Goal: Task Accomplishment & Management: Complete application form

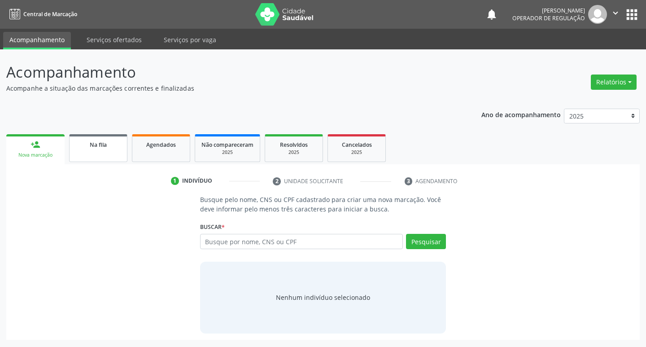
click at [95, 155] on link "Na fila" at bounding box center [98, 148] width 58 height 28
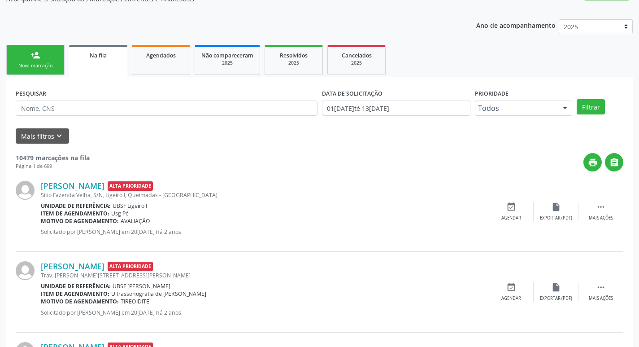
scroll to position [90, 0]
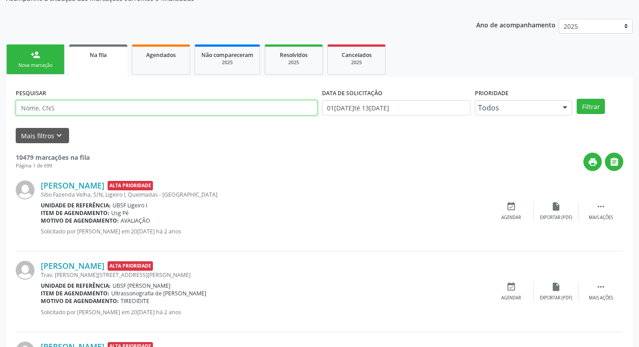
click at [68, 111] on input "text" at bounding box center [167, 107] width 302 height 15
paste input "898 0051 6616 5383"
type input "898 0051 6616 5383"
click at [577, 99] on button "Filtrar" at bounding box center [591, 106] width 28 height 15
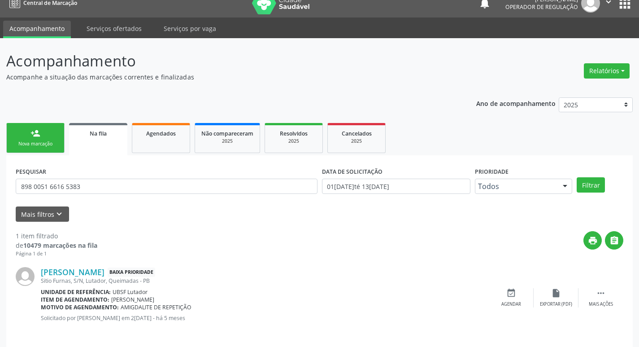
scroll to position [17, 0]
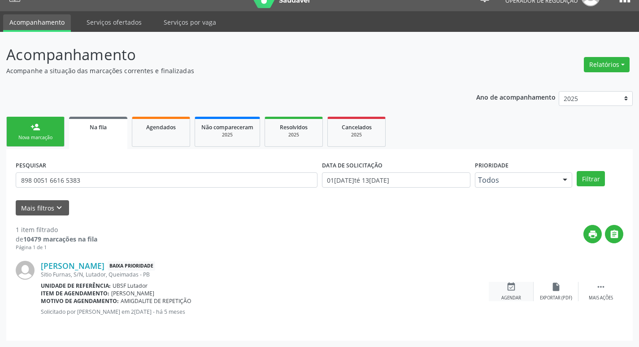
click at [516, 287] on icon "event_available" at bounding box center [511, 287] width 10 height 10
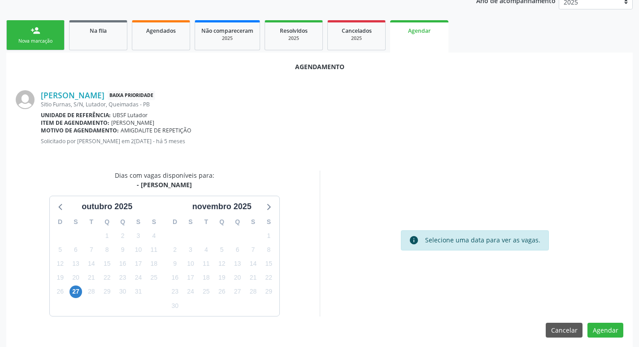
scroll to position [120, 0]
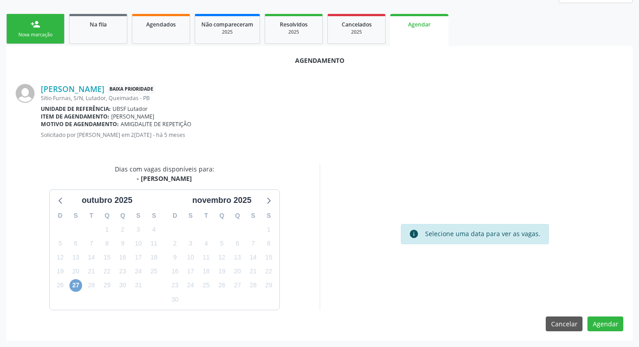
click at [78, 288] on span "27" at bounding box center [75, 285] width 13 height 13
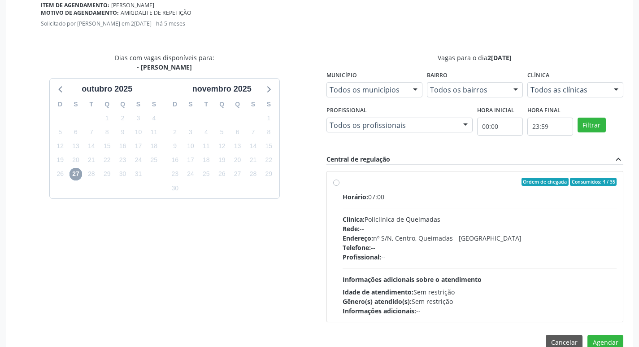
scroll to position [250, 0]
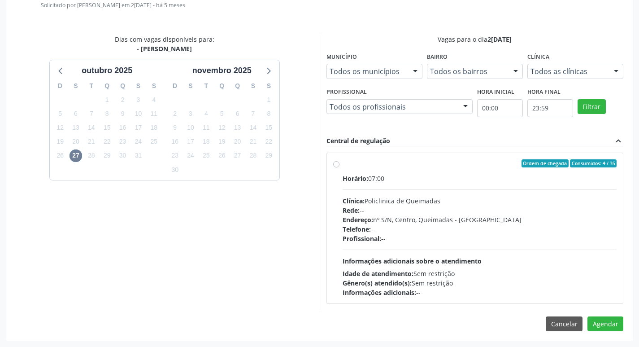
click at [447, 173] on div "Horário: 07:00" at bounding box center [479, 177] width 274 height 9
click at [339, 167] on input "Ordem de chegada Consumidos: 4 / 35 Horário: 07:00 Clínica: Policlinica de Quei…" at bounding box center [336, 163] width 6 height 8
radio input "true"
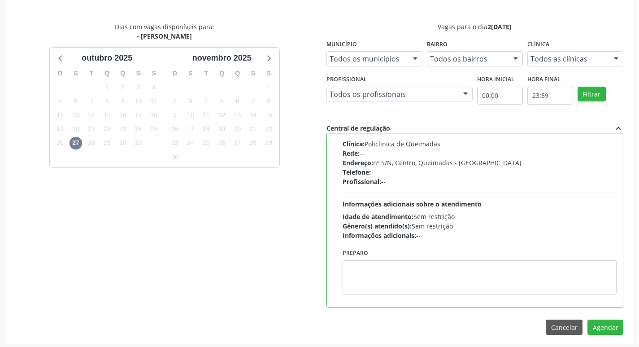
scroll to position [266, 0]
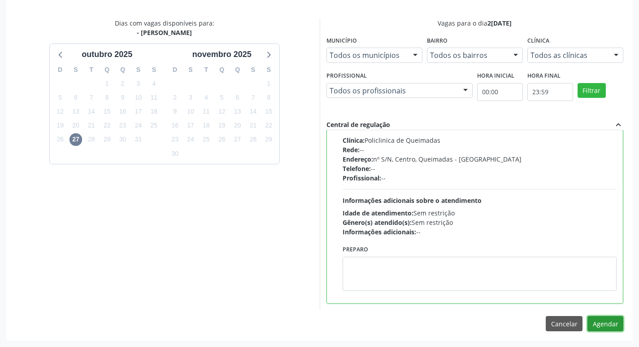
click at [601, 320] on button "Agendar" at bounding box center [605, 323] width 36 height 15
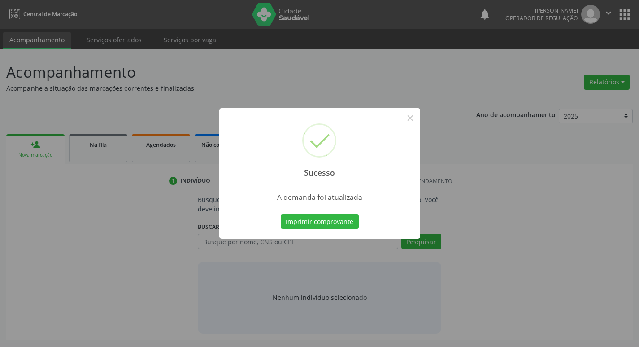
scroll to position [0, 0]
click at [341, 219] on button "Imprimir comprovante" at bounding box center [323, 221] width 78 height 15
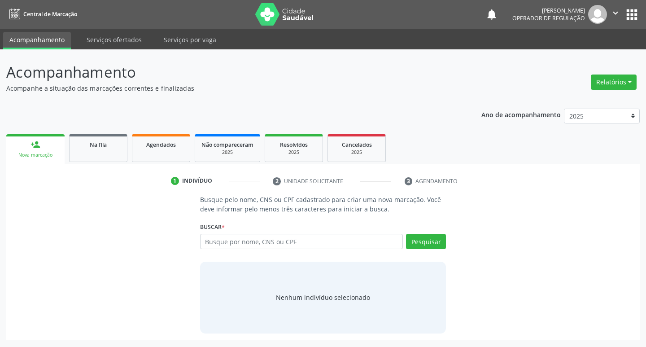
click at [104, 166] on div "1 Indivíduo 2 Unidade solicitante 3 Agendamento Busque pelo nome, CNS ou CPF ca…" at bounding box center [322, 251] width 633 height 175
click at [110, 147] on div "Na fila" at bounding box center [98, 143] width 45 height 9
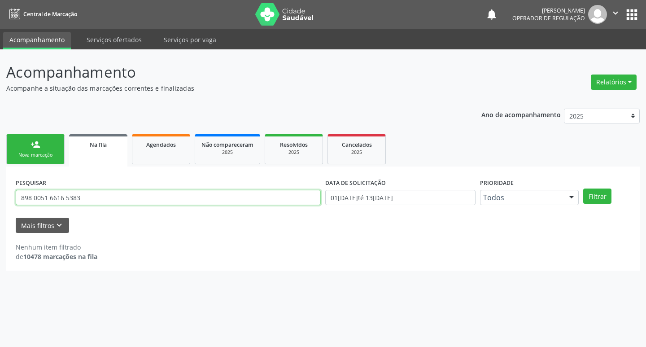
click at [99, 197] on input "898 0051 6616 5383" at bounding box center [168, 197] width 305 height 15
type input "8"
type input "701002873548994"
click at [583, 188] on button "Filtrar" at bounding box center [597, 195] width 28 height 15
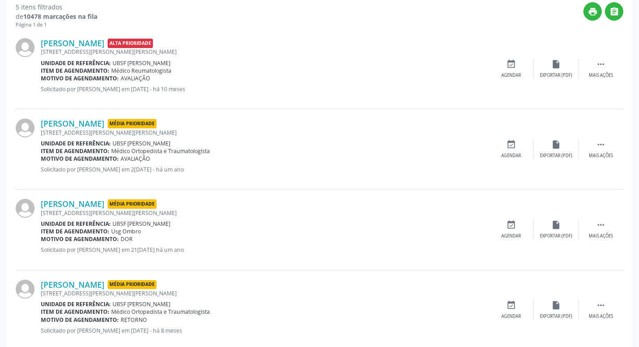
scroll to position [339, 0]
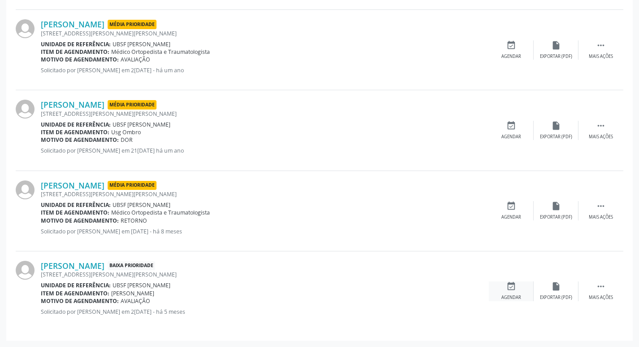
click at [503, 285] on div "event_available Agendar" at bounding box center [511, 290] width 45 height 19
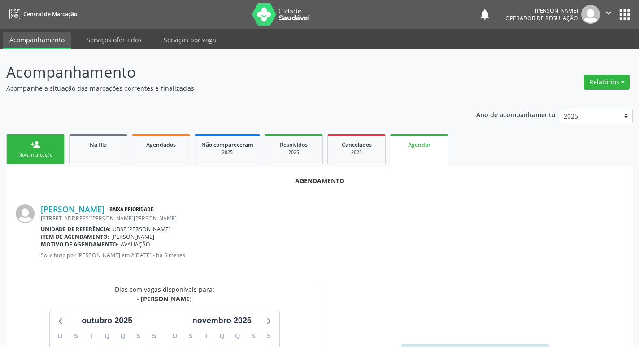
scroll to position [99, 0]
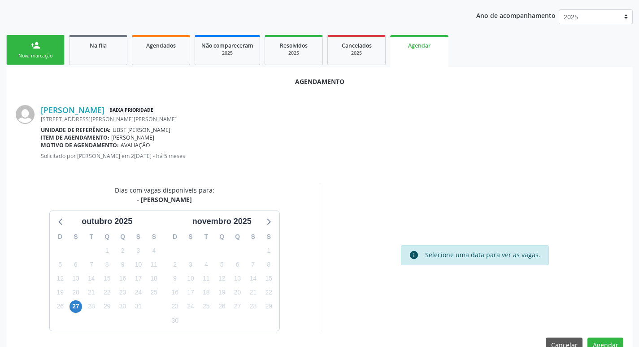
click at [79, 299] on div "20" at bounding box center [75, 292] width 13 height 14
click at [77, 309] on span "27" at bounding box center [75, 306] width 13 height 13
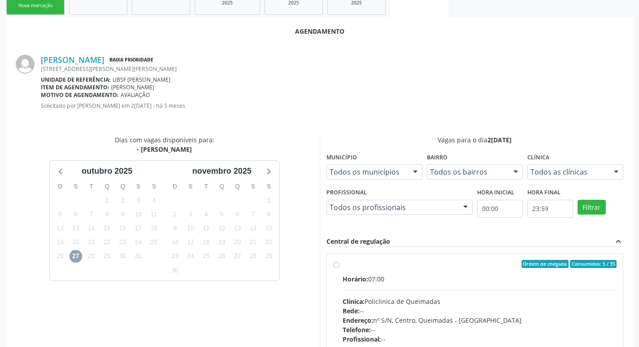
scroll to position [250, 0]
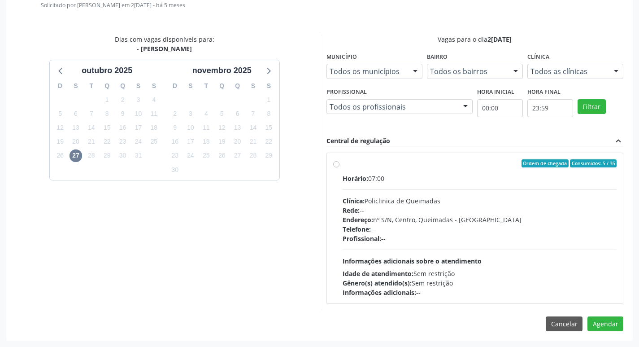
click at [355, 180] on span "Horário:" at bounding box center [355, 178] width 26 height 9
click at [339, 167] on input "Ordem de chegada Consumidos: 5 / 35 Horário: 07:00 Clínica: Policlinica de Quei…" at bounding box center [336, 163] width 6 height 8
radio input "true"
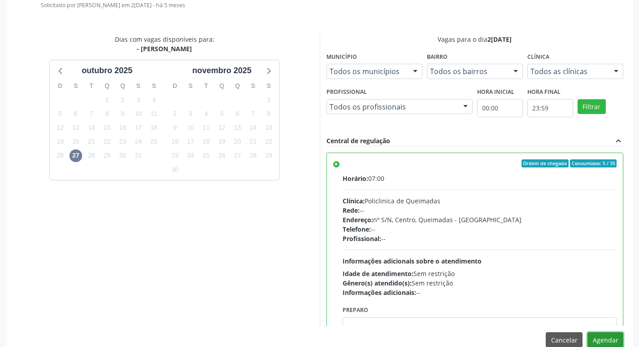
click at [611, 339] on button "Agendar" at bounding box center [605, 339] width 36 height 15
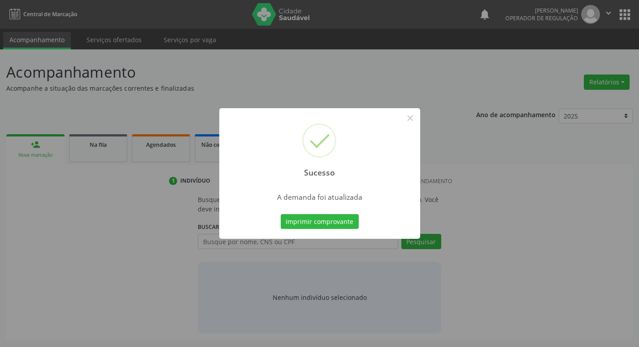
scroll to position [0, 0]
click at [334, 214] on button "Imprimir comprovante" at bounding box center [323, 221] width 78 height 15
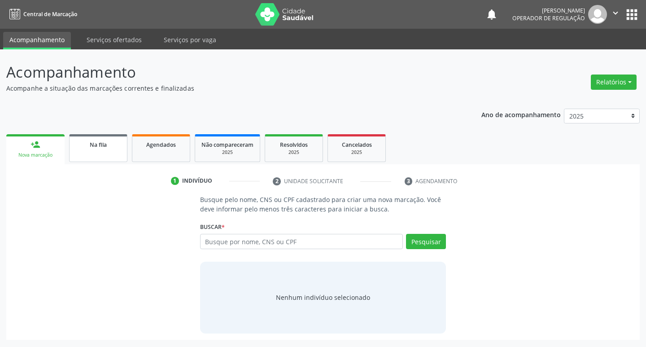
click at [97, 149] on link "Na fila" at bounding box center [98, 148] width 58 height 28
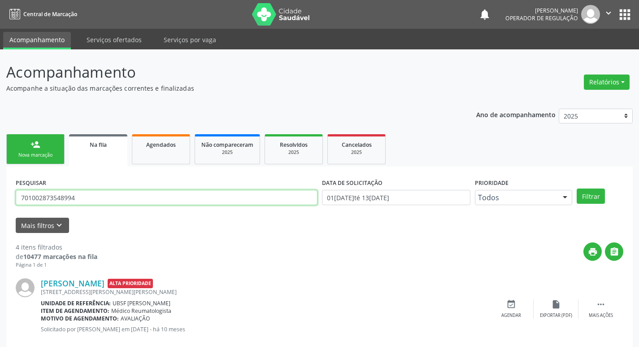
click at [93, 195] on input "701002873548994" at bounding box center [167, 197] width 302 height 15
type input "707803628863311"
click at [577, 188] on button "Filtrar" at bounding box center [591, 195] width 28 height 15
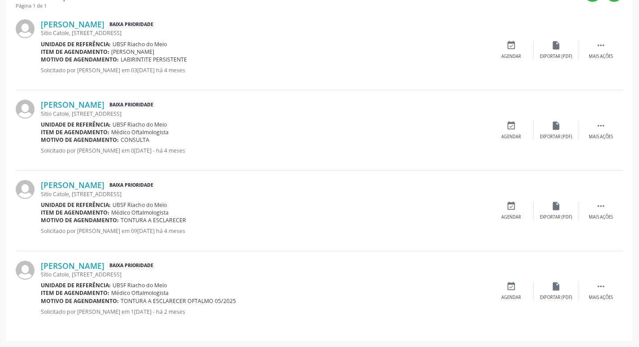
scroll to position [214, 0]
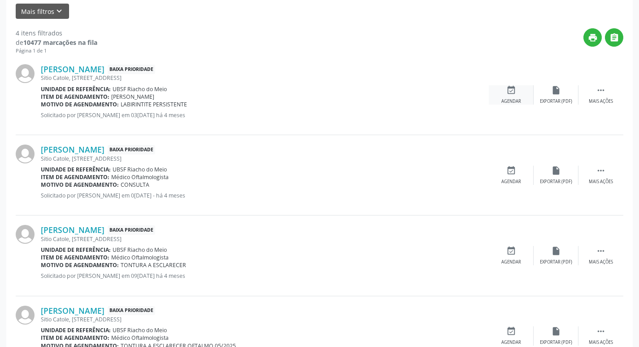
click at [501, 91] on div "event_available Agendar" at bounding box center [511, 94] width 45 height 19
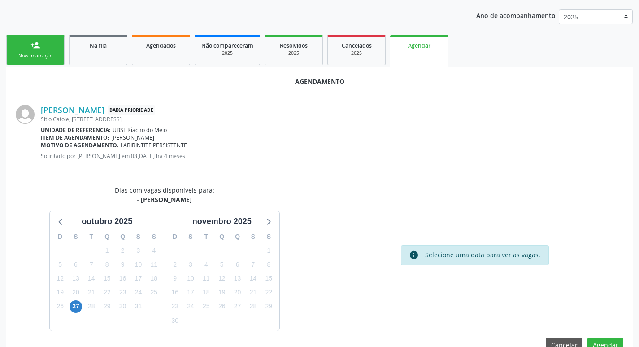
scroll to position [120, 0]
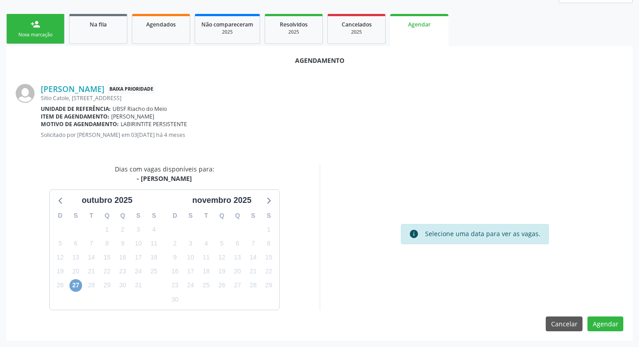
click at [76, 282] on span "27" at bounding box center [75, 285] width 13 height 13
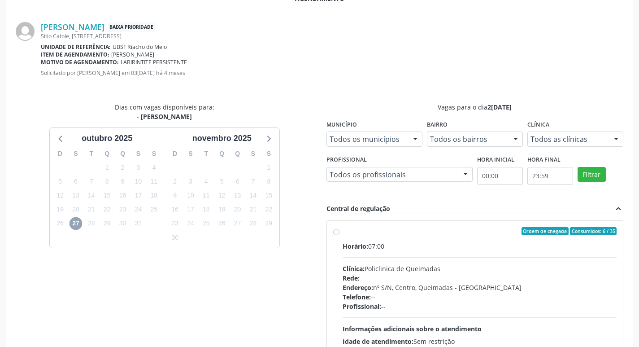
scroll to position [250, 0]
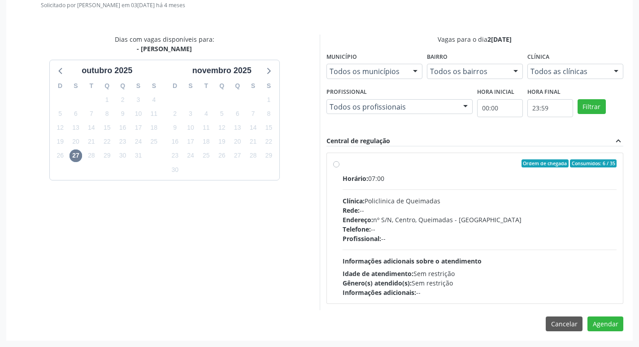
drag, startPoint x: 451, startPoint y: 208, endPoint x: 0, endPoint y: 108, distance: 461.4
click at [451, 208] on div "Rede: --" at bounding box center [479, 209] width 274 height 9
click at [339, 167] on input "Ordem de chegada Consumidos: 6 / 35 Horário: 07:00 Clínica: Policlinica de Quei…" at bounding box center [336, 163] width 6 height 8
radio input "true"
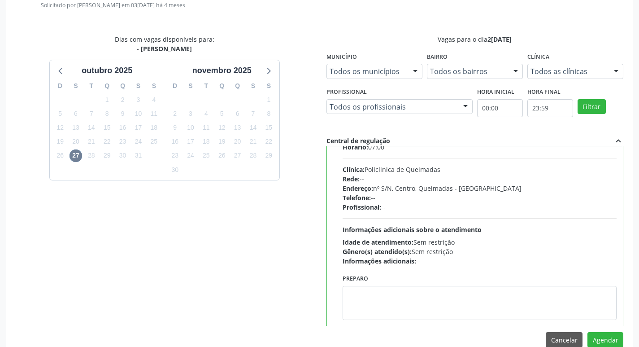
scroll to position [44, 0]
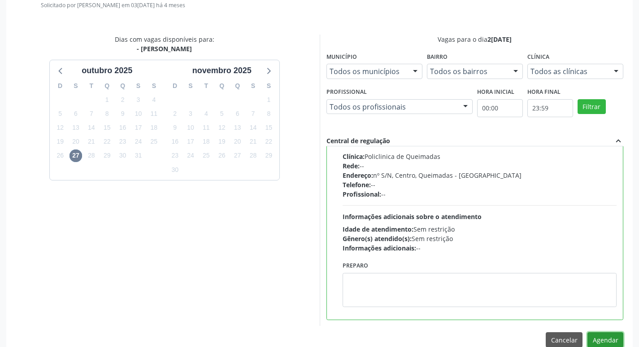
click at [604, 337] on button "Agendar" at bounding box center [605, 339] width 36 height 15
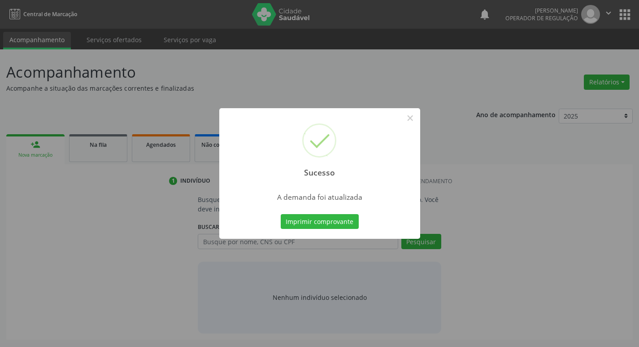
scroll to position [0, 0]
click at [302, 223] on button "Imprimir comprovante" at bounding box center [323, 221] width 78 height 15
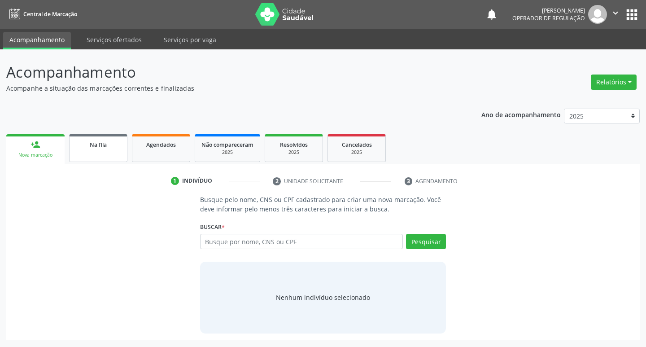
click at [108, 156] on link "Na fila" at bounding box center [98, 148] width 58 height 28
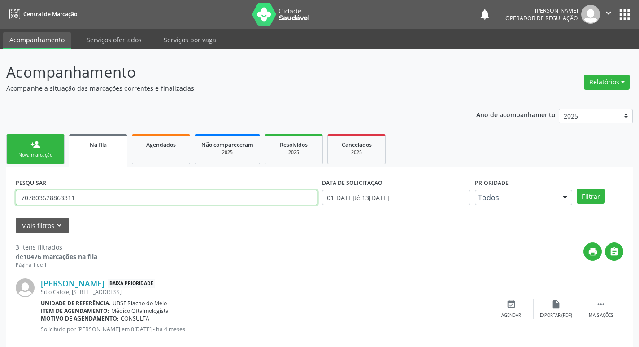
click at [97, 199] on input "707803628863311" at bounding box center [167, 197] width 302 height 15
type input "703002887806075"
click at [577, 188] on button "Filtrar" at bounding box center [591, 195] width 28 height 15
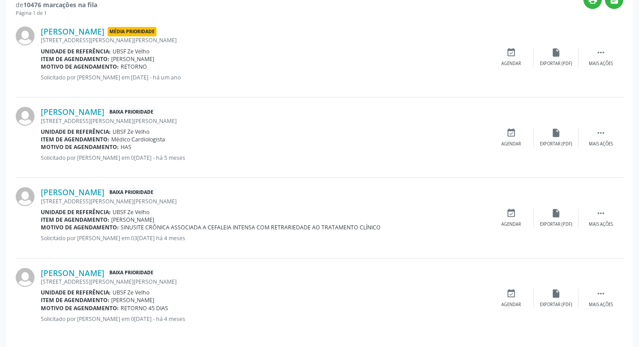
scroll to position [259, 0]
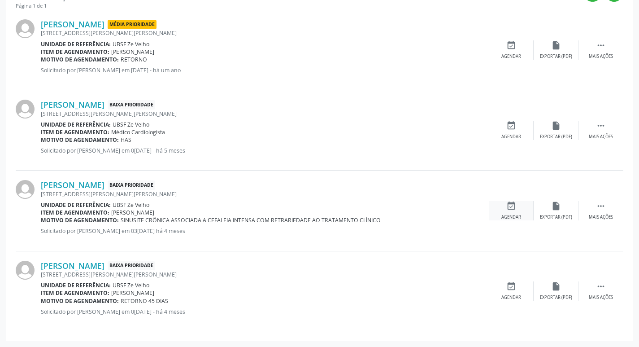
click at [510, 207] on icon "event_available" at bounding box center [511, 206] width 10 height 10
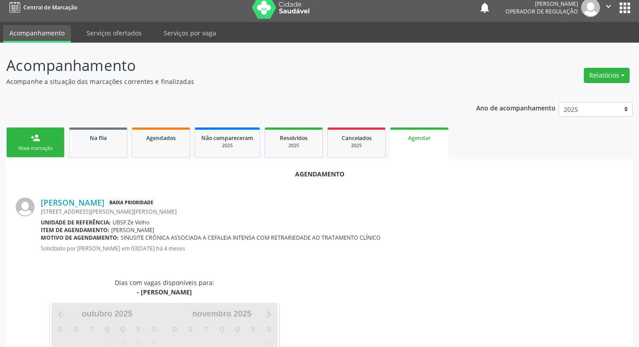
scroll to position [99, 0]
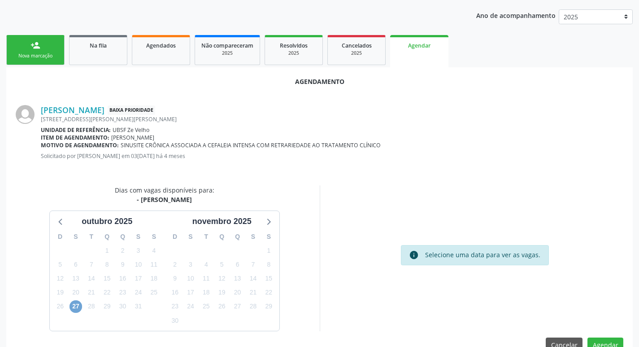
click at [79, 306] on span "27" at bounding box center [75, 306] width 13 height 13
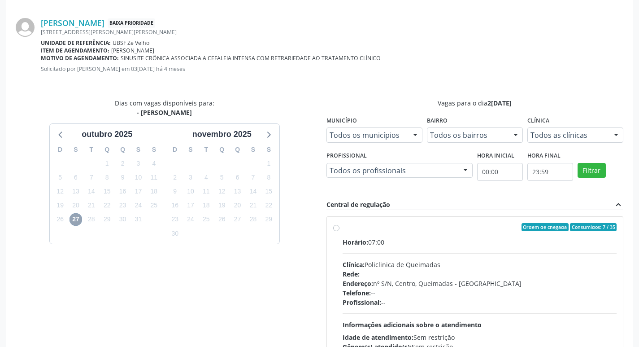
scroll to position [250, 0]
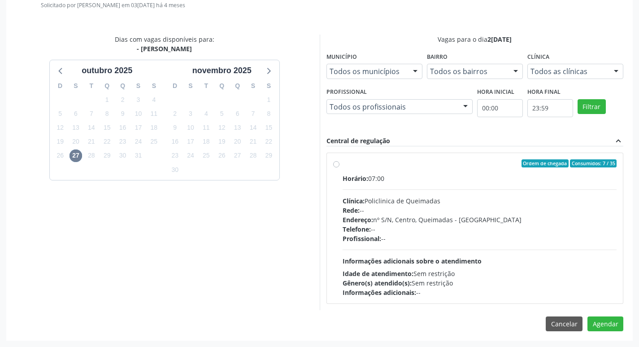
click at [522, 162] on span "Ordem de chegada" at bounding box center [544, 163] width 47 height 8
click at [339, 162] on input "Ordem de chegada Consumidos: 7 / 35 Horário: 07:00 Clínica: Policlinica de Quei…" at bounding box center [336, 163] width 6 height 8
radio input "true"
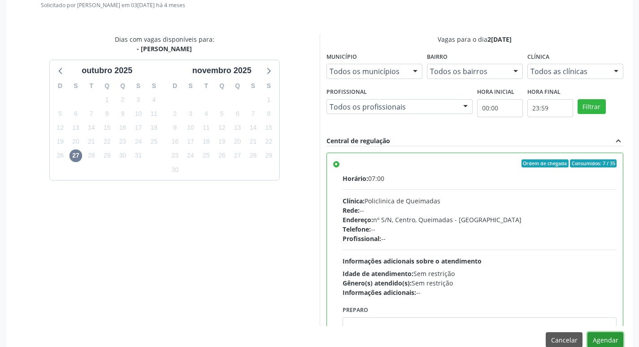
click at [605, 340] on button "Agendar" at bounding box center [605, 339] width 36 height 15
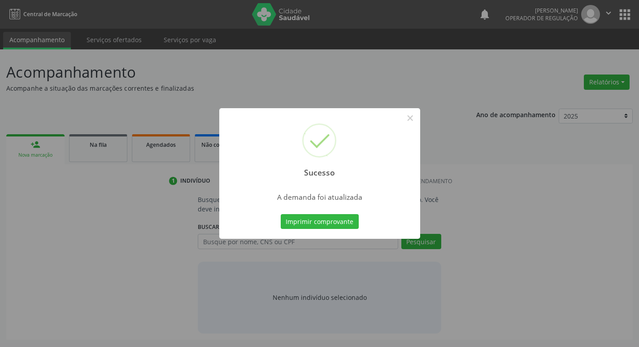
scroll to position [0, 0]
click at [355, 224] on button "Imprimir comprovante" at bounding box center [323, 221] width 78 height 15
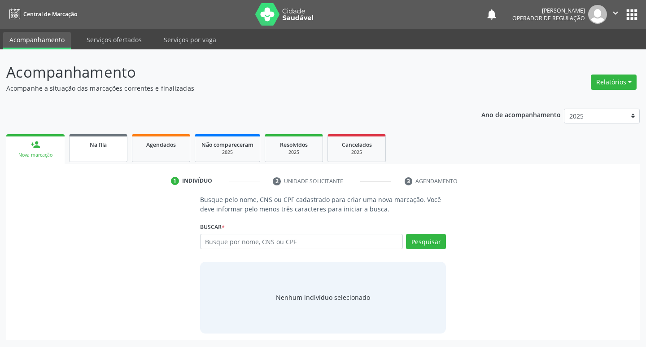
click at [108, 148] on div "Na fila" at bounding box center [98, 143] width 45 height 9
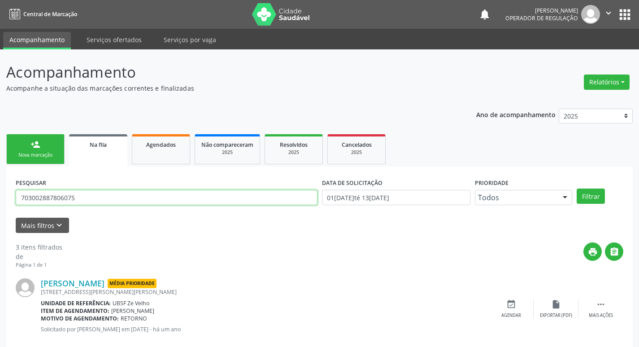
click at [118, 196] on input "703002887806075" at bounding box center [167, 197] width 302 height 15
type input "701201048851118"
click at [577, 188] on button "Filtrar" at bounding box center [591, 195] width 28 height 15
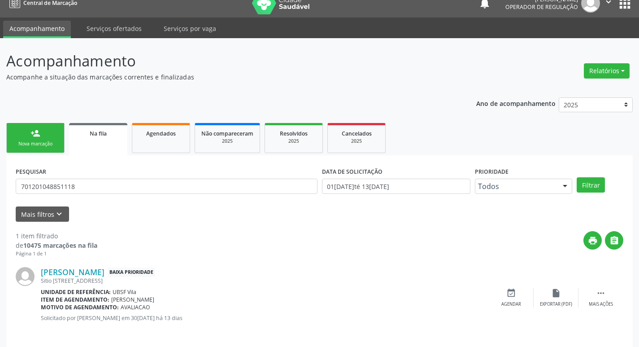
scroll to position [17, 0]
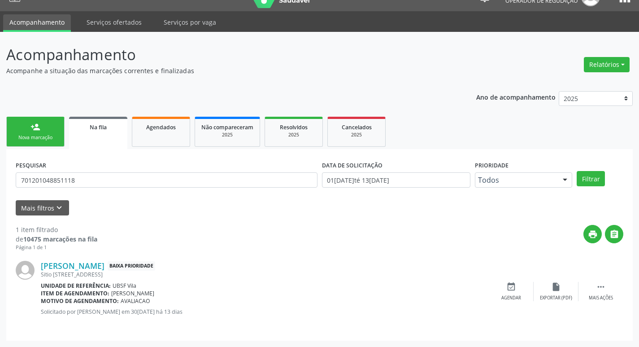
click at [503, 280] on div "Kassia Pereira Gomes Baixa Prioridade Sitio Capim de Planta, 146, Caixa Dagua, …" at bounding box center [319, 291] width 607 height 80
click at [511, 286] on icon "event_available" at bounding box center [511, 287] width 10 height 10
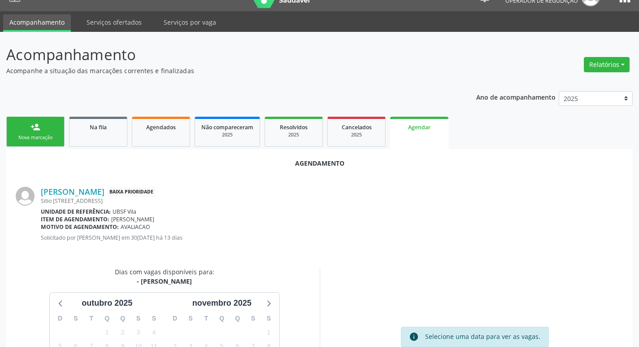
scroll to position [120, 0]
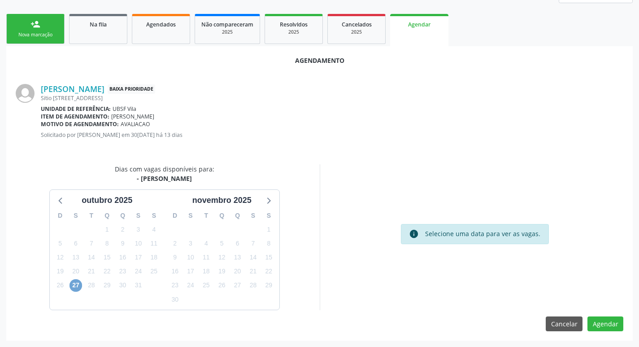
click at [75, 288] on span "27" at bounding box center [75, 285] width 13 height 13
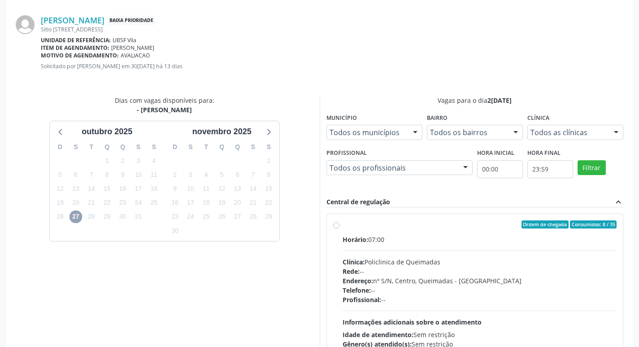
scroll to position [250, 0]
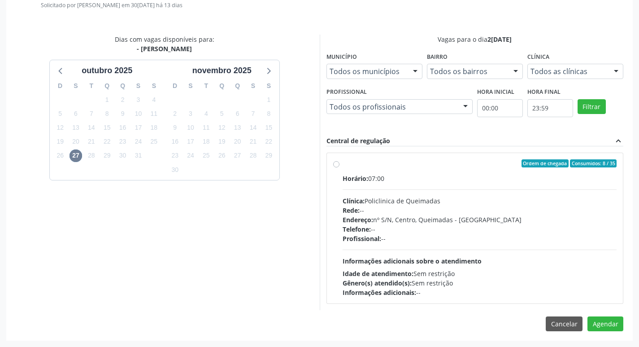
click at [429, 178] on div "Horário: 07:00" at bounding box center [479, 177] width 274 height 9
click at [339, 167] on input "Ordem de chegada Consumidos: 8 / 35 Horário: 07:00 Clínica: Policlinica de Quei…" at bounding box center [336, 163] width 6 height 8
radio input "true"
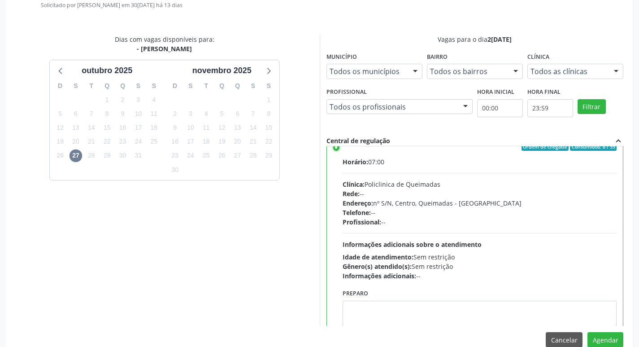
scroll to position [44, 0]
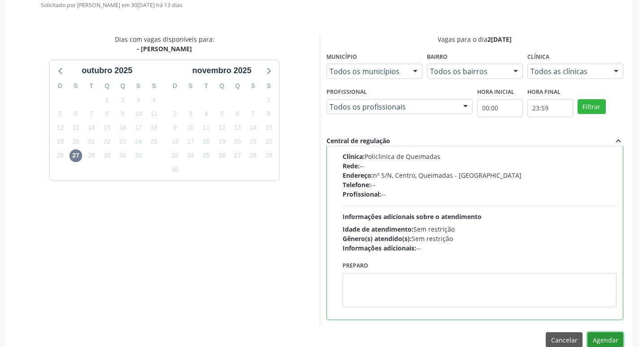
click at [611, 342] on button "Agendar" at bounding box center [605, 339] width 36 height 15
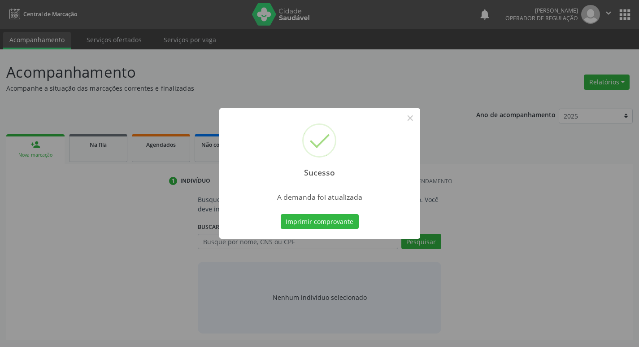
scroll to position [0, 0]
click at [322, 217] on button "Imprimir comprovante" at bounding box center [323, 221] width 78 height 15
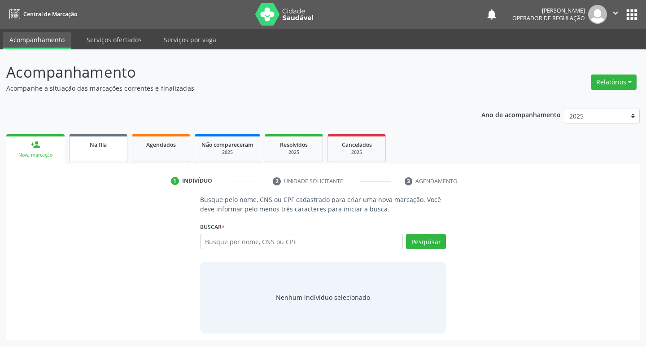
click at [97, 144] on span "Na fila" at bounding box center [98, 145] width 17 height 8
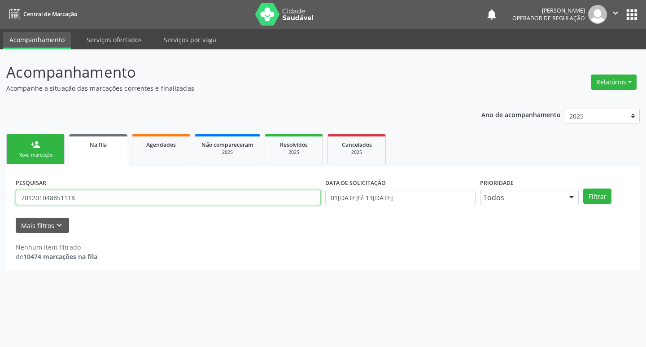
click at [99, 199] on input "701201048851118" at bounding box center [168, 197] width 305 height 15
type input "705301485339890"
click at [583, 188] on button "Filtrar" at bounding box center [597, 195] width 28 height 15
click at [110, 192] on input "705301485339890" at bounding box center [168, 197] width 305 height 15
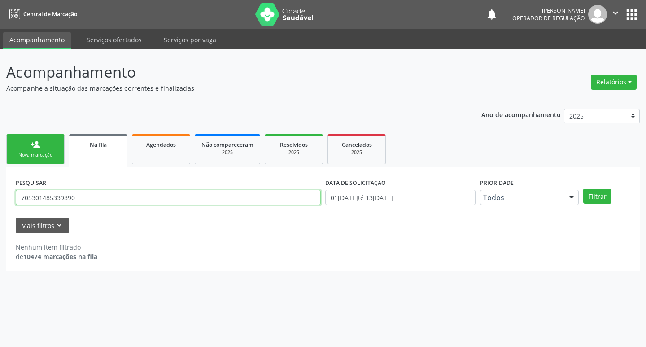
click at [110, 192] on input "705301485339890" at bounding box center [168, 197] width 305 height 15
click at [111, 193] on input "text" at bounding box center [168, 197] width 305 height 15
type input "705301485339890"
click at [583, 188] on button "Filtrar" at bounding box center [597, 195] width 28 height 15
click at [94, 199] on input "705301485339890" at bounding box center [168, 197] width 305 height 15
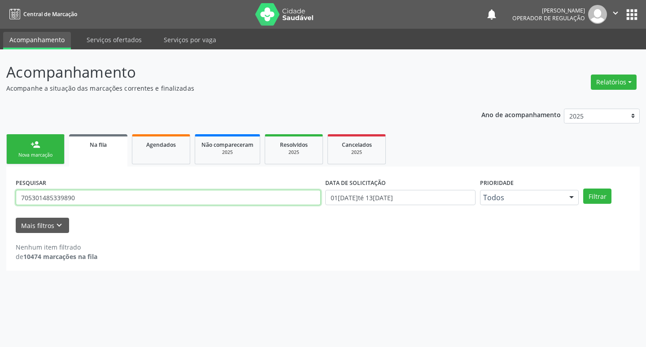
click at [94, 199] on input "705301485339890" at bounding box center [168, 197] width 305 height 15
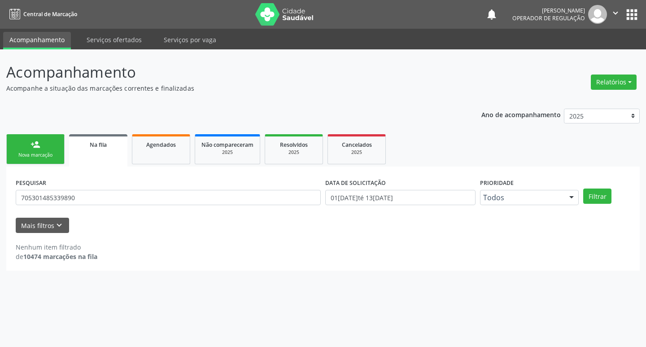
click at [51, 150] on link "person_add Nova marcação" at bounding box center [35, 149] width 58 height 30
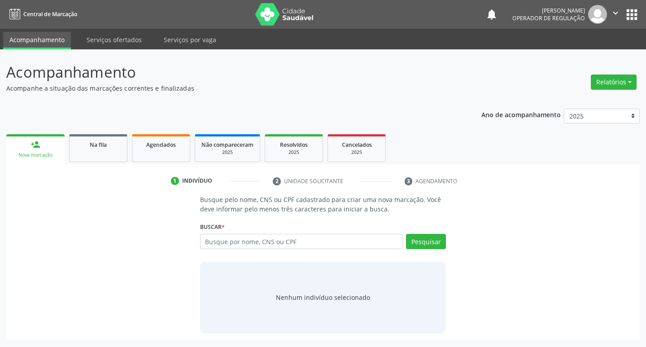
click at [285, 250] on div "Busque por nome, CNS ou CPF Nenhum resultado encontrado para: " " Digite nome, …" at bounding box center [323, 245] width 246 height 22
click at [298, 242] on input "text" at bounding box center [301, 241] width 203 height 15
paste input "705301485339890"
type input "705301485339890"
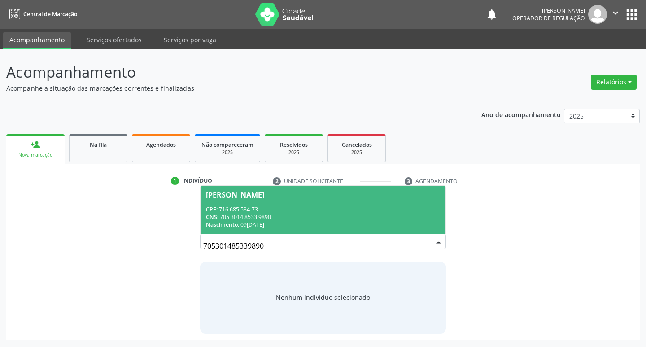
click at [297, 200] on span "Anna Klara Morais Bezerra da Silva CPF: 716.685.534-73 CNS: 705 3014 8533 9890 …" at bounding box center [322, 210] width 245 height 48
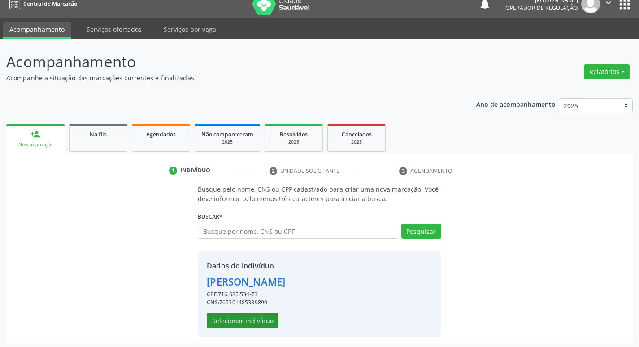
scroll to position [13, 0]
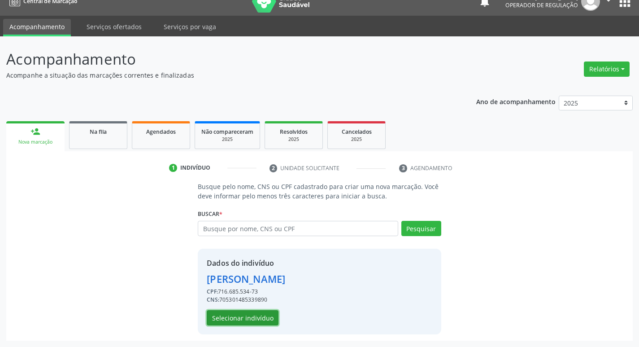
click at [256, 323] on button "Selecionar indivíduo" at bounding box center [243, 317] width 72 height 15
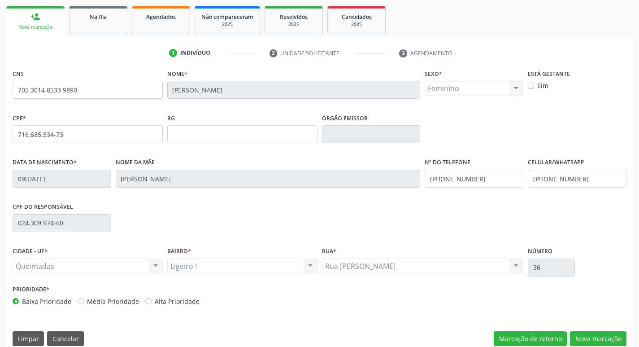
scroll to position [139, 0]
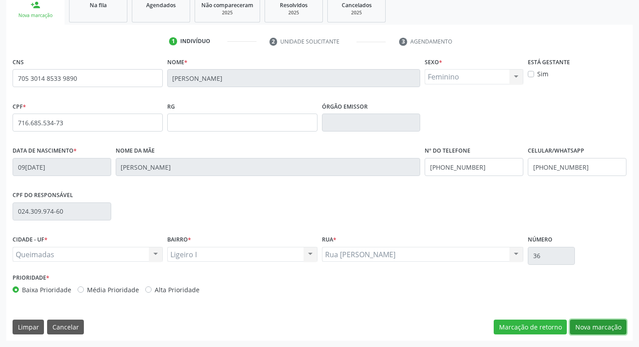
click at [598, 324] on button "Nova marcação" at bounding box center [598, 326] width 56 height 15
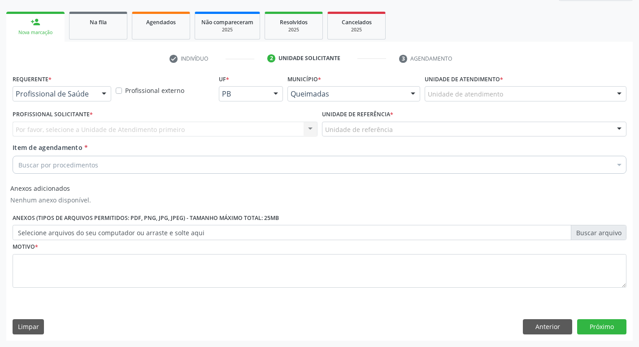
scroll to position [122, 0]
click at [102, 89] on div at bounding box center [103, 94] width 13 height 15
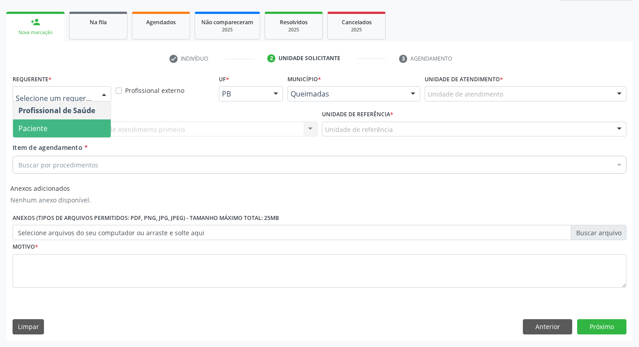
click at [96, 122] on span "Paciente" at bounding box center [62, 128] width 98 height 18
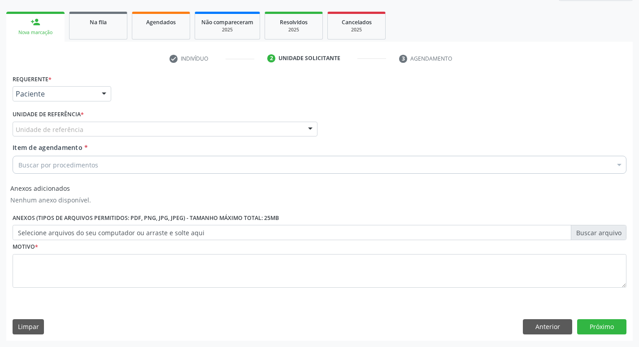
click at [99, 126] on div "Unidade de referência" at bounding box center [165, 128] width 305 height 15
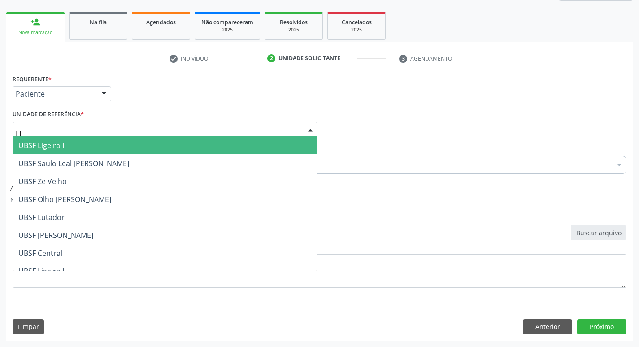
type input "LIG"
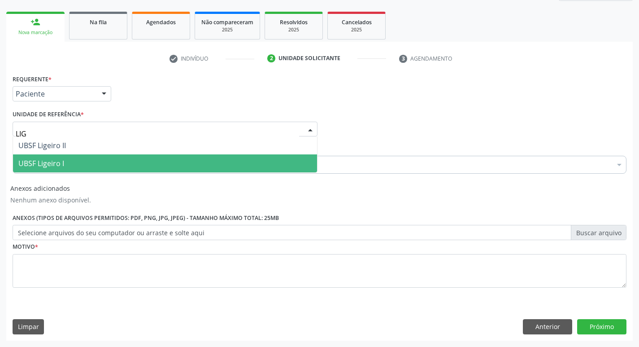
click at [101, 159] on span "UBSF Ligeiro I" at bounding box center [165, 163] width 304 height 18
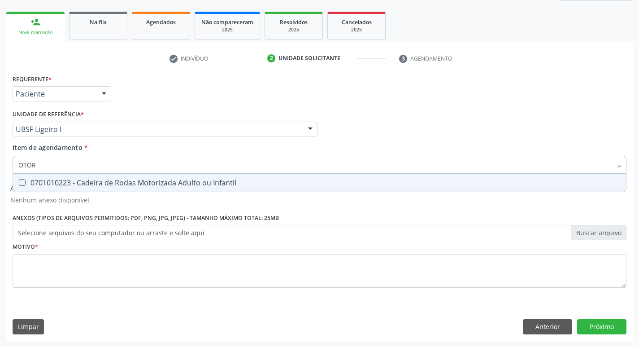
type input "OTORR"
drag, startPoint x: 77, startPoint y: 181, endPoint x: 67, endPoint y: 190, distance: 13.3
click at [75, 182] on div "0301010072-225275 - [PERSON_NAME]" at bounding box center [319, 182] width 602 height 7
checkbox Otorrinolaringologista "true"
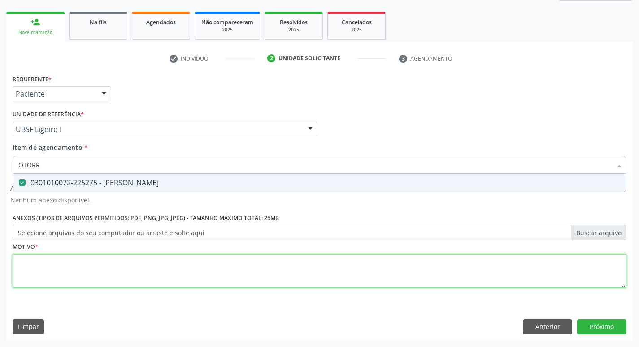
click at [42, 264] on div "Requerente * Paciente Profissional de Saúde Paciente Nenhum resultado encontrad…" at bounding box center [320, 186] width 614 height 228
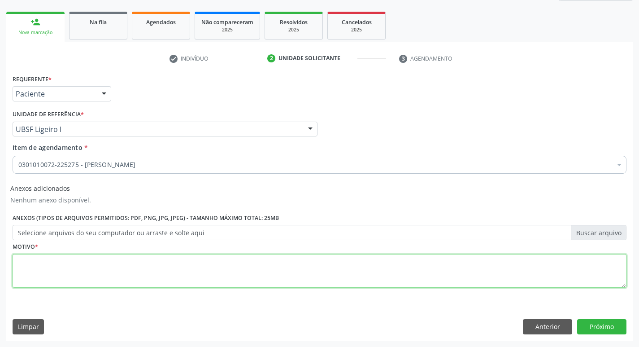
type textarea "V"
type textarea "AVALIAÇÃO"
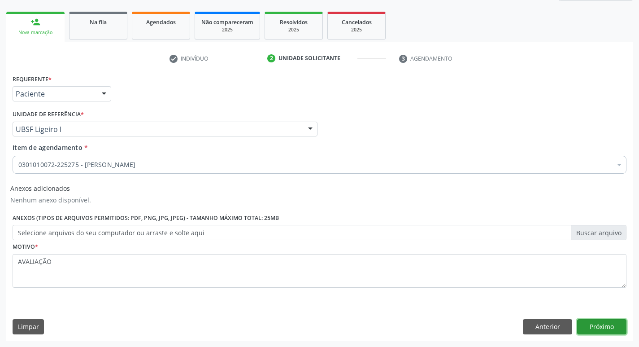
click at [617, 328] on button "Próximo" at bounding box center [601, 326] width 49 height 15
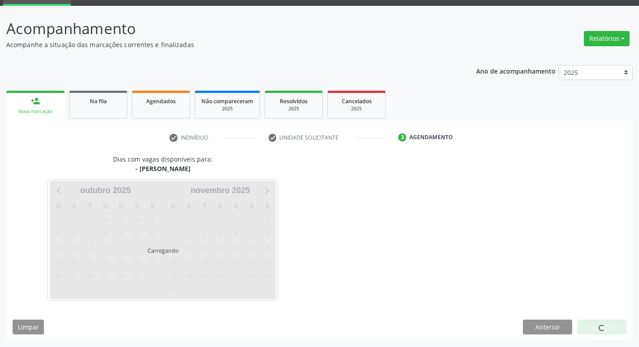
scroll to position [43, 0]
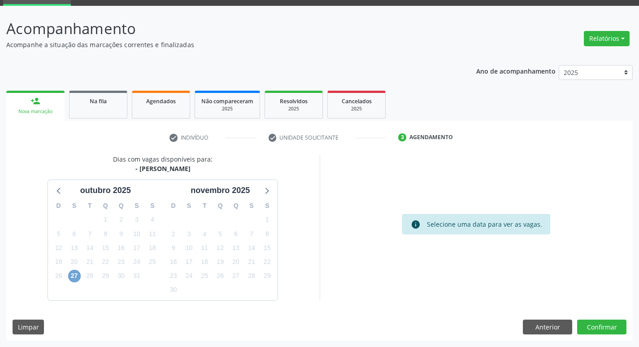
click at [76, 277] on span "27" at bounding box center [74, 275] width 13 height 13
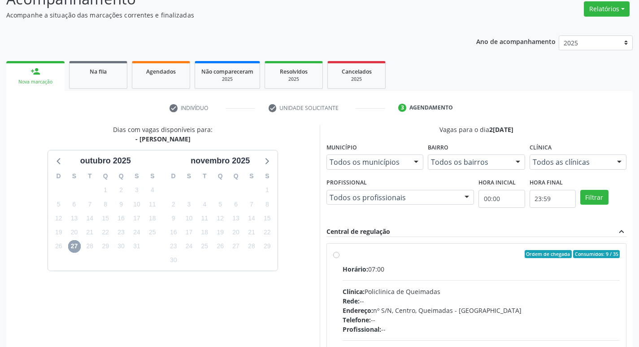
scroll to position [173, 0]
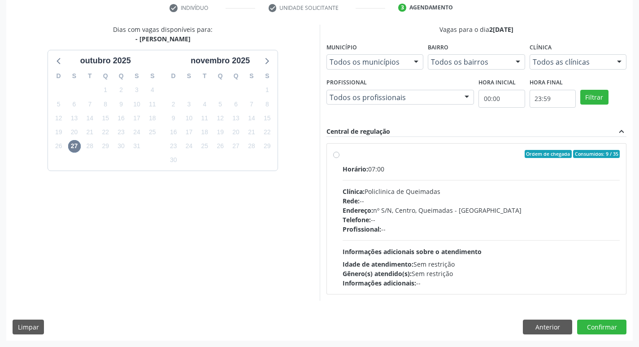
click at [454, 192] on div "Clínica: Policlinica de Queimadas" at bounding box center [480, 190] width 277 height 9
click at [339, 158] on input "Ordem de chegada Consumidos: 9 / 35 Horário: 07:00 Clínica: Policlinica de Quei…" at bounding box center [336, 154] width 6 height 8
radio input "true"
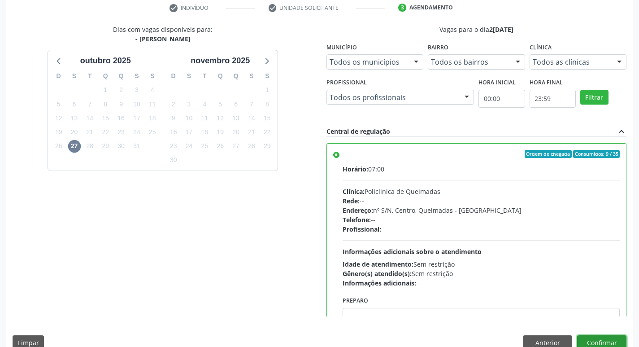
click at [598, 337] on button "Confirmar" at bounding box center [601, 342] width 49 height 15
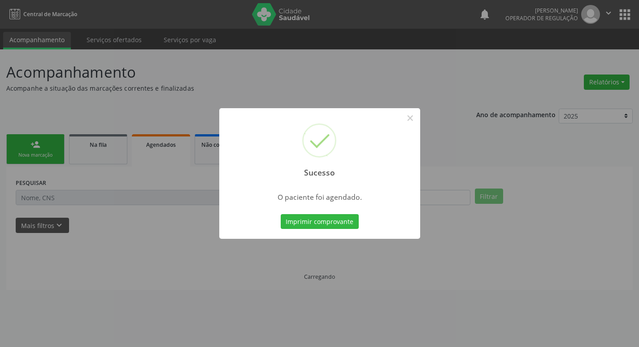
scroll to position [0, 0]
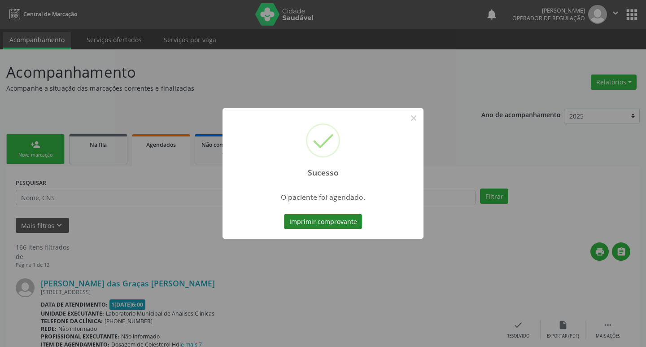
click at [329, 221] on button "Imprimir comprovante" at bounding box center [323, 221] width 78 height 15
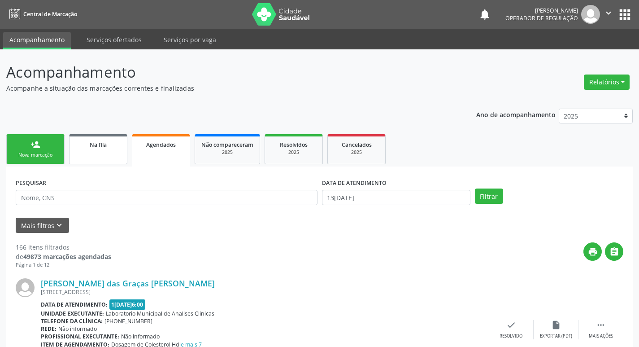
click at [71, 157] on link "Na fila" at bounding box center [98, 149] width 58 height 30
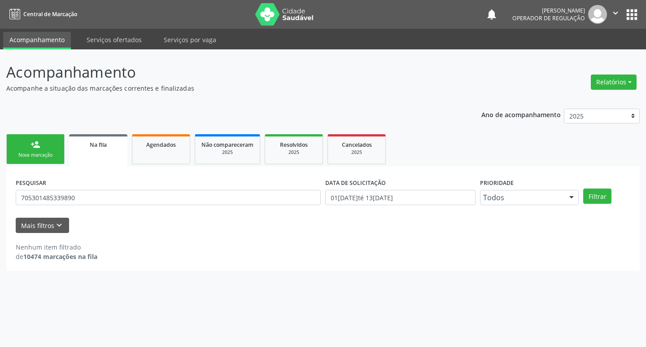
click at [46, 149] on link "person_add Nova marcação" at bounding box center [35, 149] width 58 height 30
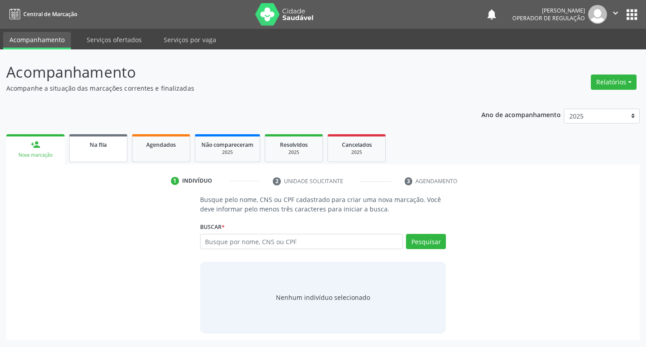
click at [86, 139] on link "Na fila" at bounding box center [98, 148] width 58 height 28
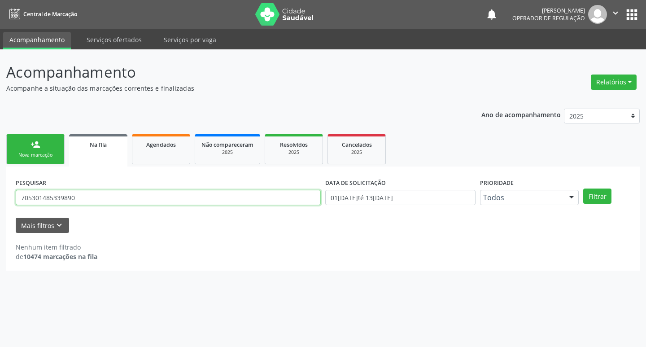
click at [135, 192] on input "705301485339890" at bounding box center [168, 197] width 305 height 15
type input "706409691053381"
click at [583, 188] on button "Filtrar" at bounding box center [597, 195] width 28 height 15
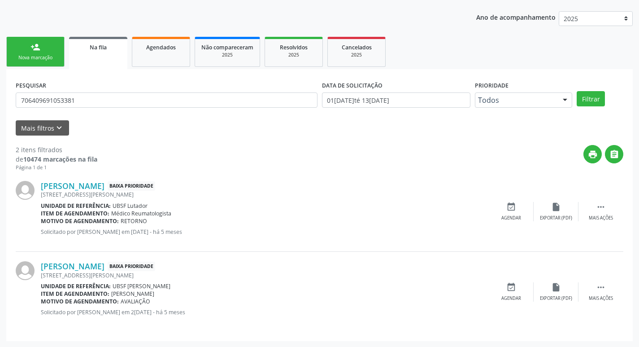
scroll to position [98, 0]
click at [512, 289] on icon "event_available" at bounding box center [511, 287] width 10 height 10
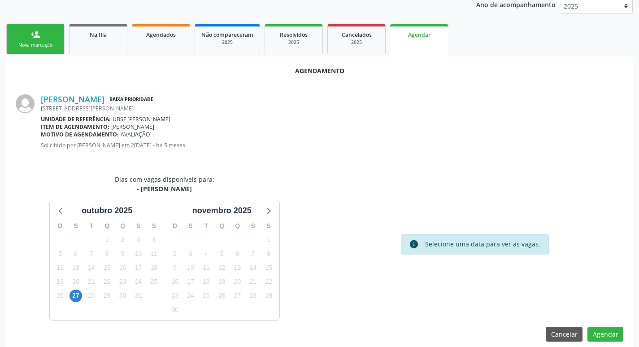
scroll to position [120, 0]
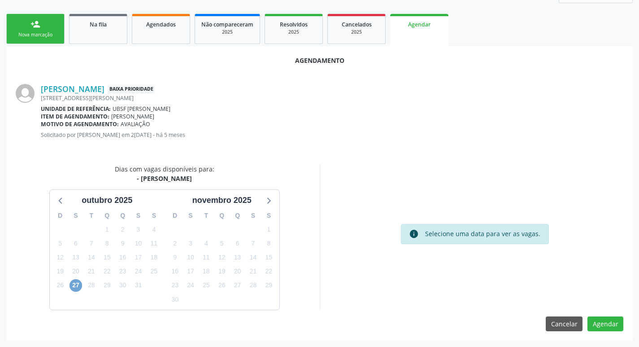
click at [72, 286] on span "27" at bounding box center [75, 285] width 13 height 13
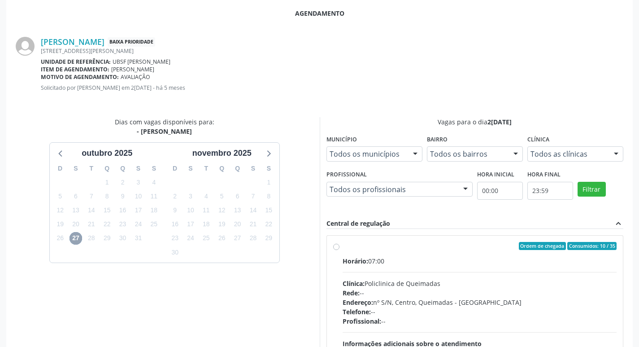
scroll to position [210, 0]
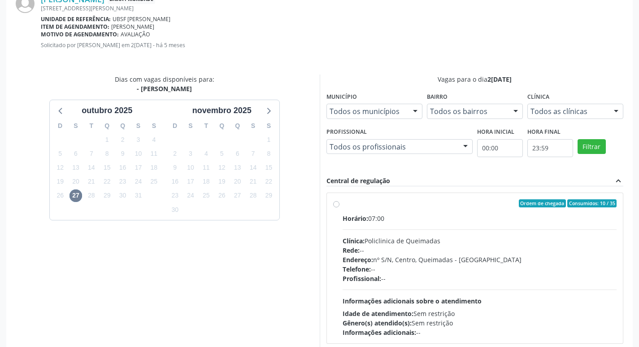
click at [378, 225] on div "Horário: 07:00 Clínica: Policlinica de Queimadas Rede: -- Endereço: nº S/N, Cen…" at bounding box center [479, 274] width 274 height 123
click at [339, 207] on input "Ordem de chegada Consumidos: 10 / 35 Horário: 07:00 Clínica: Policlinica de Que…" at bounding box center [336, 203] width 6 height 8
radio input "true"
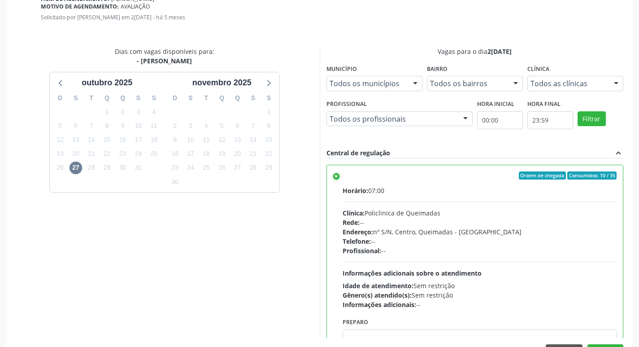
scroll to position [266, 0]
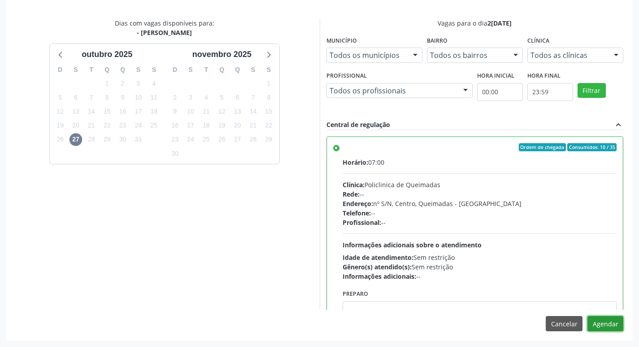
click at [616, 321] on button "Agendar" at bounding box center [605, 323] width 36 height 15
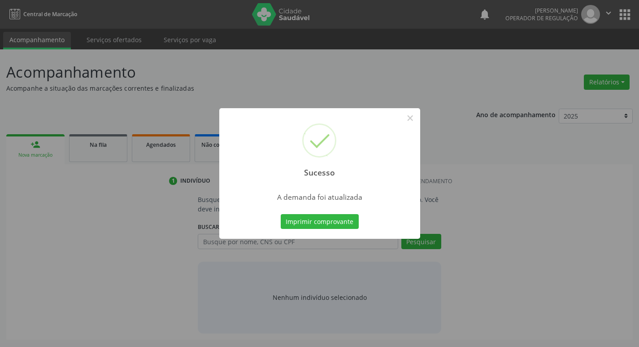
scroll to position [0, 0]
click at [343, 219] on button "Imprimir comprovante" at bounding box center [323, 221] width 78 height 15
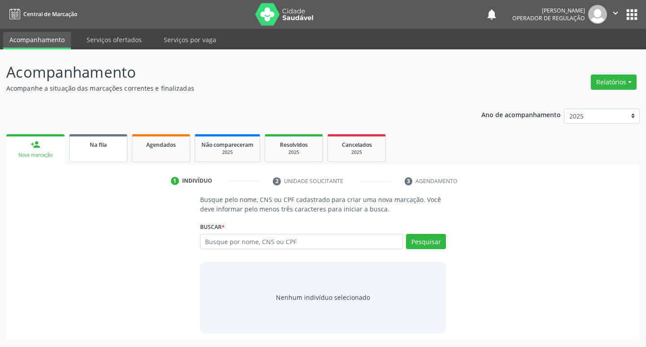
click at [104, 154] on link "Na fila" at bounding box center [98, 148] width 58 height 28
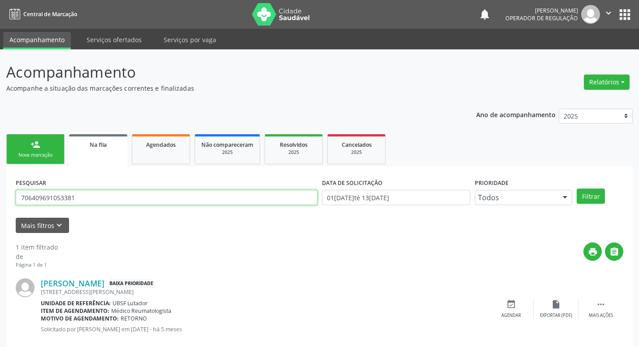
click at [94, 191] on input "706409691053381" at bounding box center [167, 197] width 302 height 15
type input "708204124709941"
click at [577, 188] on button "Filtrar" at bounding box center [591, 195] width 28 height 15
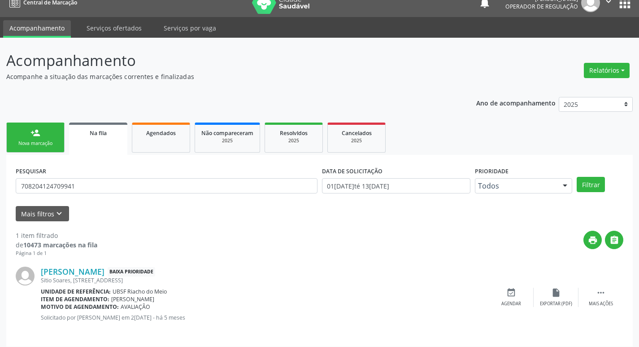
scroll to position [17, 0]
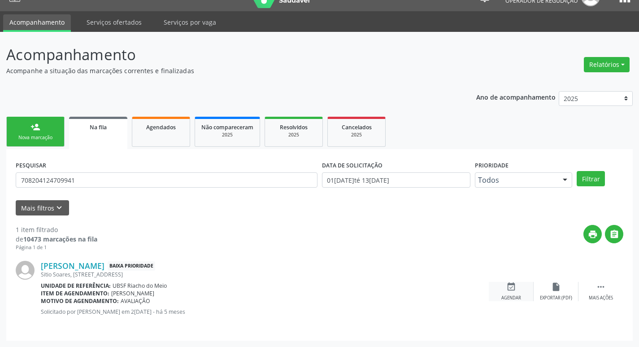
click at [519, 285] on div "event_available Agendar" at bounding box center [511, 291] width 45 height 19
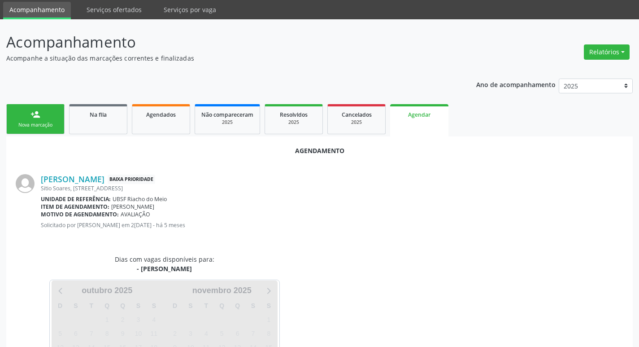
scroll to position [99, 0]
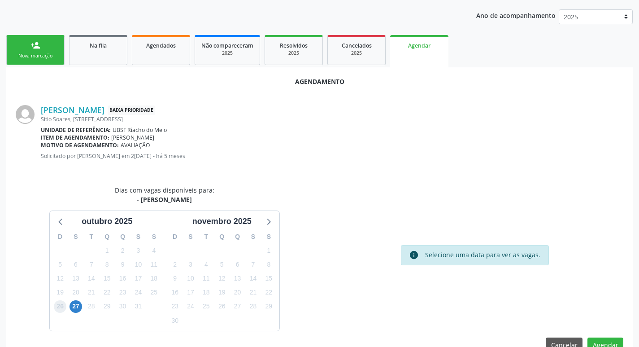
click at [65, 306] on span "26" at bounding box center [60, 306] width 13 height 13
click at [74, 306] on span "27" at bounding box center [75, 306] width 13 height 13
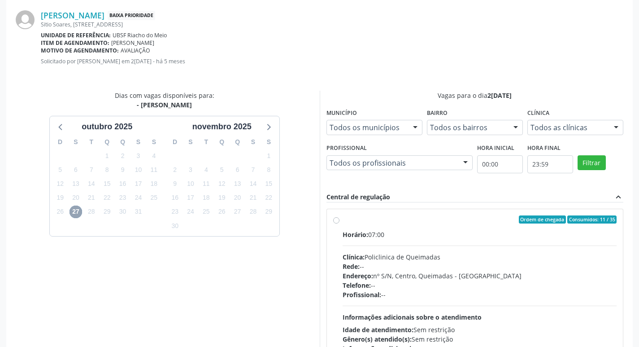
scroll to position [250, 0]
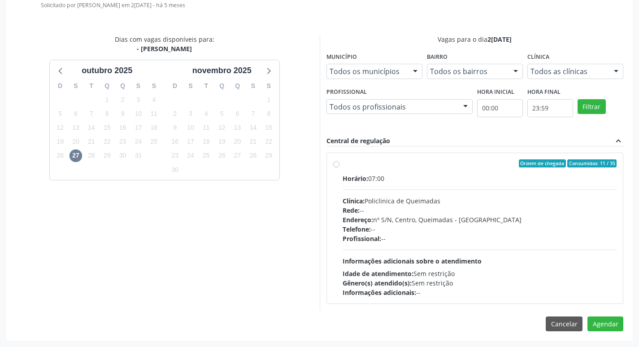
click at [616, 207] on div "Rede: --" at bounding box center [479, 209] width 274 height 9
click at [339, 167] on input "Ordem de chegada Consumidos: 11 / 35 Horário: 07:00 Clínica: Policlinica de Que…" at bounding box center [336, 163] width 6 height 8
radio input "true"
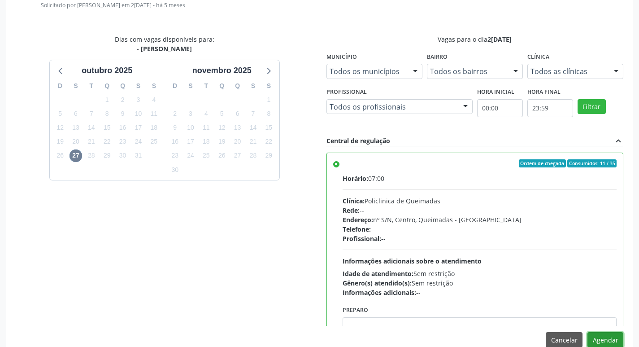
click at [605, 338] on button "Agendar" at bounding box center [605, 339] width 36 height 15
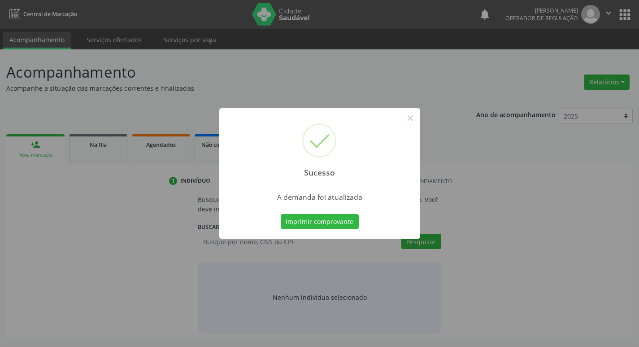
scroll to position [0, 0]
click at [355, 227] on button "Imprimir comprovante" at bounding box center [323, 221] width 78 height 15
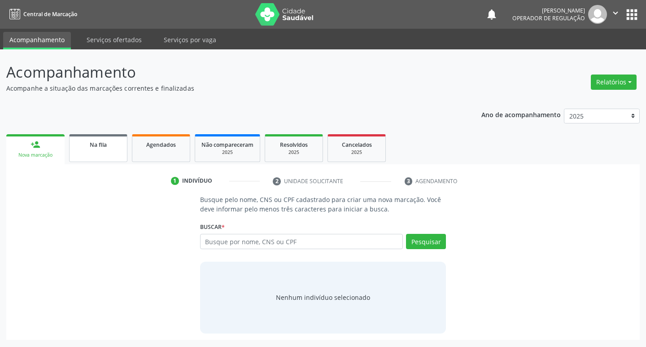
click at [89, 149] on link "Na fila" at bounding box center [98, 148] width 58 height 28
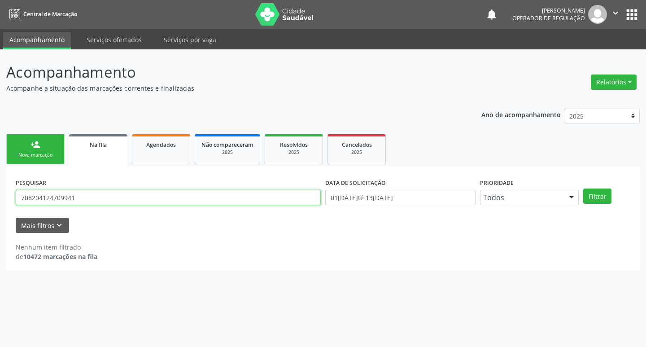
click at [101, 202] on input "708204124709941" at bounding box center [168, 197] width 305 height 15
click at [54, 196] on input "text" at bounding box center [168, 197] width 305 height 15
type input "13806113424"
click at [583, 188] on button "Filtrar" at bounding box center [597, 195] width 28 height 15
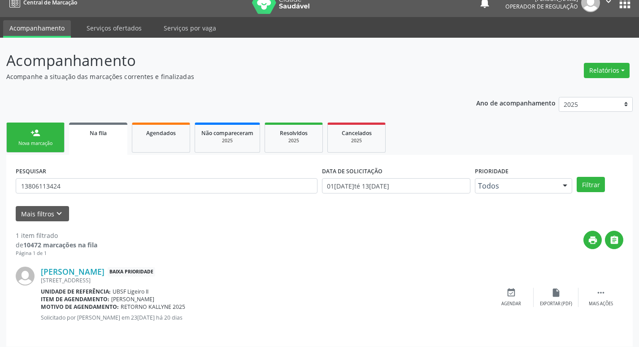
scroll to position [17, 0]
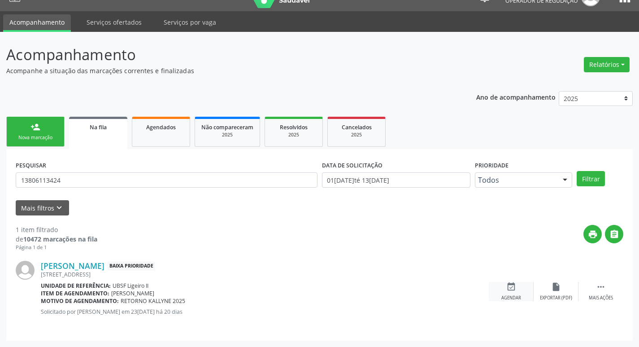
click at [521, 298] on div "event_available Agendar" at bounding box center [511, 291] width 45 height 19
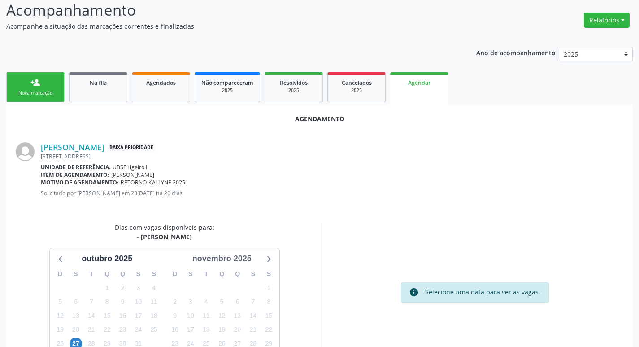
scroll to position [120, 0]
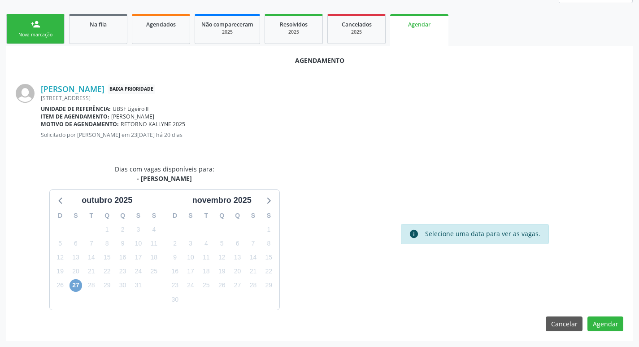
click at [78, 287] on span "27" at bounding box center [75, 285] width 13 height 13
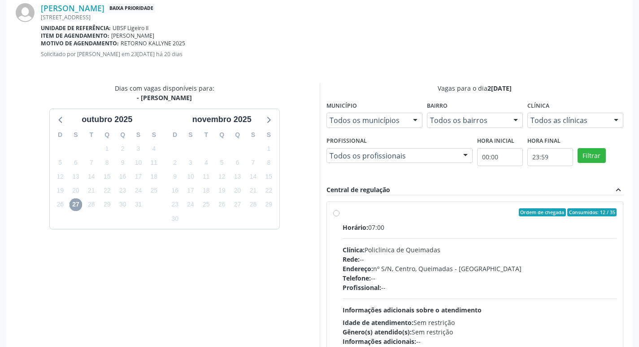
scroll to position [250, 0]
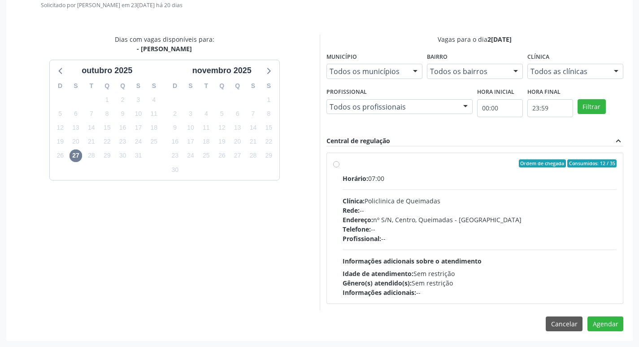
click at [444, 178] on div "Horário: 07:00" at bounding box center [479, 177] width 274 height 9
click at [339, 167] on input "Ordem de chegada Consumidos: 12 / 35 Horário: 07:00 Clínica: Policlinica de Que…" at bounding box center [336, 163] width 6 height 8
radio input "true"
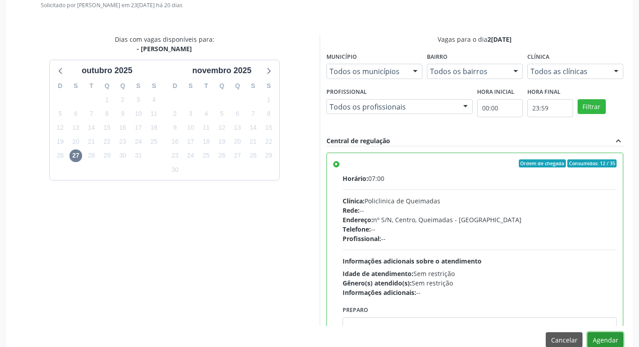
click at [603, 342] on button "Agendar" at bounding box center [605, 339] width 36 height 15
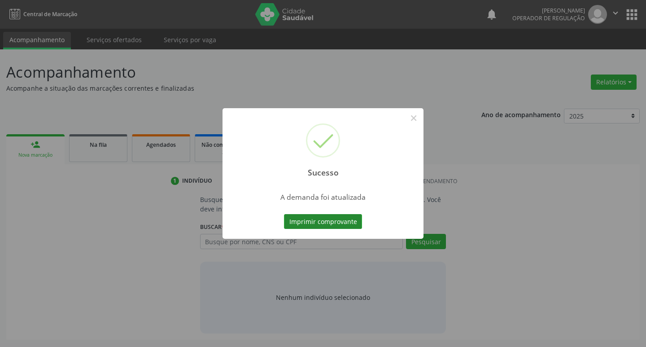
click at [313, 222] on button "Imprimir comprovante" at bounding box center [323, 221] width 78 height 15
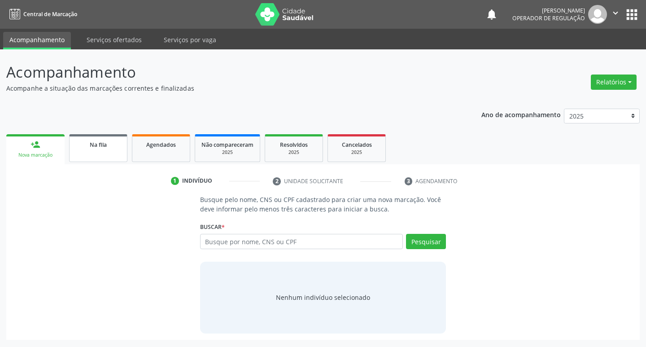
drag, startPoint x: 94, startPoint y: 147, endPoint x: 114, endPoint y: 155, distance: 21.3
click at [94, 147] on span "Na fila" at bounding box center [98, 145] width 17 height 8
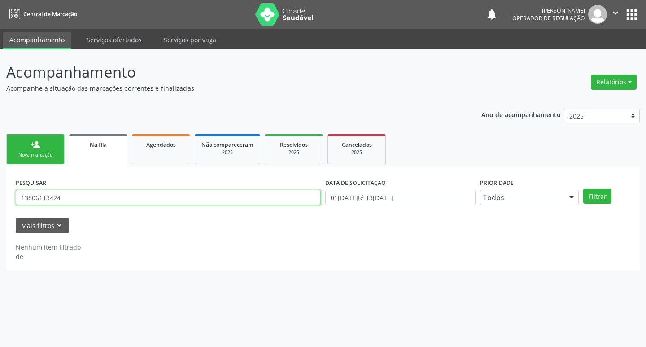
click at [119, 193] on input "13806113424" at bounding box center [168, 197] width 305 height 15
type input "708101594149436"
click at [583, 188] on button "Filtrar" at bounding box center [597, 195] width 28 height 15
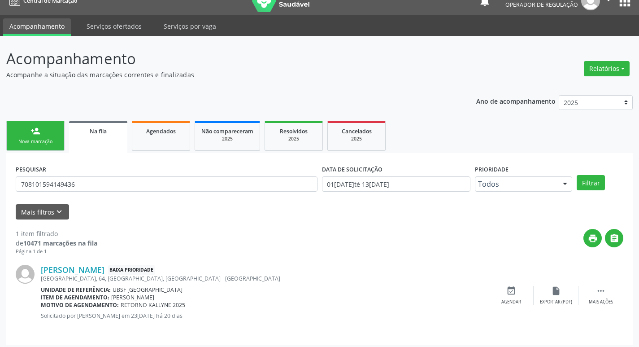
scroll to position [17, 0]
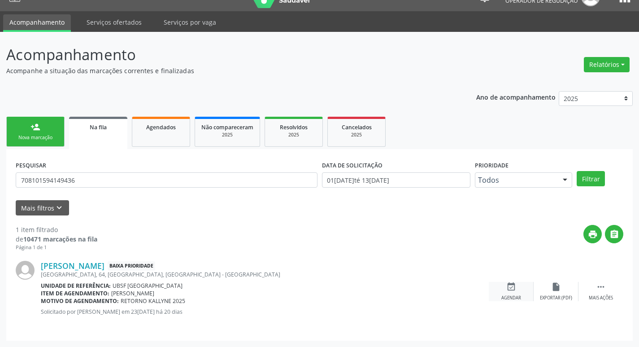
click at [514, 283] on icon "event_available" at bounding box center [511, 287] width 10 height 10
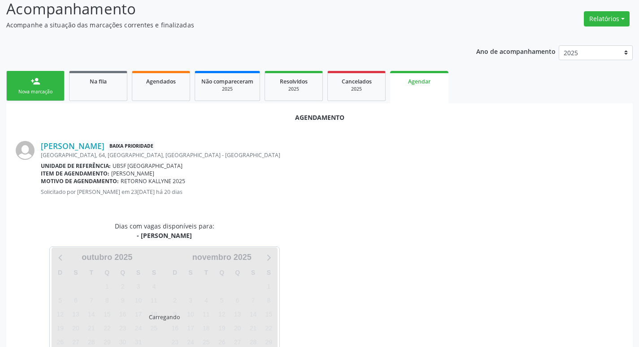
scroll to position [99, 0]
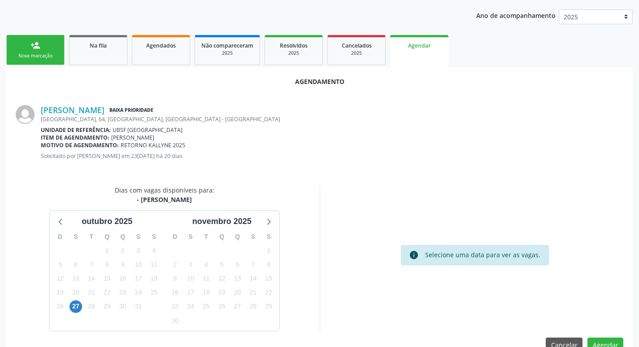
click at [81, 301] on div "27" at bounding box center [75, 306] width 13 height 14
click at [78, 305] on span "27" at bounding box center [75, 306] width 13 height 13
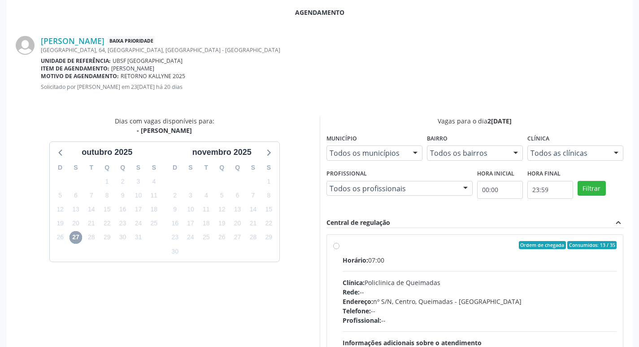
scroll to position [250, 0]
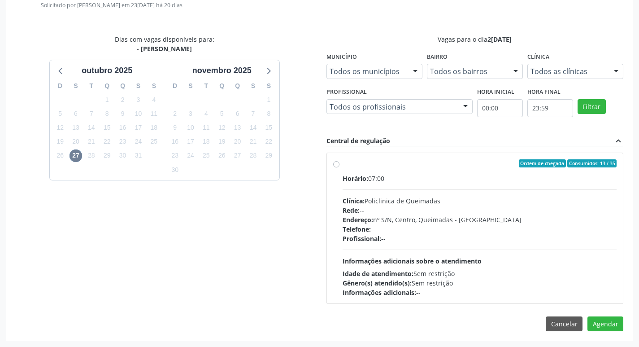
click at [504, 199] on div "Clínica: Policlinica de Queimadas" at bounding box center [479, 200] width 274 height 9
click at [339, 167] on input "Ordem de chegada Consumidos: 13 / 35 Horário: 07:00 Clínica: Policlinica de Que…" at bounding box center [336, 163] width 6 height 8
radio input "true"
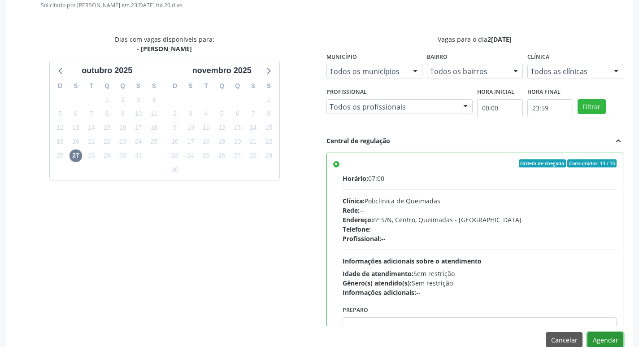
click at [598, 337] on button "Agendar" at bounding box center [605, 339] width 36 height 15
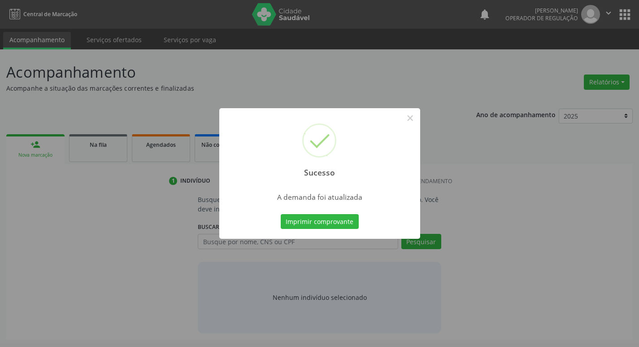
scroll to position [0, 0]
click at [337, 222] on button "Imprimir comprovante" at bounding box center [323, 221] width 78 height 15
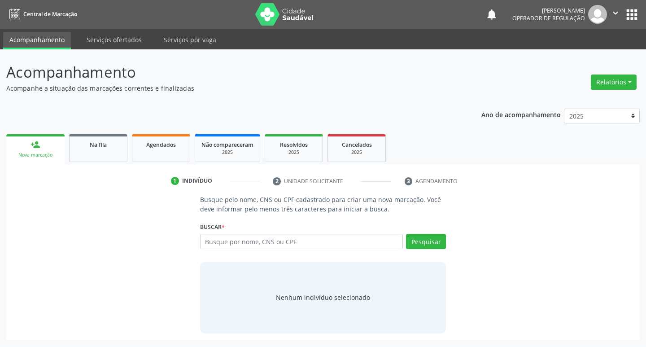
click at [104, 157] on link "Na fila" at bounding box center [98, 148] width 58 height 28
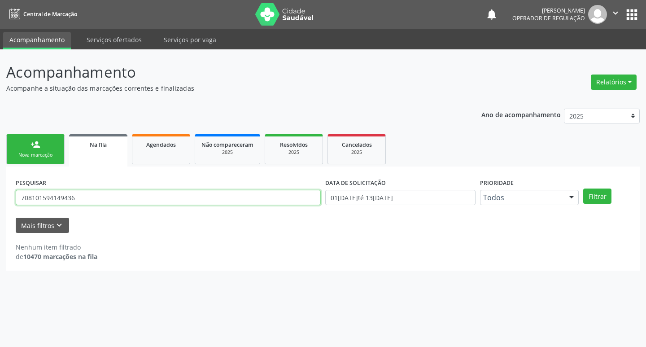
click at [105, 201] on input "708101594149436" at bounding box center [168, 197] width 305 height 15
type input "704200759417186"
click at [583, 188] on button "Filtrar" at bounding box center [597, 195] width 28 height 15
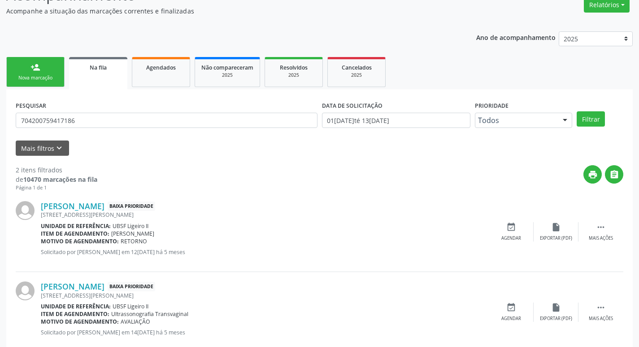
scroll to position [98, 0]
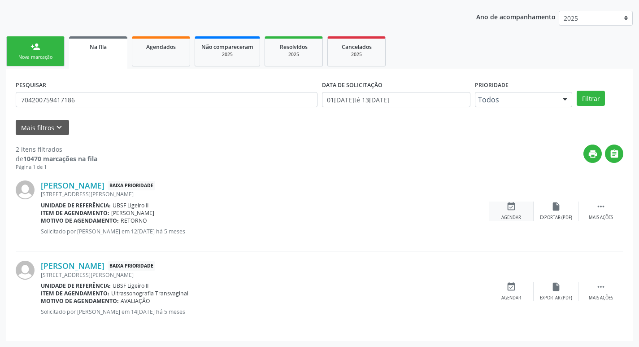
click at [514, 205] on icon "event_available" at bounding box center [511, 206] width 10 height 10
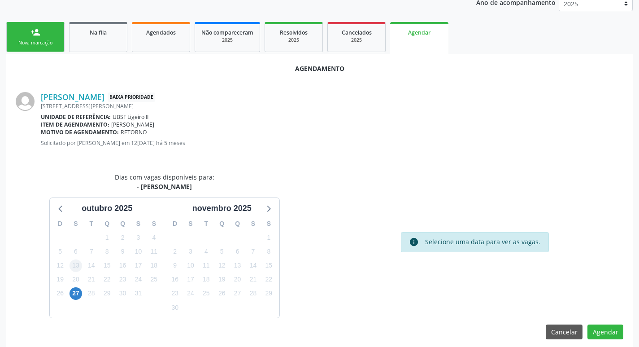
scroll to position [120, 0]
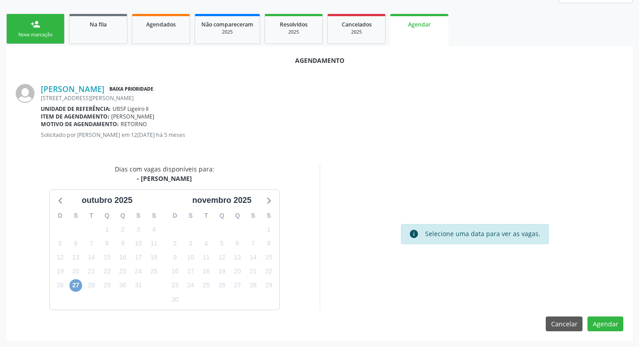
click at [78, 289] on span "27" at bounding box center [75, 285] width 13 height 13
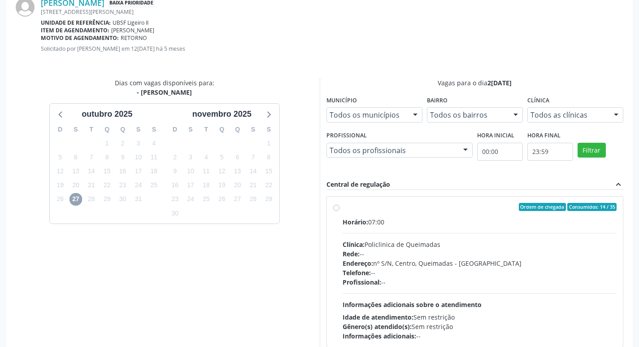
scroll to position [250, 0]
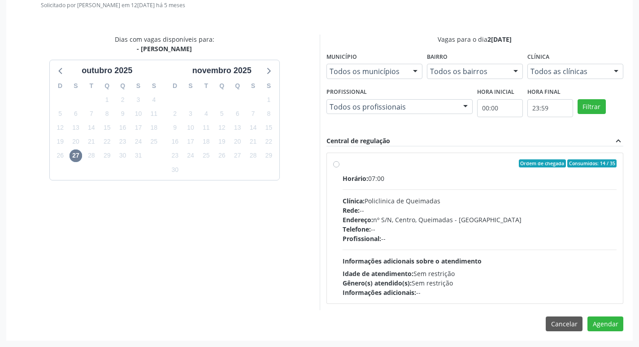
click at [565, 156] on div "Ordem de chegada Consumidos: 14 / 35 Horário: 07:00 Clínica: Policlinica de Que…" at bounding box center [475, 228] width 296 height 150
radio input "true"
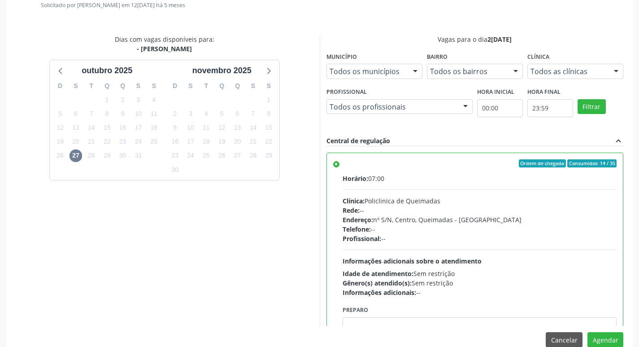
scroll to position [44, 0]
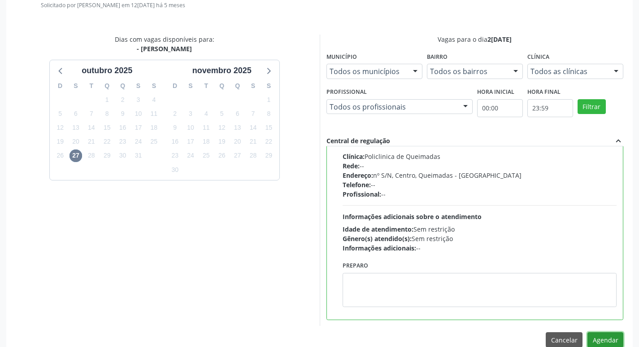
click at [609, 340] on button "Agendar" at bounding box center [605, 339] width 36 height 15
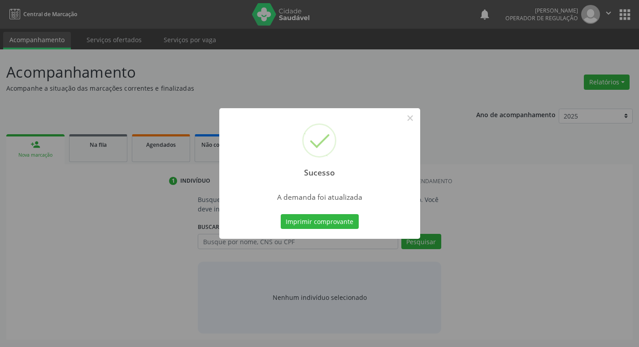
scroll to position [0, 0]
click at [336, 226] on button "Imprimir comprovante" at bounding box center [323, 221] width 78 height 15
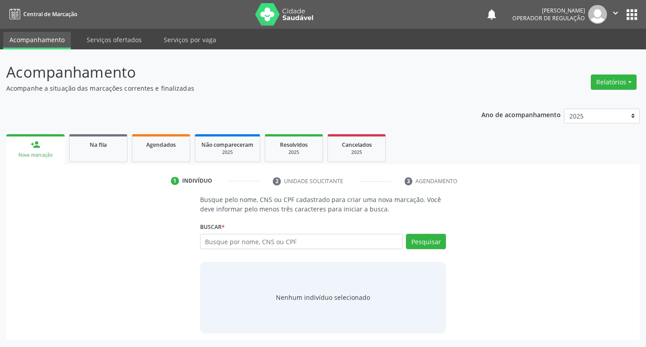
click at [168, 165] on div "1 Indivíduo 2 Unidade solicitante 3 Agendamento Busque pelo nome, CNS ou CPF ca…" at bounding box center [322, 251] width 633 height 175
drag, startPoint x: 160, startPoint y: 144, endPoint x: 149, endPoint y: 47, distance: 98.3
click at [159, 144] on span "Agendados" at bounding box center [161, 145] width 30 height 8
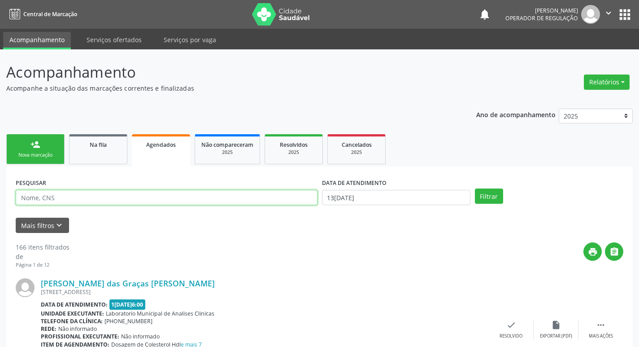
click at [162, 194] on input "text" at bounding box center [167, 197] width 302 height 15
type input "703408233870914"
click at [475, 188] on button "Filtrar" at bounding box center [489, 195] width 28 height 15
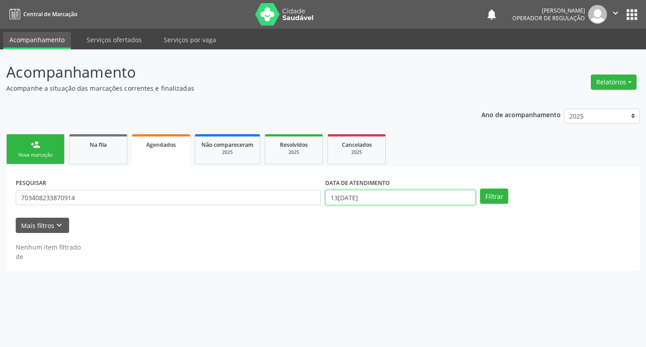
click at [443, 201] on input "13[DATE]" at bounding box center [400, 197] width 150 height 15
click at [480, 188] on button "Filtrar" at bounding box center [494, 195] width 28 height 15
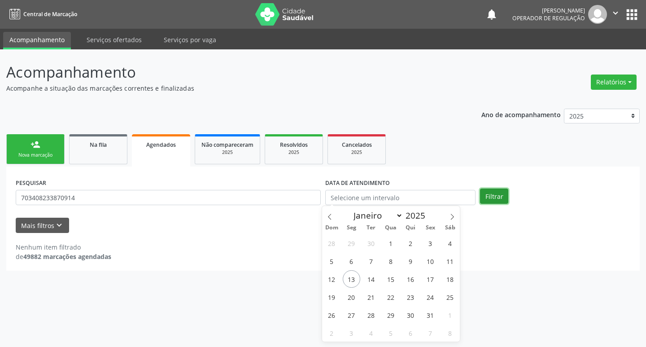
click at [483, 198] on button "Filtrar" at bounding box center [494, 195] width 28 height 15
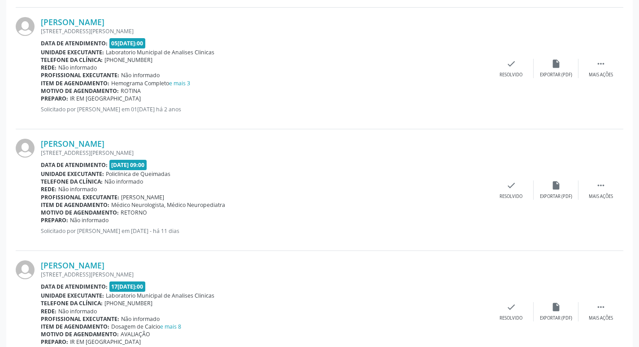
scroll to position [423, 0]
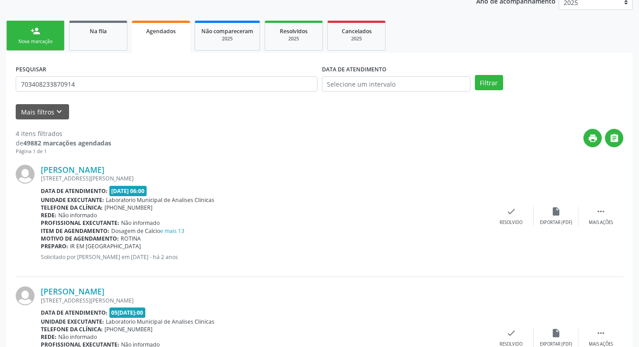
scroll to position [20, 0]
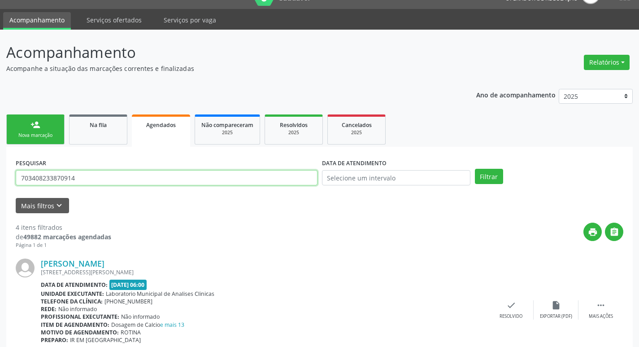
click at [93, 178] on input "703408233870914" at bounding box center [167, 177] width 302 height 15
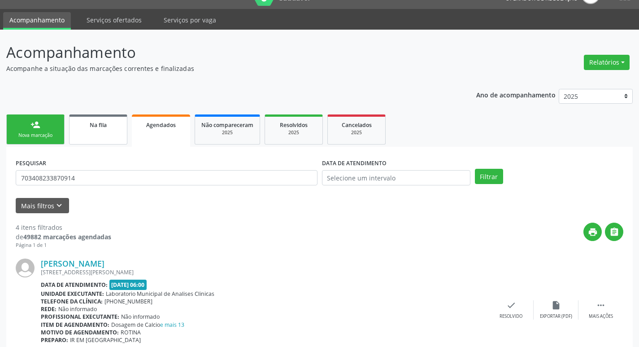
click at [96, 125] on span "Na fila" at bounding box center [98, 125] width 17 height 8
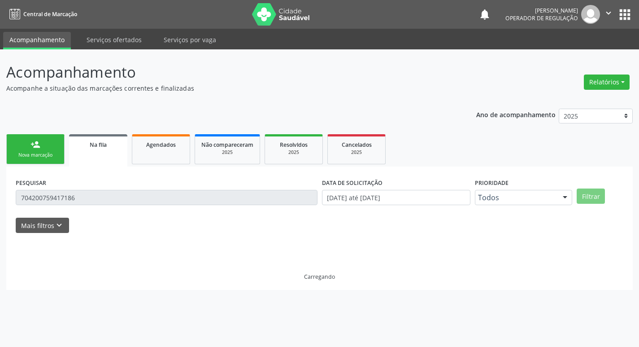
scroll to position [0, 0]
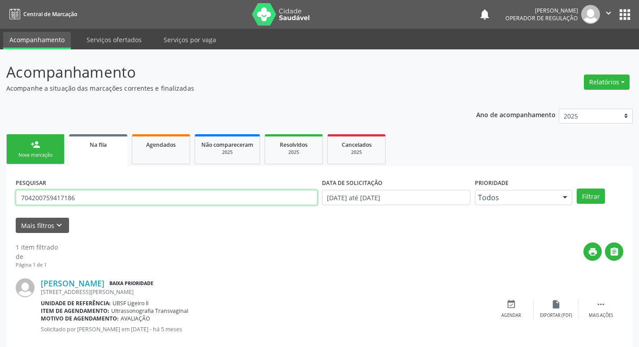
click at [115, 196] on input "704200759417186" at bounding box center [167, 197] width 302 height 15
paste input "703408233870914"
type input "703408233870914"
click at [577, 188] on button "Filtrar" at bounding box center [591, 195] width 28 height 15
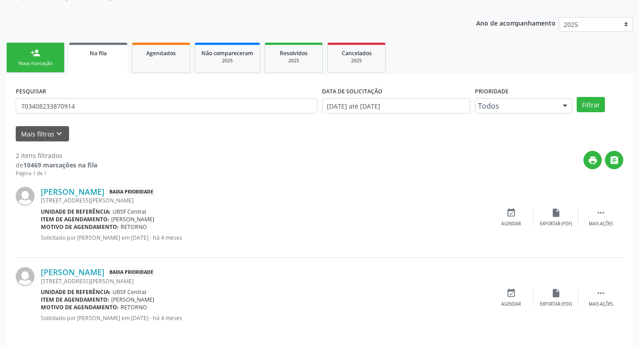
scroll to position [98, 0]
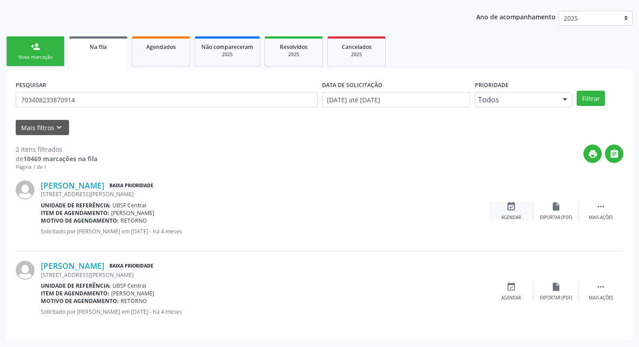
click at [508, 210] on icon "event_available" at bounding box center [511, 206] width 10 height 10
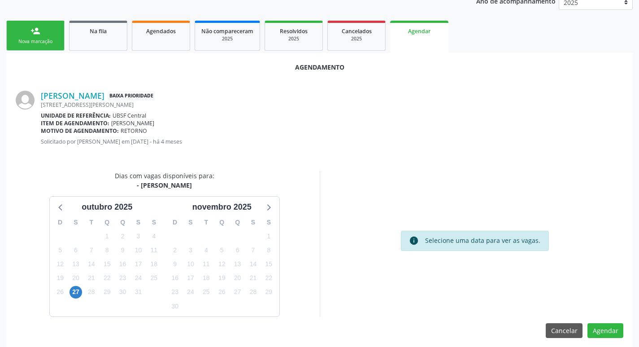
scroll to position [120, 0]
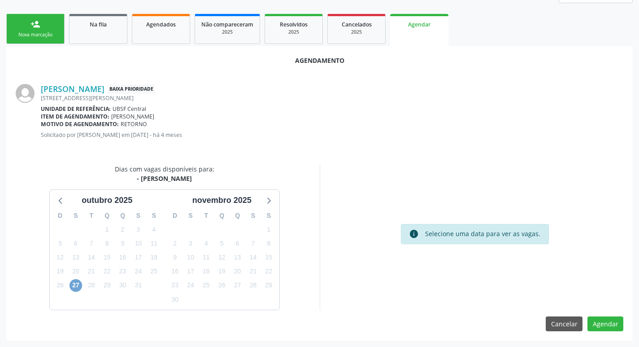
click at [75, 285] on span "27" at bounding box center [75, 285] width 13 height 13
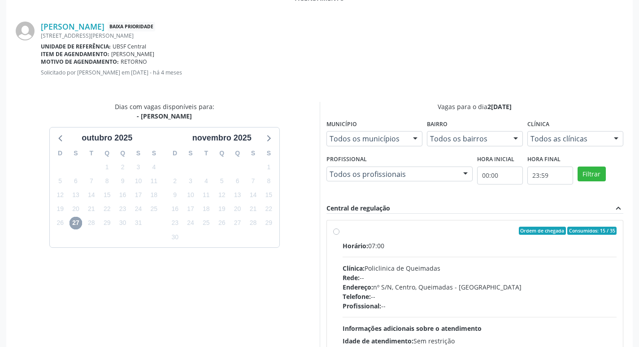
scroll to position [250, 0]
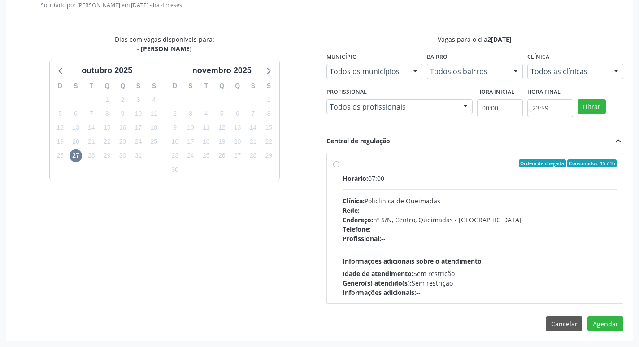
click at [423, 167] on div "Ordem de chegada Consumidos: 15 / 35" at bounding box center [479, 163] width 274 height 8
click at [339, 167] on input "Ordem de chegada Consumidos: 15 / 35 Horário: 07:00 Clínica: Policlinica de Que…" at bounding box center [336, 163] width 6 height 8
radio input "true"
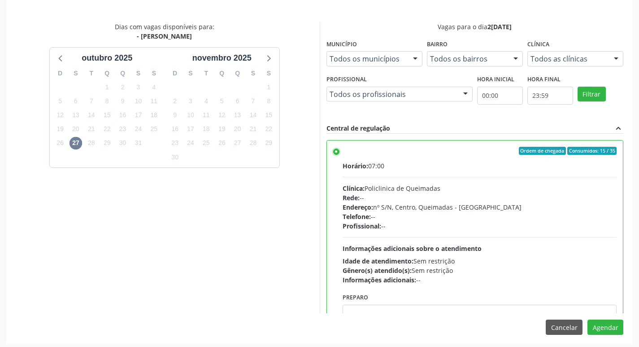
scroll to position [266, 0]
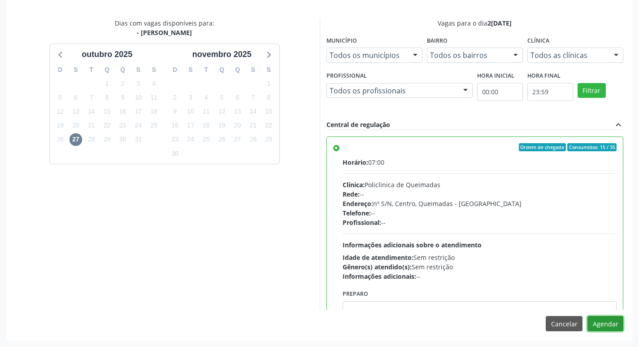
click at [611, 325] on button "Agendar" at bounding box center [605, 323] width 36 height 15
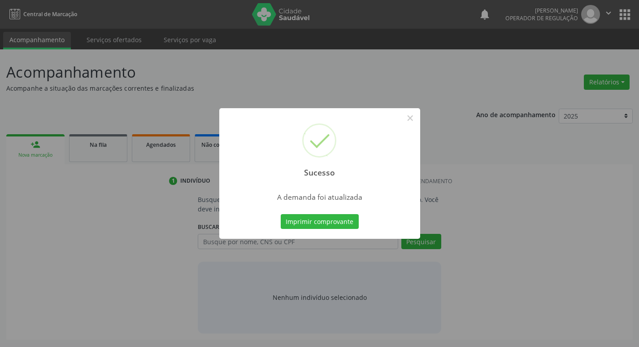
scroll to position [0, 0]
click at [337, 219] on button "Imprimir comprovante" at bounding box center [323, 221] width 78 height 15
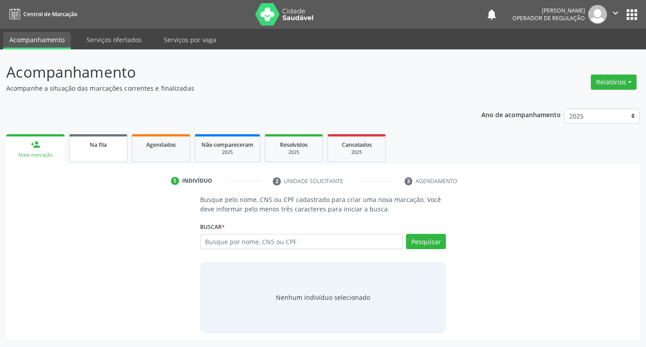
click at [95, 138] on link "Na fila" at bounding box center [98, 148] width 58 height 28
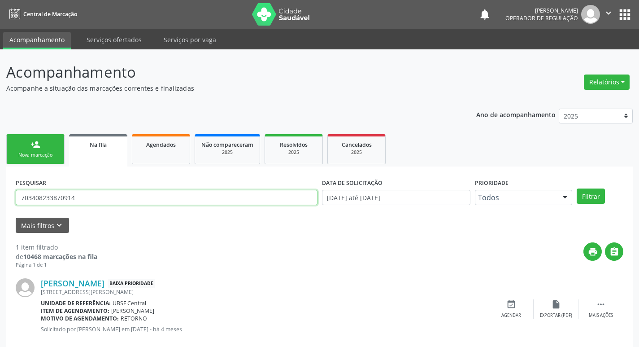
click at [82, 194] on input "703408233870914" at bounding box center [167, 197] width 302 height 15
type input "704608693136528"
click at [577, 188] on button "Filtrar" at bounding box center [591, 195] width 28 height 15
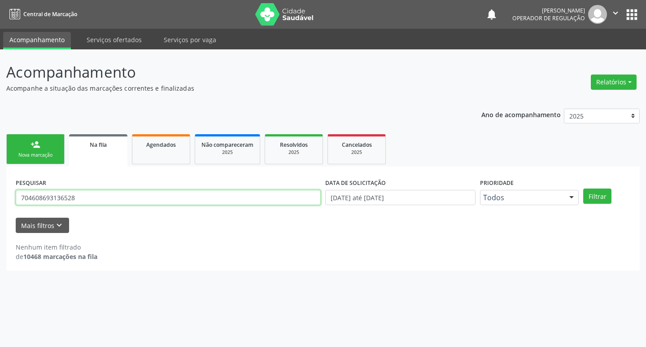
click at [98, 200] on input "704608693136528" at bounding box center [168, 197] width 305 height 15
type input "704608693136528"
click at [583, 188] on button "Filtrar" at bounding box center [597, 195] width 28 height 15
click at [160, 193] on input "704608693136528" at bounding box center [168, 197] width 305 height 15
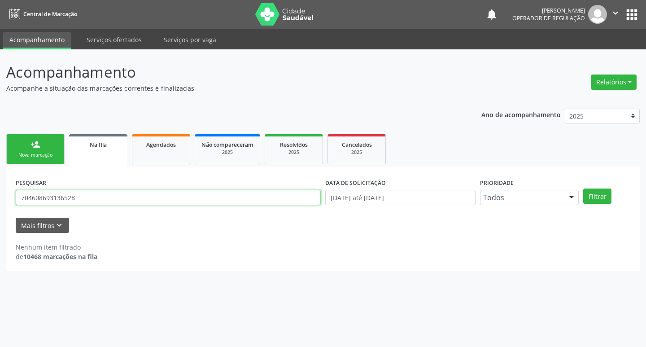
click at [160, 193] on input "704608693136528" at bounding box center [168, 197] width 305 height 15
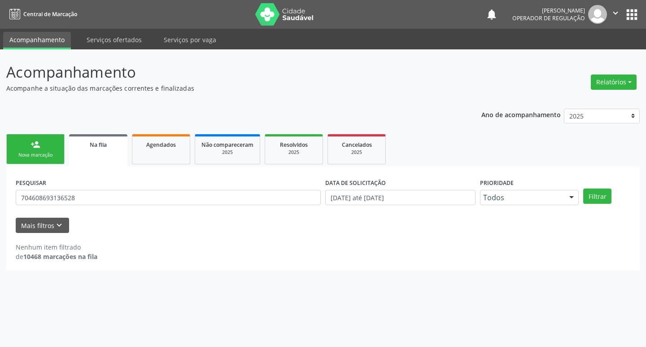
click at [53, 160] on link "person_add Nova marcação" at bounding box center [35, 149] width 58 height 30
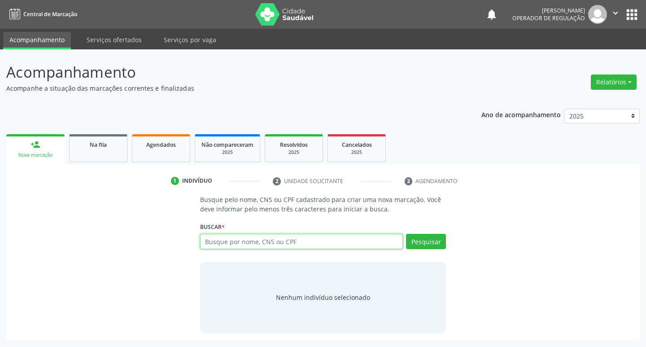
click at [241, 244] on input "text" at bounding box center [301, 241] width 203 height 15
paste input "704608693136528"
type input "704608693136528"
click at [431, 244] on button "Pesquisar" at bounding box center [426, 241] width 40 height 15
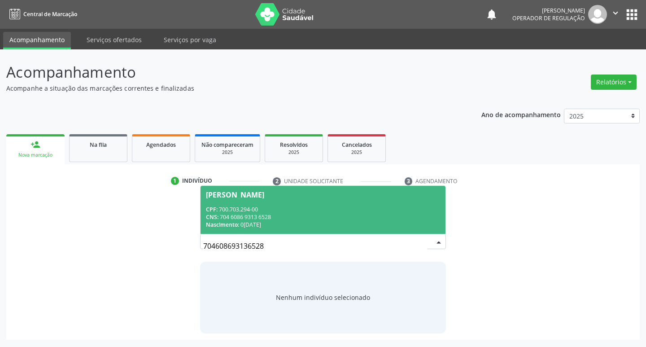
click at [340, 199] on span "Lindinalva Canuto Azevedo CPF: 700.703.294-00 CNS: 704 6086 9313 6528 Nasciment…" at bounding box center [322, 210] width 245 height 48
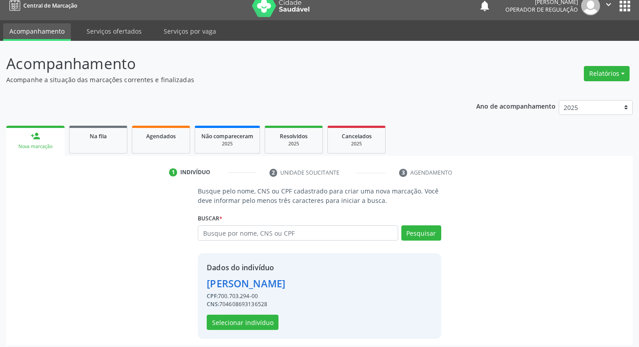
scroll to position [13, 0]
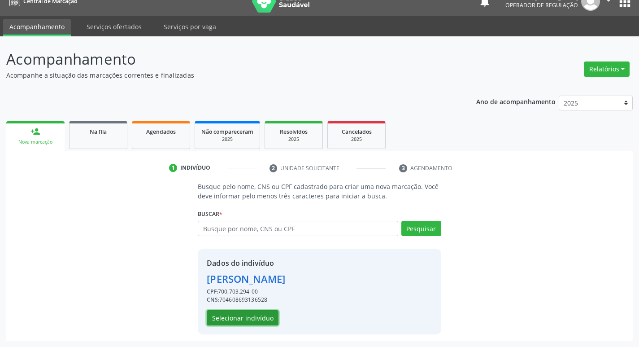
click at [259, 319] on button "Selecionar indivíduo" at bounding box center [243, 317] width 72 height 15
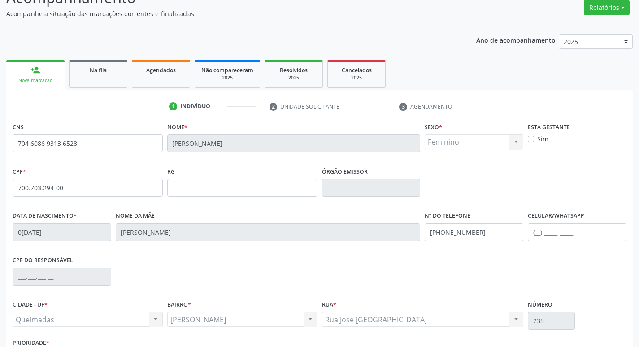
scroll to position [139, 0]
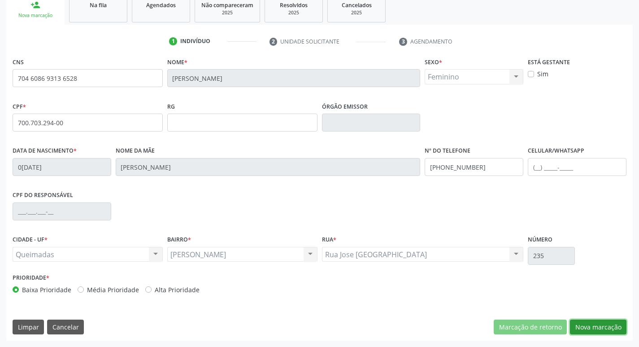
click at [581, 329] on button "Nova marcação" at bounding box center [598, 326] width 56 height 15
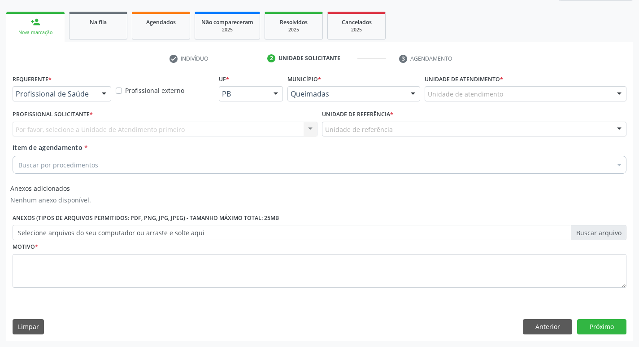
scroll to position [122, 0]
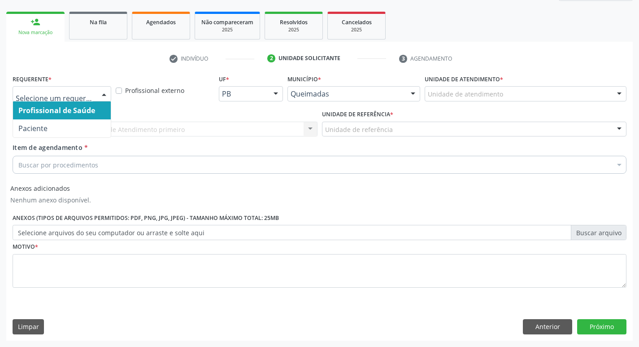
click at [72, 89] on div at bounding box center [62, 93] width 99 height 15
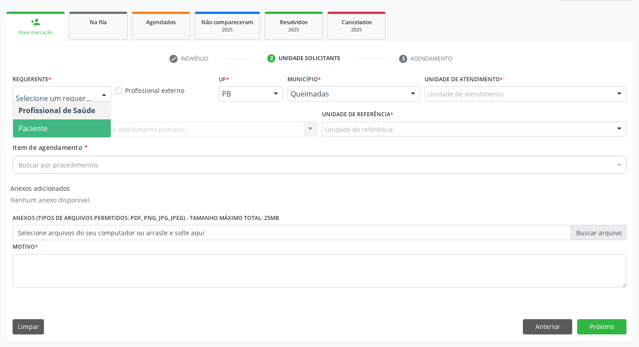
click at [69, 131] on span "Paciente" at bounding box center [62, 128] width 98 height 18
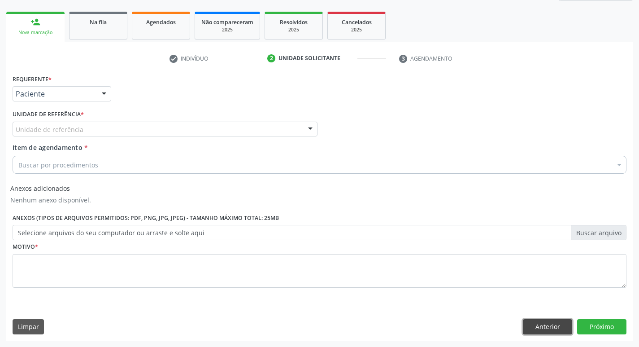
drag, startPoint x: 556, startPoint y: 323, endPoint x: 0, endPoint y: 35, distance: 626.2
click at [555, 323] on button "Anterior" at bounding box center [547, 326] width 49 height 15
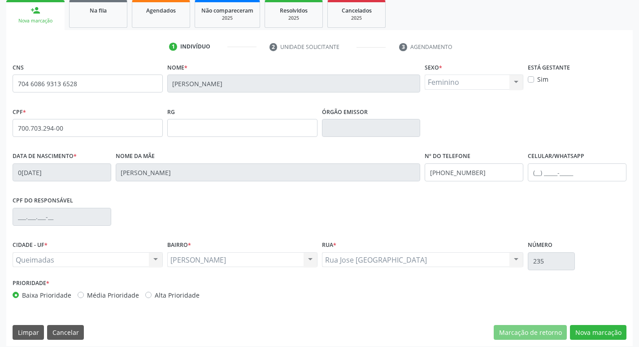
scroll to position [139, 0]
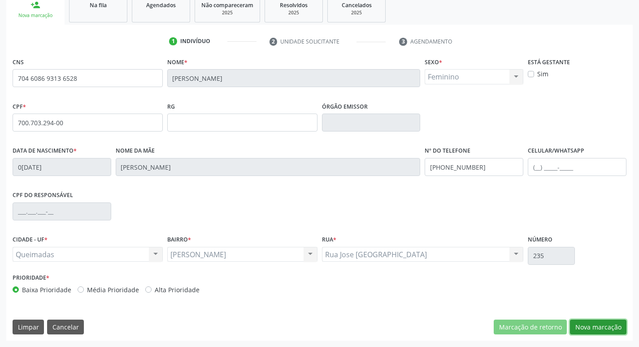
click at [597, 331] on button "Nova marcação" at bounding box center [598, 326] width 56 height 15
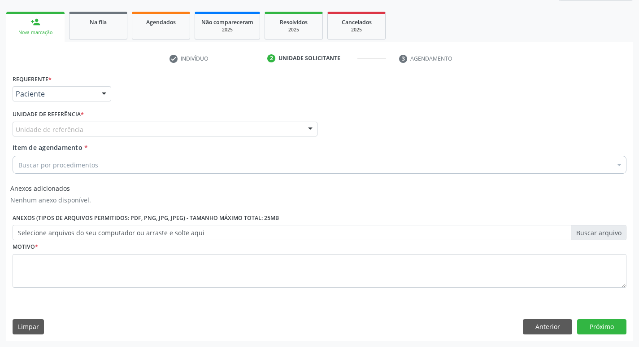
scroll to position [122, 0]
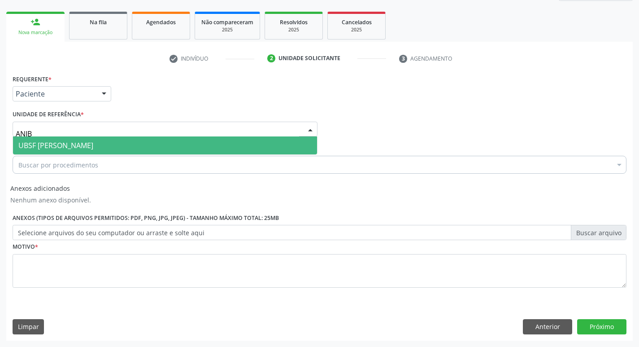
type input "ANIBA"
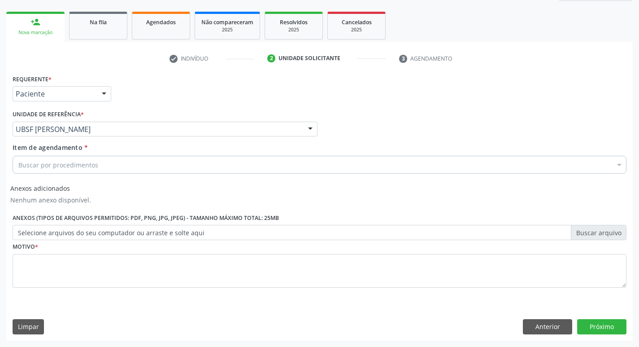
drag, startPoint x: 39, startPoint y: 157, endPoint x: 40, endPoint y: 172, distance: 14.5
click at [40, 167] on div "Buscar por procedimentos" at bounding box center [320, 165] width 614 height 18
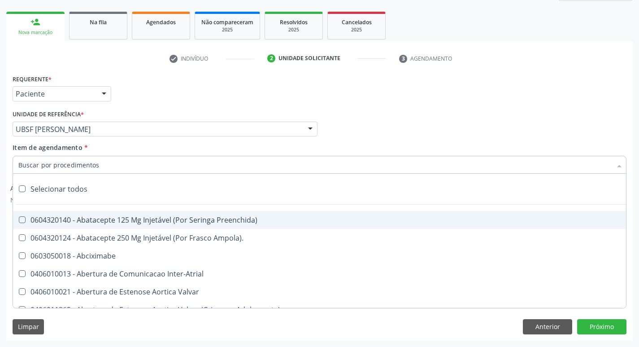
click at [40, 172] on input "Item de agendamento *" at bounding box center [314, 165] width 593 height 18
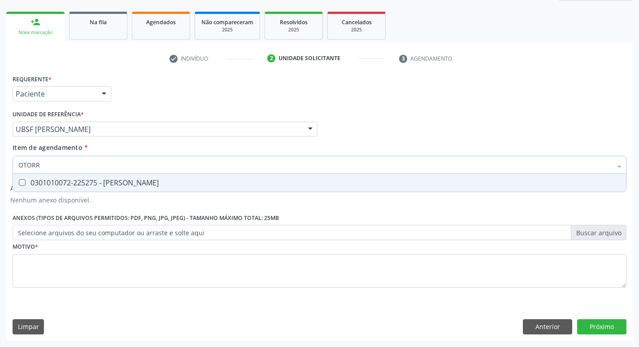
type input "OTORRI"
click at [53, 185] on div "0301010072-225275 - [PERSON_NAME]" at bounding box center [319, 182] width 602 height 7
checkbox Otorrinolaringologista "true"
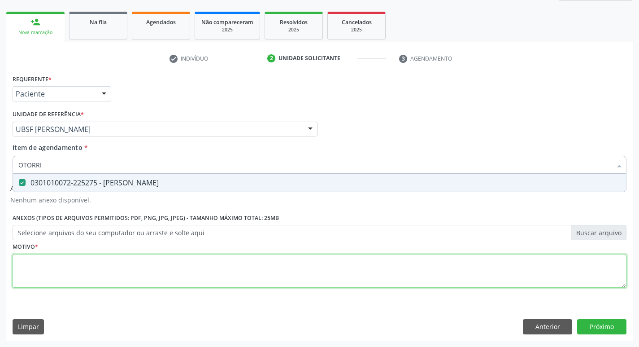
click at [108, 267] on div "Requerente * Paciente Profissional de Saúde Paciente Nenhum resultado encontrad…" at bounding box center [320, 186] width 614 height 228
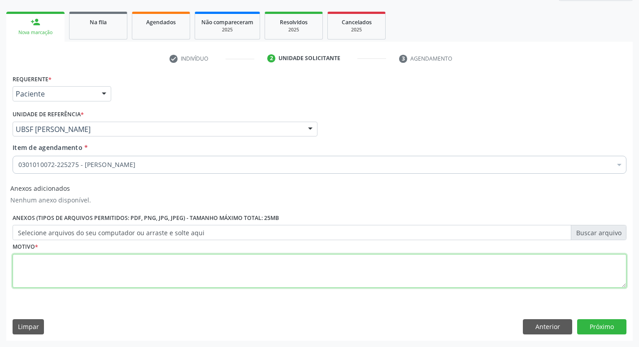
click at [108, 267] on textarea at bounding box center [320, 271] width 614 height 34
type textarea "AVALIAÇÃO"
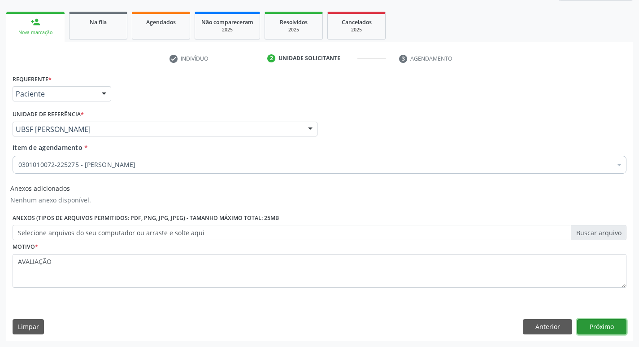
click at [589, 324] on button "Próximo" at bounding box center [601, 326] width 49 height 15
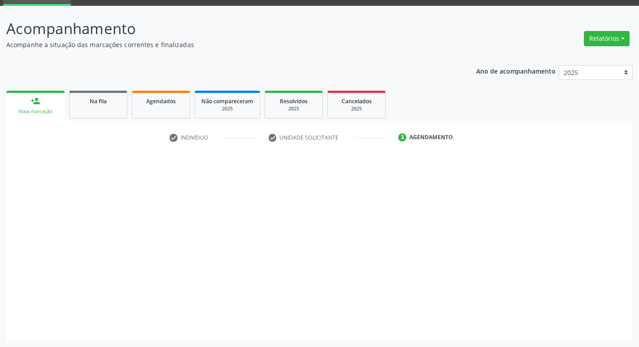
scroll to position [43, 0]
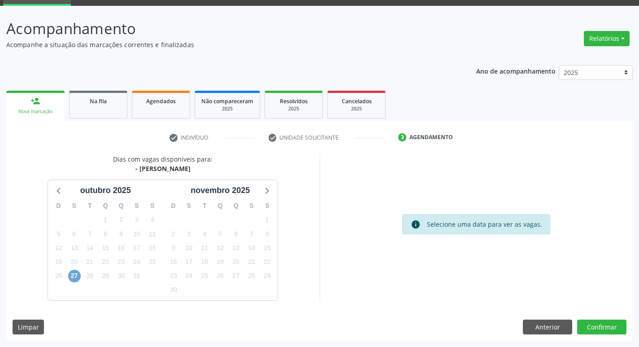
click at [73, 271] on span "27" at bounding box center [74, 275] width 13 height 13
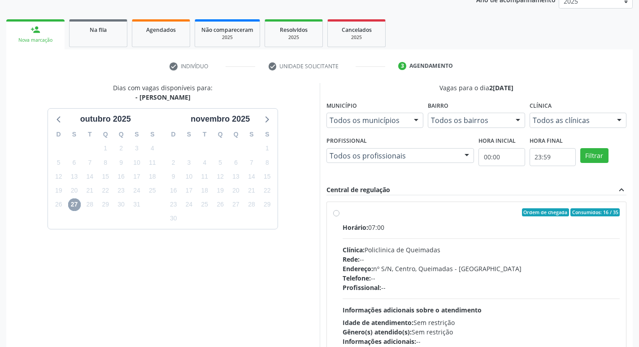
scroll to position [173, 0]
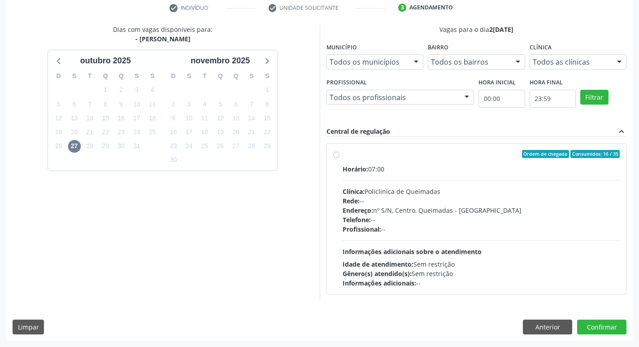
click at [459, 174] on div "Horário: 07:00 Clínica: Policlinica de Queimadas Rede: -- Endereço: nº S/N, Cen…" at bounding box center [480, 225] width 277 height 123
click at [339, 158] on input "Ordem de chegada Consumidos: 16 / 35 Horário: 07:00 Clínica: Policlinica de Que…" at bounding box center [336, 154] width 6 height 8
radio input "true"
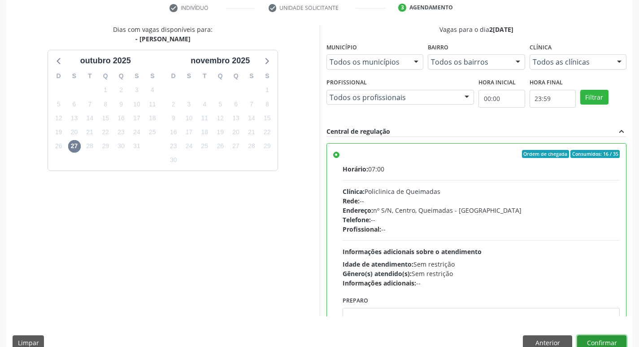
click at [602, 337] on button "Confirmar" at bounding box center [601, 342] width 49 height 15
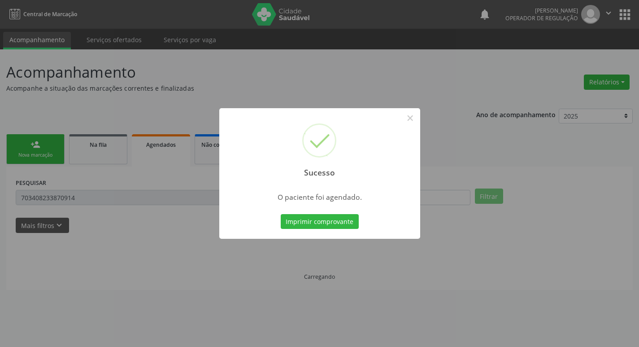
scroll to position [0, 0]
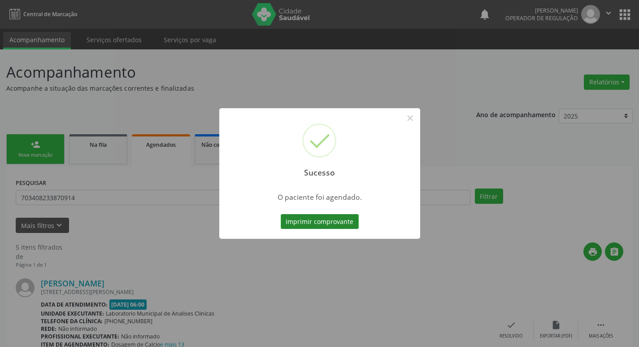
click at [323, 221] on button "Imprimir comprovante" at bounding box center [320, 221] width 78 height 15
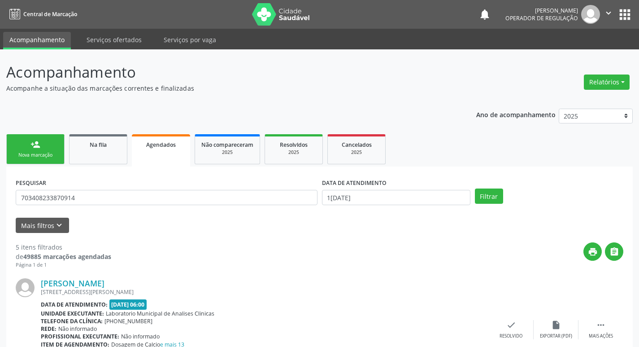
click at [42, 143] on link "person_add Nova marcação" at bounding box center [35, 149] width 58 height 30
click at [73, 149] on link "Na fila" at bounding box center [98, 149] width 58 height 30
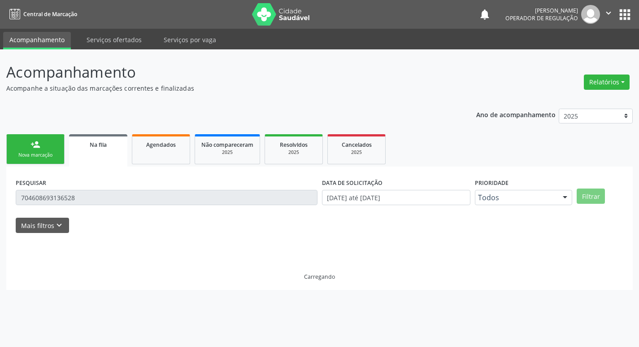
click at [106, 61] on div "Acompanhamento Acompanhe a situação das marcações correntes e finalizadas Relat…" at bounding box center [319, 197] width 639 height 297
click at [106, 61] on div "Acompanhamento Acompanhe a situação das marcações correntes e finalizadas Relat…" at bounding box center [323, 197] width 646 height 297
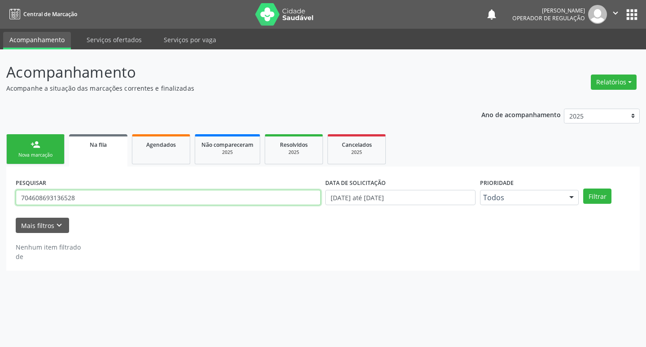
click at [95, 202] on input "704608693136528" at bounding box center [168, 197] width 305 height 15
type input "706304710879576"
click at [583, 188] on button "Filtrar" at bounding box center [597, 195] width 28 height 15
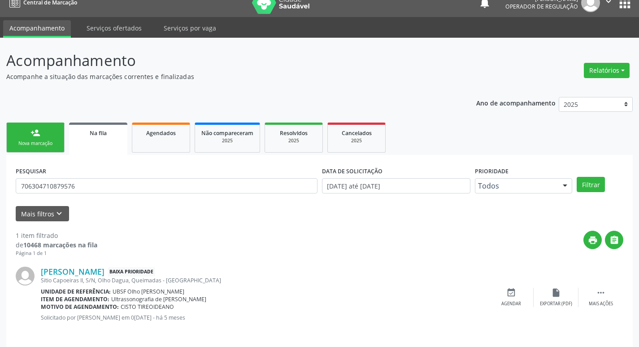
scroll to position [17, 0]
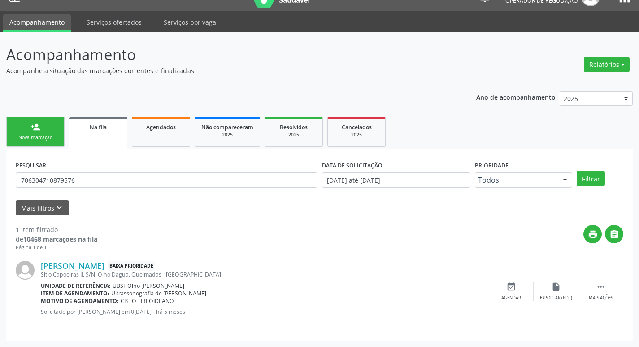
click at [131, 167] on div "PESQUISAR 706304710879576" at bounding box center [166, 175] width 306 height 35
click at [128, 181] on input "706304710879576" at bounding box center [167, 179] width 302 height 15
click at [157, 122] on div "Agendados" at bounding box center [161, 126] width 45 height 9
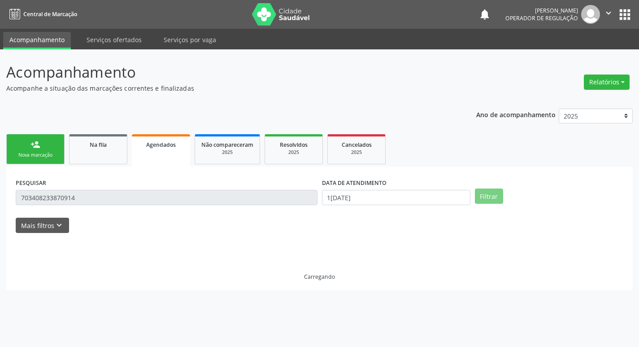
scroll to position [0, 0]
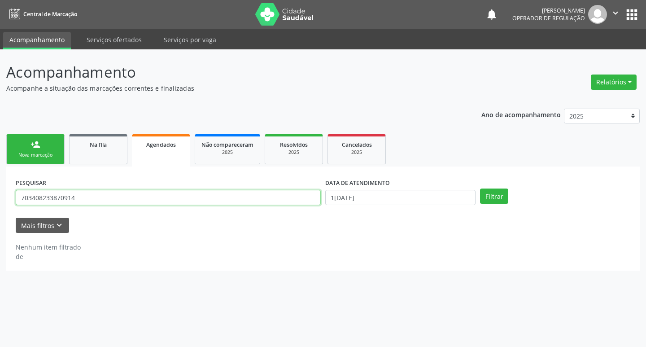
click at [107, 200] on input "703408233870914" at bounding box center [168, 197] width 305 height 15
click at [106, 200] on input "703408233870914" at bounding box center [168, 197] width 305 height 15
paste input "706304710879576"
type input "706304710879576"
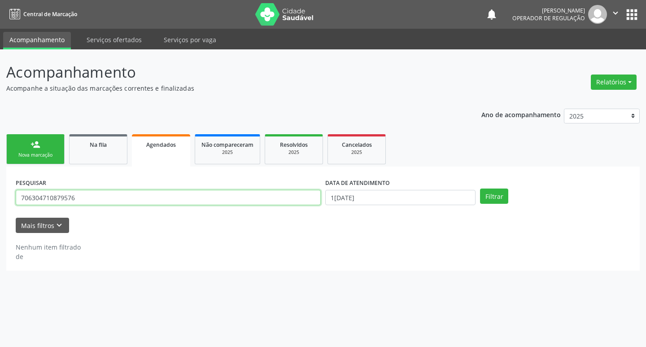
click at [480, 188] on button "Filtrar" at bounding box center [494, 195] width 28 height 15
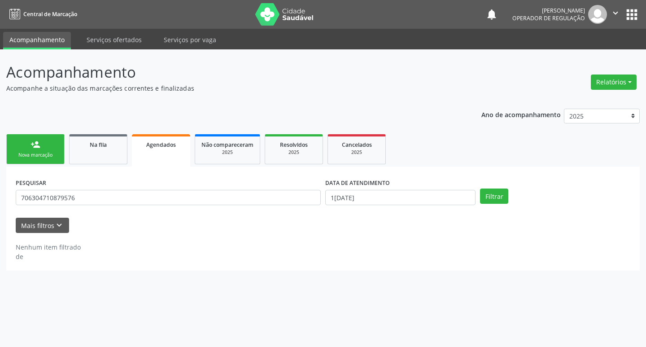
click at [36, 161] on link "person_add Nova marcação" at bounding box center [35, 149] width 58 height 30
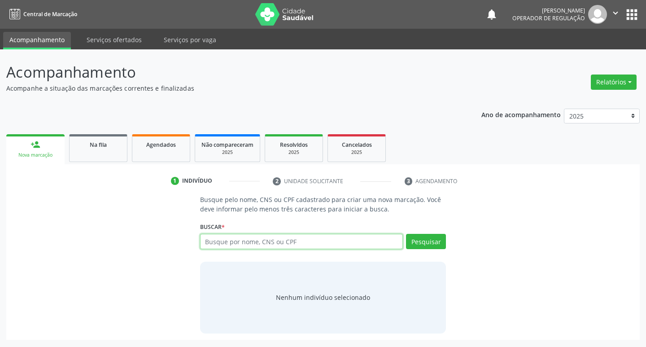
click at [248, 237] on input "text" at bounding box center [301, 241] width 203 height 15
paste input "706304710879576"
type input "706304710879576"
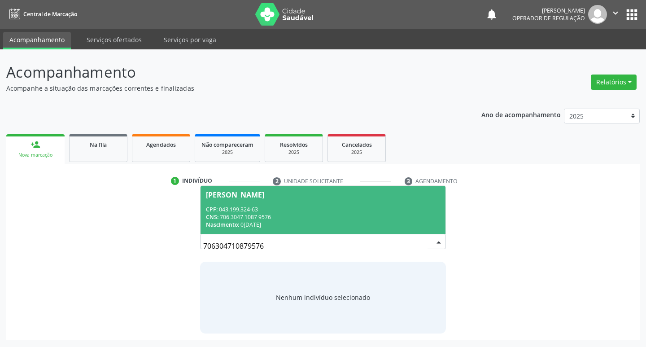
click at [413, 234] on div "706304710879576 Severina Paulo da Silva CPF: 043.199.324-63 CNS: 706 3047 1087 …" at bounding box center [323, 245] width 246 height 22
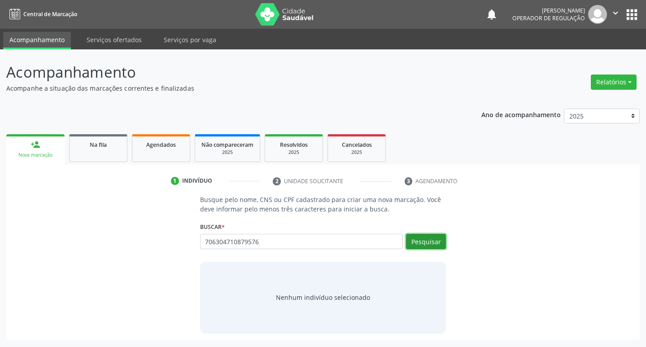
click at [412, 237] on button "Pesquisar" at bounding box center [426, 241] width 40 height 15
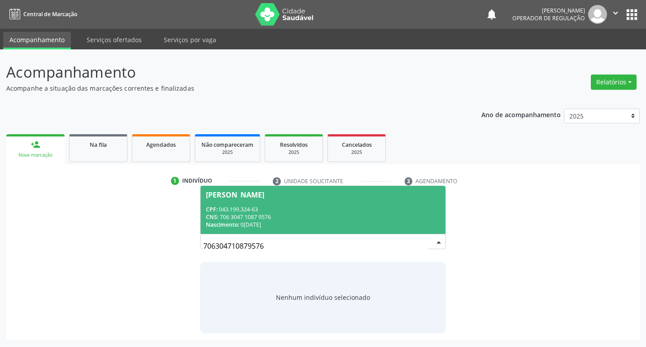
click at [412, 209] on div "CPF: 043.199.324-63" at bounding box center [323, 209] width 234 height 8
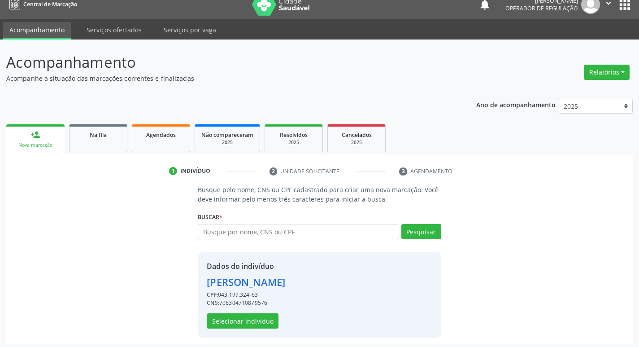
scroll to position [13, 0]
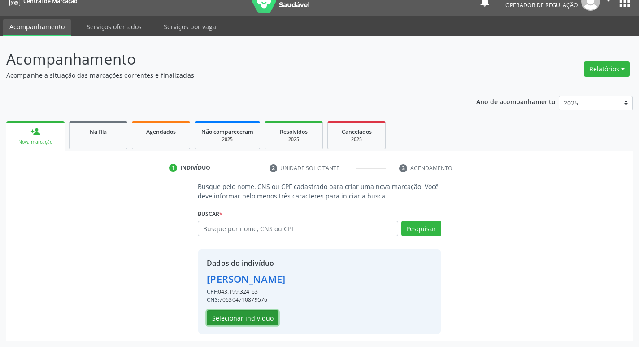
click at [220, 315] on button "Selecionar indivíduo" at bounding box center [243, 317] width 72 height 15
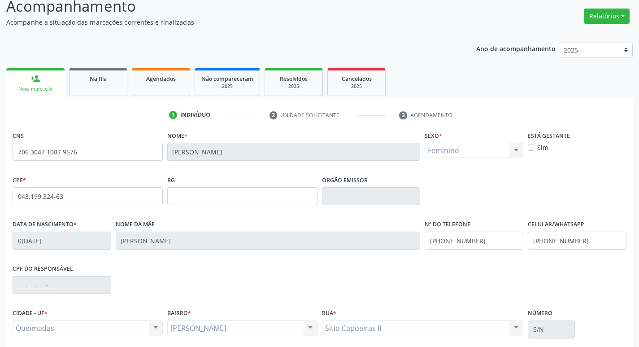
scroll to position [139, 0]
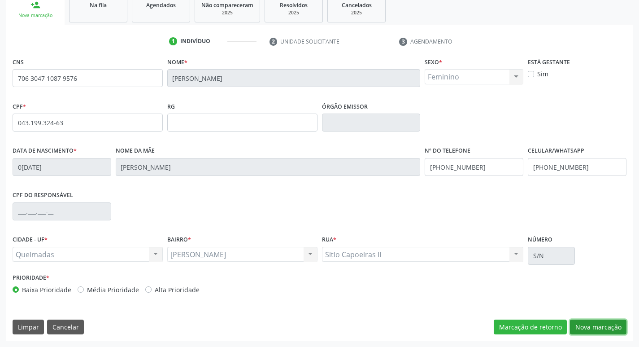
click at [587, 326] on button "Nova marcação" at bounding box center [598, 326] width 56 height 15
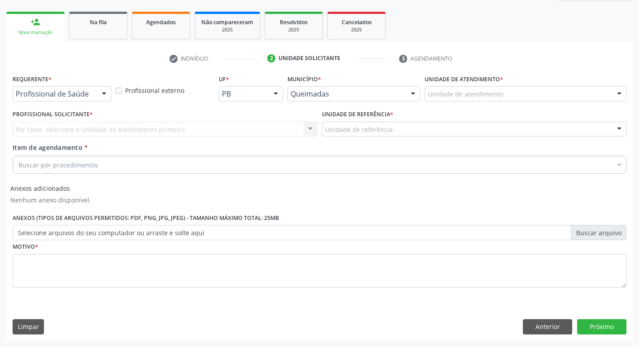
scroll to position [122, 0]
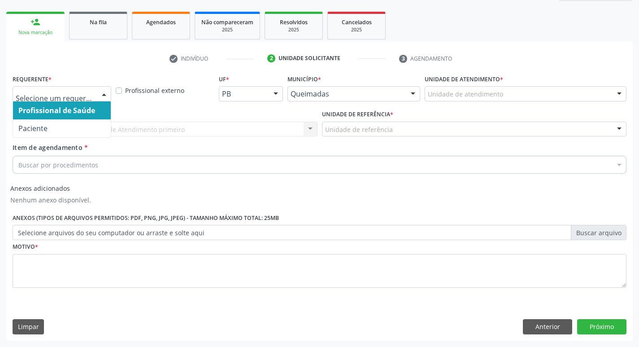
drag, startPoint x: 59, startPoint y: 99, endPoint x: 53, endPoint y: 117, distance: 19.7
click at [60, 98] on div at bounding box center [62, 93] width 99 height 15
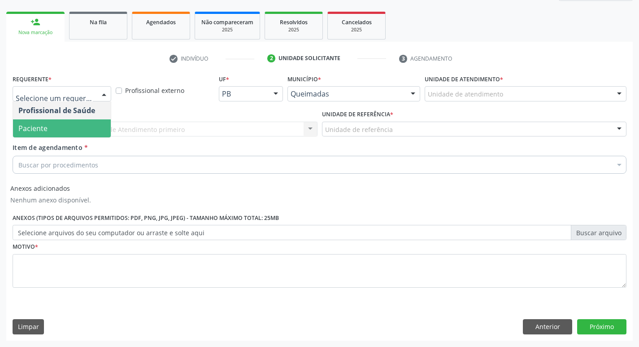
click at [49, 132] on span "Paciente" at bounding box center [62, 128] width 98 height 18
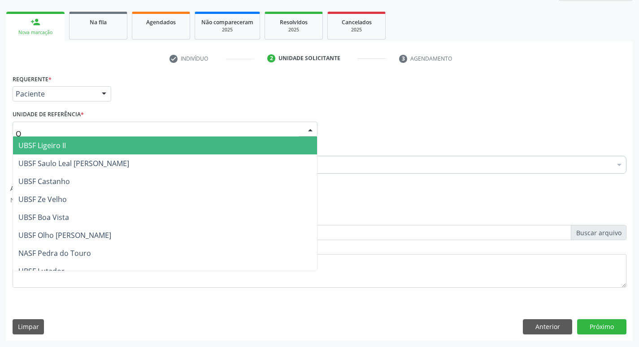
type input "OL"
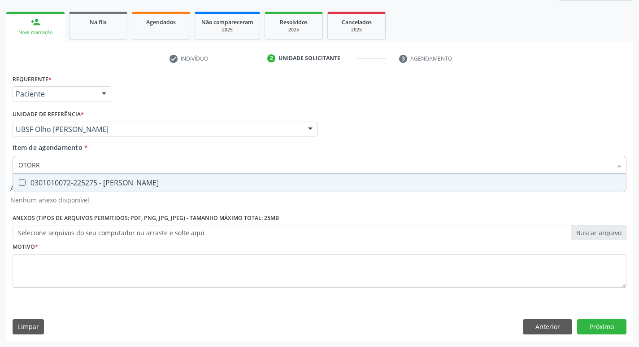
type input "OTORRI"
click at [51, 186] on div "0301010072-225275 - [PERSON_NAME]" at bounding box center [319, 182] width 602 height 7
checkbox Otorrinolaringologista "true"
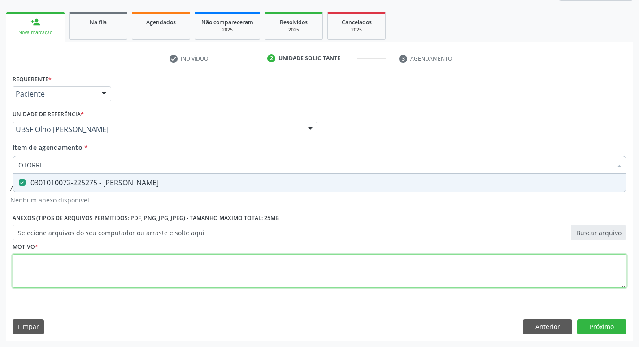
click at [47, 258] on div "Requerente * Paciente Profissional de Saúde Paciente Nenhum resultado encontrad…" at bounding box center [320, 186] width 614 height 228
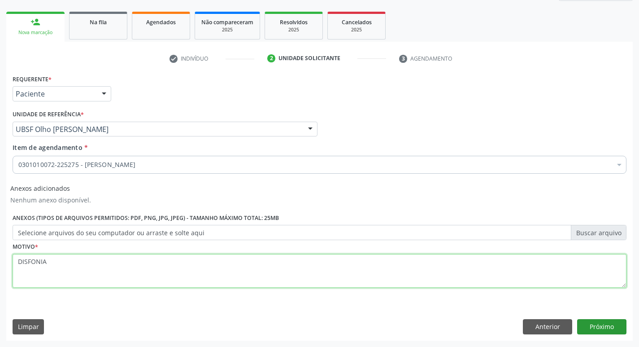
type textarea "DISFONIA"
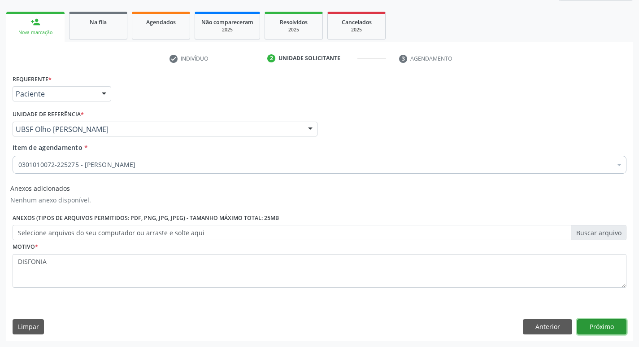
click at [619, 323] on button "Próximo" at bounding box center [601, 326] width 49 height 15
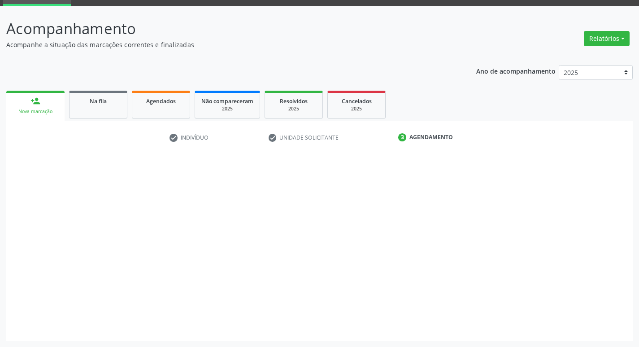
scroll to position [43, 0]
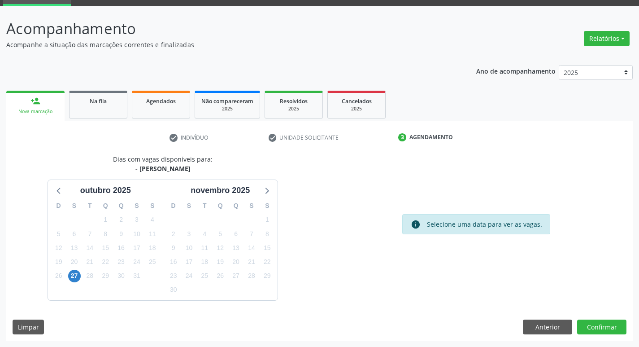
click at [70, 270] on div "27" at bounding box center [74, 276] width 13 height 14
click at [70, 273] on span "27" at bounding box center [74, 275] width 13 height 13
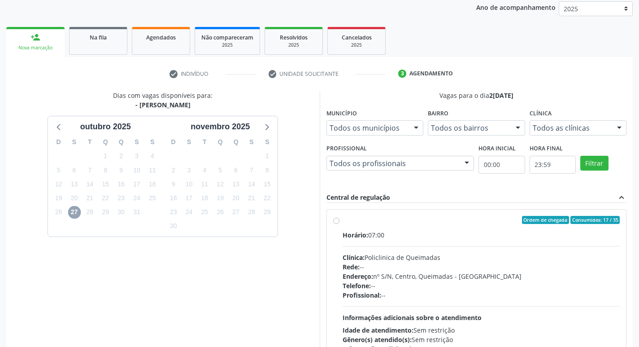
scroll to position [173, 0]
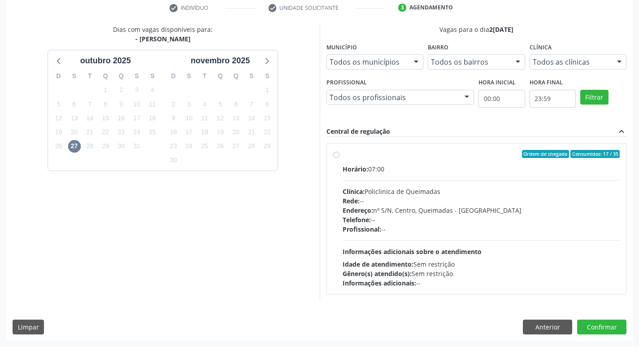
click at [546, 192] on div "Clínica: Policlinica de Queimadas" at bounding box center [480, 190] width 277 height 9
click at [339, 158] on input "Ordem de chegada Consumidos: 17 / 35 Horário: 07:00 Clínica: Policlinica de Que…" at bounding box center [336, 154] width 6 height 8
radio input "true"
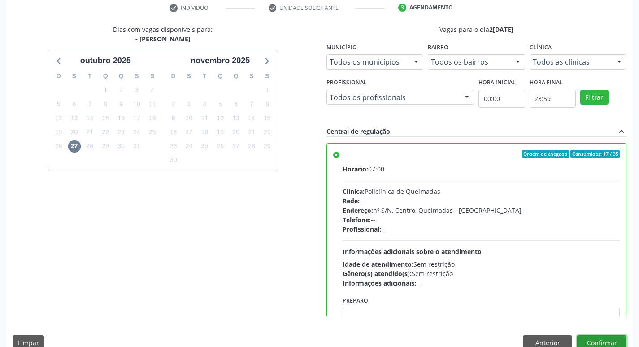
click at [604, 338] on button "Confirmar" at bounding box center [601, 342] width 49 height 15
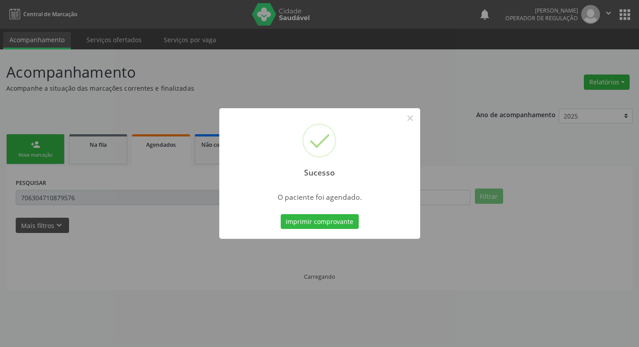
scroll to position [0, 0]
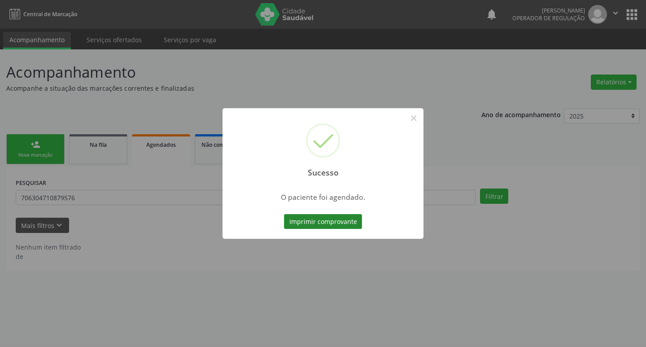
click at [308, 217] on button "Imprimir comprovante" at bounding box center [323, 221] width 78 height 15
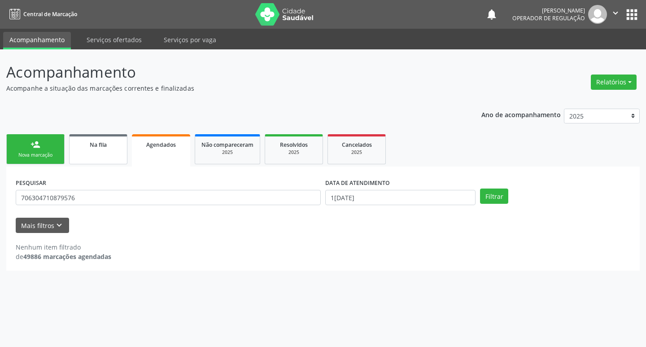
click at [118, 149] on link "Na fila" at bounding box center [98, 149] width 58 height 30
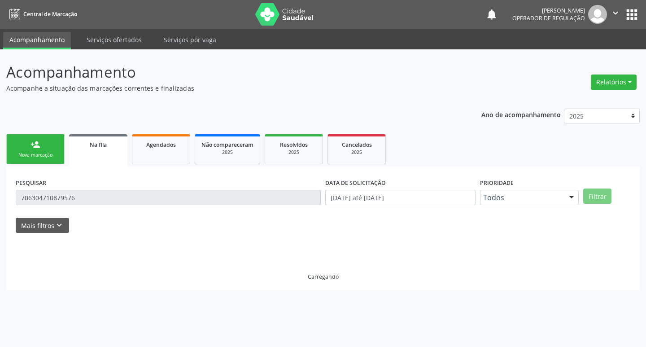
click at [103, 187] on div "PESQUISAR 706304710879576" at bounding box center [167, 193] width 309 height 35
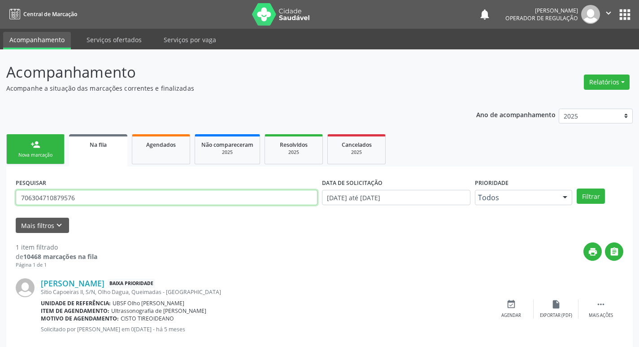
click at [97, 196] on input "706304710879576" at bounding box center [167, 197] width 302 height 15
type input "898005139757984"
click at [577, 188] on button "Filtrar" at bounding box center [591, 195] width 28 height 15
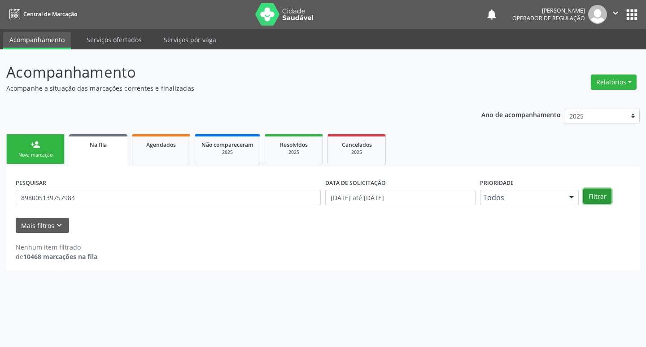
click at [603, 192] on button "Filtrar" at bounding box center [597, 195] width 28 height 15
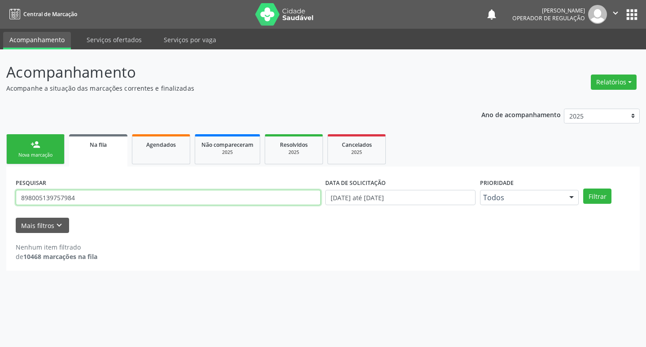
click at [152, 192] on input "898005139757984" at bounding box center [168, 197] width 305 height 15
drag, startPoint x: 80, startPoint y: 197, endPoint x: 0, endPoint y: 141, distance: 97.6
click at [0, 141] on div "Acompanhamento Acompanhe a situação das marcações correntes e finalizadas Relat…" at bounding box center [323, 197] width 646 height 297
type input "140210524052"
click at [583, 188] on button "Filtrar" at bounding box center [597, 195] width 28 height 15
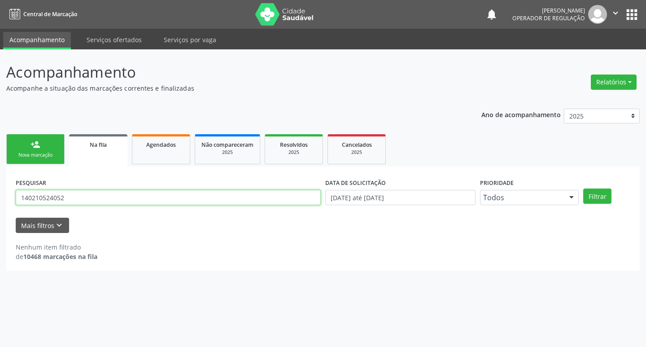
drag, startPoint x: 68, startPoint y: 190, endPoint x: 0, endPoint y: 190, distance: 67.7
click at [0, 190] on div "Acompanhamento Acompanhe a situação das marcações correntes e finalizadas Relat…" at bounding box center [323, 197] width 646 height 297
type input "14021052402"
click at [583, 188] on button "Filtrar" at bounding box center [597, 195] width 28 height 15
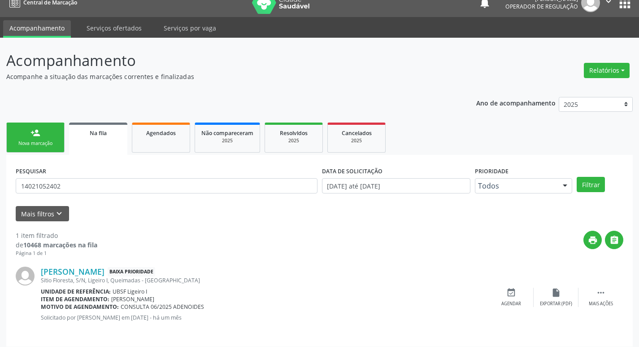
scroll to position [17, 0]
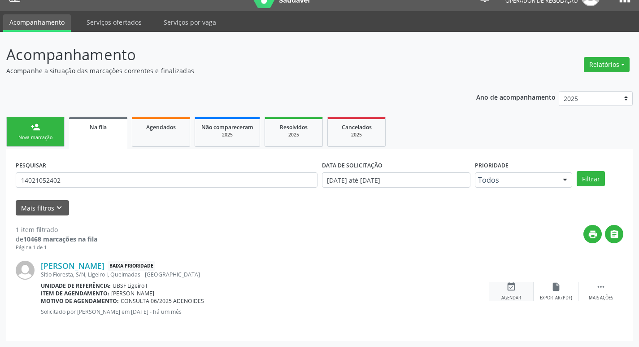
click at [511, 291] on icon "event_available" at bounding box center [511, 287] width 10 height 10
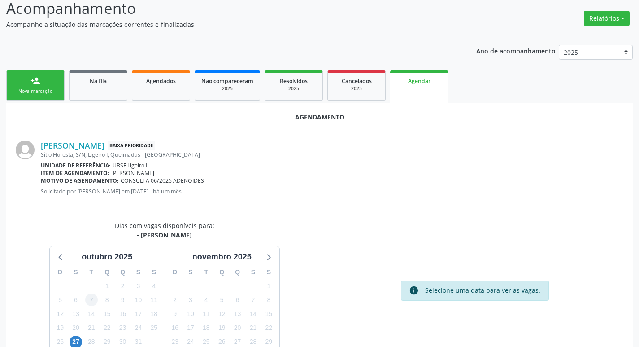
scroll to position [120, 0]
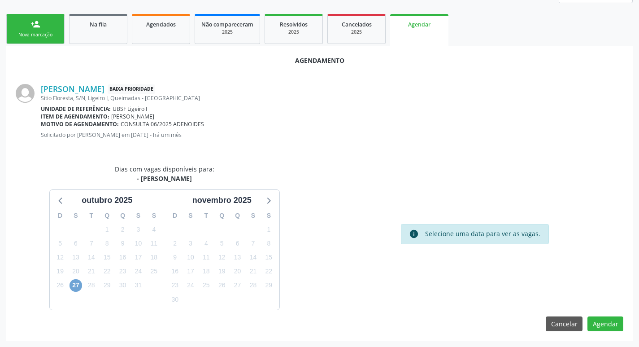
click at [79, 281] on span "27" at bounding box center [75, 285] width 13 height 13
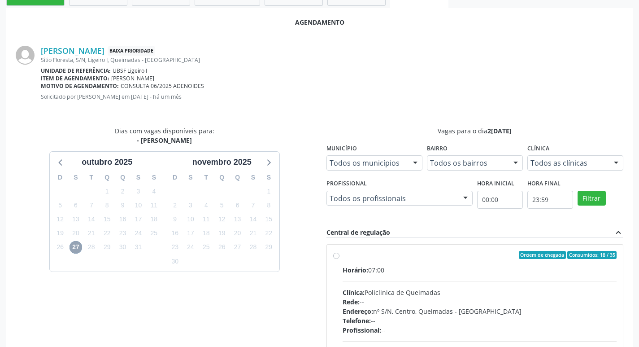
scroll to position [250, 0]
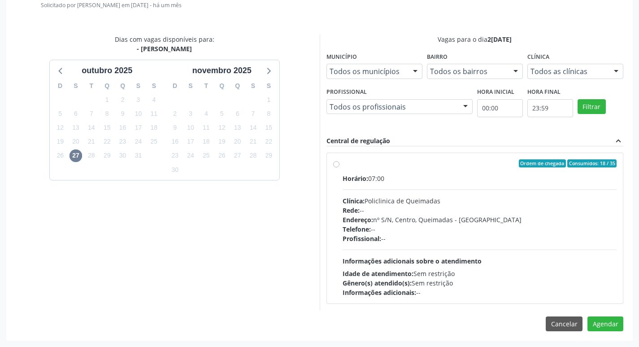
click at [412, 174] on div "Horário: 07:00" at bounding box center [479, 177] width 274 height 9
click at [339, 167] on input "Ordem de chegada Consumidos: 18 / 35 Horário: 07:00 Clínica: Policlinica de Que…" at bounding box center [336, 163] width 6 height 8
radio input "true"
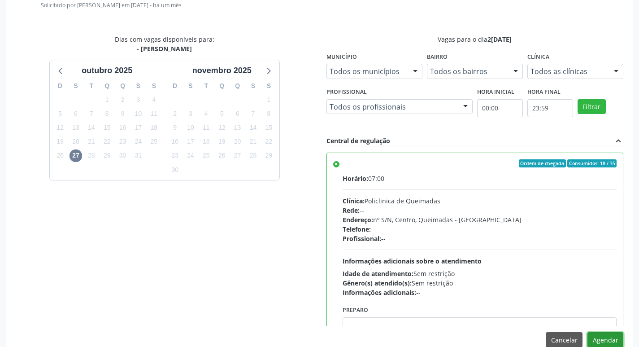
click at [617, 332] on button "Agendar" at bounding box center [605, 339] width 36 height 15
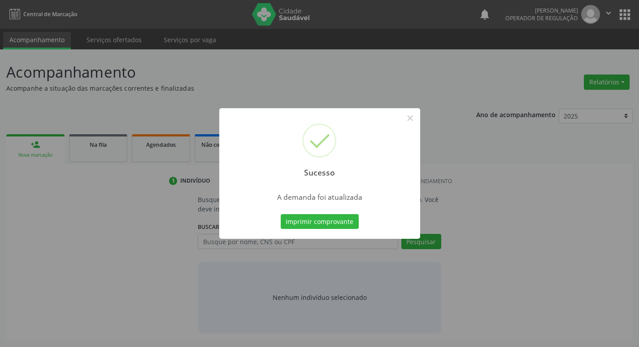
scroll to position [0, 0]
click at [344, 225] on button "Imprimir comprovante" at bounding box center [323, 221] width 78 height 15
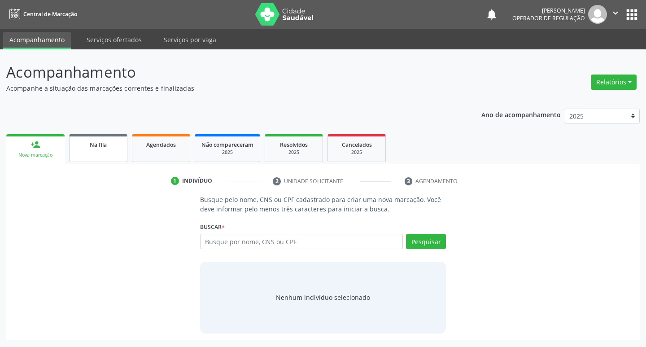
click at [89, 147] on div "Na fila" at bounding box center [98, 143] width 45 height 9
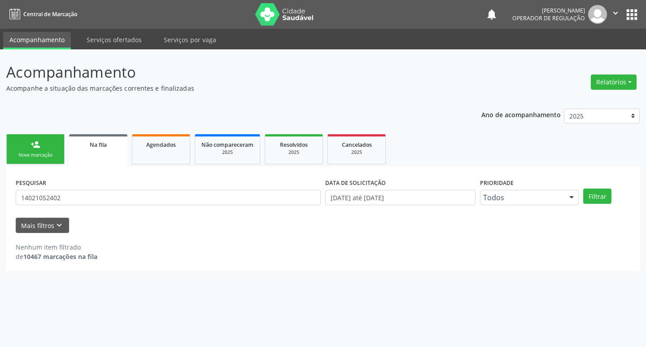
click at [179, 209] on div "PESQUISAR 14021052402" at bounding box center [167, 193] width 309 height 35
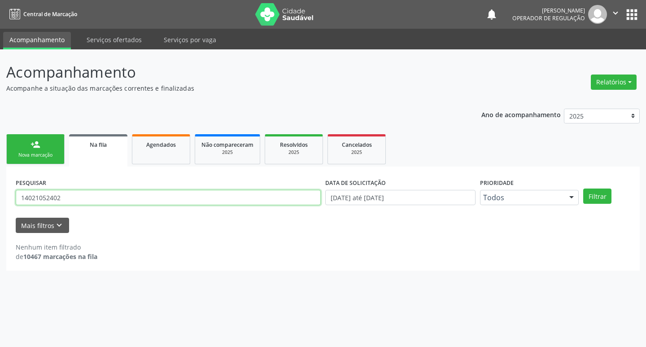
click at [173, 195] on input "14021052402" at bounding box center [168, 197] width 305 height 15
type input "701101814292480"
click at [583, 188] on button "Filtrar" at bounding box center [597, 195] width 28 height 15
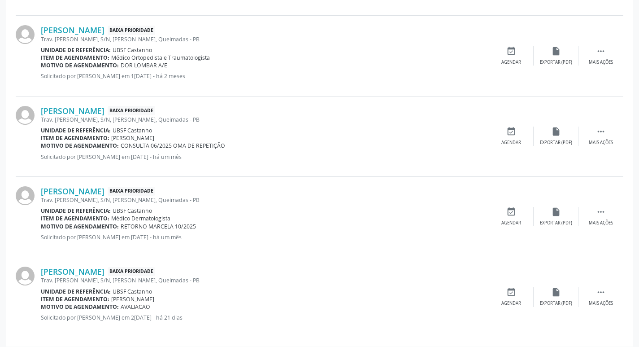
scroll to position [821, 0]
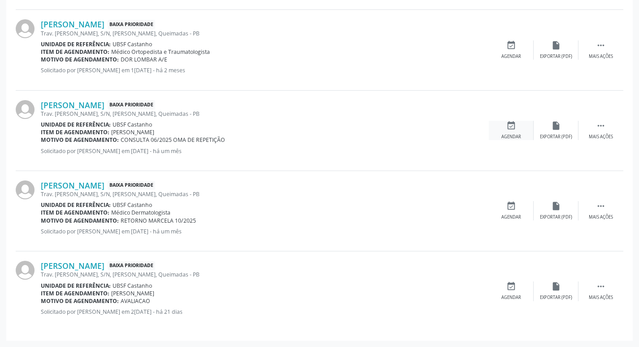
click at [511, 134] on div "Agendar" at bounding box center [511, 137] width 20 height 6
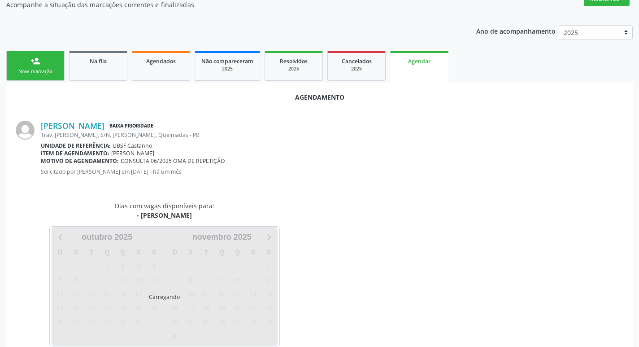
scroll to position [99, 0]
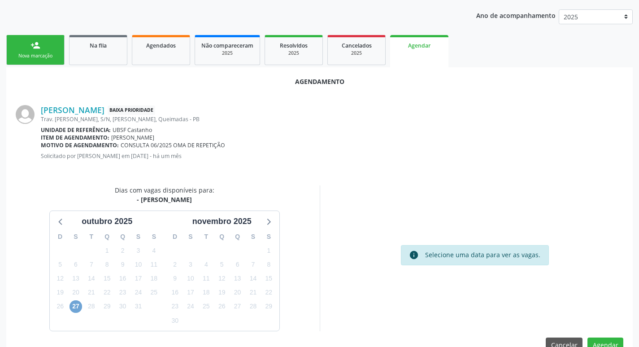
click at [78, 308] on span "27" at bounding box center [75, 306] width 13 height 13
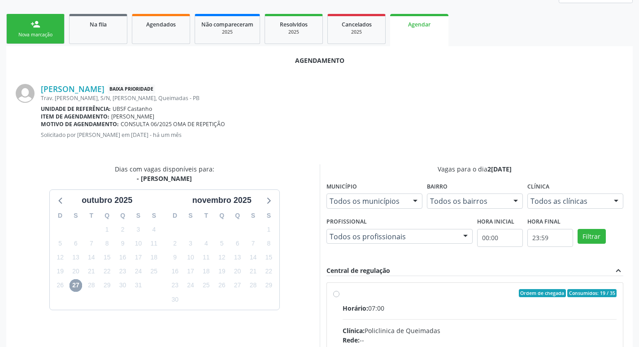
scroll to position [250, 0]
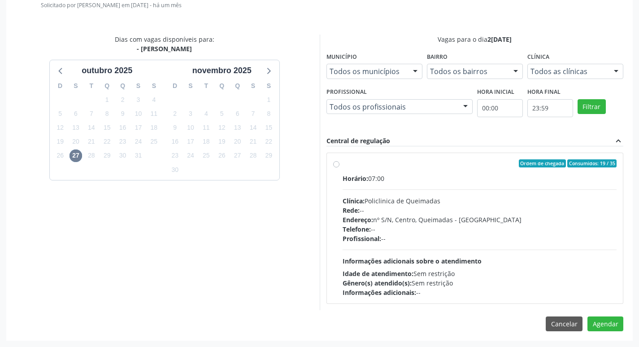
click at [508, 220] on div "Endereço: nº S/N, Centro, Queimadas - PB" at bounding box center [479, 219] width 274 height 9
click at [339, 167] on input "Ordem de chegada Consumidos: 19 / 35 Horário: 07:00 Clínica: Policlinica de Que…" at bounding box center [336, 163] width 6 height 8
radio input "true"
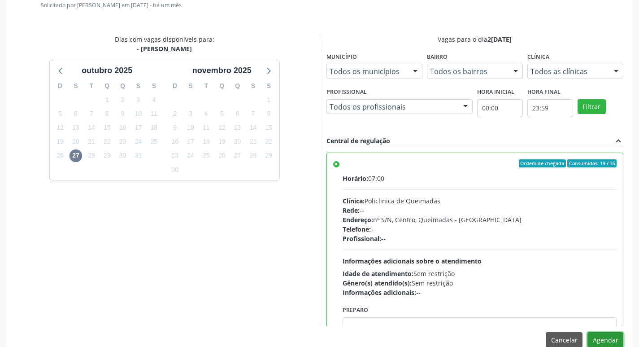
click at [612, 339] on button "Agendar" at bounding box center [605, 339] width 36 height 15
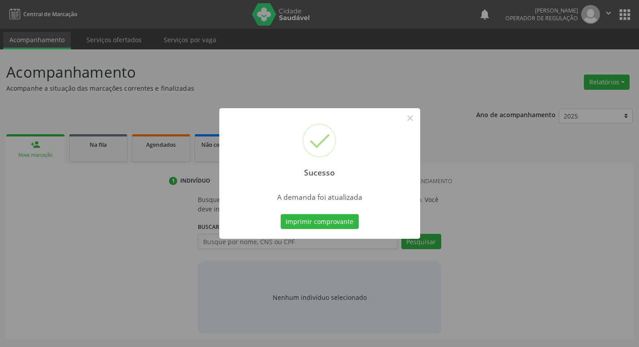
scroll to position [0, 0]
click at [296, 219] on button "Imprimir comprovante" at bounding box center [323, 221] width 78 height 15
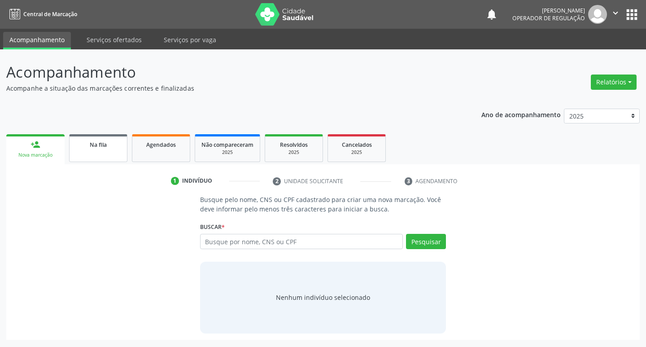
click at [114, 152] on link "Na fila" at bounding box center [98, 148] width 58 height 28
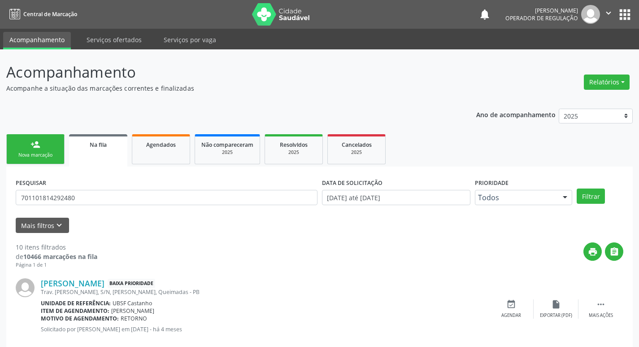
click at [102, 207] on div "PESQUISAR 701101814292480" at bounding box center [166, 193] width 306 height 35
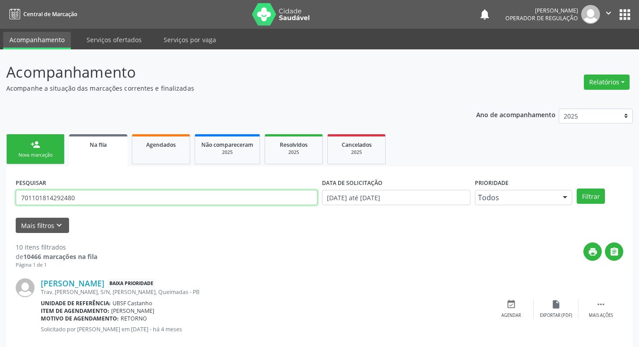
click at [86, 193] on input "701101814292480" at bounding box center [167, 197] width 302 height 15
type input "706406191344988"
click at [577, 188] on button "Filtrar" at bounding box center [591, 195] width 28 height 15
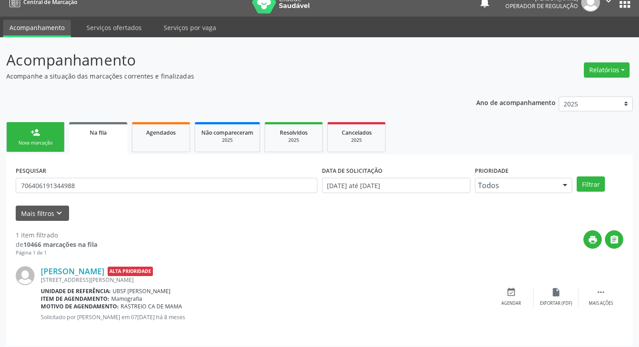
scroll to position [17, 0]
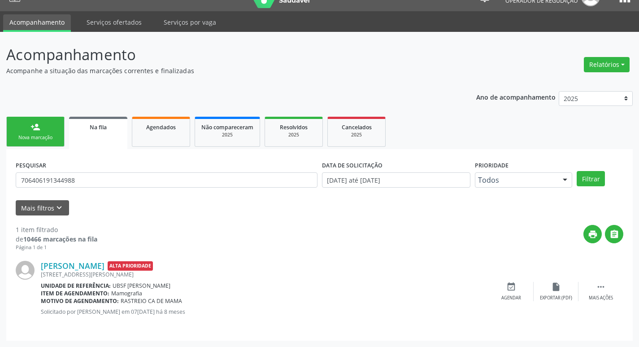
click at [124, 172] on div "PESQUISAR 706406191344988" at bounding box center [166, 175] width 306 height 35
click at [120, 178] on input "706406191344988" at bounding box center [167, 179] width 302 height 15
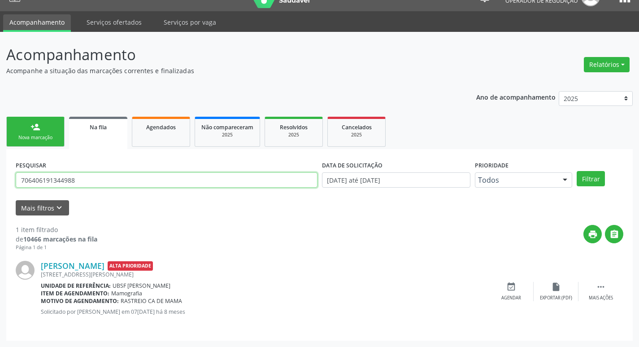
click at [120, 178] on input "706406191344988" at bounding box center [167, 179] width 302 height 15
click at [29, 125] on link "person_add Nova marcação" at bounding box center [35, 132] width 58 height 30
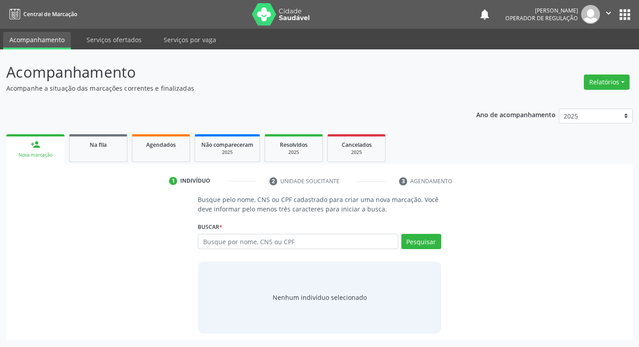
scroll to position [0, 0]
click at [293, 239] on input "text" at bounding box center [301, 241] width 203 height 15
paste input "706406191344988"
type input "706406191344988"
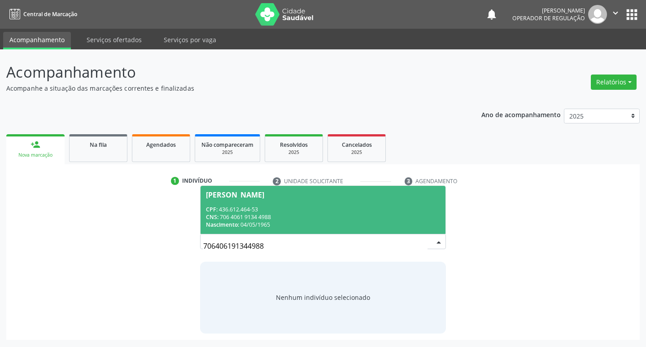
click at [416, 240] on input "706406191344988" at bounding box center [315, 246] width 225 height 18
click at [397, 201] on span "Terezinha Santana CPF: 436.612.464-53 CNS: 706 4061 9134 4988 Nascimento: 04/05…" at bounding box center [322, 210] width 245 height 48
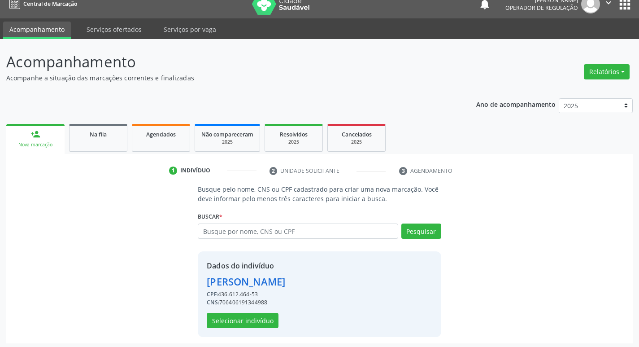
scroll to position [13, 0]
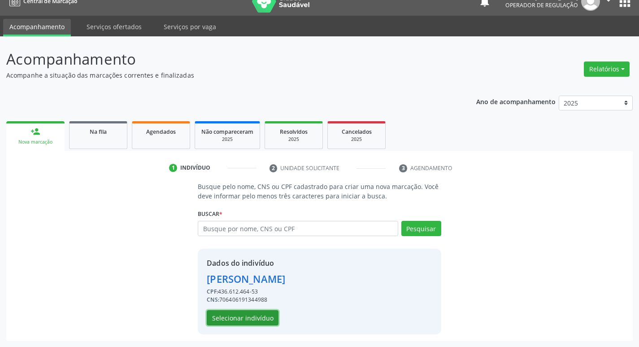
click at [228, 322] on button "Selecionar indivíduo" at bounding box center [243, 317] width 72 height 15
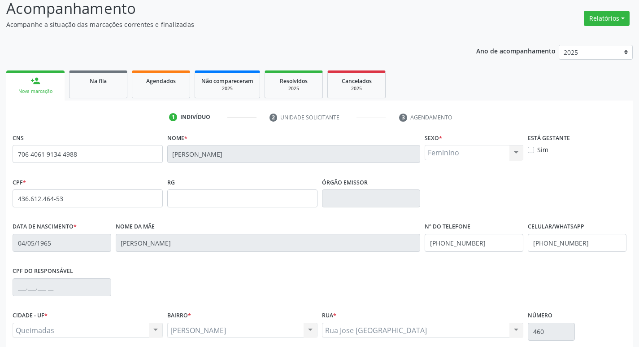
scroll to position [139, 0]
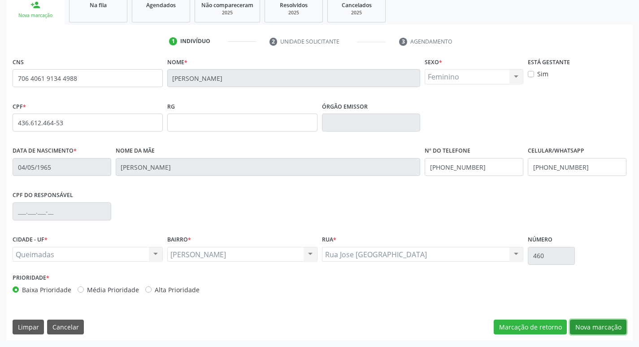
drag, startPoint x: 604, startPoint y: 323, endPoint x: 394, endPoint y: 286, distance: 213.4
click at [604, 323] on button "Nova marcação" at bounding box center [598, 326] width 56 height 15
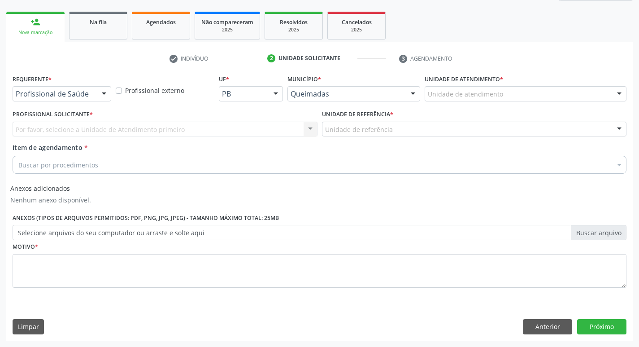
scroll to position [122, 0]
click at [43, 88] on div "Profissional de Saúde" at bounding box center [62, 93] width 99 height 15
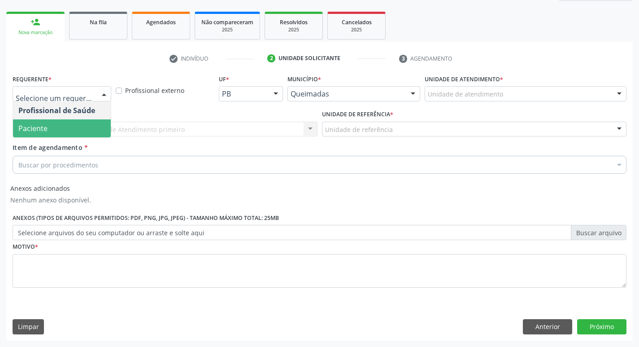
click at [36, 130] on span "Paciente" at bounding box center [32, 128] width 29 height 10
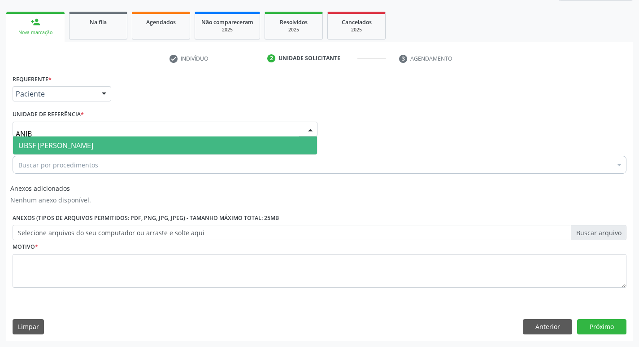
type input "ANIBA"
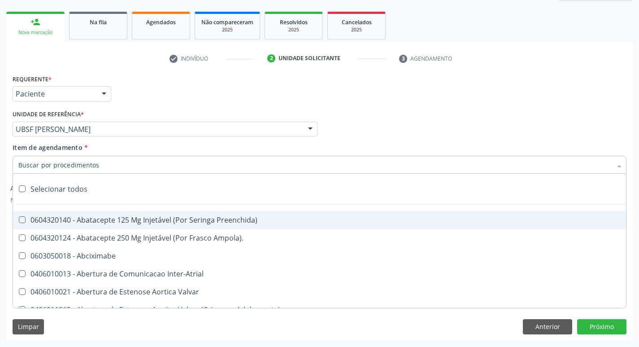
click at [46, 162] on input "Item de agendamento *" at bounding box center [314, 165] width 593 height 18
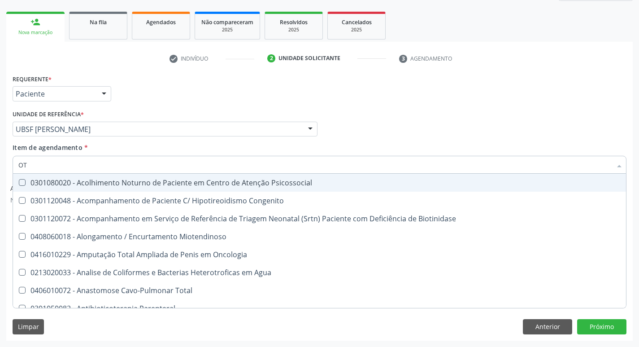
type input "O"
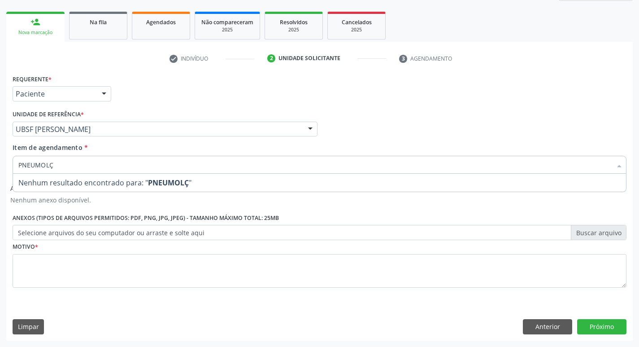
type input "PNEUMOL"
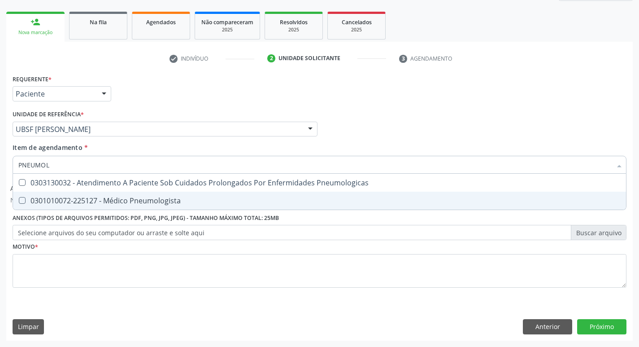
click at [48, 197] on div "0301010072-225127 - Médico Pneumologista" at bounding box center [319, 200] width 602 height 7
checkbox Pneumologista "true"
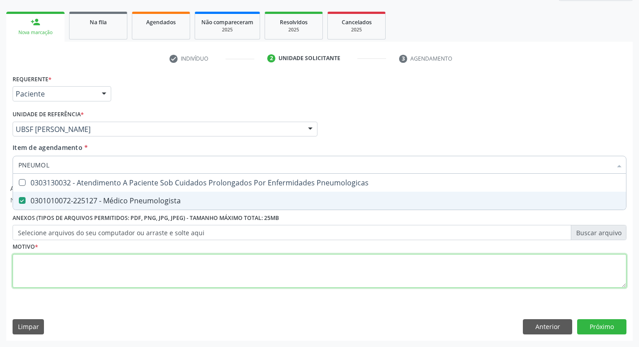
click at [32, 266] on div "Requerente * Paciente Profissional de Saúde Paciente Nenhum resultado encontrad…" at bounding box center [320, 186] width 614 height 228
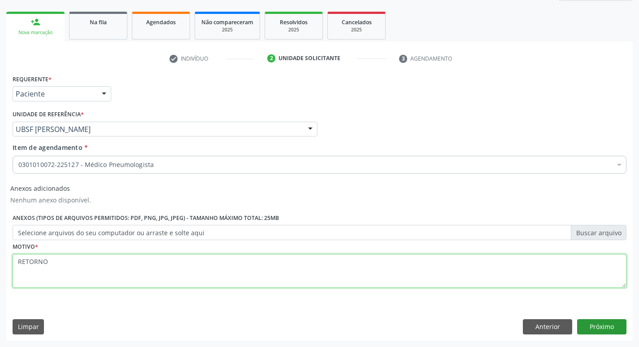
type textarea "RETORNO"
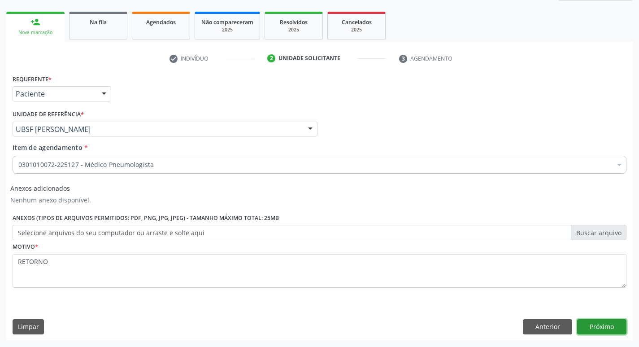
click at [607, 333] on button "Próximo" at bounding box center [601, 326] width 49 height 15
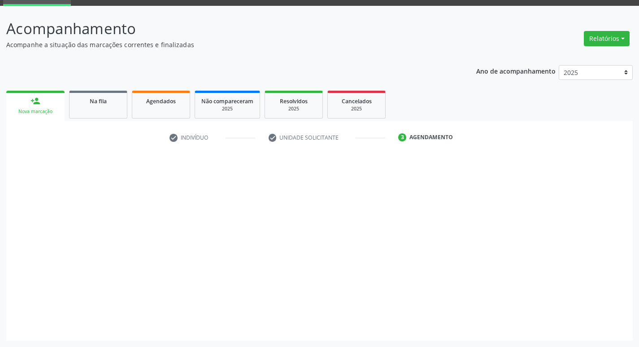
scroll to position [43, 0]
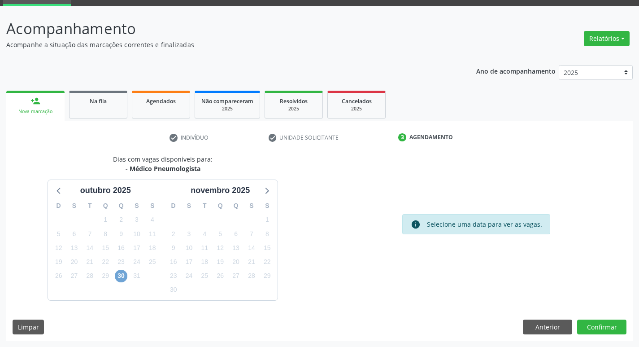
click at [121, 274] on span "30" at bounding box center [121, 275] width 13 height 13
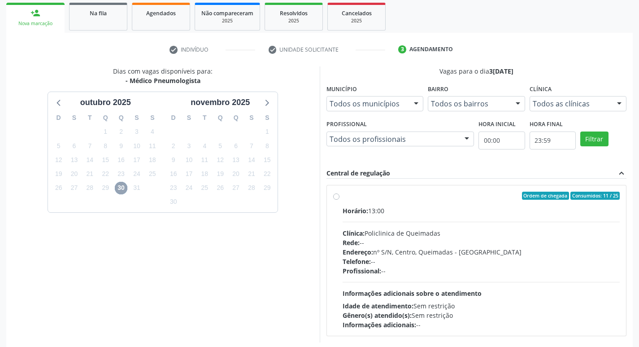
scroll to position [173, 0]
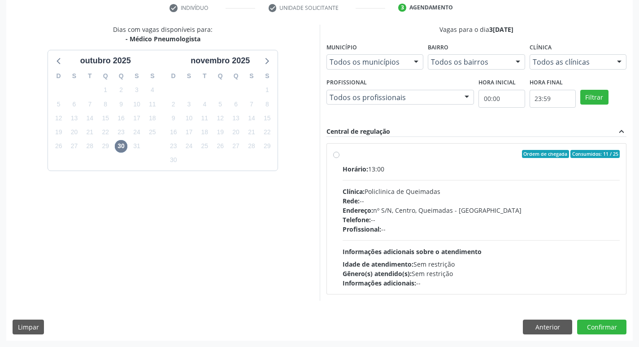
click at [455, 168] on div "Horário: 13:00" at bounding box center [480, 168] width 277 height 9
click at [339, 158] on input "Ordem de chegada Consumidos: 11 / 25 Horário: 13:00 Clínica: Policlinica de Que…" at bounding box center [336, 154] width 6 height 8
radio input "true"
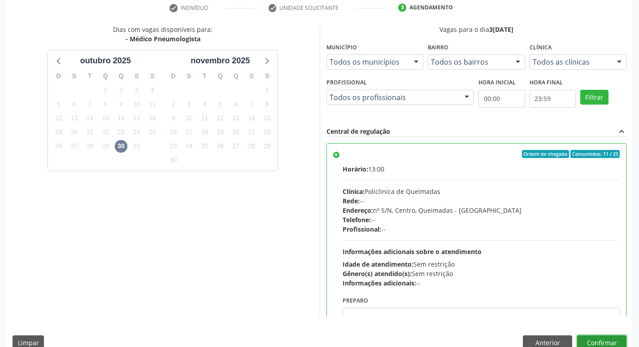
click at [590, 340] on button "Confirmar" at bounding box center [601, 342] width 49 height 15
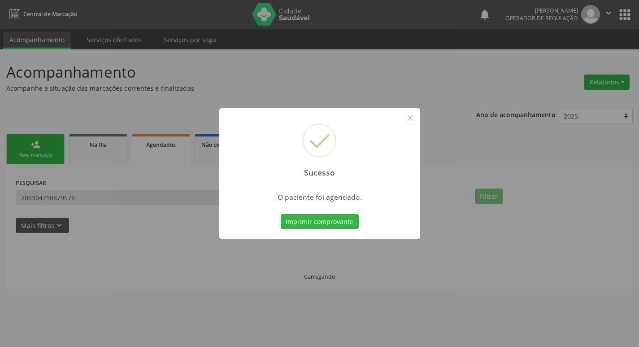
scroll to position [0, 0]
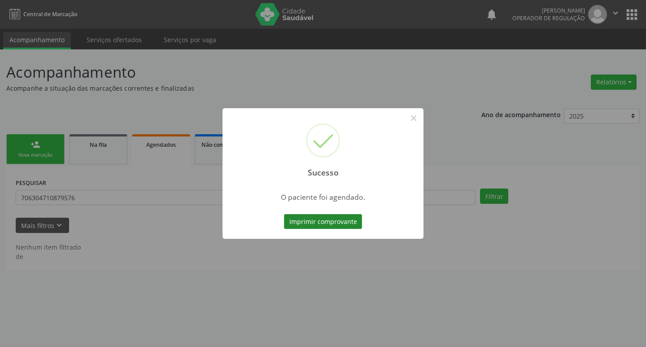
click at [318, 223] on button "Imprimir comprovante" at bounding box center [323, 221] width 78 height 15
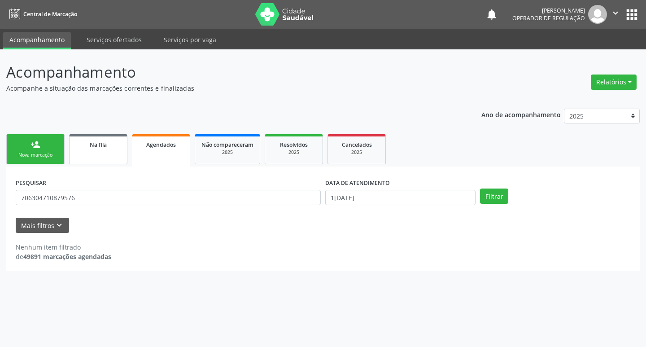
click at [111, 162] on link "Na fila" at bounding box center [98, 149] width 58 height 30
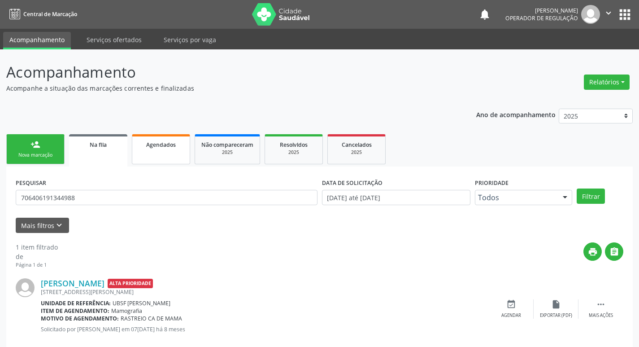
click at [169, 147] on span "Agendados" at bounding box center [161, 145] width 30 height 8
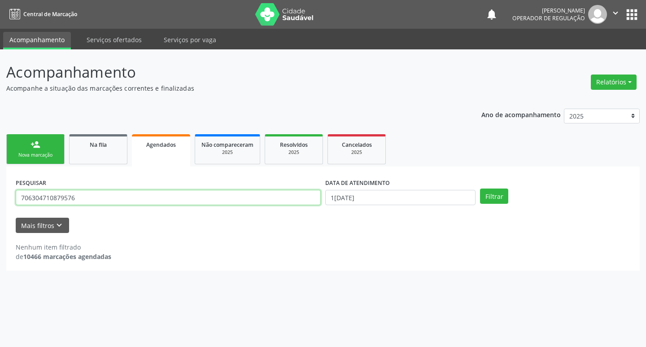
click at [98, 197] on input "706304710879576" at bounding box center [168, 197] width 305 height 15
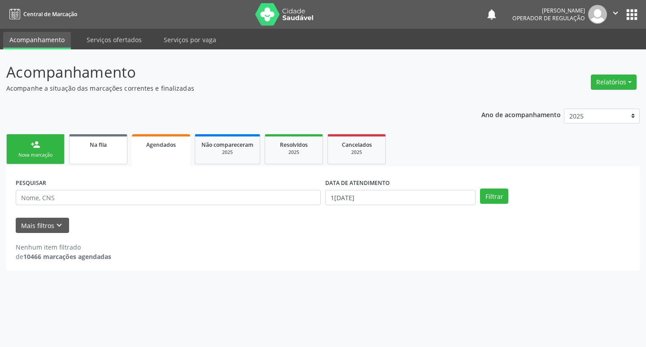
click at [99, 153] on link "Na fila" at bounding box center [98, 149] width 58 height 30
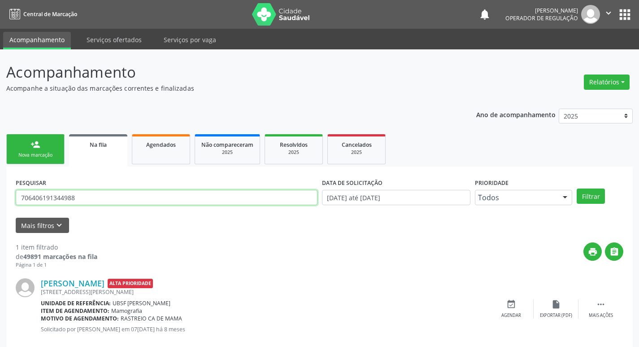
click at [97, 198] on input "706406191344988" at bounding box center [167, 197] width 302 height 15
type input "708606521913888"
click at [577, 188] on button "Filtrar" at bounding box center [591, 195] width 28 height 15
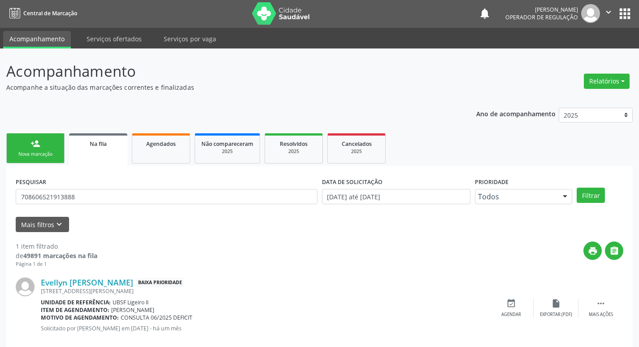
scroll to position [17, 0]
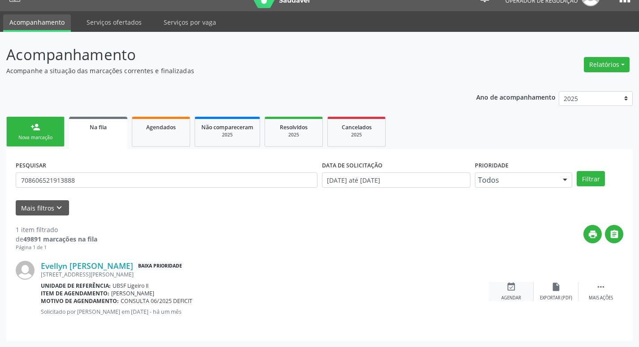
click at [509, 290] on icon "event_available" at bounding box center [511, 287] width 10 height 10
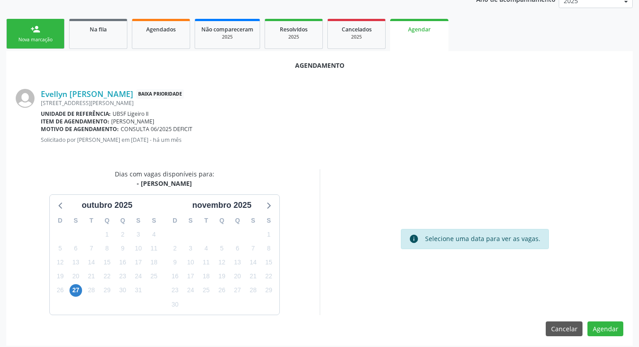
scroll to position [120, 0]
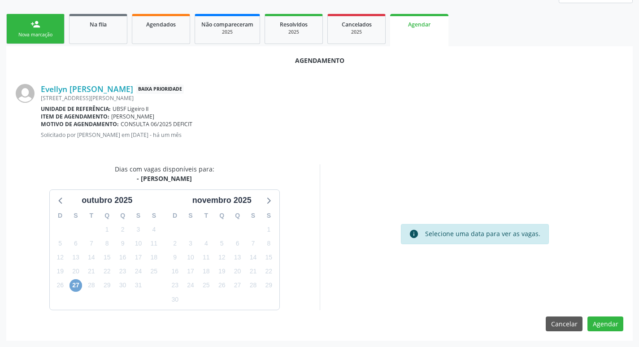
click at [73, 282] on span "27" at bounding box center [75, 285] width 13 height 13
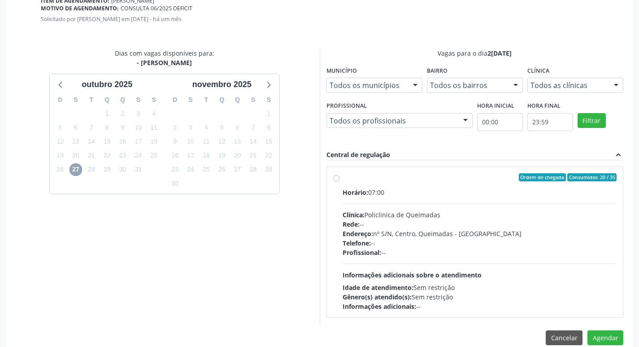
scroll to position [250, 0]
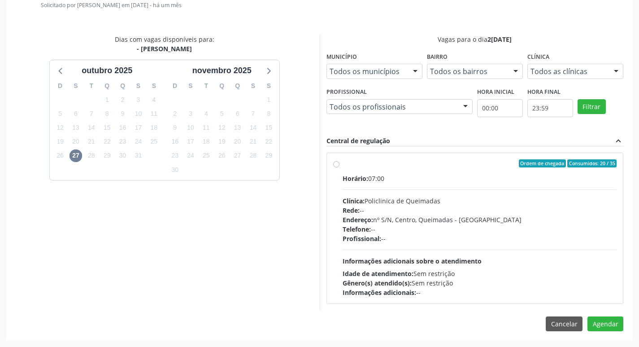
drag, startPoint x: 489, startPoint y: 178, endPoint x: 533, endPoint y: 218, distance: 59.0
click at [486, 179] on div "Horário: 07:00" at bounding box center [479, 177] width 274 height 9
click at [339, 167] on input "Ordem de chegada Consumidos: 20 / 35 Horário: 07:00 Clínica: Policlinica de Que…" at bounding box center [336, 163] width 6 height 8
radio input "true"
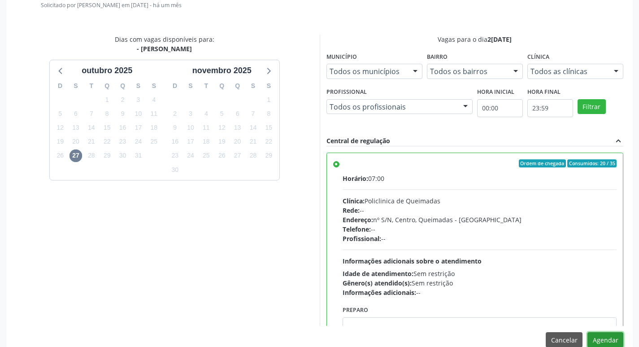
click at [601, 332] on button "Agendar" at bounding box center [605, 339] width 36 height 15
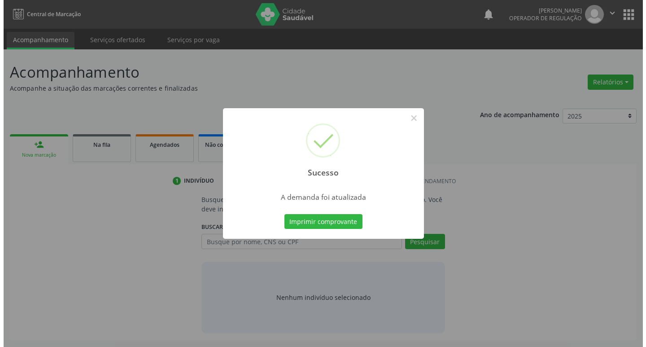
scroll to position [0, 0]
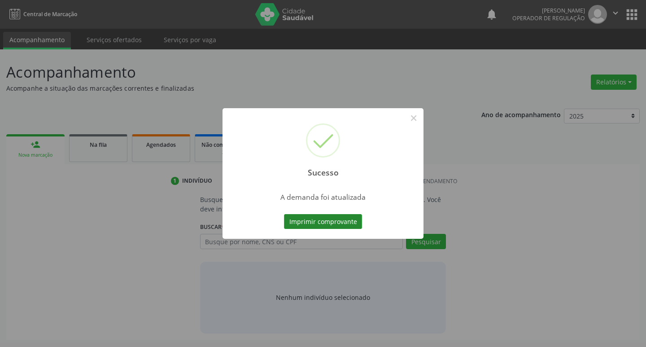
click at [336, 221] on button "Imprimir comprovante" at bounding box center [323, 221] width 78 height 15
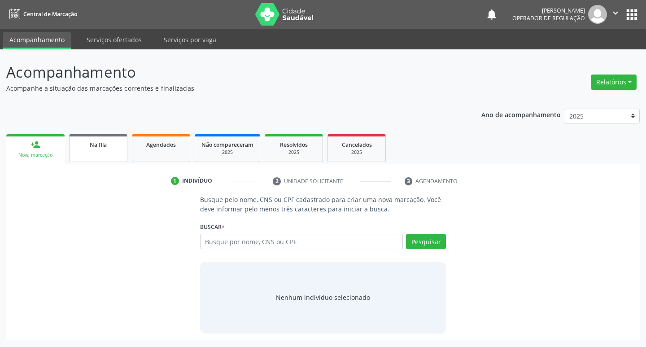
click at [113, 143] on div "Na fila" at bounding box center [98, 143] width 45 height 9
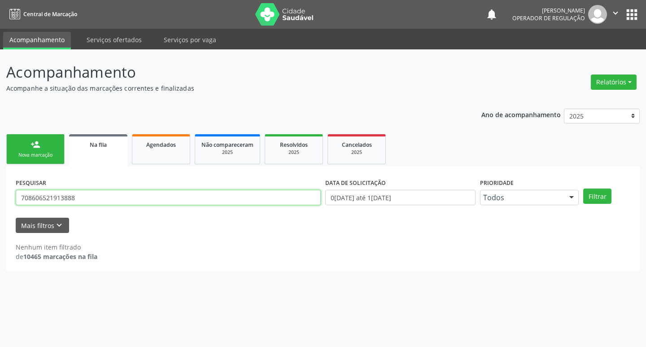
click at [91, 198] on input "708606521913888" at bounding box center [168, 197] width 305 height 15
click at [74, 192] on input "text" at bounding box center [168, 197] width 305 height 15
type input "701407670160038"
click at [583, 188] on button "Filtrar" at bounding box center [597, 195] width 28 height 15
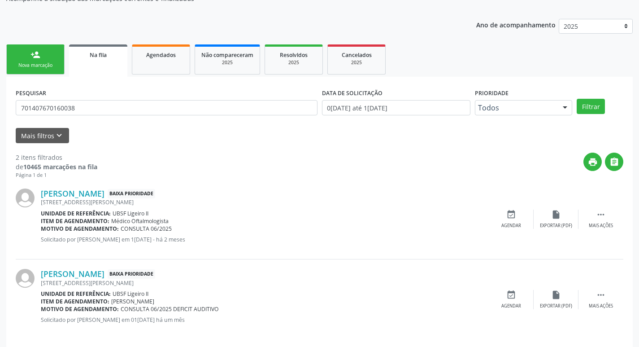
scroll to position [98, 0]
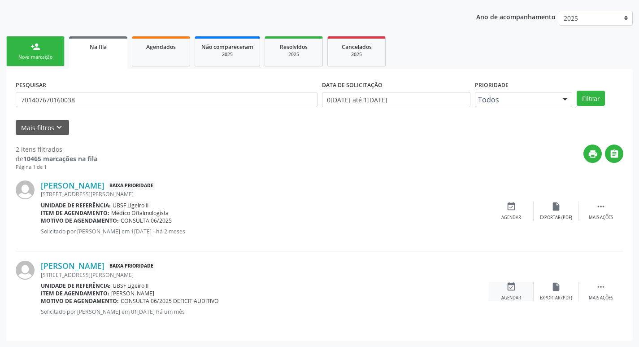
click at [504, 286] on div "event_available Agendar" at bounding box center [511, 291] width 45 height 19
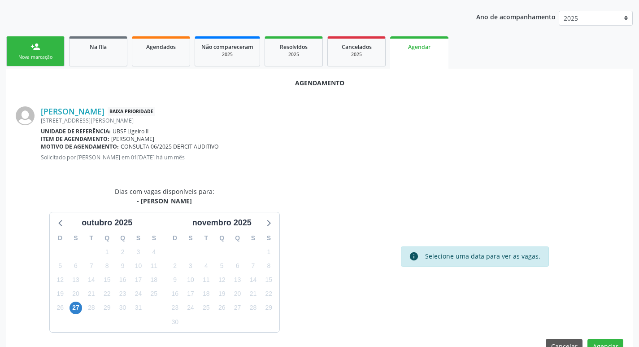
scroll to position [120, 0]
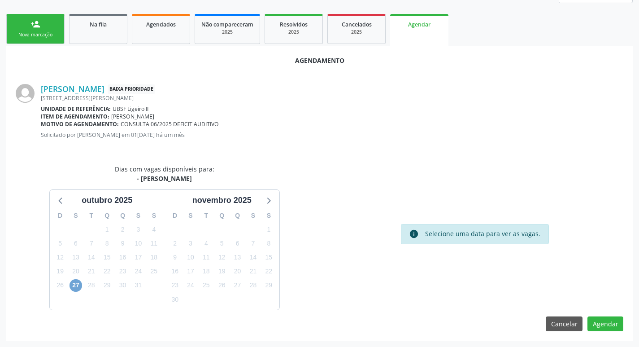
click at [78, 289] on span "27" at bounding box center [75, 285] width 13 height 13
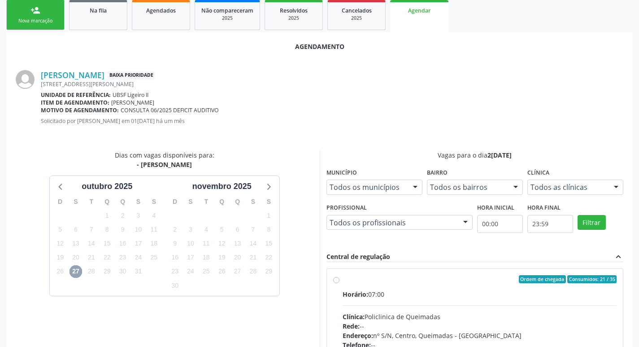
scroll to position [250, 0]
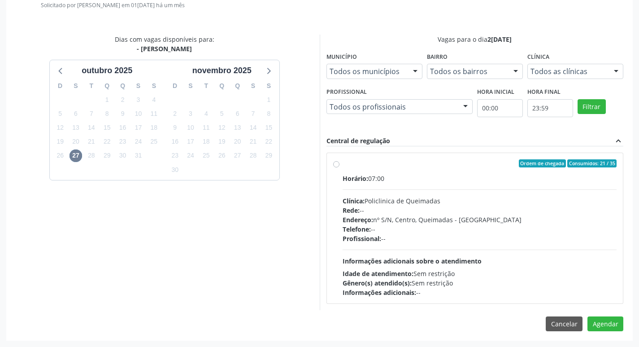
click at [492, 189] on hr at bounding box center [479, 189] width 274 height 0
click at [339, 167] on input "Ordem de chegada Consumidos: 21 / 35 Horário: 07:00 Clínica: Policlinica de Que…" at bounding box center [336, 163] width 6 height 8
radio input "true"
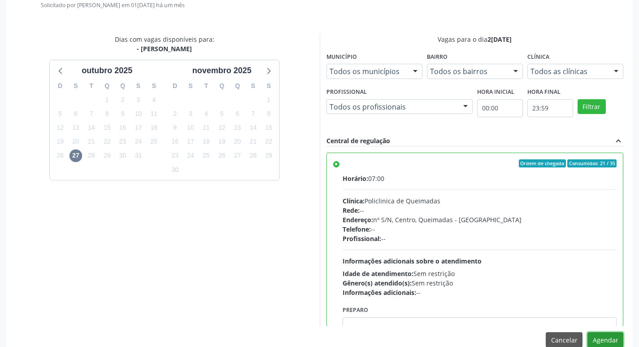
click at [612, 335] on button "Agendar" at bounding box center [605, 339] width 36 height 15
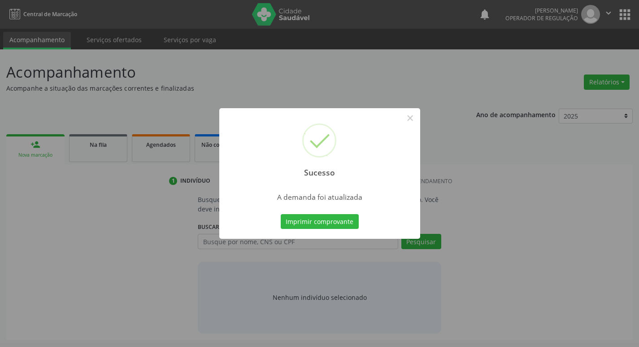
scroll to position [0, 0]
click at [301, 227] on button "Imprimir comprovante" at bounding box center [323, 221] width 78 height 15
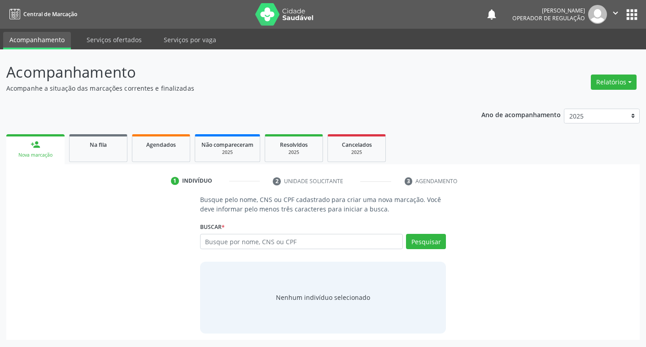
click at [57, 147] on link "person_add Nova marcação" at bounding box center [35, 149] width 58 height 30
click at [95, 147] on span "Na fila" at bounding box center [98, 145] width 17 height 8
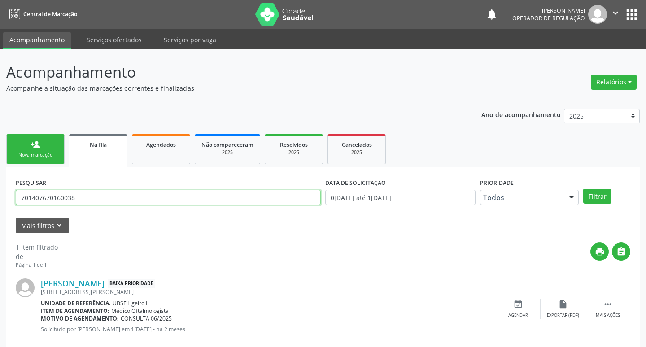
click at [96, 200] on input "701407670160038" at bounding box center [168, 197] width 305 height 15
click at [96, 200] on input "701407670160038" at bounding box center [167, 197] width 302 height 15
type input "704101883467450"
click at [577, 188] on button "Filtrar" at bounding box center [591, 195] width 28 height 15
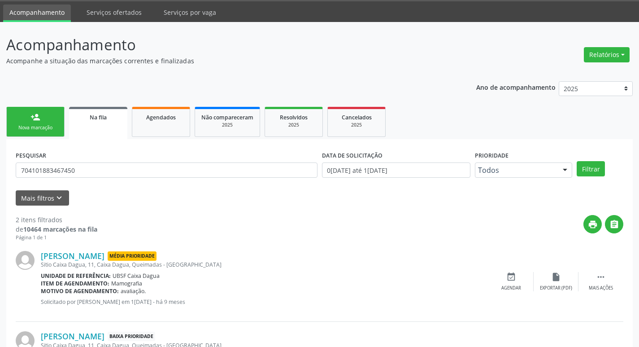
scroll to position [98, 0]
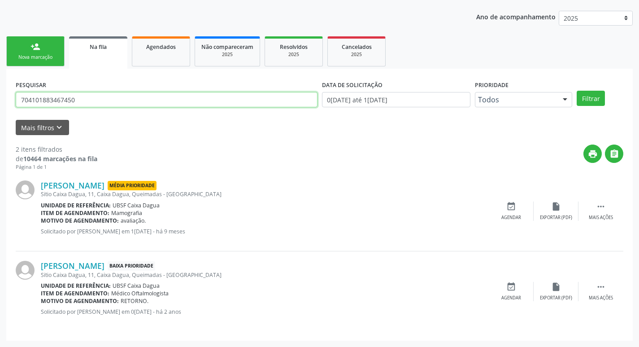
click at [104, 94] on input "704101883467450" at bounding box center [167, 99] width 302 height 15
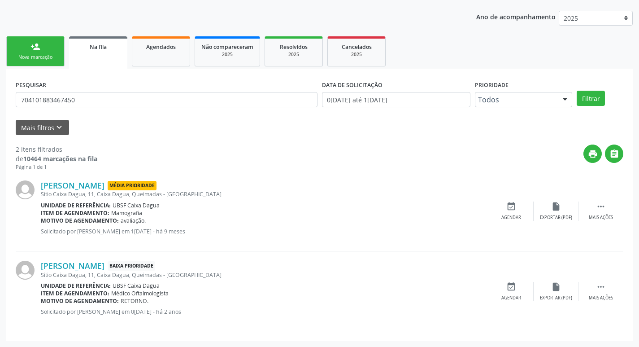
click at [34, 51] on div "person_add" at bounding box center [35, 47] width 10 height 10
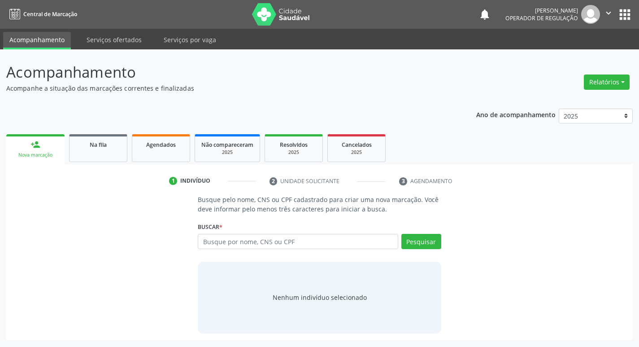
scroll to position [0, 0]
drag, startPoint x: 252, startPoint y: 239, endPoint x: 260, endPoint y: 237, distance: 7.9
click at [253, 240] on input "text" at bounding box center [301, 241] width 203 height 15
paste input "704101883467450"
type input "704101883467450"
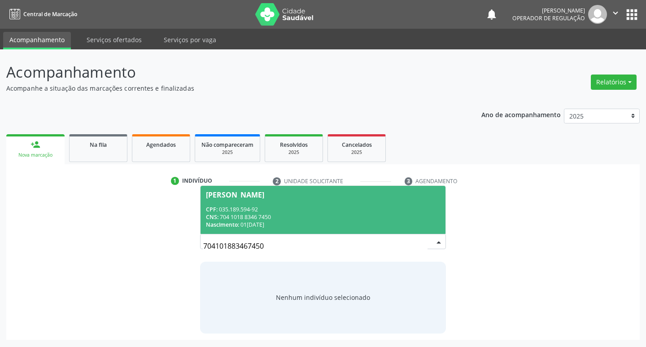
click at [312, 195] on div "Maria Anali Tavares Marinho" at bounding box center [323, 194] width 234 height 7
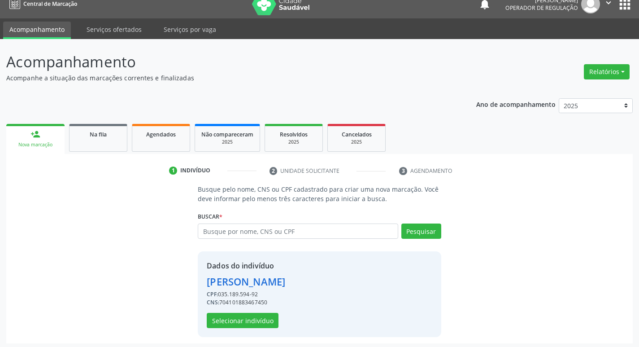
scroll to position [13, 0]
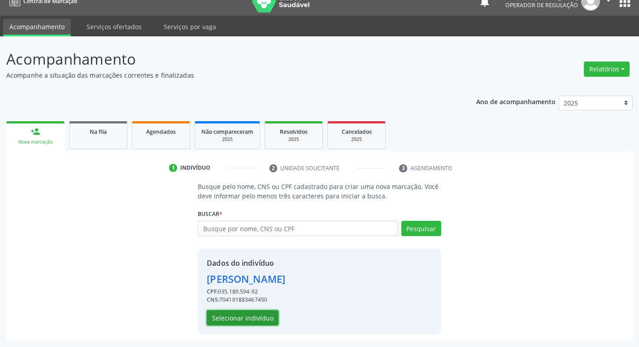
click at [251, 323] on button "Selecionar indivíduo" at bounding box center [243, 317] width 72 height 15
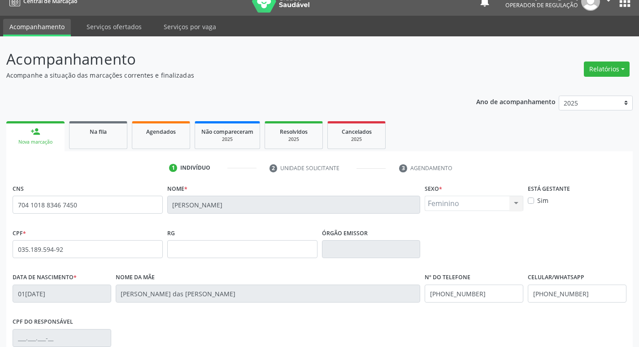
scroll to position [139, 0]
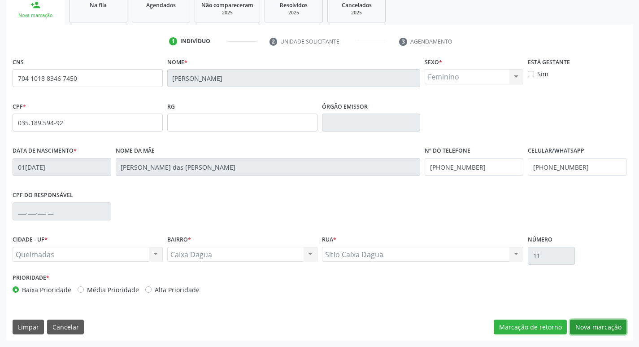
click at [590, 328] on button "Nova marcação" at bounding box center [598, 326] width 56 height 15
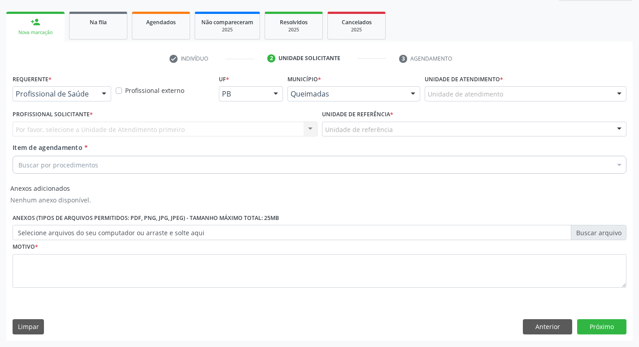
drag, startPoint x: 104, startPoint y: 95, endPoint x: 79, endPoint y: 124, distance: 38.2
click at [103, 95] on div at bounding box center [103, 94] width 13 height 15
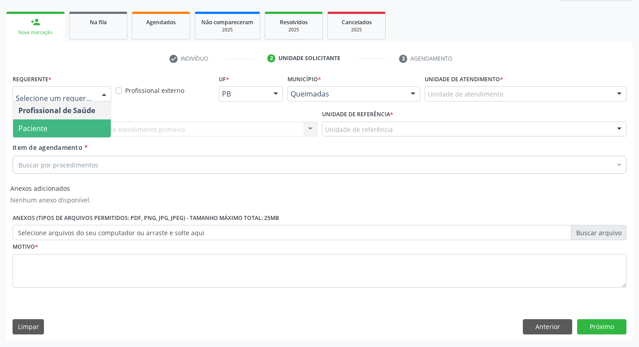
click at [78, 128] on span "Paciente" at bounding box center [62, 128] width 98 height 18
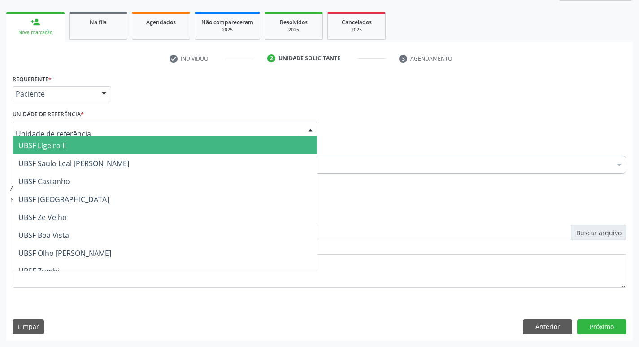
type input "V"
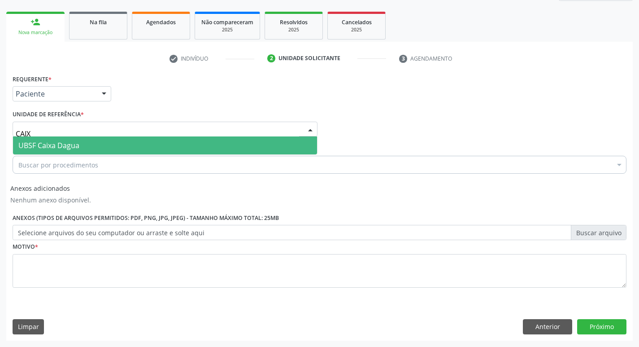
type input "CAIXA"
click at [70, 145] on span "UBSF Caixa Dagua" at bounding box center [48, 145] width 61 height 10
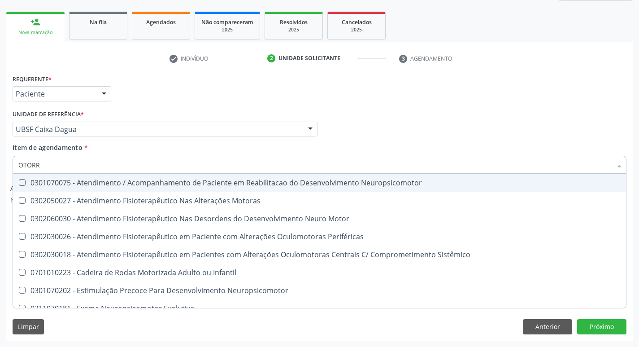
type input "OTORRI"
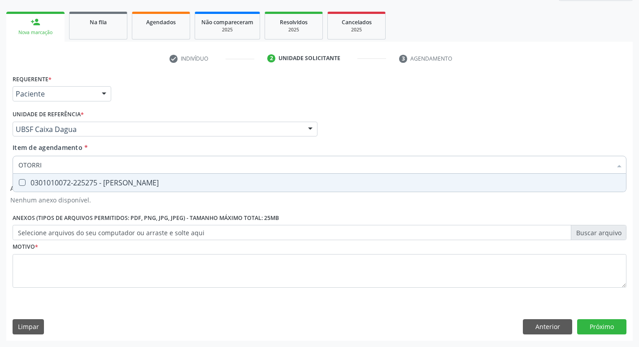
click at [69, 186] on div "0301010072-225275 - [PERSON_NAME]" at bounding box center [319, 182] width 602 height 7
checkbox Otorrinolaringologista "true"
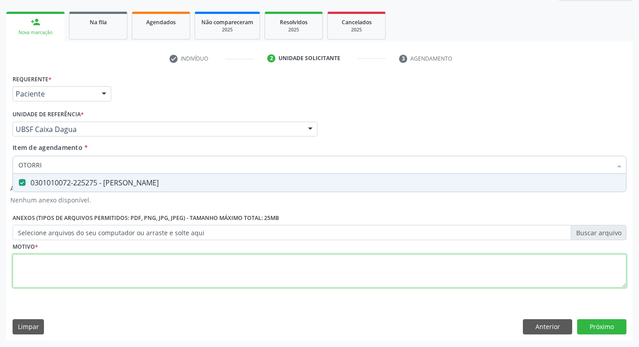
click at [43, 283] on div "Requerente * Paciente Profissional de Saúde Paciente Nenhum resultado encontrad…" at bounding box center [320, 186] width 614 height 228
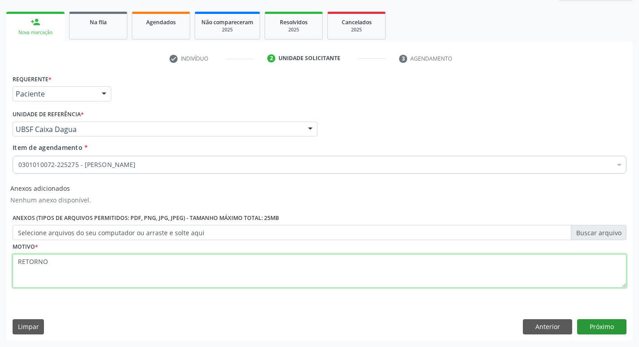
type textarea "RETORNO"
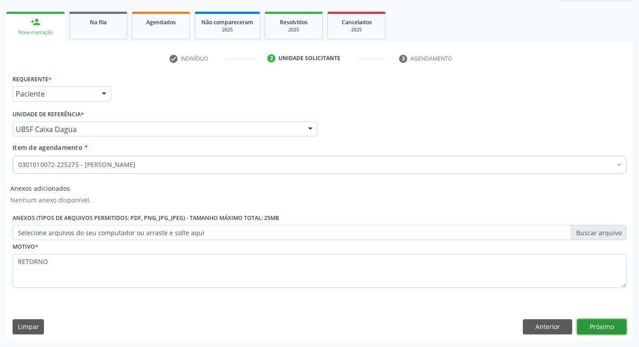
click at [595, 326] on button "Próximo" at bounding box center [601, 326] width 49 height 15
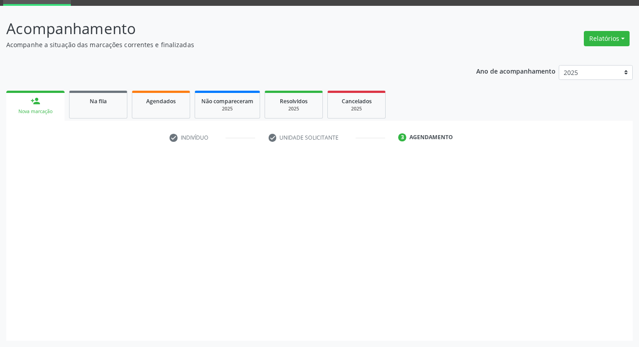
scroll to position [43, 0]
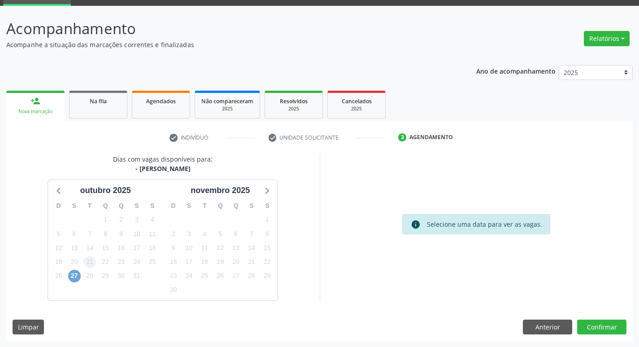
drag, startPoint x: 78, startPoint y: 277, endPoint x: 86, endPoint y: 266, distance: 13.4
click at [79, 273] on span "27" at bounding box center [74, 275] width 13 height 13
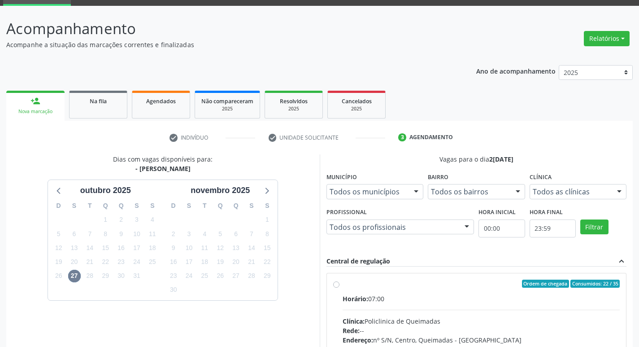
click at [551, 285] on span "Ordem de chegada" at bounding box center [545, 283] width 47 height 8
click at [339, 285] on input "Ordem de chegada Consumidos: 22 / 35 Horário: 07:00 Clínica: Policlinica de Que…" at bounding box center [336, 283] width 6 height 8
radio input "true"
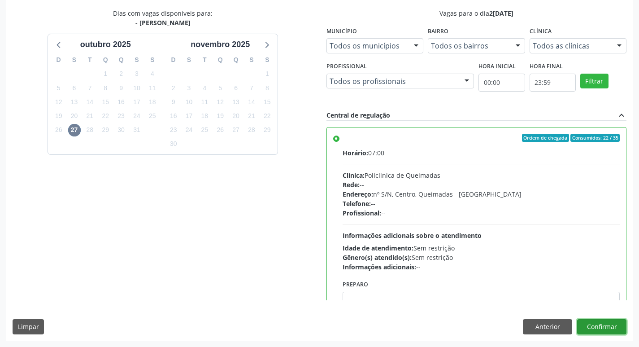
click at [607, 329] on button "Confirmar" at bounding box center [601, 326] width 49 height 15
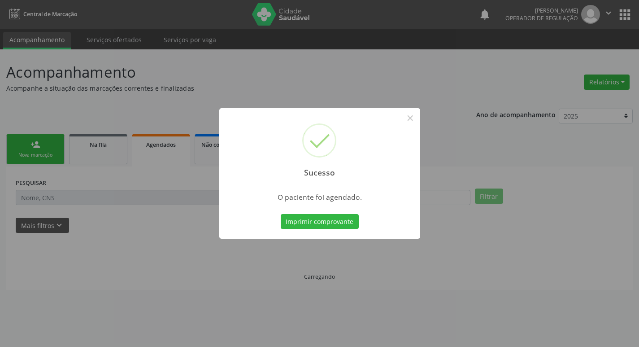
scroll to position [0, 0]
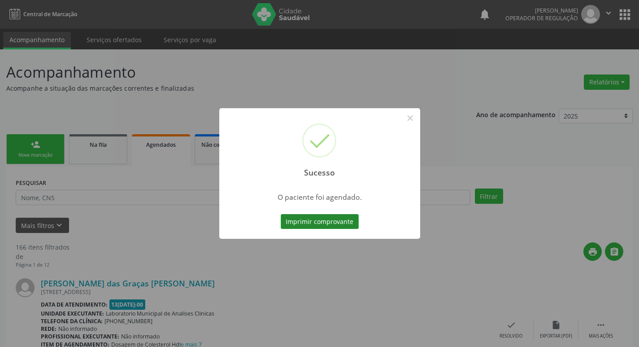
click at [323, 221] on button "Imprimir comprovante" at bounding box center [320, 221] width 78 height 15
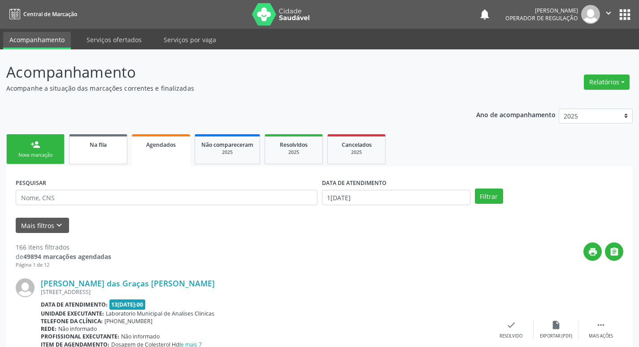
click at [89, 136] on link "Na fila" at bounding box center [98, 149] width 58 height 30
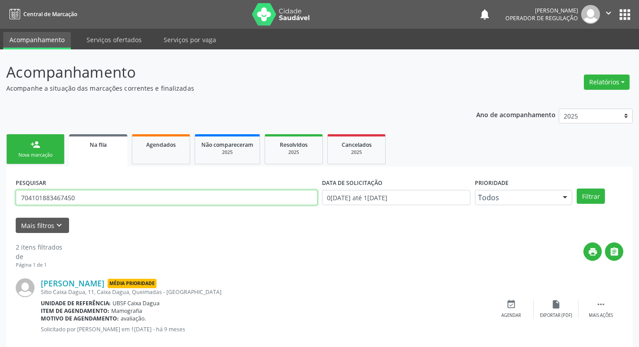
click at [147, 194] on input "704101883467450" at bounding box center [167, 197] width 302 height 15
type input "700004857628303"
click at [577, 188] on button "Filtrar" at bounding box center [591, 195] width 28 height 15
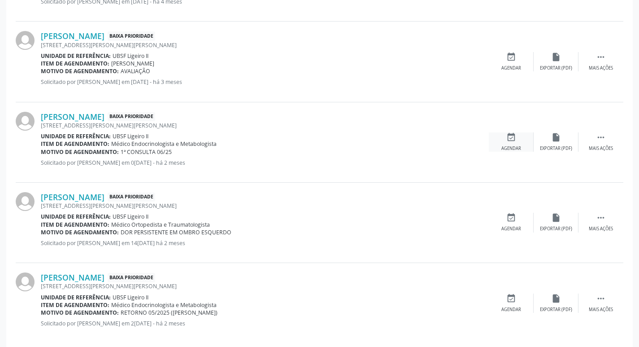
scroll to position [419, 0]
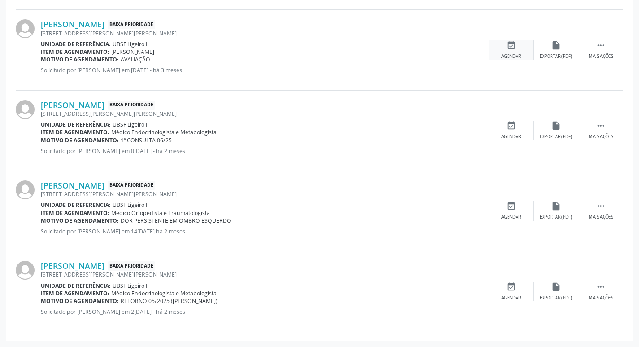
click at [512, 53] on div "Agendar" at bounding box center [511, 56] width 20 height 6
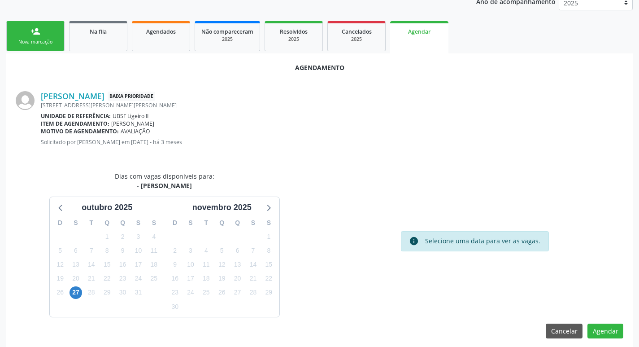
scroll to position [120, 0]
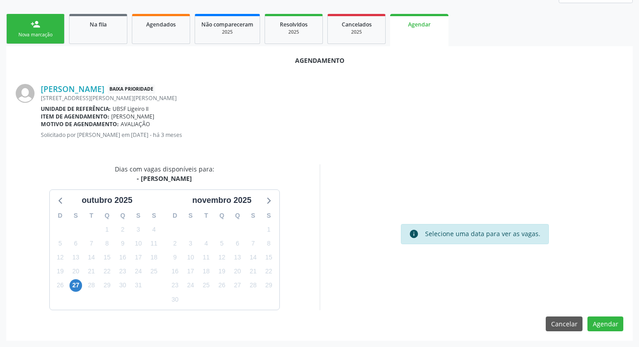
click at [80, 279] on div "27" at bounding box center [75, 285] width 13 height 14
click at [78, 285] on span "27" at bounding box center [75, 285] width 13 height 13
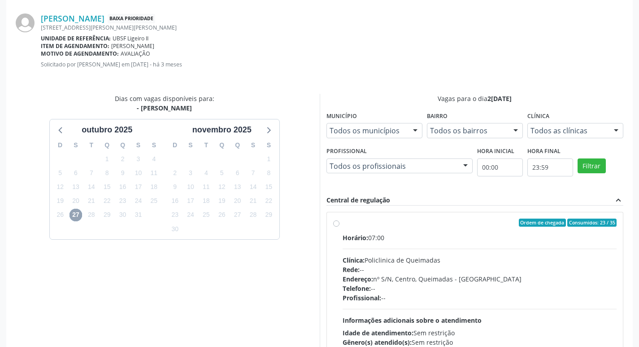
scroll to position [250, 0]
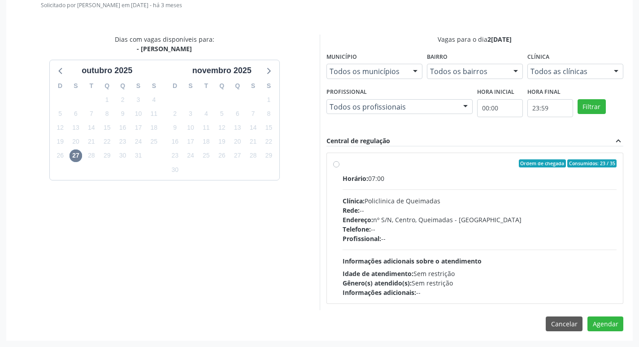
click at [503, 183] on div "Horário: 07:00 Clínica: Policlinica de Queimadas Rede: -- Endereço: nº S/N, Cen…" at bounding box center [479, 234] width 274 height 123
click at [339, 167] on input "Ordem de chegada Consumidos: 23 / 35 Horário: 07:00 Clínica: Policlinica de Que…" at bounding box center [336, 163] width 6 height 8
radio input "true"
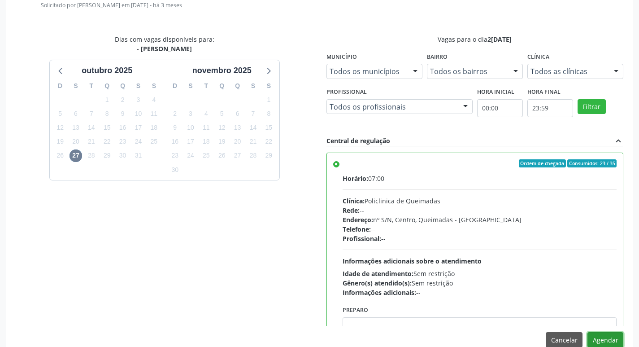
click at [608, 338] on button "Agendar" at bounding box center [605, 339] width 36 height 15
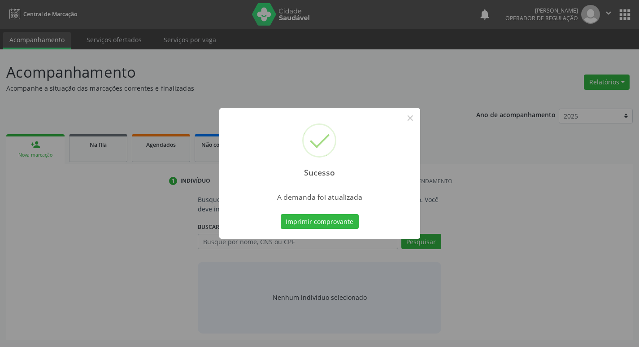
scroll to position [0, 0]
click at [312, 223] on button "Imprimir comprovante" at bounding box center [323, 221] width 78 height 15
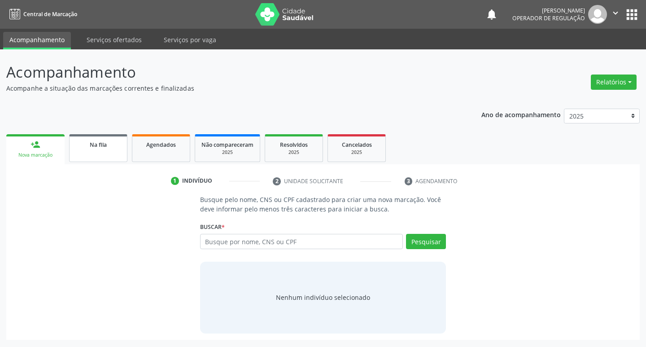
click at [108, 144] on div "Na fila" at bounding box center [98, 143] width 45 height 9
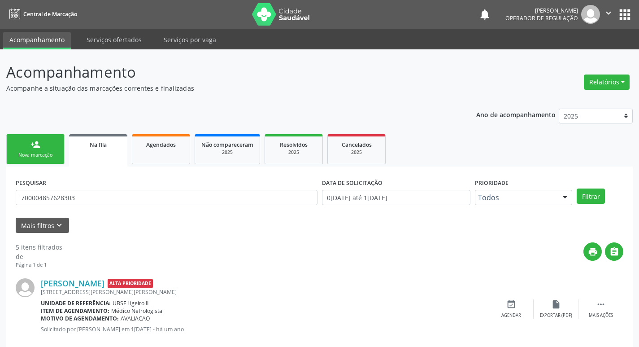
click at [50, 161] on link "person_add Nova marcação" at bounding box center [35, 149] width 58 height 30
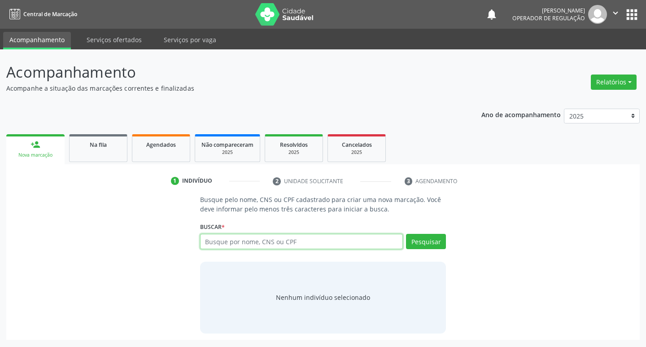
click at [270, 244] on input "text" at bounding box center [301, 241] width 203 height 15
type input "10716329492"
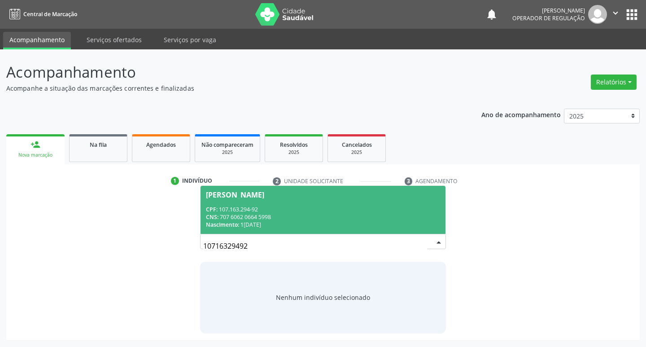
click at [381, 219] on div "CNS: 707 6062 0664 5998" at bounding box center [323, 217] width 234 height 8
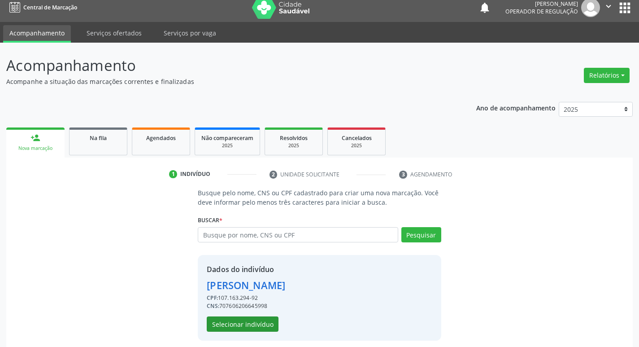
scroll to position [13, 0]
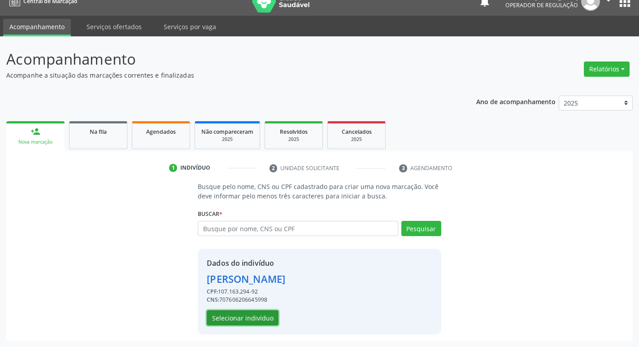
click at [235, 311] on button "Selecionar indivíduo" at bounding box center [243, 317] width 72 height 15
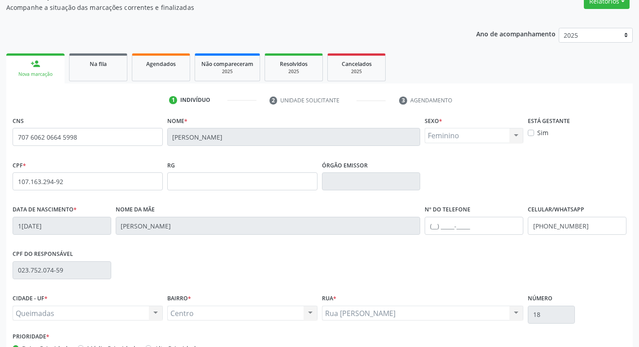
scroll to position [139, 0]
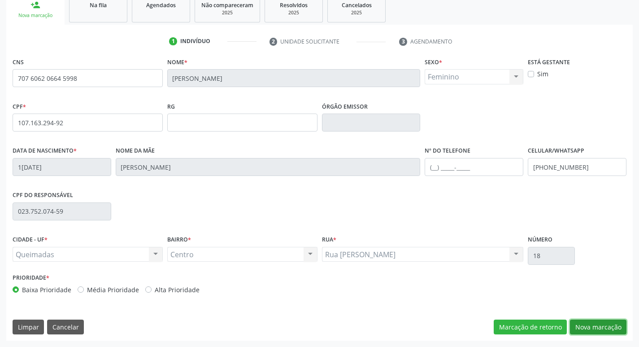
click at [595, 322] on button "Nova marcação" at bounding box center [598, 326] width 56 height 15
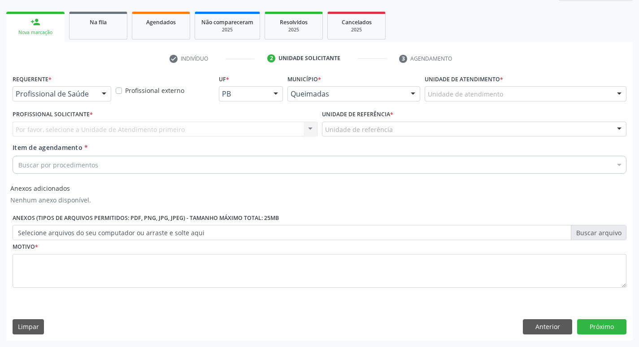
scroll to position [122, 0]
click at [87, 103] on div "Requerente * Profissional de Saúde Profissional de Saúde Paciente Nenhum result…" at bounding box center [61, 89] width 103 height 35
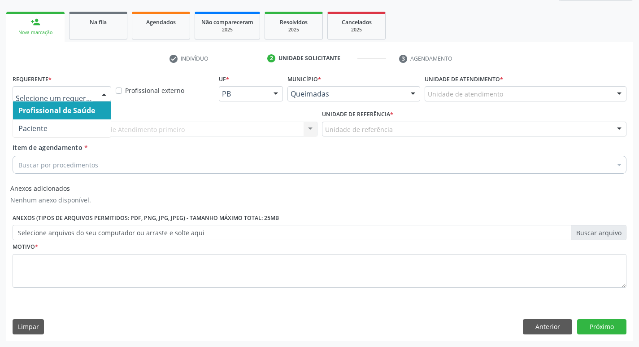
drag, startPoint x: 88, startPoint y: 97, endPoint x: 78, endPoint y: 124, distance: 28.8
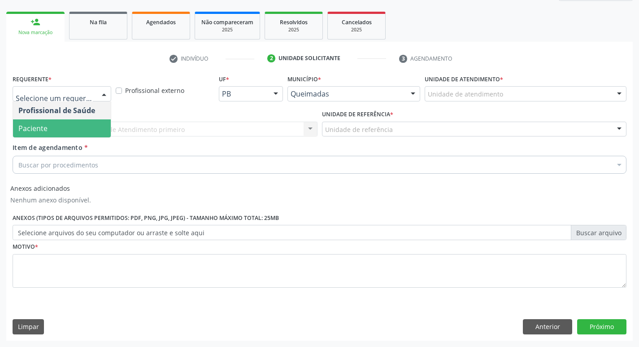
click at [77, 125] on span "Paciente" at bounding box center [62, 128] width 98 height 18
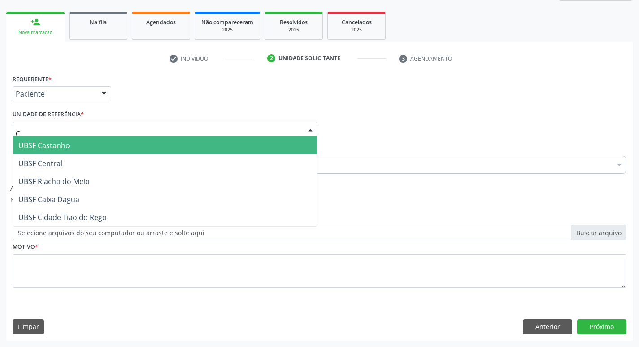
type input "CE"
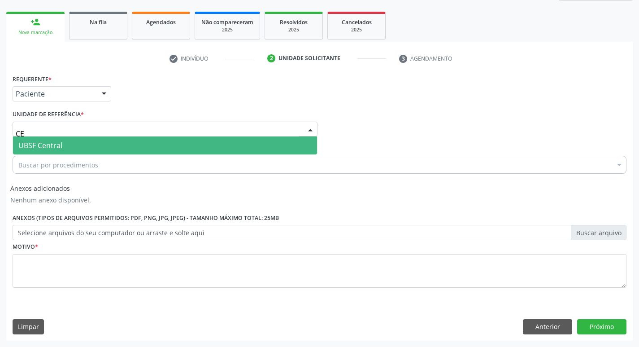
click at [66, 142] on span "UBSF Central" at bounding box center [165, 145] width 304 height 18
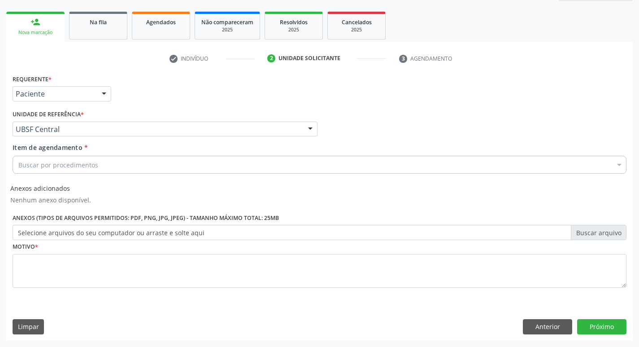
click at [63, 158] on div "Buscar por procedimentos" at bounding box center [320, 165] width 614 height 18
click at [18, 158] on input "Item de agendamento *" at bounding box center [18, 165] width 0 height 18
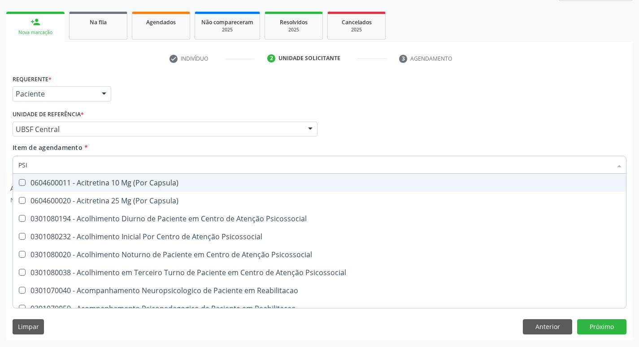
type input "PSIQ"
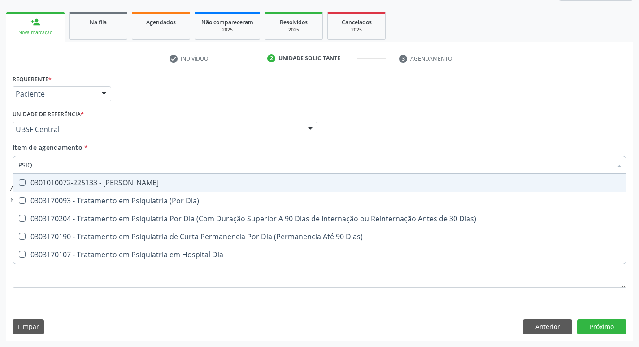
click at [81, 182] on div "0301010072-225133 - Médico Psiquiatra" at bounding box center [319, 182] width 602 height 7
checkbox Psiquiatra "true"
click at [152, 86] on div "Requerente * Paciente Profissional de Saúde Paciente Nenhum resultado encontrad…" at bounding box center [319, 89] width 618 height 35
checkbox Dia\) "true"
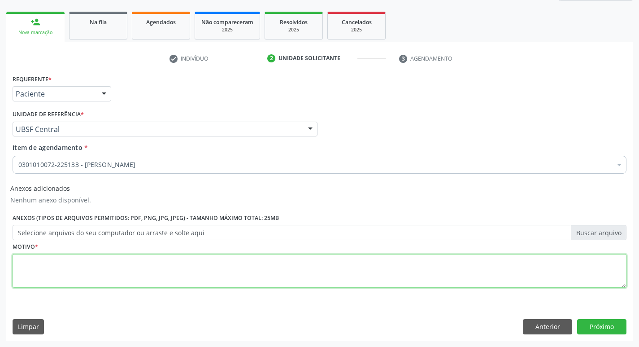
click at [46, 259] on textarea at bounding box center [320, 271] width 614 height 34
type textarea "DDD"
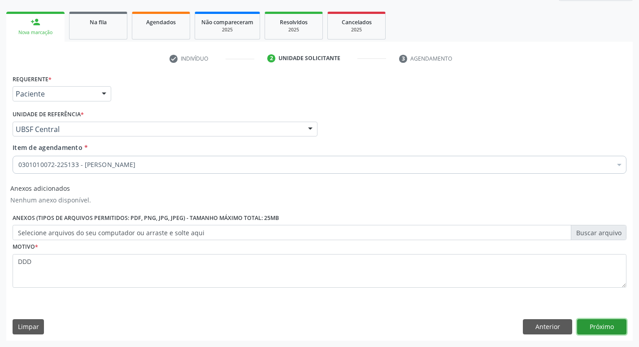
click at [603, 320] on button "Próximo" at bounding box center [601, 326] width 49 height 15
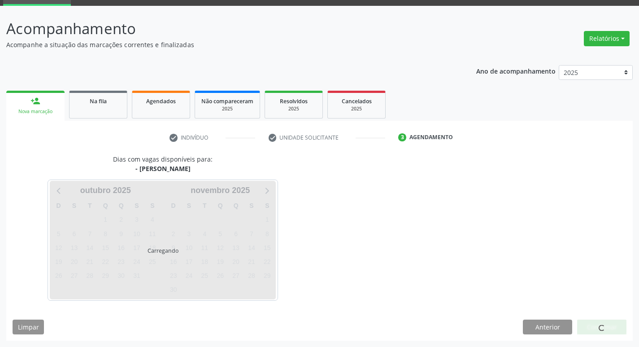
scroll to position [70, 0]
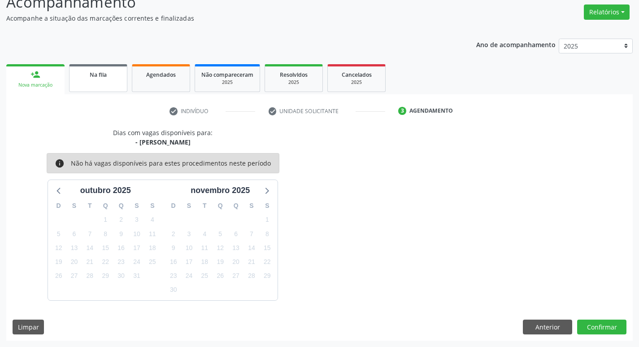
click at [77, 89] on link "Na fila" at bounding box center [98, 78] width 58 height 28
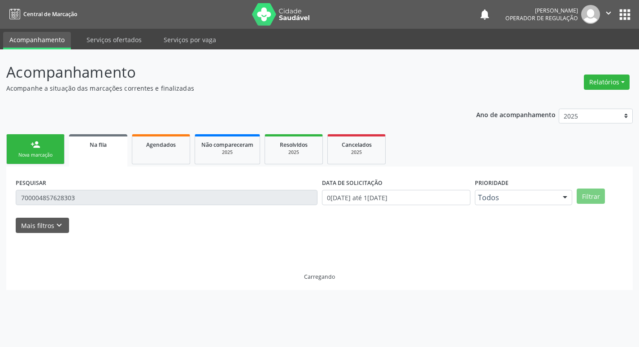
scroll to position [0, 0]
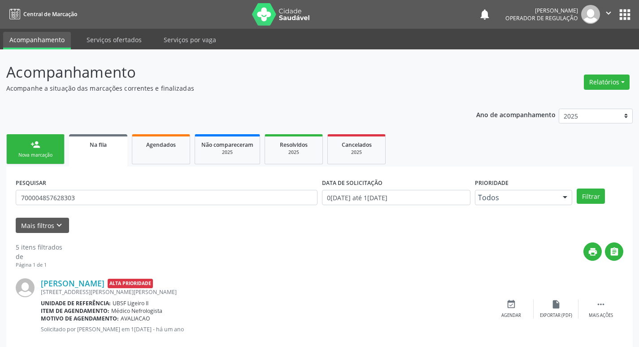
click at [18, 157] on div "Nova marcação" at bounding box center [35, 155] width 45 height 7
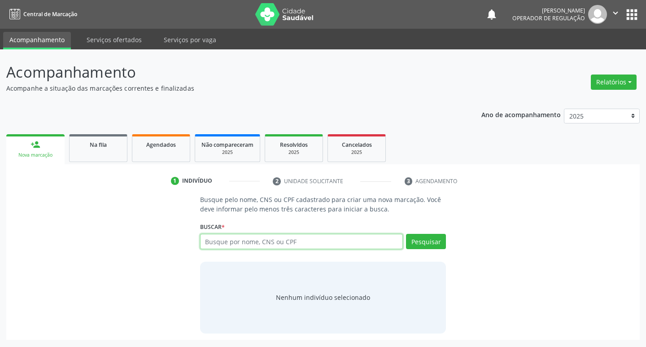
click at [227, 239] on input "text" at bounding box center [301, 241] width 203 height 15
click at [247, 241] on input "text" at bounding box center [301, 241] width 203 height 15
type input "705205451523278"
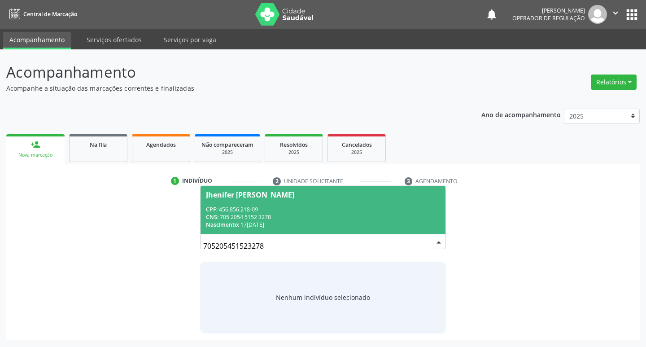
drag, startPoint x: 265, startPoint y: 239, endPoint x: 159, endPoint y: 256, distance: 107.2
click at [159, 256] on div "Busque pelo nome, CNS ou CPF cadastrado para criar uma nova marcação. Você deve…" at bounding box center [323, 264] width 620 height 138
click at [82, 141] on div "Na fila" at bounding box center [98, 143] width 45 height 9
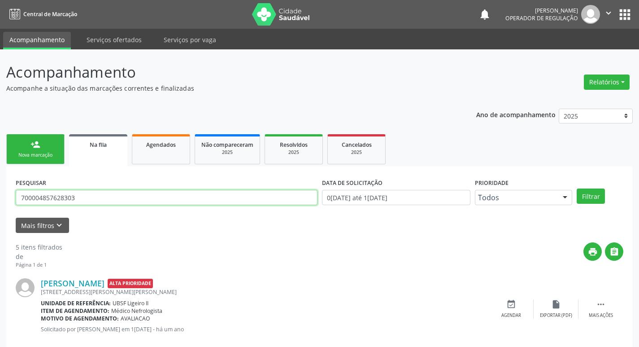
click at [86, 202] on input "700004857628303" at bounding box center [167, 197] width 302 height 15
click at [86, 204] on input "700004857628303" at bounding box center [167, 197] width 302 height 15
paste input "705205451523278"
type input "705205451523278"
click at [577, 188] on button "Filtrar" at bounding box center [591, 195] width 28 height 15
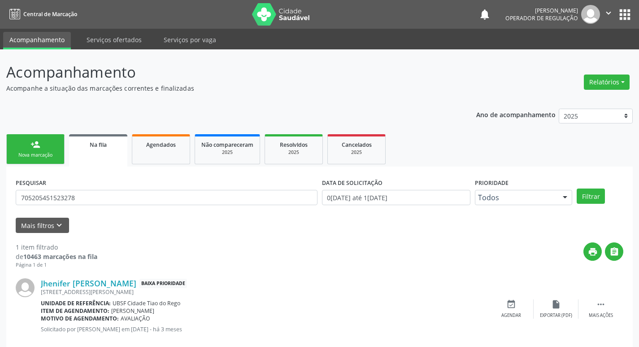
scroll to position [17, 0]
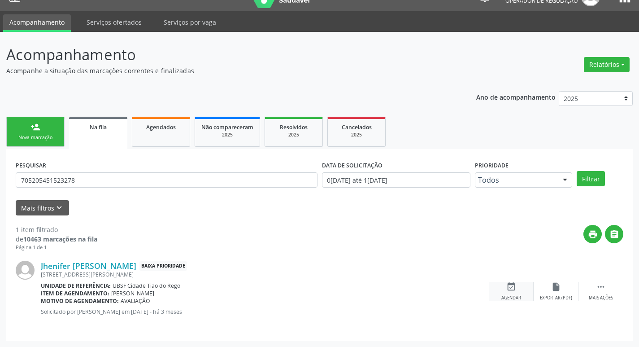
click at [512, 298] on div "Agendar" at bounding box center [511, 298] width 20 height 6
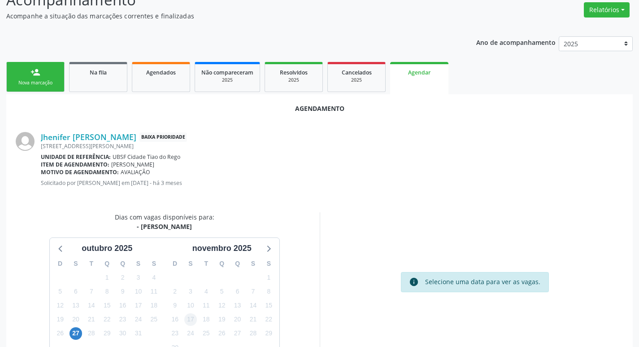
scroll to position [120, 0]
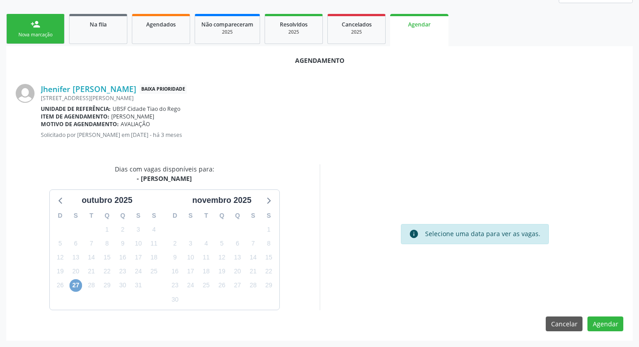
click at [73, 286] on span "27" at bounding box center [75, 285] width 13 height 13
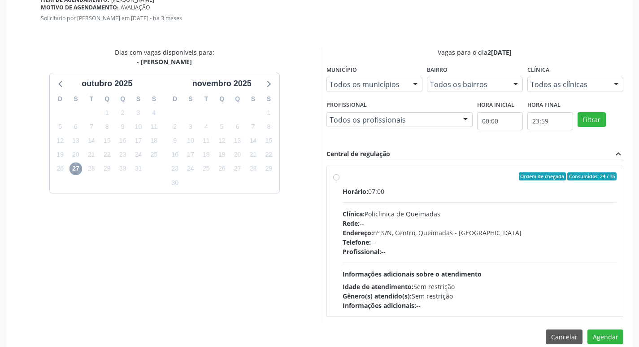
scroll to position [250, 0]
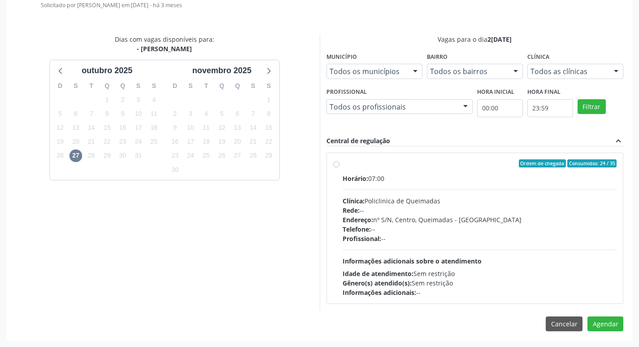
click at [471, 194] on div "Horário: 07:00 Clínica: Policlinica de Queimadas Rede: -- Endereço: nº S/N, Cen…" at bounding box center [479, 234] width 274 height 123
click at [339, 167] on input "Ordem de chegada Consumidos: 24 / 35 Horário: 07:00 Clínica: Policlinica de Que…" at bounding box center [336, 163] width 6 height 8
radio input "true"
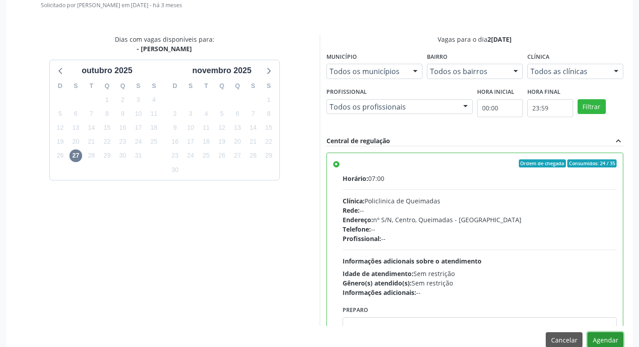
click at [612, 338] on button "Agendar" at bounding box center [605, 339] width 36 height 15
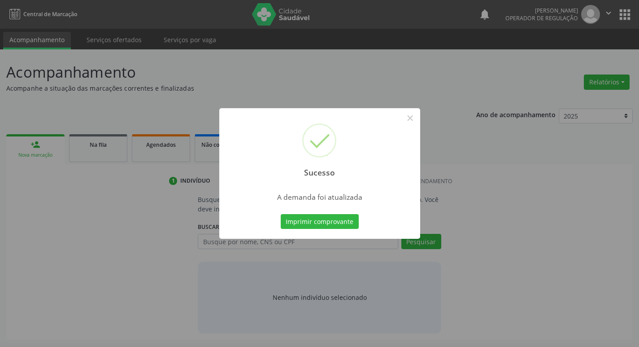
scroll to position [0, 0]
click at [339, 220] on button "Imprimir comprovante" at bounding box center [323, 221] width 78 height 15
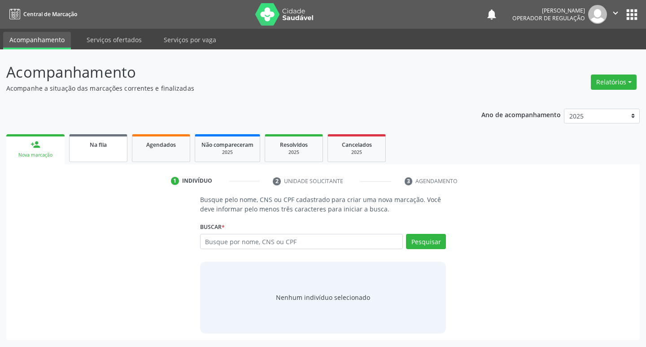
click at [87, 141] on div "Na fila" at bounding box center [98, 143] width 45 height 9
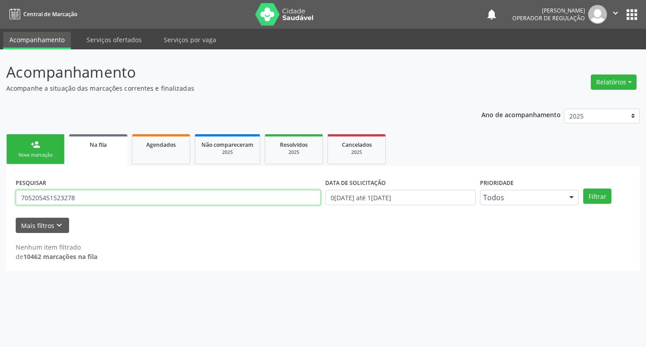
click at [78, 197] on input "705205451523278" at bounding box center [168, 197] width 305 height 15
type input "700001768018701"
click at [583, 188] on button "Filtrar" at bounding box center [597, 195] width 28 height 15
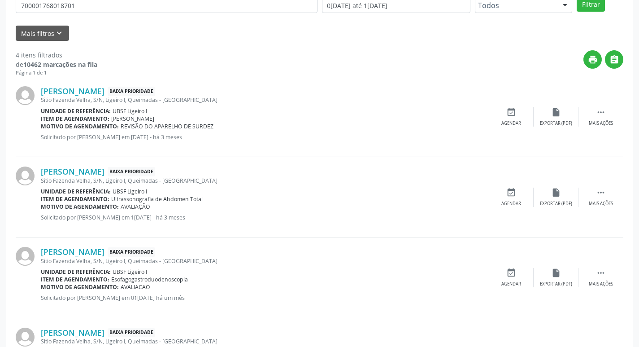
scroll to position [259, 0]
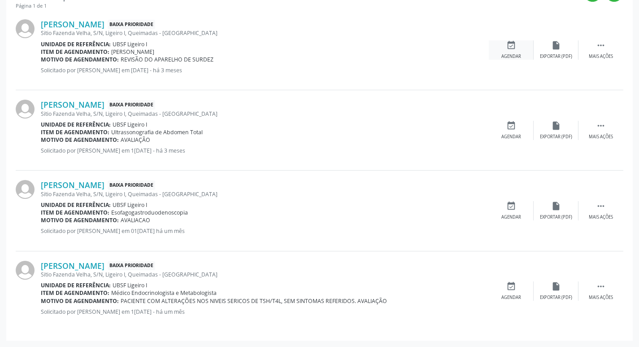
click at [514, 48] on icon "event_available" at bounding box center [511, 45] width 10 height 10
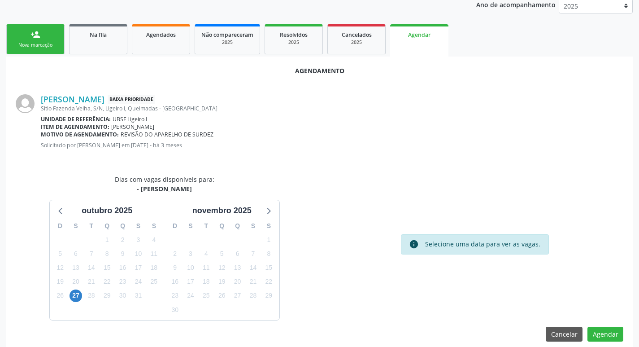
scroll to position [120, 0]
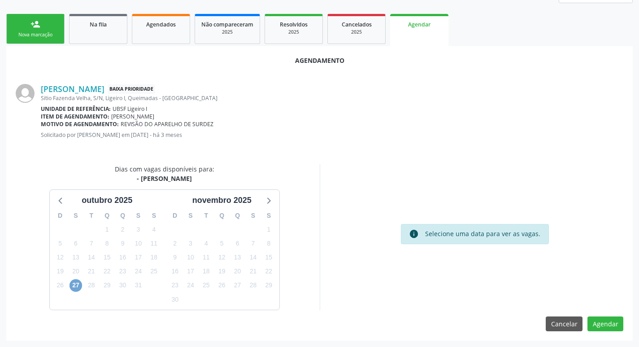
click at [79, 283] on span "27" at bounding box center [75, 285] width 13 height 13
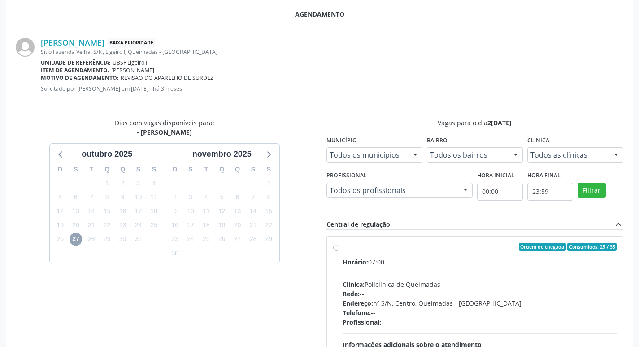
scroll to position [250, 0]
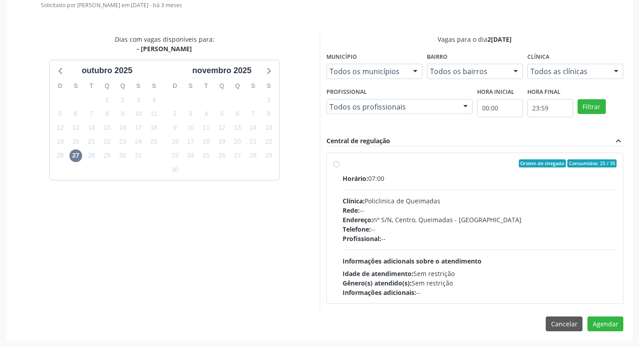
click at [459, 172] on label "Ordem de chegada Consumidos: 25 / 35 Horário: 07:00 Clínica: Policlinica de Que…" at bounding box center [479, 228] width 274 height 138
click at [339, 167] on input "Ordem de chegada Consumidos: 25 / 35 Horário: 07:00 Clínica: Policlinica de Que…" at bounding box center [336, 163] width 6 height 8
radio input "true"
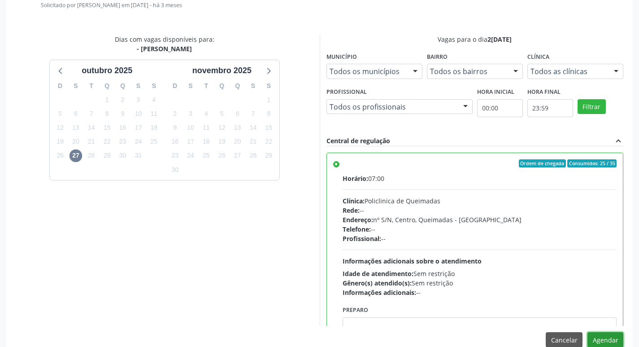
click at [610, 335] on button "Agendar" at bounding box center [605, 339] width 36 height 15
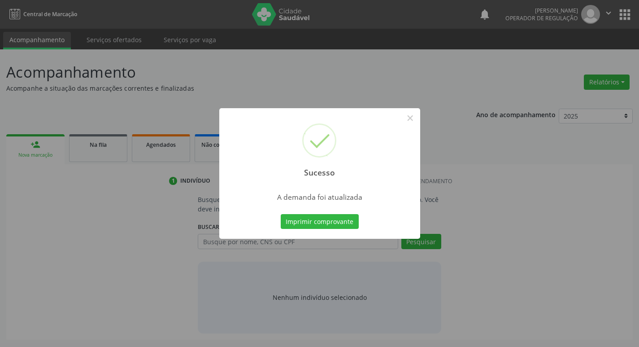
scroll to position [0, 0]
click at [312, 218] on button "Imprimir comprovante" at bounding box center [323, 221] width 78 height 15
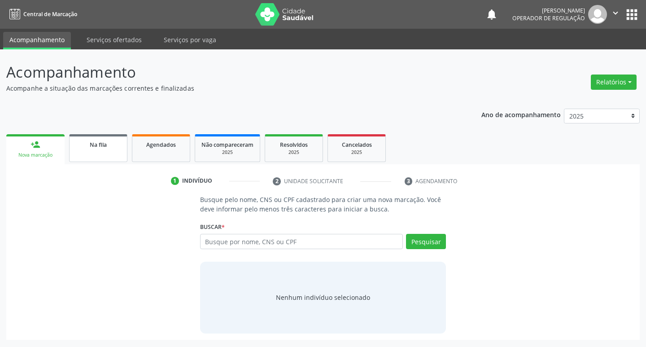
click at [87, 137] on link "Na fila" at bounding box center [98, 148] width 58 height 28
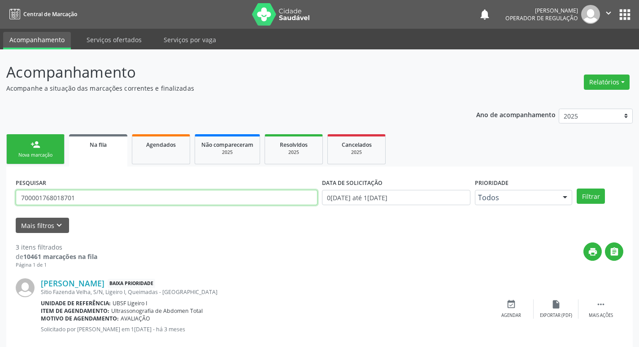
click at [77, 190] on input "700001768018701" at bounding box center [167, 197] width 302 height 15
click at [80, 195] on input "700001768018701" at bounding box center [167, 197] width 302 height 15
type input "703202601919695"
click at [577, 188] on button "Filtrar" at bounding box center [591, 195] width 28 height 15
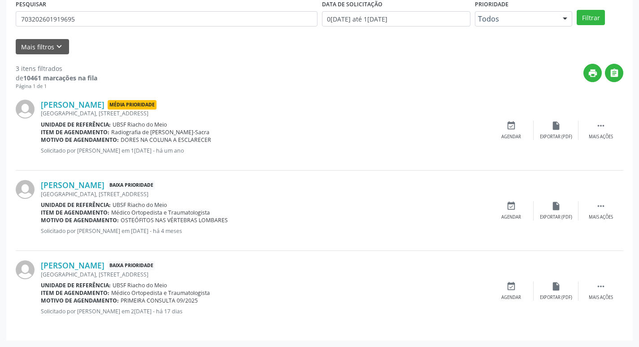
scroll to position [44, 0]
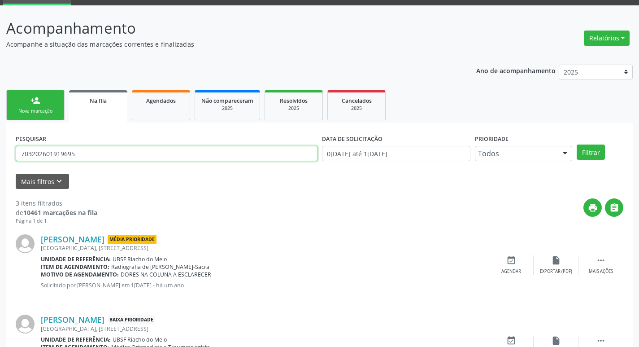
click at [114, 152] on input "703202601919695" at bounding box center [167, 153] width 302 height 15
click at [113, 152] on input "703202601919695" at bounding box center [167, 153] width 302 height 15
click at [122, 156] on input "703202601919695" at bounding box center [167, 153] width 302 height 15
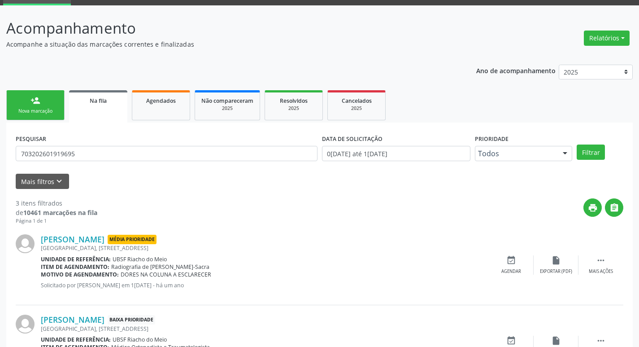
click at [52, 103] on link "person_add Nova marcação" at bounding box center [35, 105] width 58 height 30
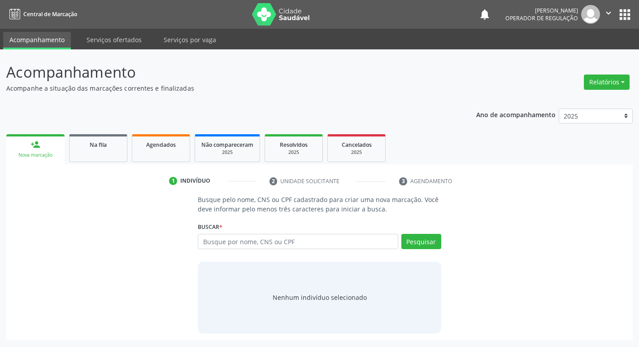
scroll to position [0, 0]
click at [248, 241] on input "text" at bounding box center [301, 241] width 203 height 15
paste input "703202601919695"
type input "703202601919695"
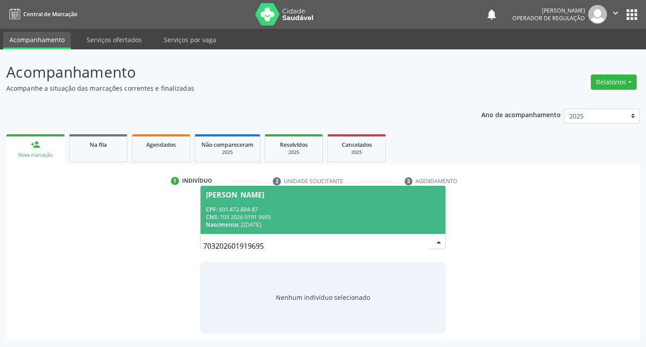
click at [347, 200] on span "Antonio Silva CPF: 601.472.884-87 CNS: 703 2026 0191 9695 Nascimento: 20/10/1967" at bounding box center [322, 210] width 245 height 48
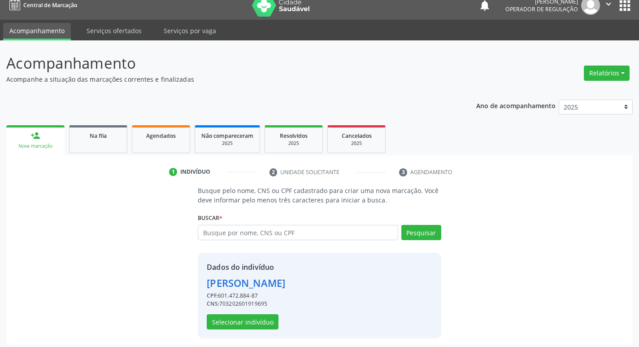
scroll to position [13, 0]
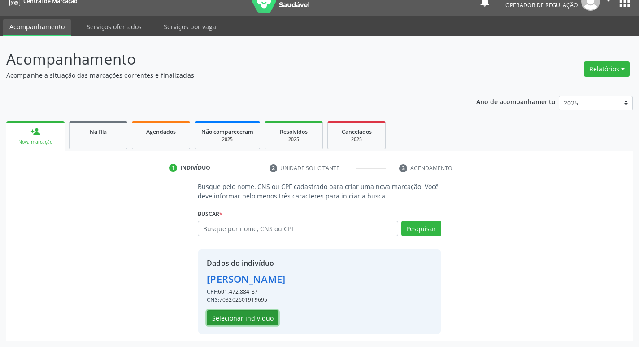
click at [242, 321] on button "Selecionar indivíduo" at bounding box center [243, 317] width 72 height 15
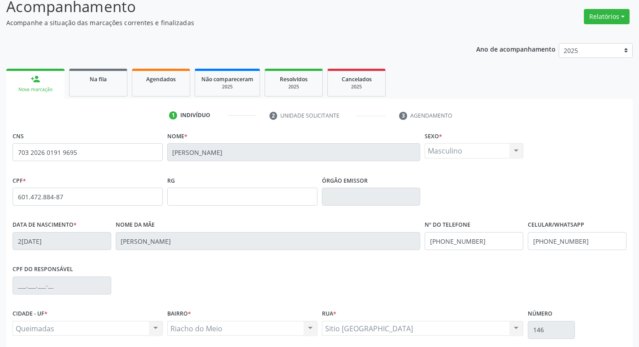
scroll to position [139, 0]
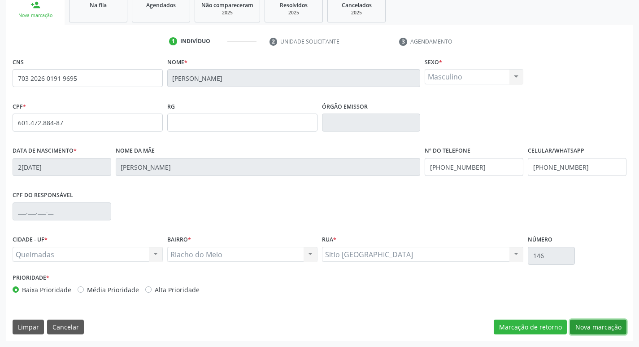
click at [602, 323] on button "Nova marcação" at bounding box center [598, 326] width 56 height 15
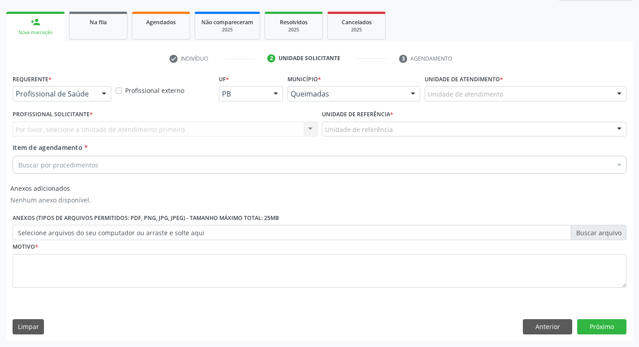
scroll to position [122, 0]
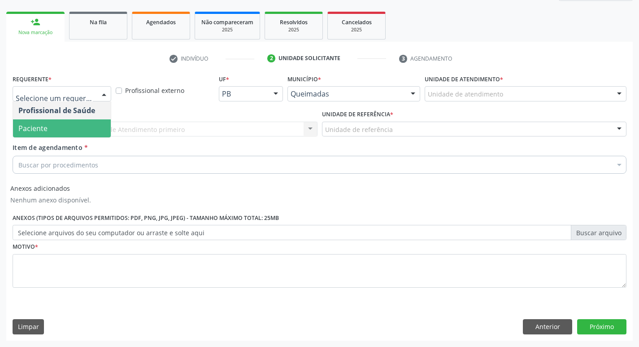
click at [80, 126] on span "Paciente" at bounding box center [62, 128] width 98 height 18
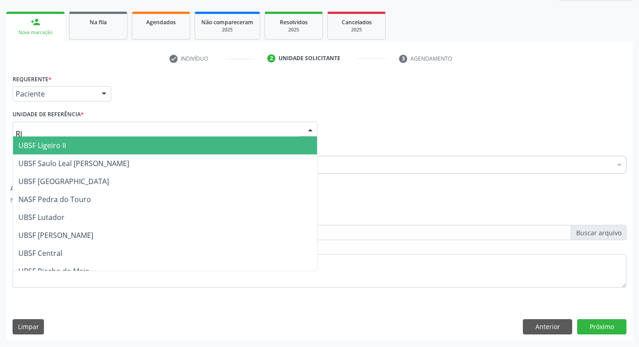
type input "RIA"
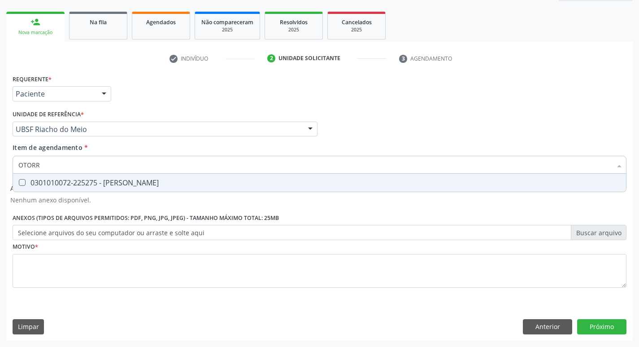
type input "OTORRI"
click at [52, 185] on div "0301010072-225275 - [PERSON_NAME]" at bounding box center [319, 182] width 602 height 7
checkbox Otorrinolaringologista "true"
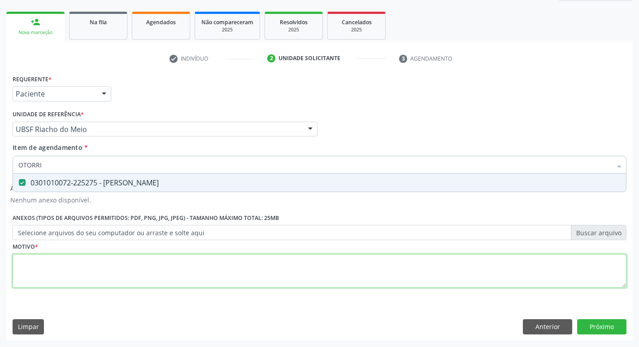
click at [45, 272] on div "Requerente * Paciente Profissional de Saúde Paciente Nenhum resultado encontrad…" at bounding box center [320, 186] width 614 height 228
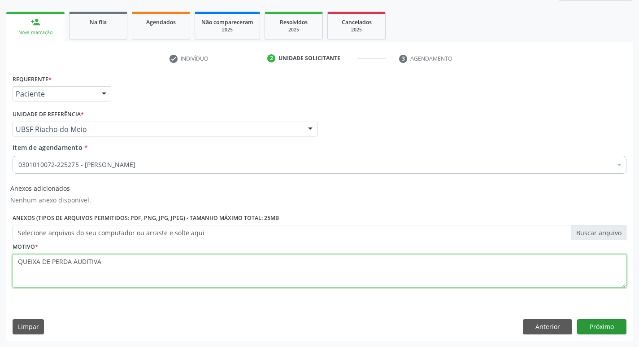
type textarea "QUEIXA DE PERDA AUDITIVA"
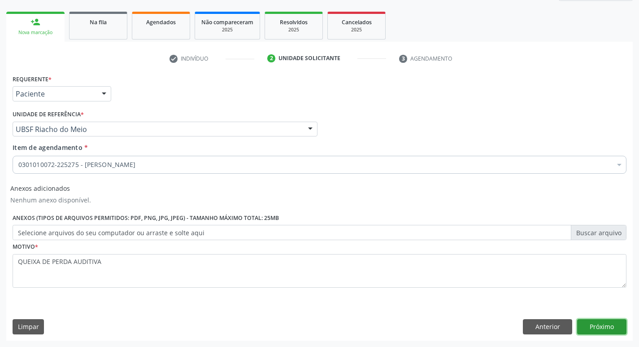
click at [606, 329] on button "Próximo" at bounding box center [601, 326] width 49 height 15
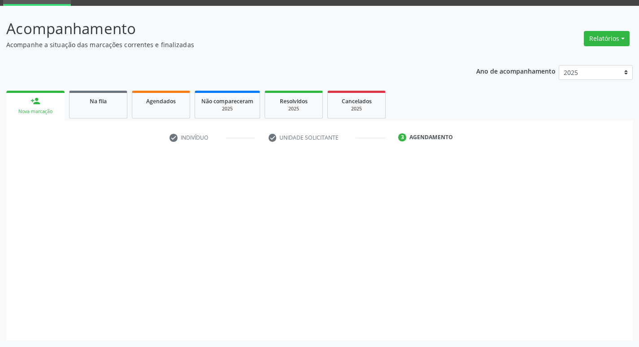
scroll to position [43, 0]
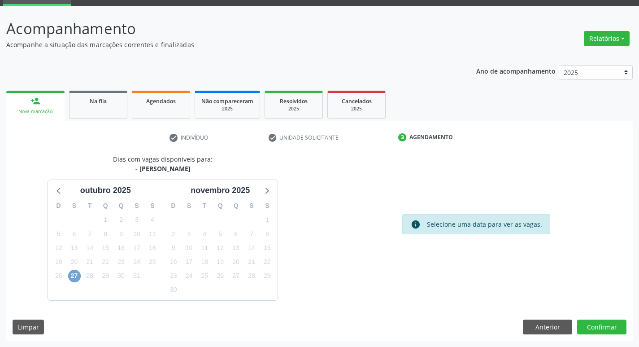
click at [71, 275] on span "27" at bounding box center [74, 275] width 13 height 13
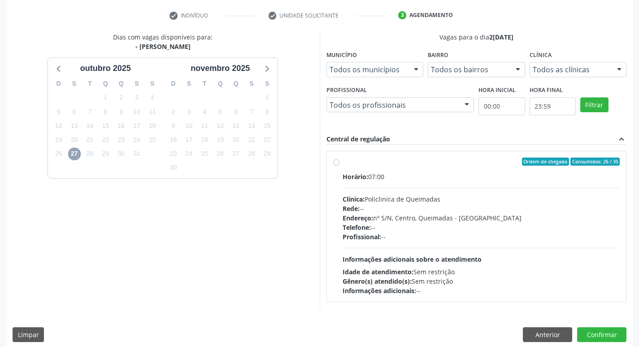
scroll to position [173, 0]
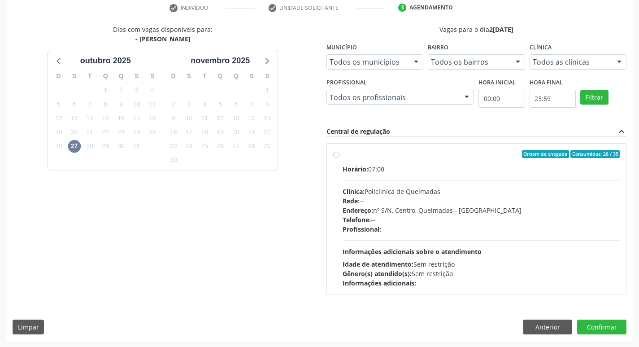
drag, startPoint x: 590, startPoint y: 193, endPoint x: 583, endPoint y: 208, distance: 15.7
click at [584, 202] on div "Horário: 07:00 Clínica: Policlinica de Queimadas Rede: -- Endereço: nº S/N, Cen…" at bounding box center [480, 225] width 277 height 123
radio input "true"
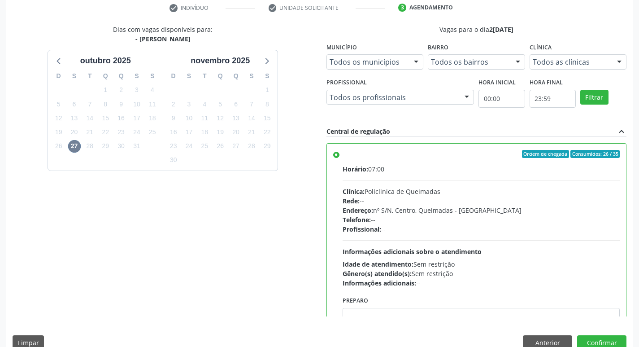
click at [600, 334] on div "Dias com vagas disponíveis para: - Médico Otorrinolaringologista outubro 2025 D…" at bounding box center [319, 190] width 626 height 331
click at [602, 336] on button "Confirmar" at bounding box center [601, 342] width 49 height 15
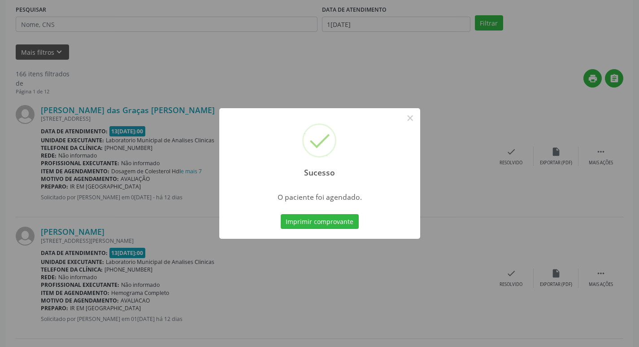
scroll to position [0, 0]
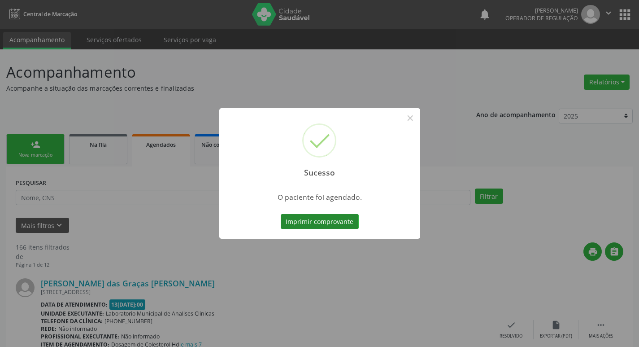
click at [350, 227] on button "Imprimir comprovante" at bounding box center [320, 221] width 78 height 15
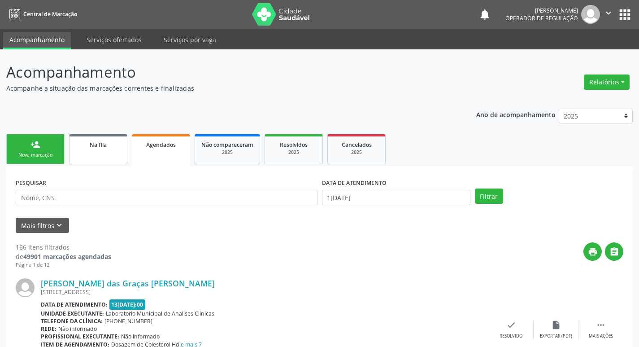
click at [95, 146] on span "Na fila" at bounding box center [98, 145] width 17 height 8
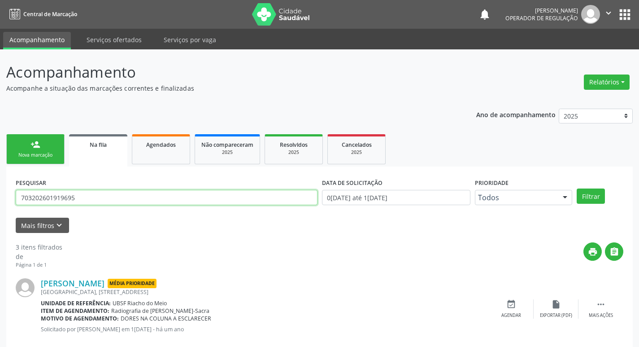
click at [91, 199] on input "703202601919695" at bounding box center [167, 197] width 302 height 15
click at [577, 188] on button "Filtrar" at bounding box center [591, 195] width 28 height 15
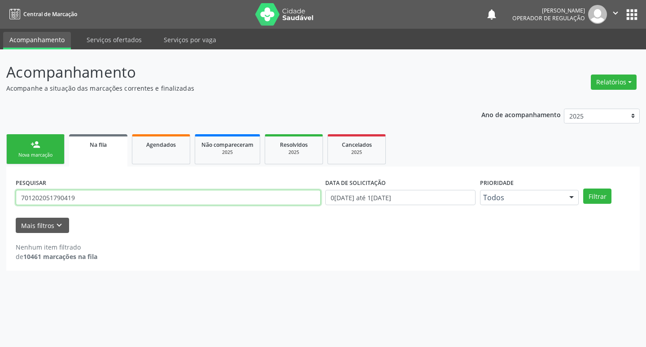
click at [96, 197] on input "701202051790419" at bounding box center [168, 197] width 305 height 15
click at [182, 193] on input "701202051790419" at bounding box center [168, 197] width 305 height 15
type input "7"
type input "701202051790419"
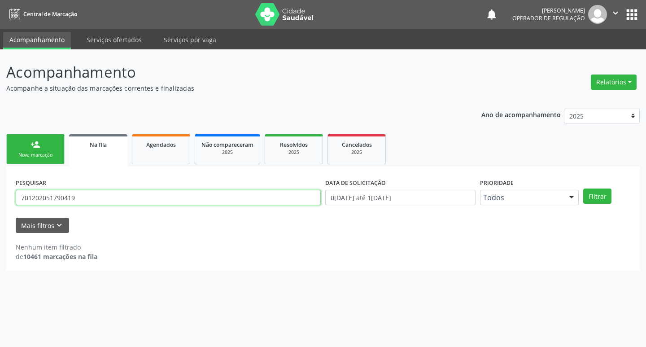
click at [583, 188] on button "Filtrar" at bounding box center [597, 195] width 28 height 15
click at [91, 195] on input "701202051790419" at bounding box center [168, 197] width 305 height 15
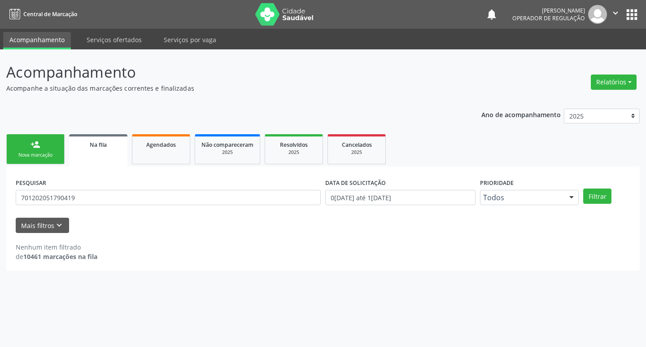
click at [50, 152] on div "Nova marcação" at bounding box center [35, 155] width 45 height 7
click at [48, 152] on div "Nova marcação" at bounding box center [35, 155] width 45 height 7
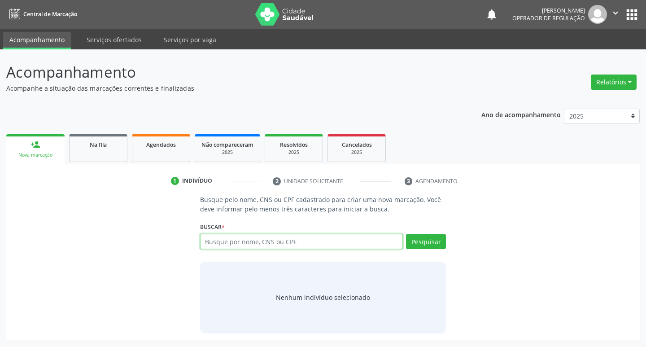
click at [318, 241] on input "text" at bounding box center [301, 241] width 203 height 15
paste input "701202051790419"
type input "701202051790419"
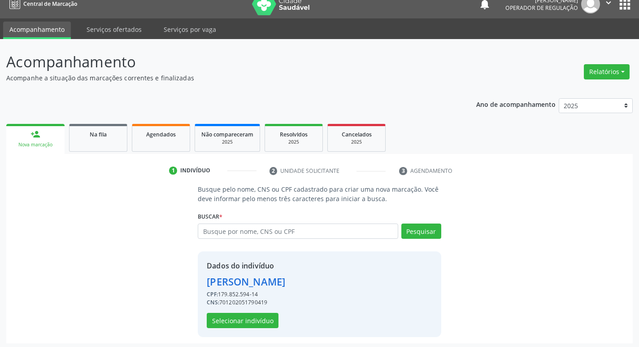
scroll to position [13, 0]
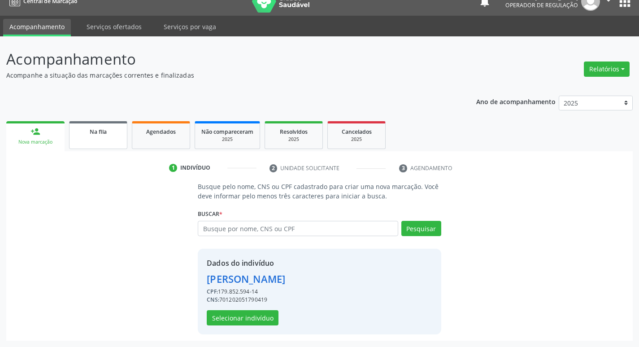
click at [109, 128] on div "Na fila" at bounding box center [98, 130] width 45 height 9
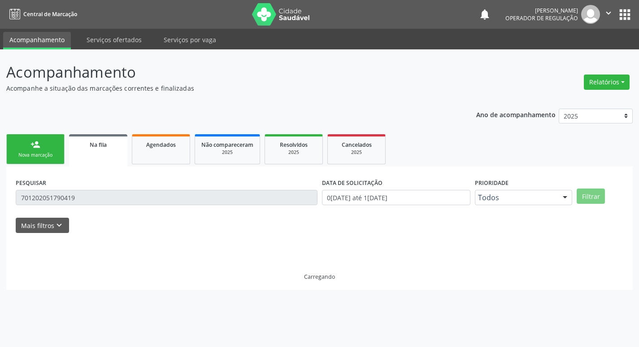
scroll to position [0, 0]
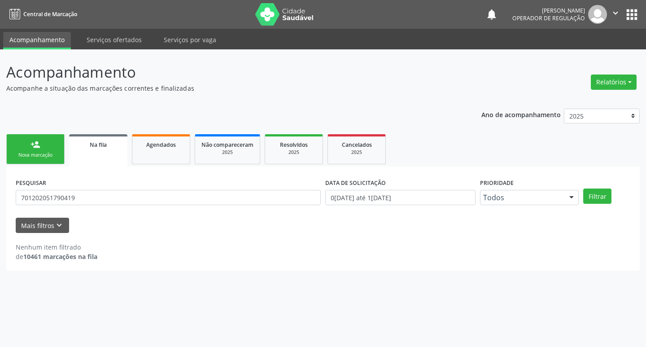
click at [90, 188] on div "PESQUISAR 701202051790419" at bounding box center [167, 193] width 309 height 35
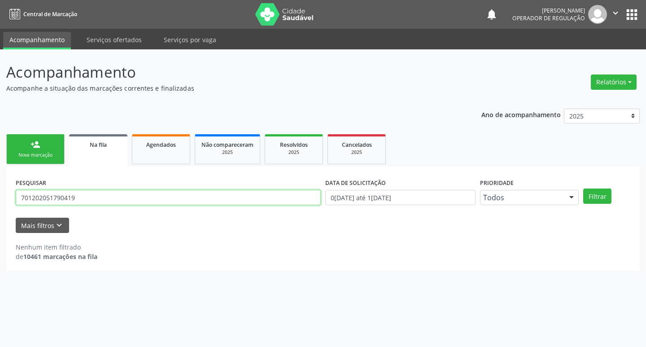
click at [89, 202] on input "701202051790419" at bounding box center [168, 197] width 305 height 15
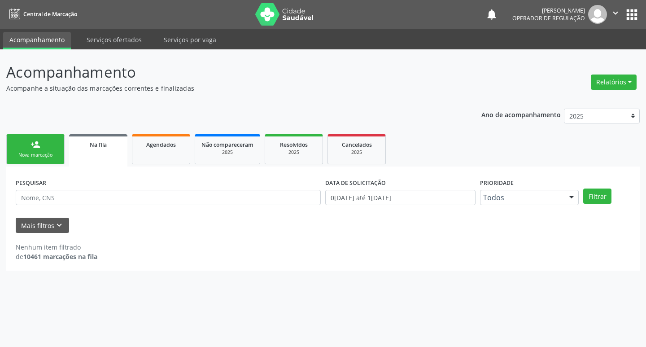
click at [113, 188] on div "PESQUISAR" at bounding box center [167, 193] width 309 height 35
drag, startPoint x: 113, startPoint y: 188, endPoint x: 110, endPoint y: 194, distance: 6.6
click at [113, 188] on div "PESQUISAR" at bounding box center [167, 193] width 309 height 35
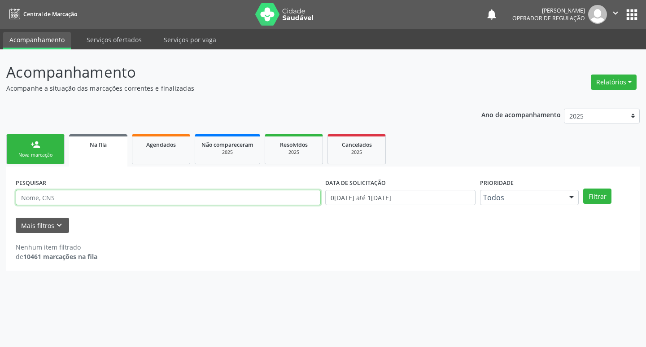
click at [107, 196] on input "text" at bounding box center [168, 197] width 305 height 15
click at [106, 196] on input "text" at bounding box center [168, 197] width 305 height 15
click at [95, 199] on input "text" at bounding box center [168, 197] width 305 height 15
type input "701202051790419"
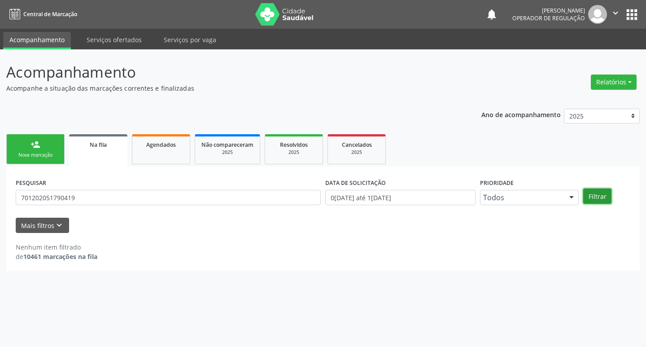
click at [595, 195] on button "Filtrar" at bounding box center [597, 195] width 28 height 15
click at [609, 195] on button "Filtrar" at bounding box center [597, 195] width 28 height 15
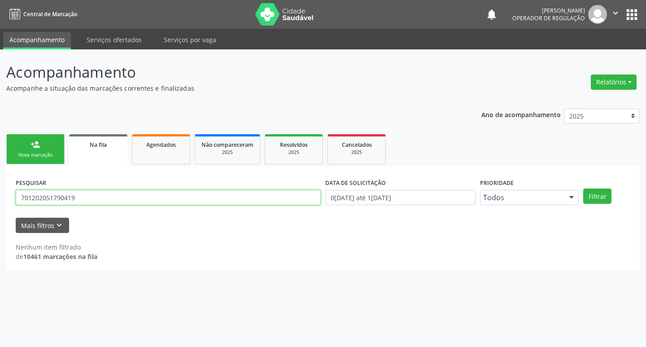
click at [158, 195] on input "701202051790419" at bounding box center [168, 197] width 305 height 15
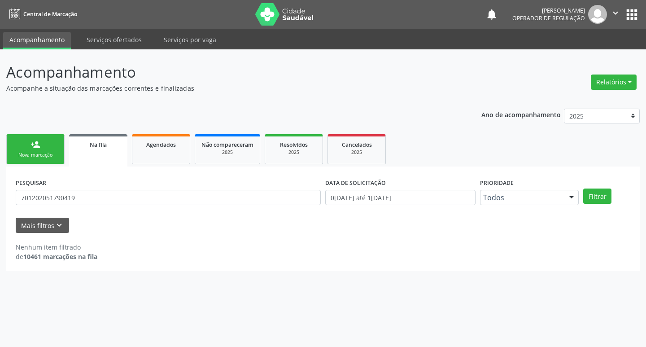
click at [22, 151] on link "person_add Nova marcação" at bounding box center [35, 149] width 58 height 30
click at [29, 146] on link "person_add Nova marcação" at bounding box center [35, 149] width 58 height 30
click at [38, 144] on div "person_add" at bounding box center [35, 144] width 10 height 10
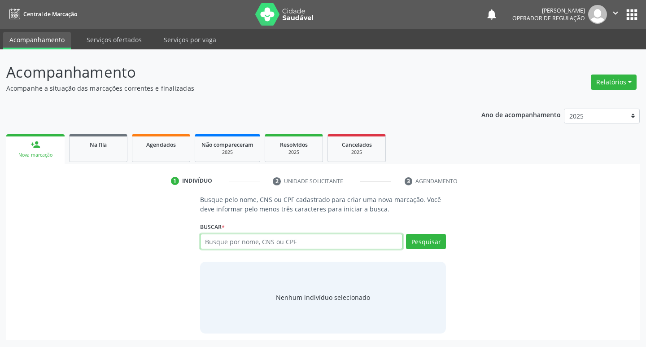
click at [264, 243] on input "text" at bounding box center [301, 241] width 203 height 15
paste input "701202051790419"
type input "701202051790419"
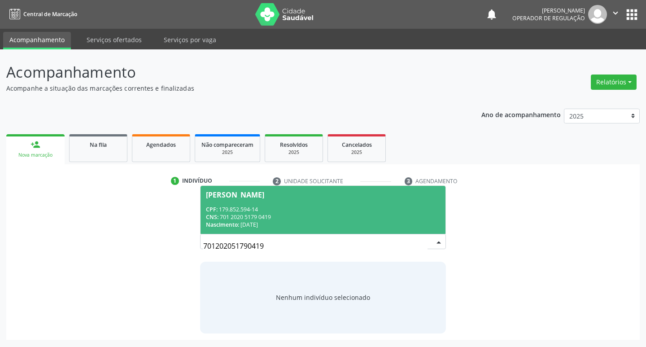
drag, startPoint x: 274, startPoint y: 246, endPoint x: 291, endPoint y: 220, distance: 31.0
click at [291, 234] on div "701202051790419 Cassia Vitoria da Silva CPF: 179.852.594-14 CNS: 701 2020 5179 …" at bounding box center [323, 241] width 246 height 15
click at [291, 220] on div "CNS: 701 2020 5179 0419" at bounding box center [323, 217] width 234 height 8
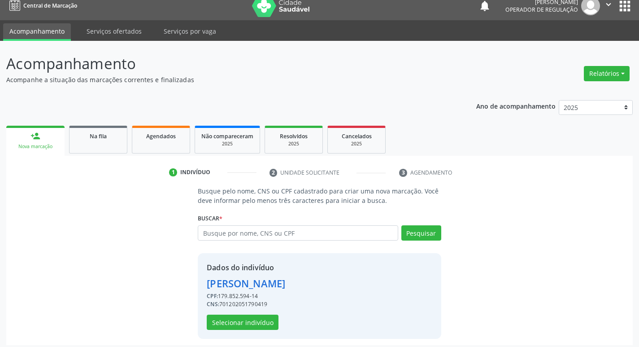
scroll to position [13, 0]
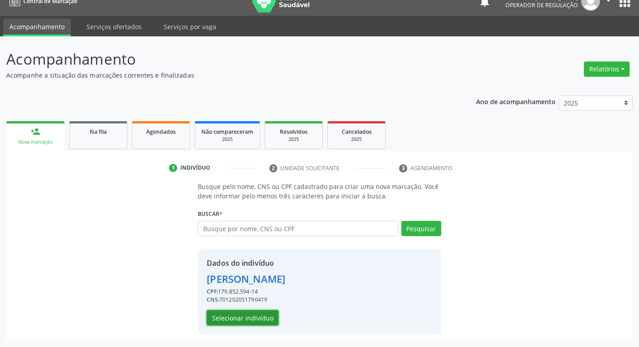
click at [265, 322] on button "Selecionar indivíduo" at bounding box center [243, 317] width 72 height 15
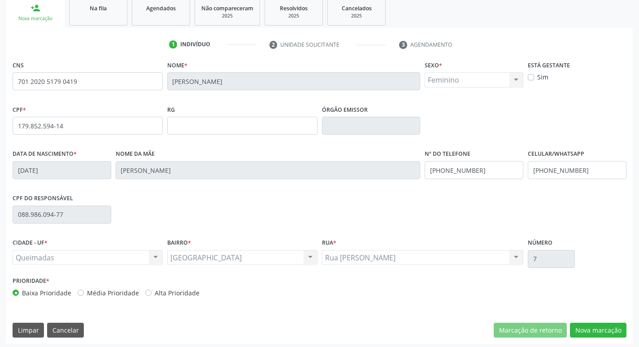
scroll to position [139, 0]
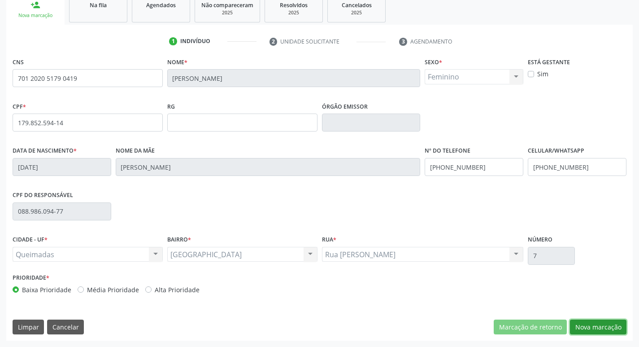
click at [582, 323] on button "Nova marcação" at bounding box center [598, 326] width 56 height 15
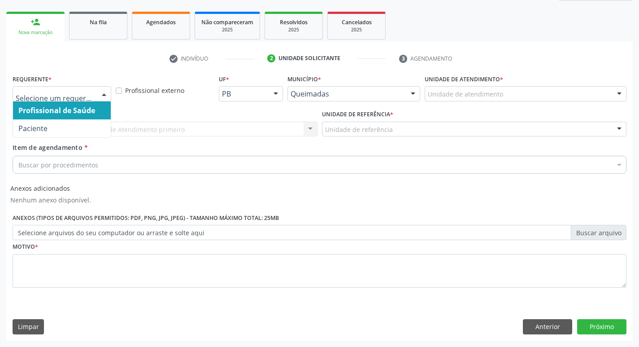
click at [98, 91] on div at bounding box center [103, 94] width 13 height 15
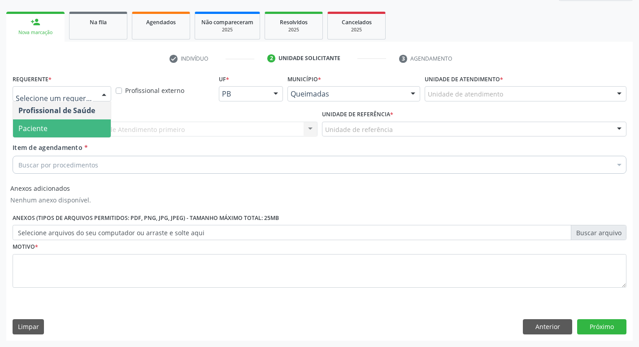
click at [78, 131] on span "Paciente" at bounding box center [62, 128] width 98 height 18
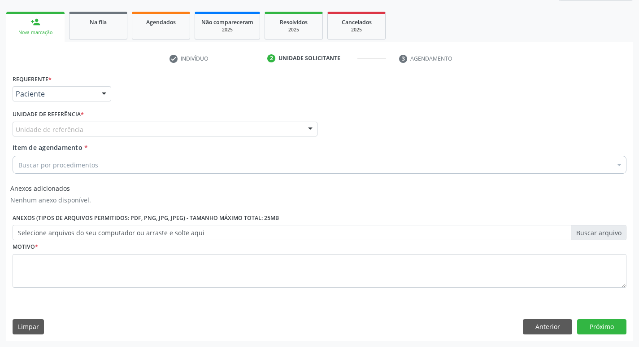
click at [59, 130] on span "Paciente" at bounding box center [62, 128] width 98 height 18
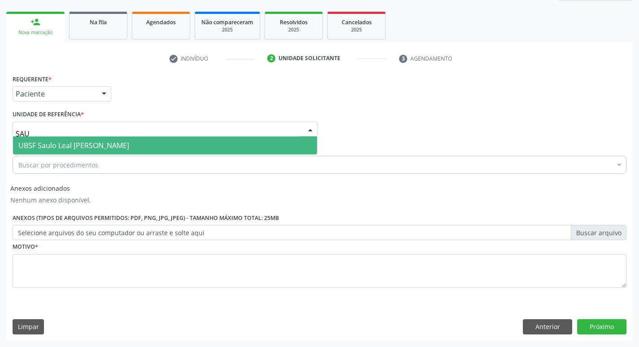
type input "SAUL"
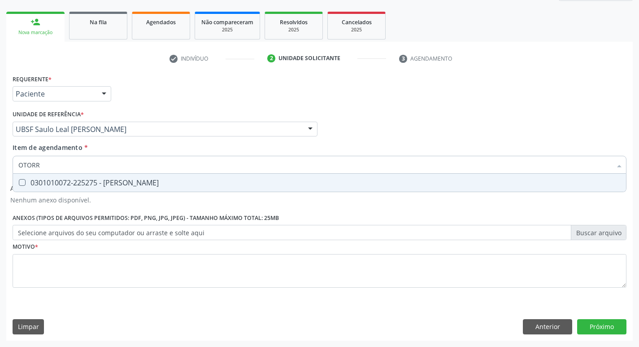
type input "OTORRI"
click at [85, 187] on span "0301010072-225275 - [PERSON_NAME]" at bounding box center [319, 182] width 613 height 18
checkbox Otorrinolaringologista "true"
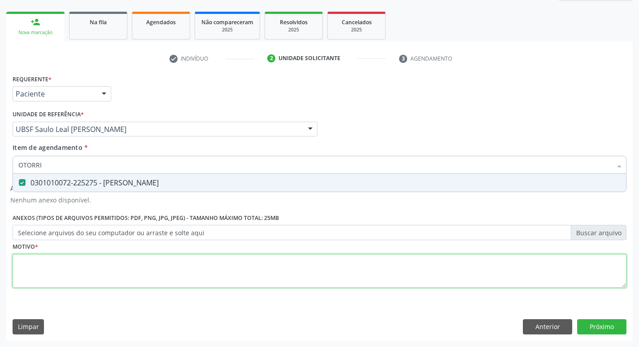
click at [74, 268] on div "Requerente * Paciente Profissional de Saúde Paciente Nenhum resultado encontrad…" at bounding box center [320, 186] width 614 height 228
type textarea "AVA"
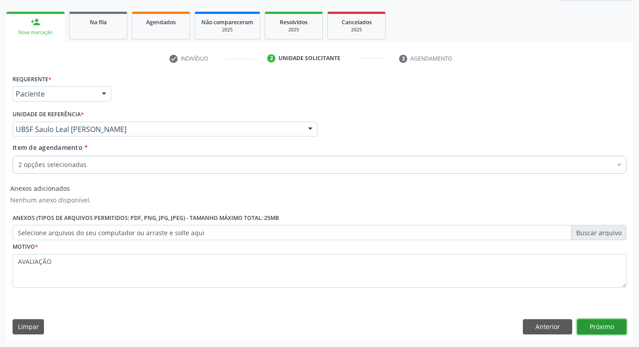
click at [593, 330] on button "Próximo" at bounding box center [601, 326] width 49 height 15
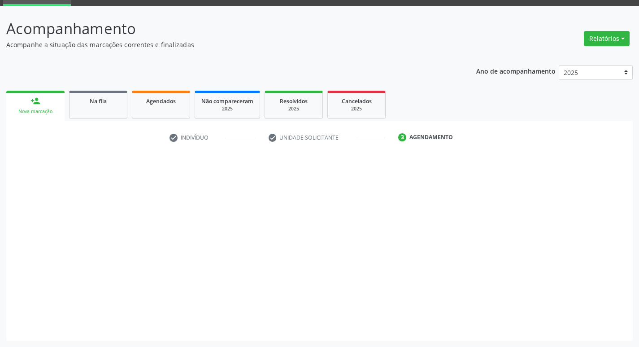
scroll to position [43, 0]
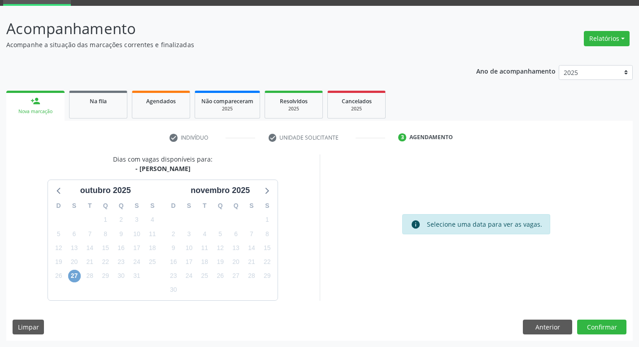
click at [72, 277] on span "27" at bounding box center [74, 275] width 13 height 13
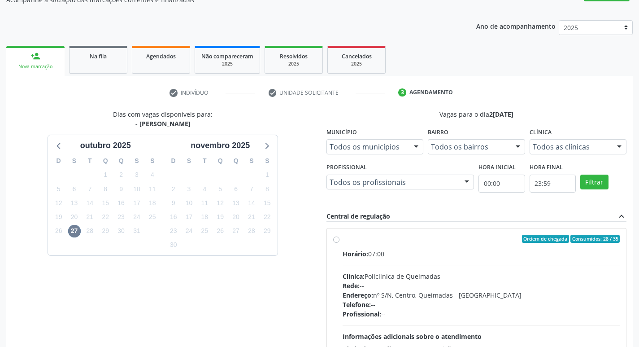
click at [485, 231] on div "Ordem de chegada Consumidos: 28 / 35 Horário: 07:00 Clínica: Policlinica de Que…" at bounding box center [476, 303] width 299 height 150
radio input "true"
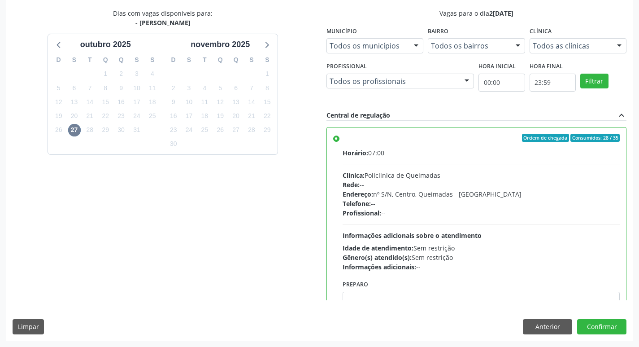
scroll to position [44, 0]
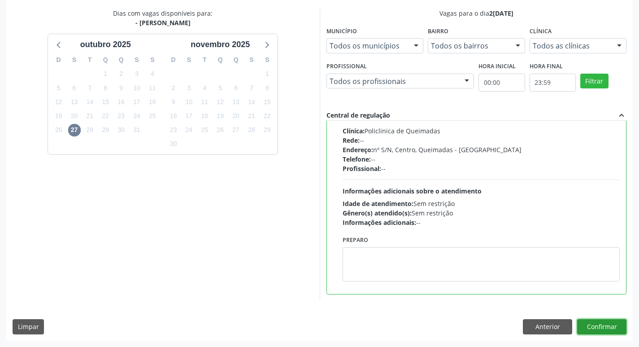
click at [591, 322] on button "Confirmar" at bounding box center [601, 326] width 49 height 15
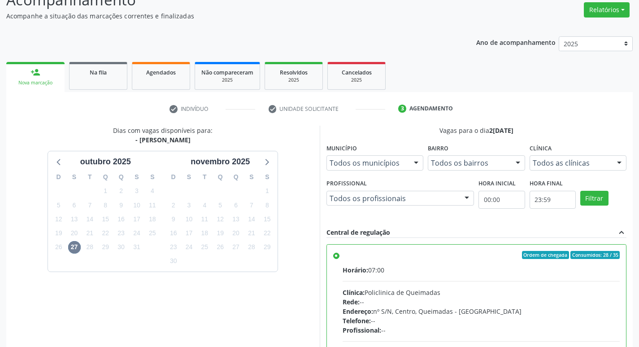
scroll to position [55, 0]
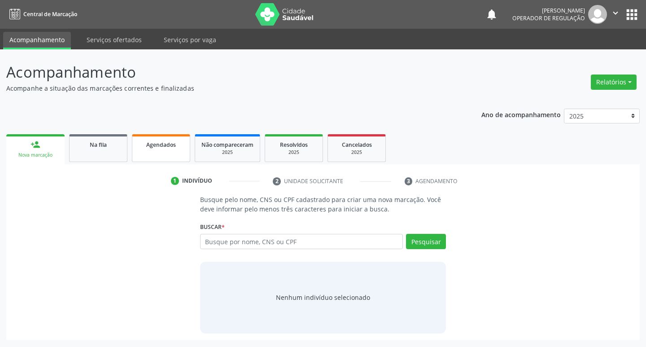
click at [145, 143] on div "Agendados" at bounding box center [161, 143] width 45 height 9
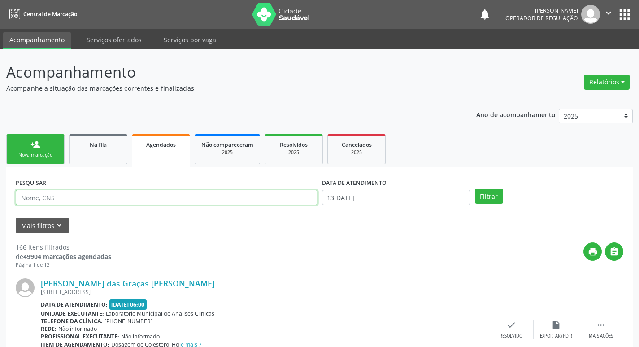
click at [133, 200] on input "text" at bounding box center [167, 197] width 302 height 15
type input "701202051790419"
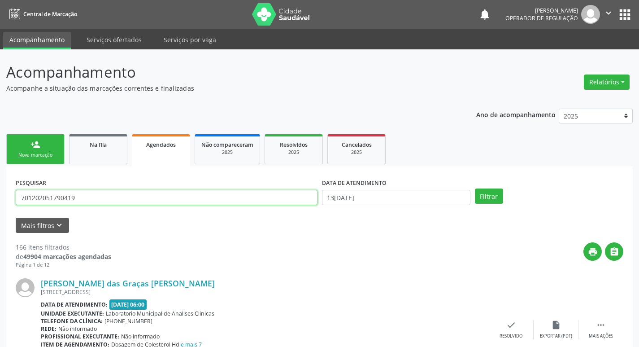
click at [475, 188] on button "Filtrar" at bounding box center [489, 195] width 28 height 15
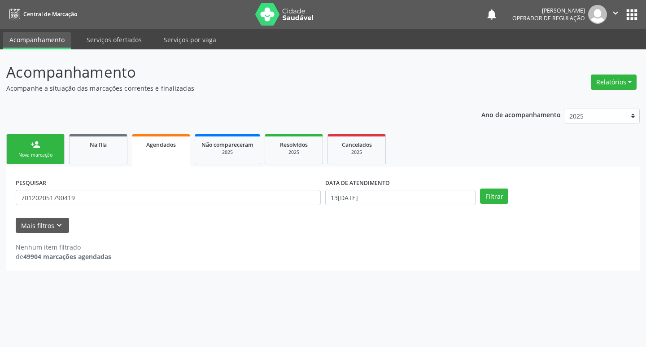
click at [427, 206] on div "DATA DE ATENDIMENTO 1[DATE]" at bounding box center [400, 193] width 155 height 35
click at [431, 201] on input "13[DATE]" at bounding box center [400, 197] width 150 height 15
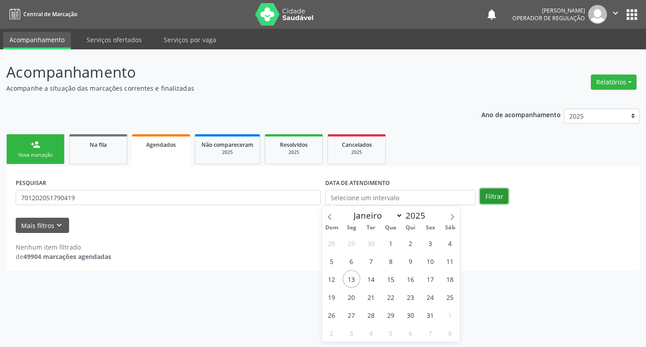
click at [495, 196] on button "Filtrar" at bounding box center [494, 195] width 28 height 15
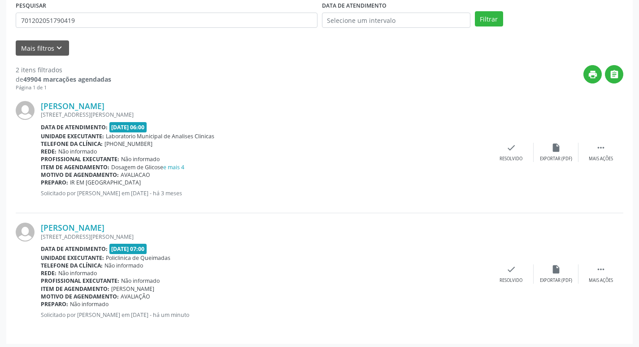
scroll to position [180, 0]
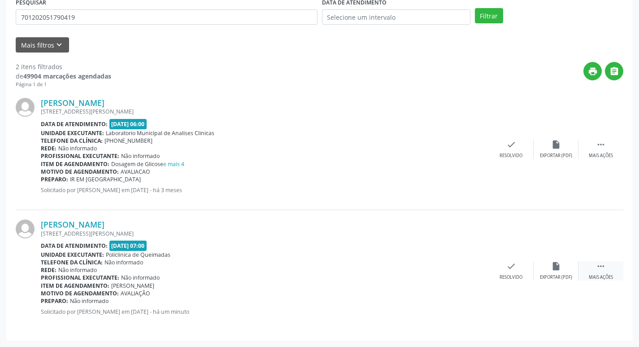
click at [600, 266] on icon "" at bounding box center [601, 266] width 10 height 10
click at [419, 267] on icon "print" at bounding box center [421, 266] width 10 height 10
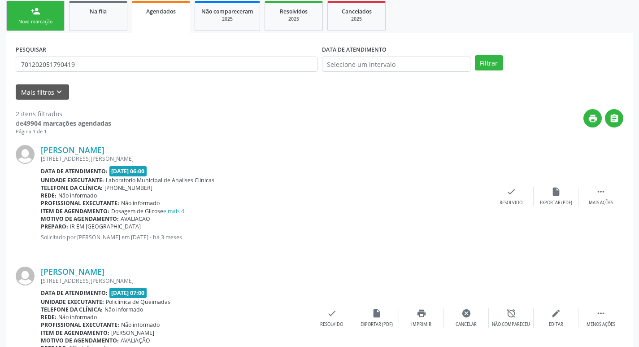
scroll to position [91, 0]
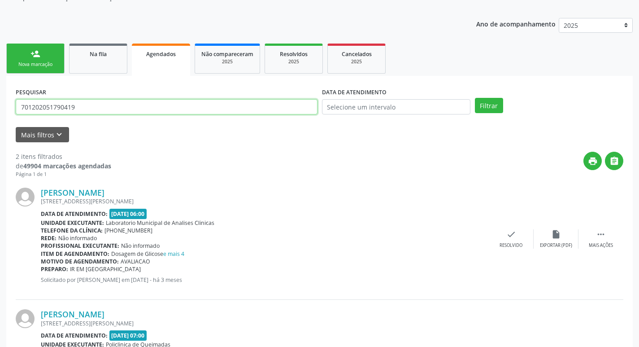
click at [103, 113] on input "701202051790419" at bounding box center [167, 106] width 302 height 15
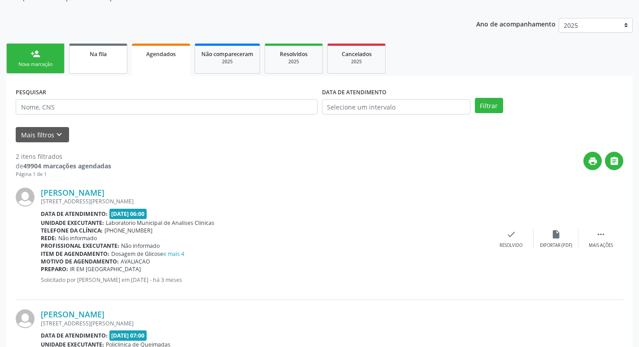
click at [105, 68] on link "Na fila" at bounding box center [98, 58] width 58 height 30
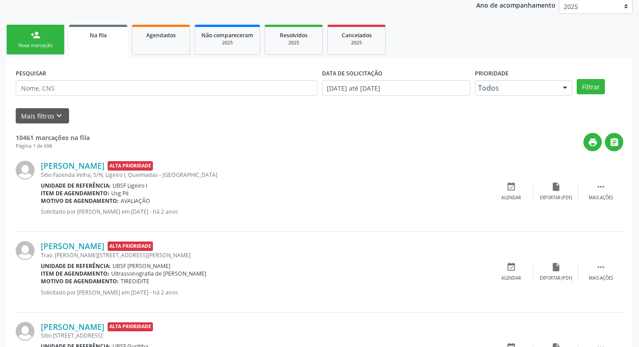
scroll to position [134, 0]
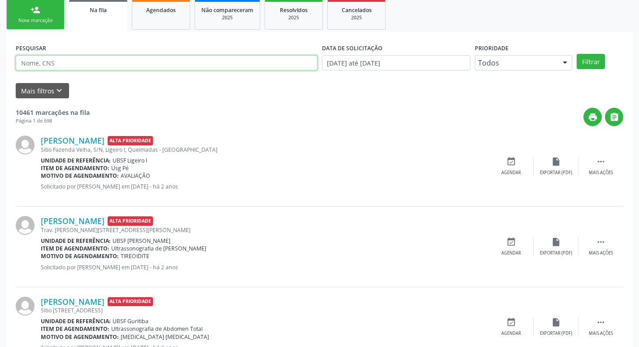
click at [173, 60] on input "text" at bounding box center [167, 62] width 302 height 15
type input "700500962067253"
click at [577, 54] on button "Filtrar" at bounding box center [591, 61] width 28 height 15
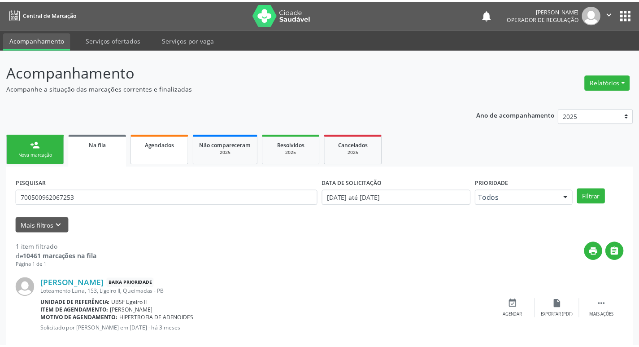
scroll to position [17, 0]
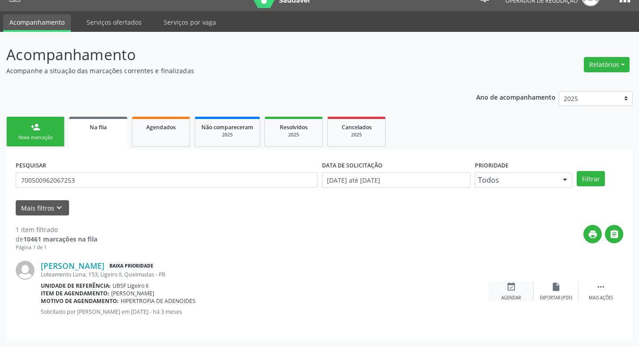
click at [516, 293] on div "event_available Agendar" at bounding box center [511, 291] width 45 height 19
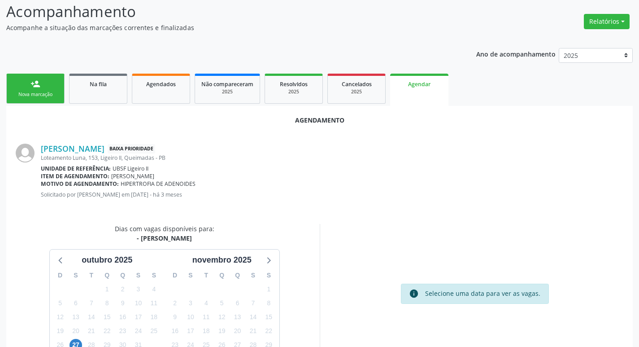
scroll to position [120, 0]
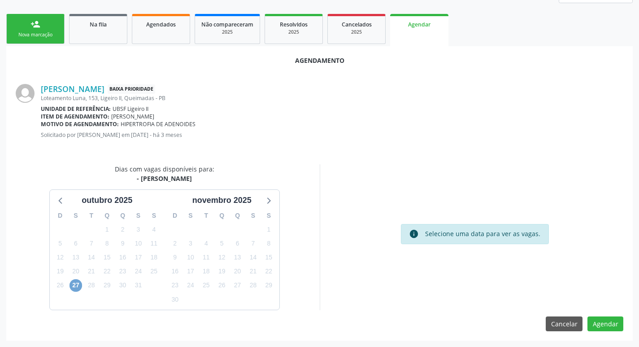
click at [71, 286] on span "27" at bounding box center [75, 285] width 13 height 13
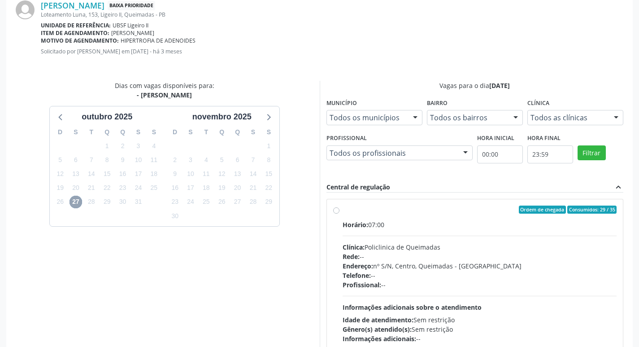
scroll to position [210, 0]
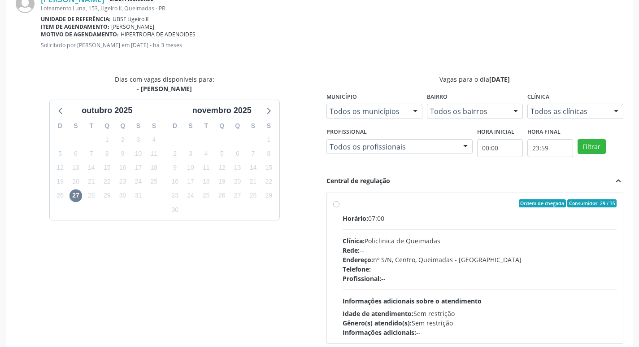
click at [542, 241] on div "Clínica: Policlinica de Queimadas" at bounding box center [479, 240] width 274 height 9
click at [339, 207] on input "Ordem de chegada Consumidos: 29 / 35 Horário: 07:00 Clínica: Policlinica de Que…" at bounding box center [336, 203] width 6 height 8
radio input "true"
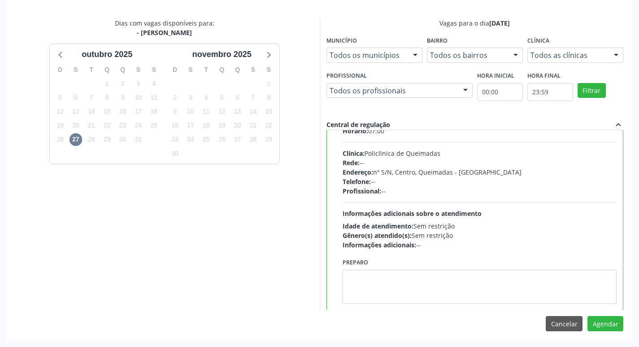
scroll to position [44, 0]
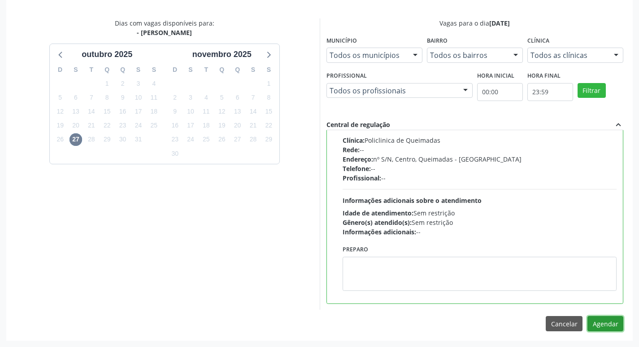
click at [602, 327] on button "Agendar" at bounding box center [605, 323] width 36 height 15
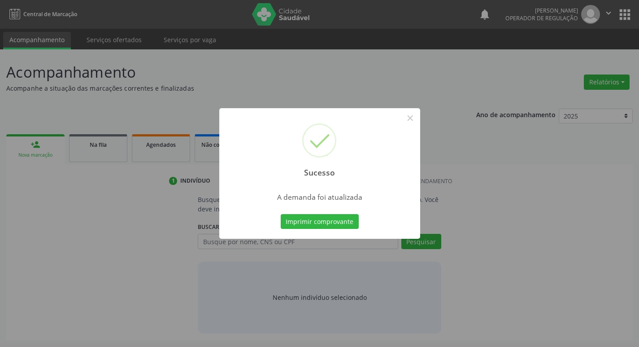
scroll to position [0, 0]
click at [325, 223] on button "Imprimir comprovante" at bounding box center [323, 221] width 78 height 15
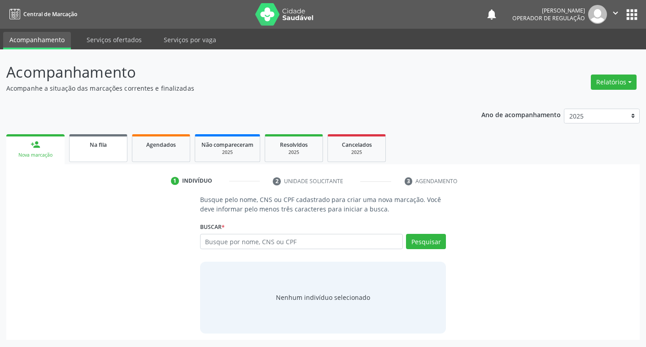
click at [114, 141] on div "Na fila" at bounding box center [98, 143] width 45 height 9
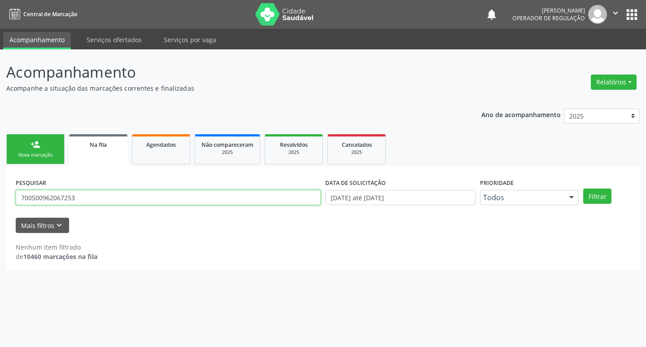
click at [87, 200] on input "700500962067253" at bounding box center [168, 197] width 305 height 15
click at [146, 191] on input "text" at bounding box center [168, 197] width 305 height 15
type input "706701503138213"
click at [583, 188] on button "Filtrar" at bounding box center [597, 195] width 28 height 15
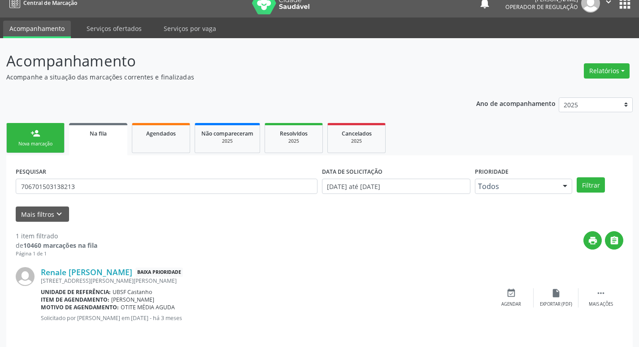
scroll to position [17, 0]
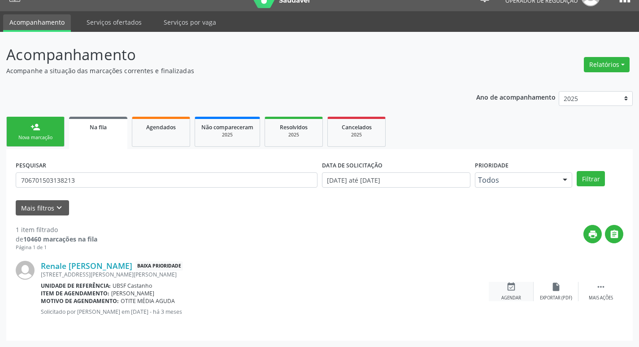
click at [511, 295] on div "Agendar" at bounding box center [511, 298] width 20 height 6
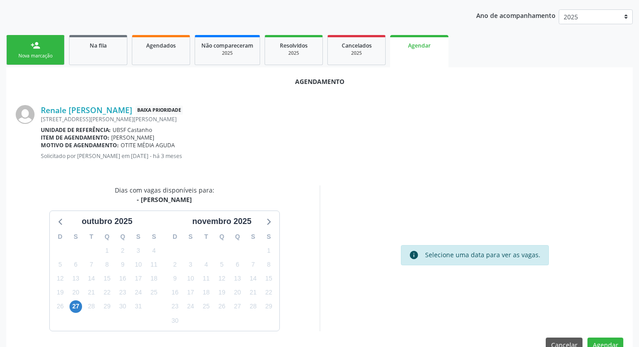
scroll to position [120, 0]
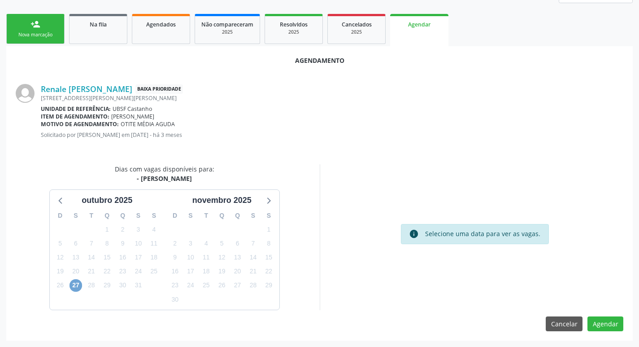
click at [77, 281] on span "27" at bounding box center [75, 285] width 13 height 13
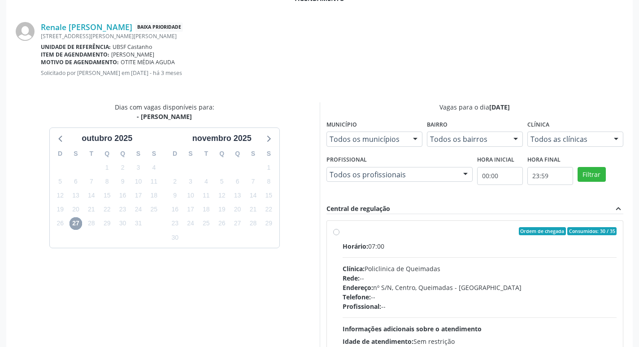
scroll to position [250, 0]
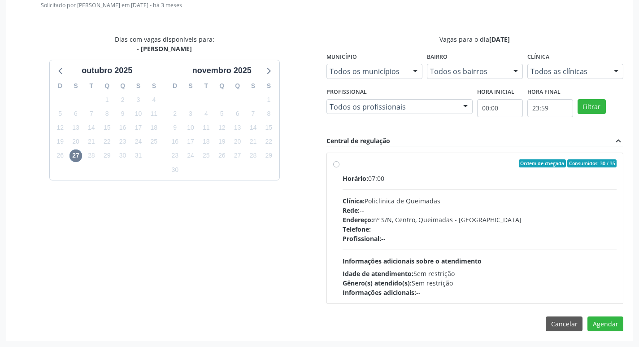
click at [473, 194] on div "Horário: 07:00 Clínica: Policlinica de Queimadas Rede: -- Endereço: nº S/N, Cen…" at bounding box center [479, 234] width 274 height 123
click at [339, 167] on input "Ordem de chegada Consumidos: 30 / 35 Horário: 07:00 Clínica: Policlinica de Que…" at bounding box center [336, 163] width 6 height 8
radio input "true"
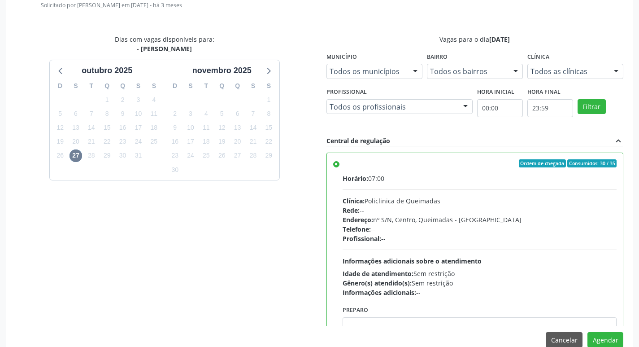
click at [617, 331] on div "Agendamento [PERSON_NAME] Baixa Prioridade [STREET_ADDRESS][PERSON_NAME][PERSON…" at bounding box center [319, 136] width 626 height 439
click at [612, 336] on button "Agendar" at bounding box center [605, 339] width 36 height 15
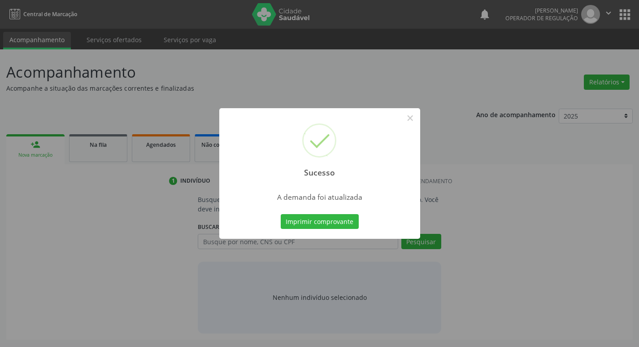
scroll to position [0, 0]
click at [347, 222] on button "Imprimir comprovante" at bounding box center [323, 221] width 78 height 15
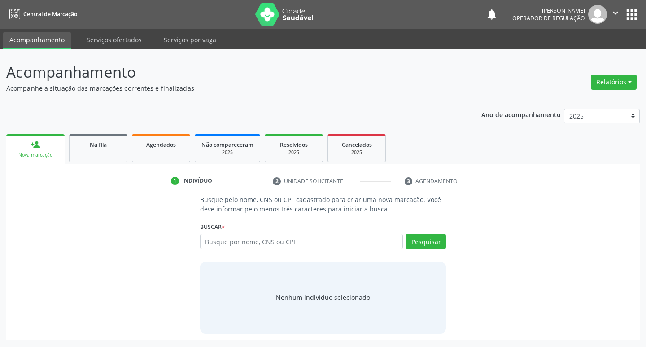
click at [106, 137] on link "Na fila" at bounding box center [98, 148] width 58 height 28
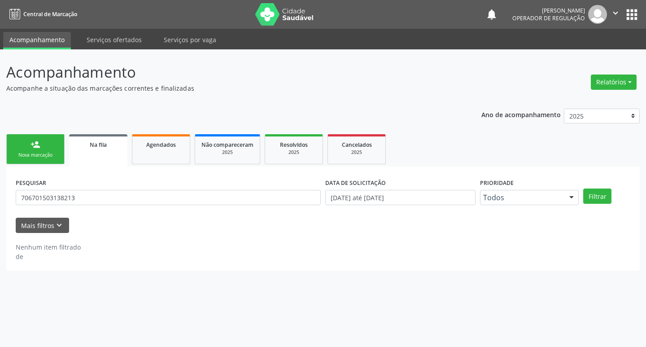
click at [87, 212] on form "PESQUISAR 706701503138213 DATA DE SOLICITAÇÃO [DATE] até [DATE] Prioridade Todo…" at bounding box center [323, 204] width 614 height 57
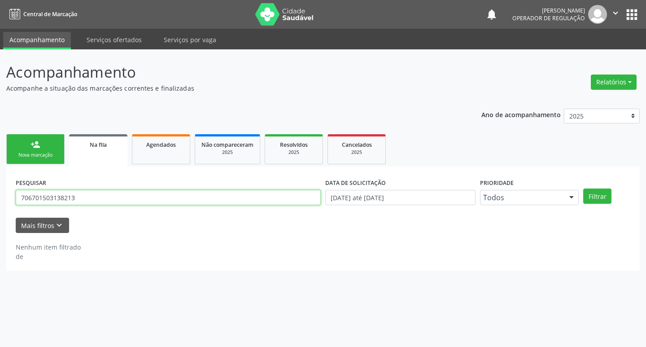
click at [95, 203] on input "706701503138213" at bounding box center [168, 197] width 305 height 15
type input "705807492168932"
click at [583, 188] on button "Filtrar" at bounding box center [597, 195] width 28 height 15
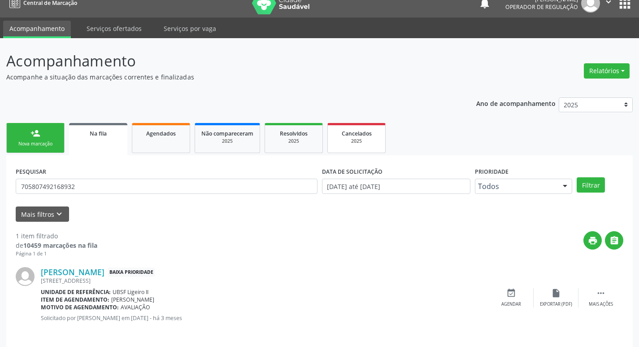
scroll to position [17, 0]
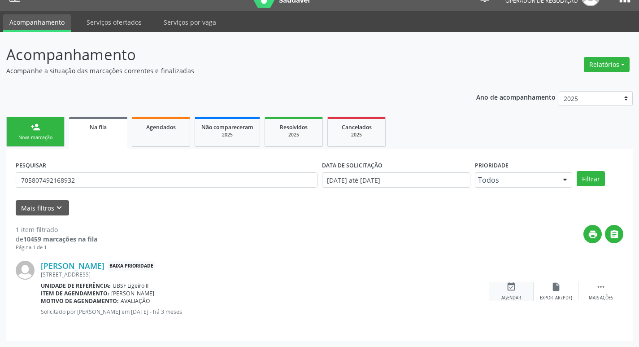
click at [517, 286] on div "event_available Agendar" at bounding box center [511, 291] width 45 height 19
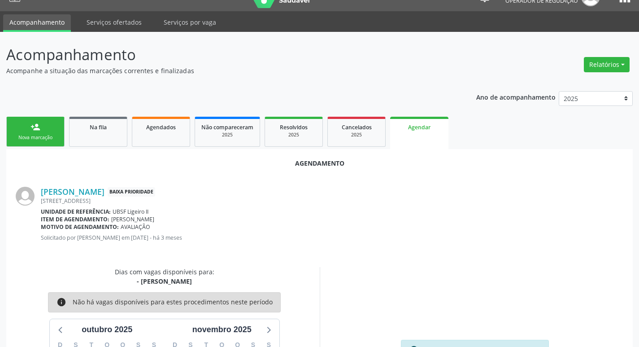
scroll to position [99, 0]
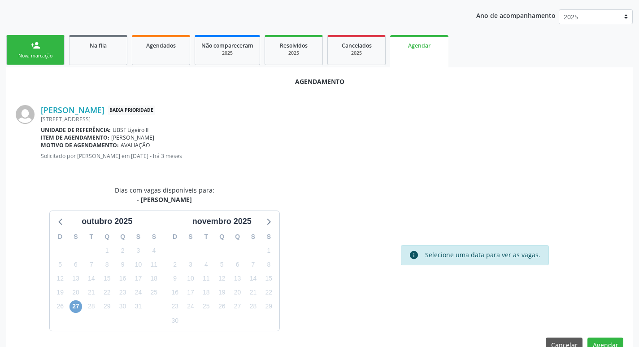
click at [74, 306] on span "27" at bounding box center [75, 306] width 13 height 13
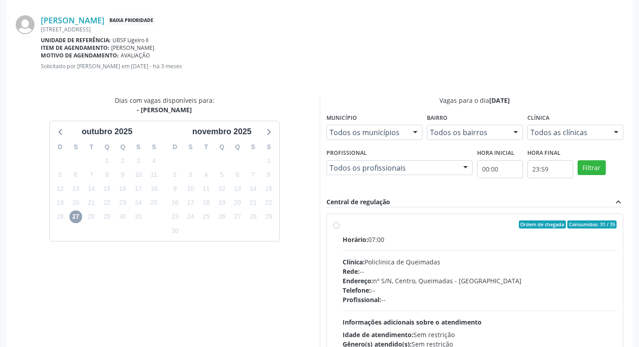
scroll to position [250, 0]
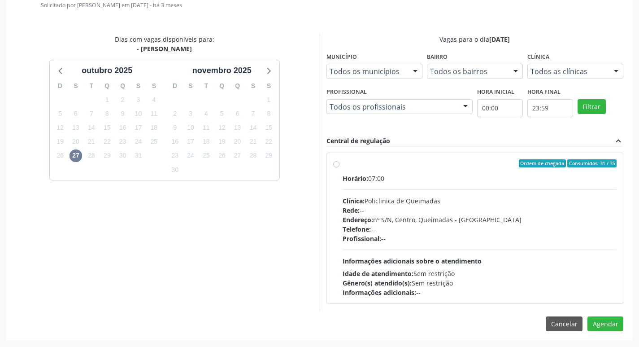
click at [476, 213] on div "Rede: --" at bounding box center [479, 209] width 274 height 9
click at [339, 167] on input "Ordem de chegada Consumidos: 31 / 35 Horário: 07:00 Clínica: Policlinica de Que…" at bounding box center [336, 163] width 6 height 8
radio input "true"
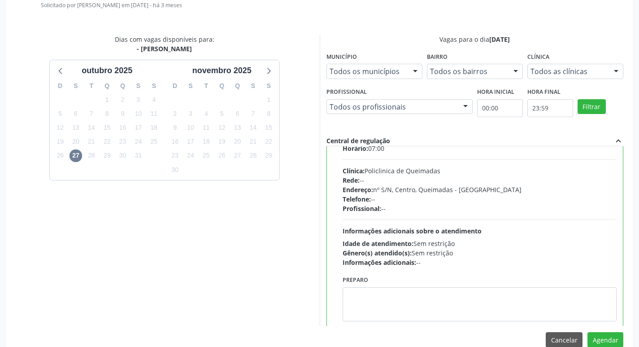
scroll to position [44, 0]
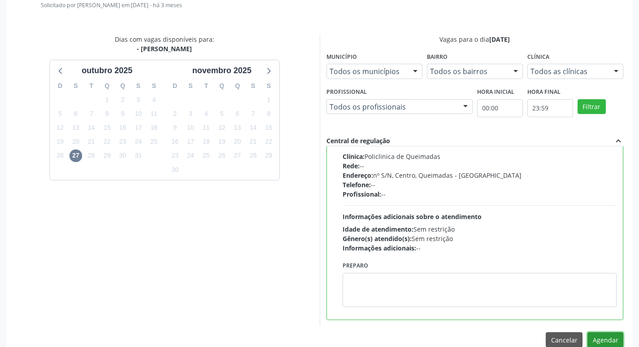
click at [606, 339] on button "Agendar" at bounding box center [605, 339] width 36 height 15
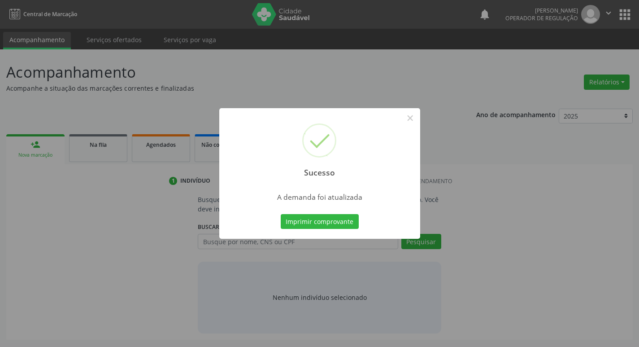
scroll to position [0, 0]
click at [341, 221] on button "Imprimir comprovante" at bounding box center [323, 221] width 78 height 15
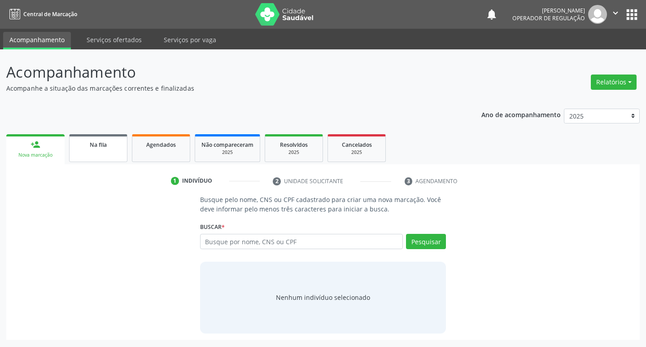
click at [95, 136] on link "Na fila" at bounding box center [98, 148] width 58 height 28
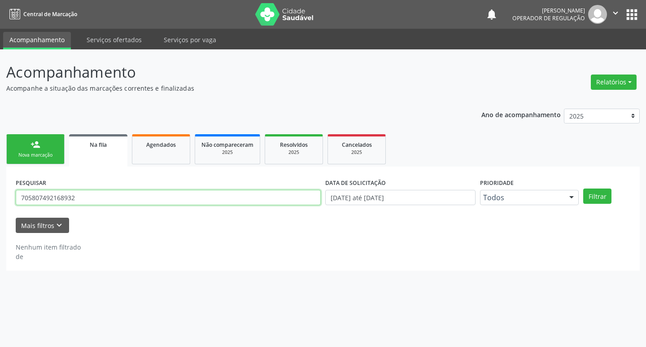
click at [93, 200] on input "705807492168932" at bounding box center [168, 197] width 305 height 15
type input "705000063470557"
click at [583, 188] on button "Filtrar" at bounding box center [597, 195] width 28 height 15
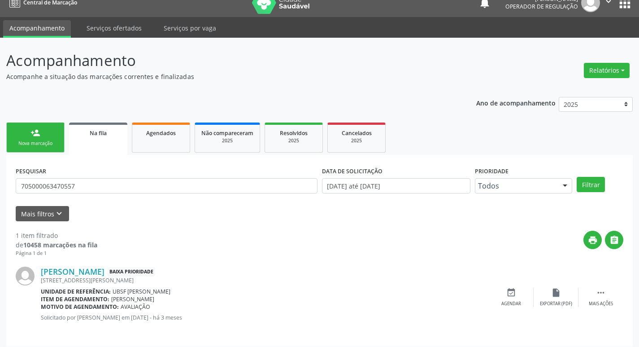
scroll to position [17, 0]
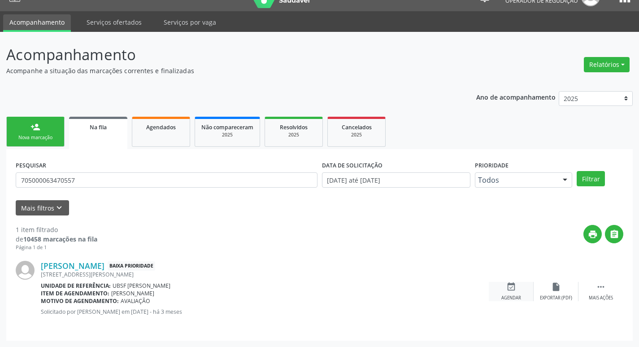
click at [510, 291] on div "event_available Agendar" at bounding box center [511, 291] width 45 height 19
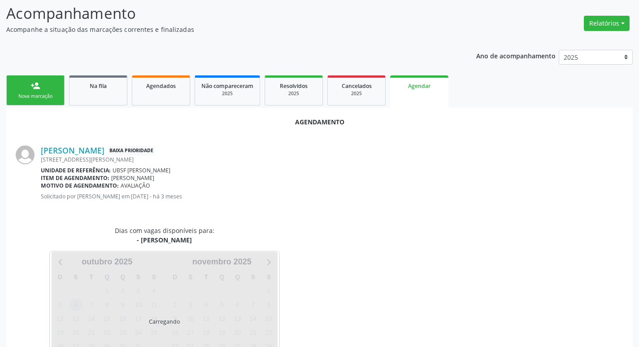
scroll to position [99, 0]
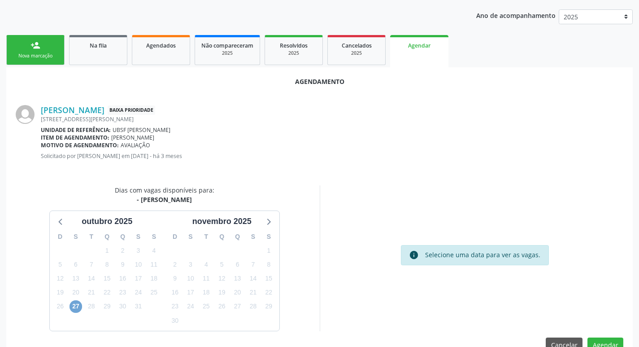
click at [69, 306] on span "27" at bounding box center [75, 306] width 13 height 13
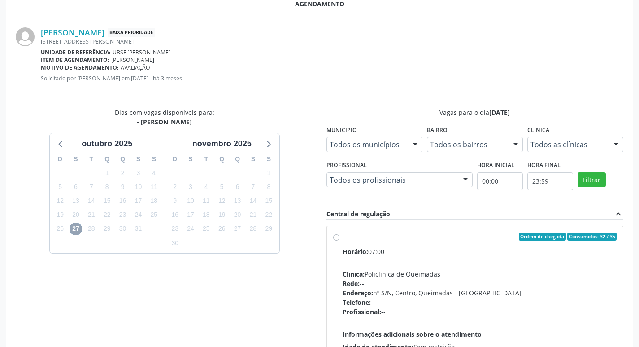
scroll to position [250, 0]
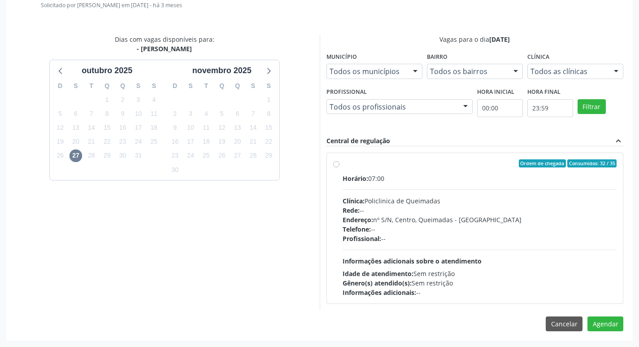
click at [511, 212] on div "Rede: --" at bounding box center [479, 209] width 274 height 9
click at [339, 167] on input "Ordem de chegada Consumidos: 32 / 35 Horário: 07:00 Clínica: Policlinica de Que…" at bounding box center [336, 163] width 6 height 8
radio input "true"
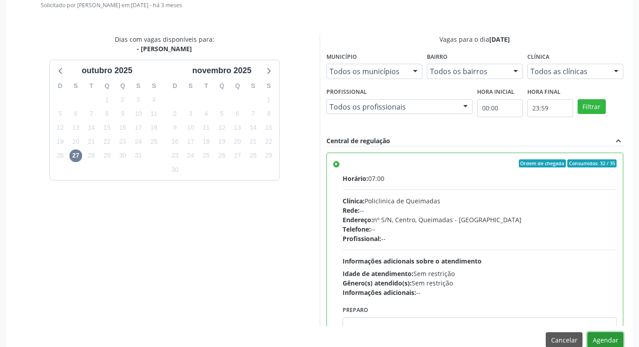
click at [601, 334] on button "Agendar" at bounding box center [605, 339] width 36 height 15
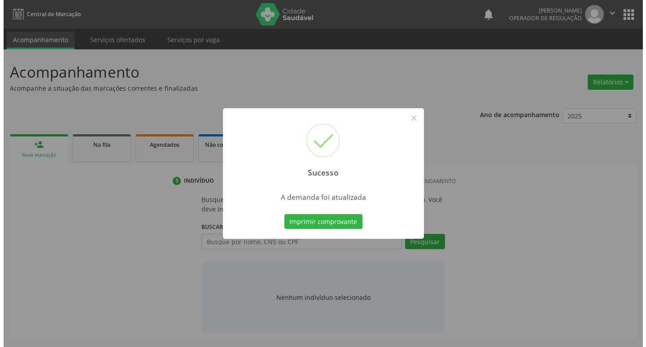
scroll to position [0, 0]
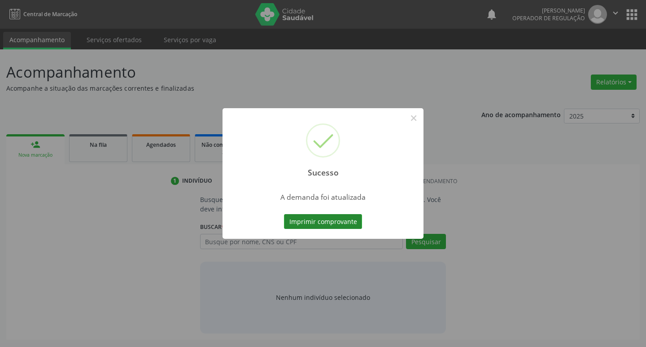
click at [345, 222] on button "Imprimir comprovante" at bounding box center [323, 221] width 78 height 15
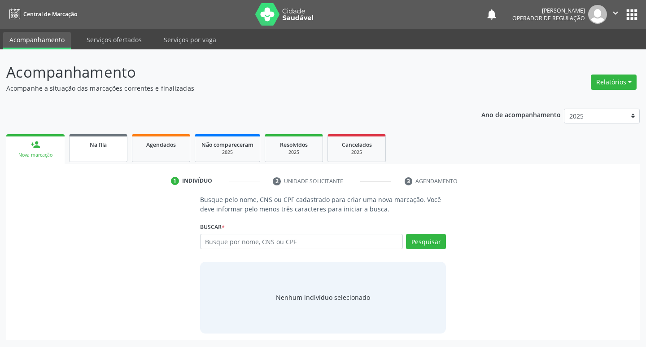
click at [108, 143] on div "Na fila" at bounding box center [98, 143] width 45 height 9
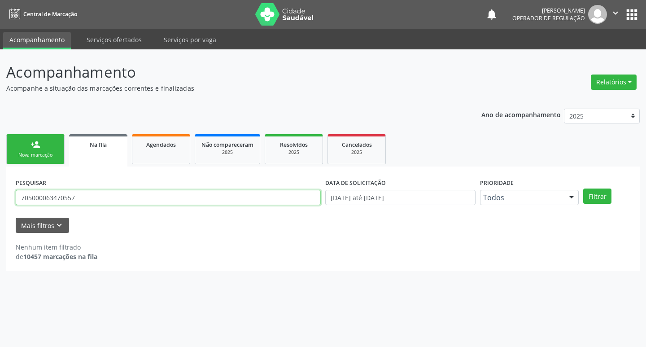
click at [171, 195] on input "705000063470557" at bounding box center [168, 197] width 305 height 15
type input "706404685520785"
click at [583, 188] on button "Filtrar" at bounding box center [597, 195] width 28 height 15
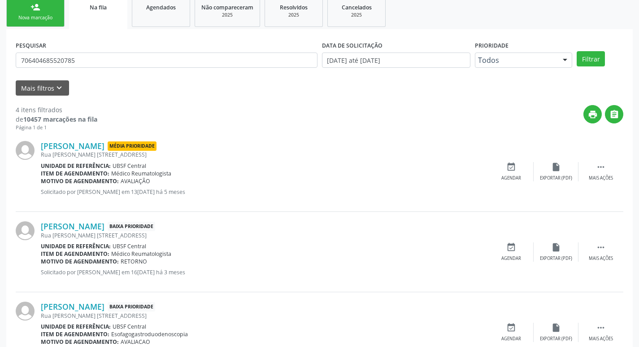
scroll to position [124, 0]
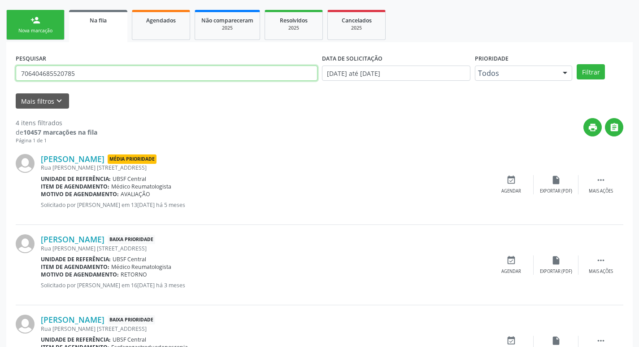
click at [135, 75] on input "706404685520785" at bounding box center [167, 72] width 302 height 15
click at [39, 33] on div "Nova marcação" at bounding box center [35, 30] width 45 height 7
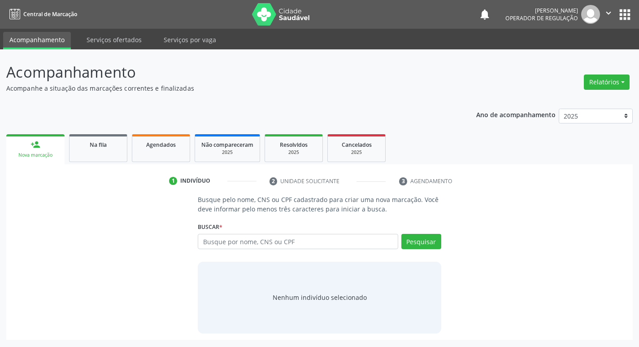
scroll to position [0, 0]
click at [244, 240] on input "text" at bounding box center [301, 241] width 203 height 15
paste input "706404685520785"
type input "706404685520785"
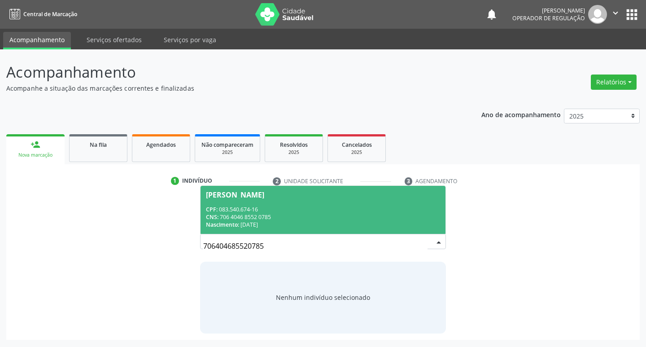
click at [253, 220] on div "CNS: 706 4046 8552 0785" at bounding box center [323, 217] width 234 height 8
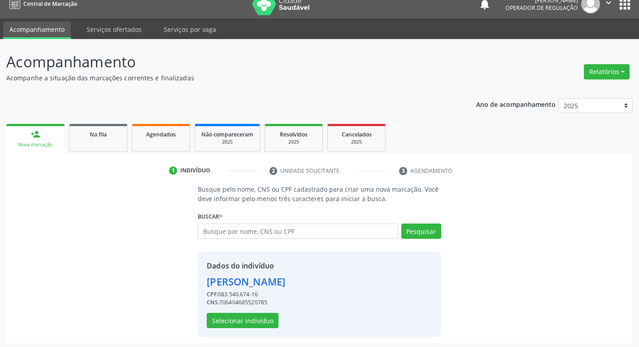
scroll to position [13, 0]
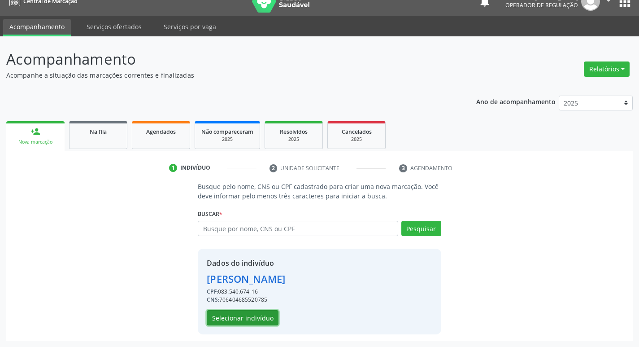
click at [241, 319] on button "Selecionar indivíduo" at bounding box center [243, 317] width 72 height 15
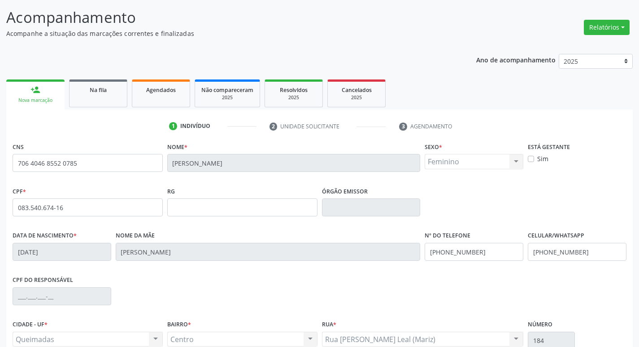
scroll to position [139, 0]
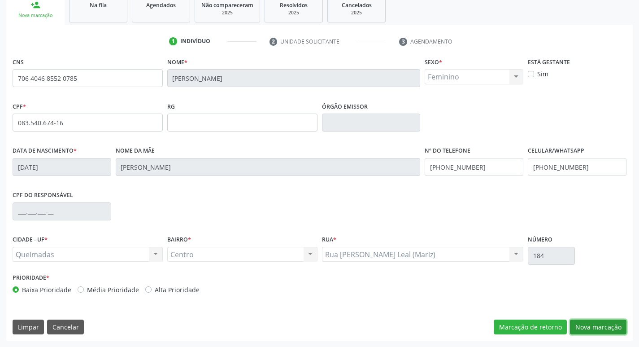
click at [598, 324] on button "Nova marcação" at bounding box center [598, 326] width 56 height 15
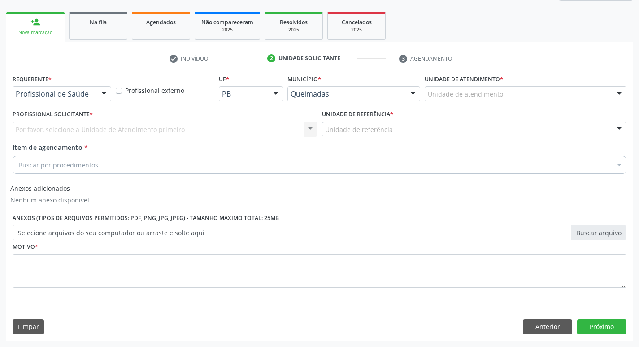
click at [98, 95] on div at bounding box center [103, 94] width 13 height 15
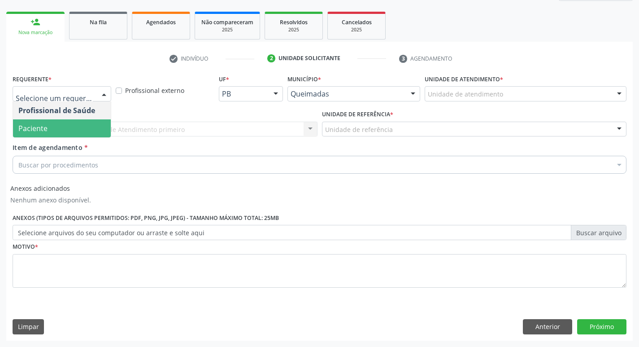
click at [74, 128] on span "Paciente" at bounding box center [62, 128] width 98 height 18
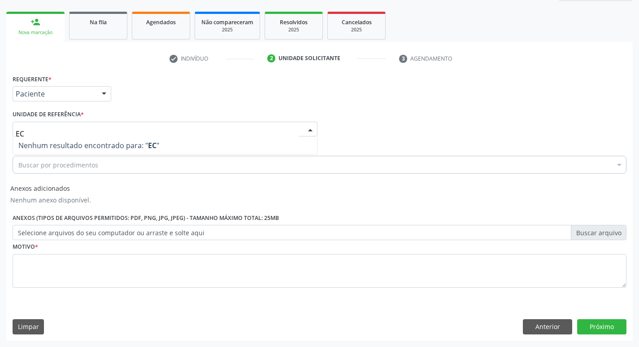
type input "E"
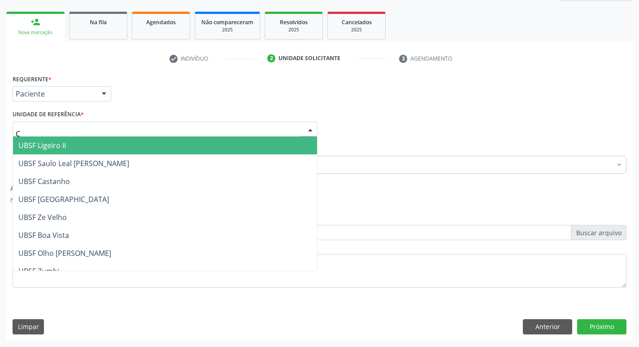
type input "CE"
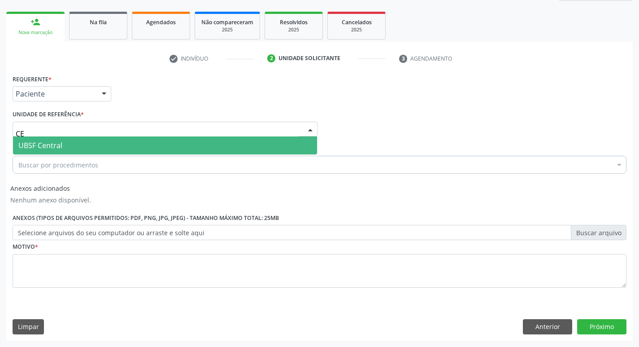
click at [67, 144] on span "UBSF Central" at bounding box center [165, 145] width 304 height 18
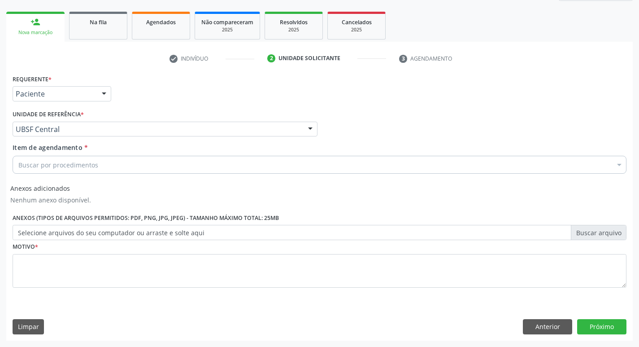
click at [112, 161] on div "Buscar por procedimentos" at bounding box center [320, 165] width 614 height 18
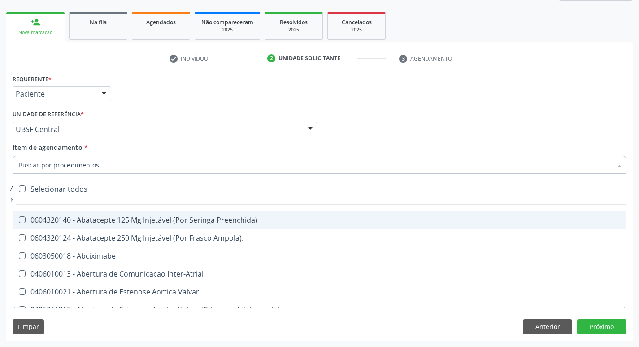
click at [112, 161] on input "Item de agendamento *" at bounding box center [314, 165] width 593 height 18
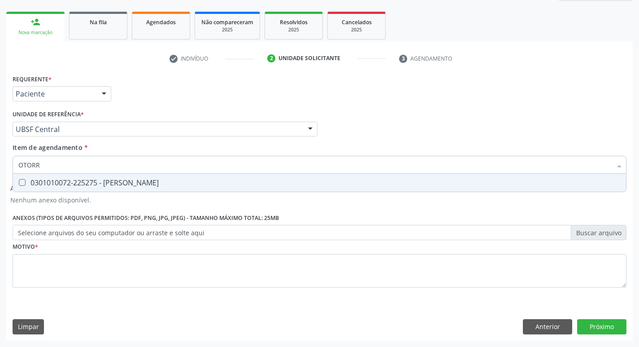
type input "OTORRI"
click at [111, 180] on div "0301010072-225275 - [PERSON_NAME]" at bounding box center [319, 182] width 602 height 7
checkbox Otorrinolaringologista "true"
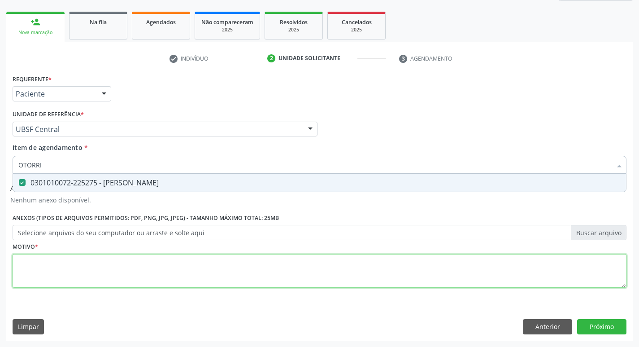
click at [96, 275] on div "Requerente * Paciente Profissional de Saúde Paciente Nenhum resultado encontrad…" at bounding box center [320, 186] width 614 height 228
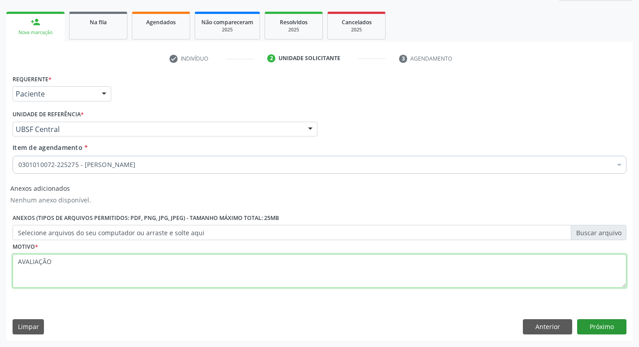
type textarea "AVALIAÇÃO"
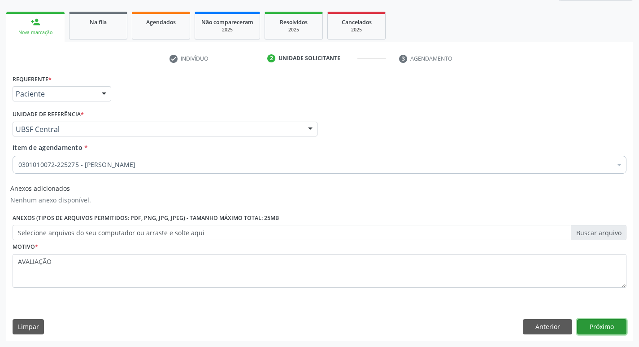
click at [614, 326] on button "Próximo" at bounding box center [601, 326] width 49 height 15
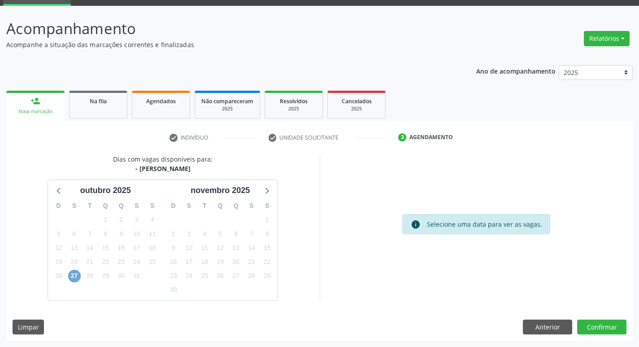
click at [78, 272] on span "27" at bounding box center [74, 275] width 13 height 13
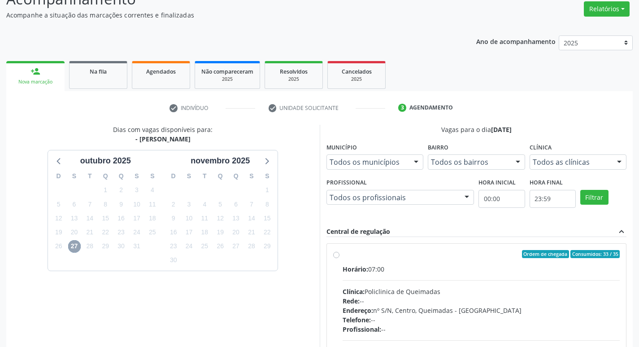
scroll to position [88, 0]
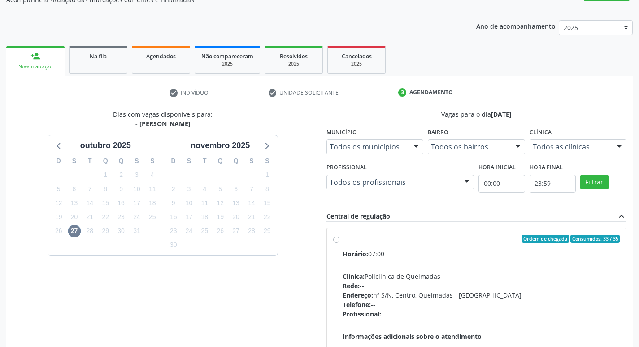
click at [528, 234] on span "Ordem de chegada" at bounding box center [545, 238] width 47 height 8
click at [339, 234] on input "Ordem de chegada Consumidos: 33 / 35 Horário: 07:00 Clínica: Policlinica de Que…" at bounding box center [336, 238] width 6 height 8
radio input "true"
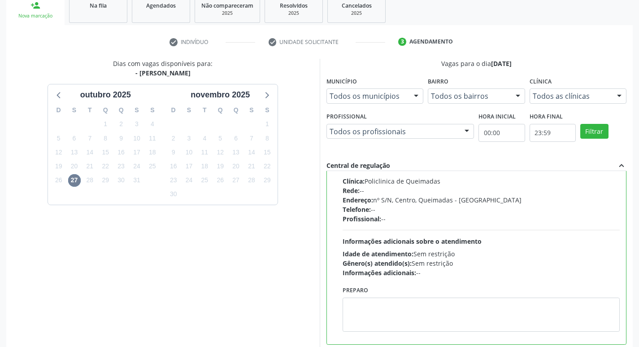
scroll to position [189, 0]
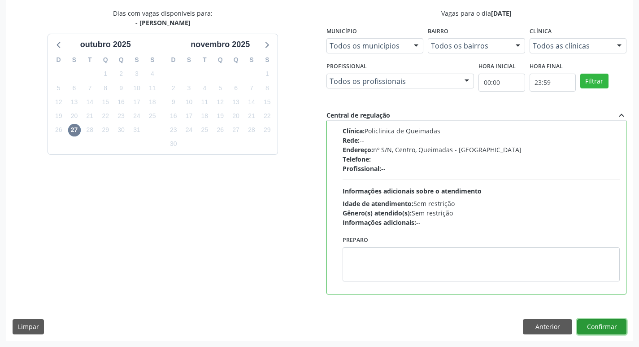
click at [599, 321] on button "Confirmar" at bounding box center [601, 326] width 49 height 15
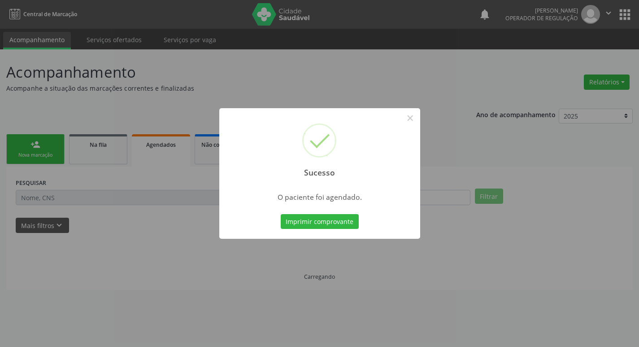
scroll to position [0, 0]
click at [293, 222] on button "Imprimir comprovante" at bounding box center [323, 221] width 78 height 15
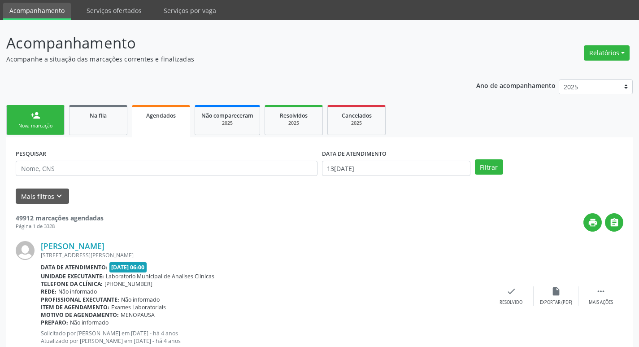
scroll to position [45, 0]
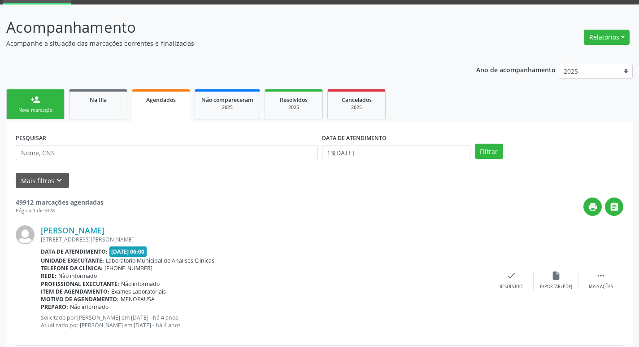
click at [107, 105] on link "Na fila" at bounding box center [98, 104] width 58 height 30
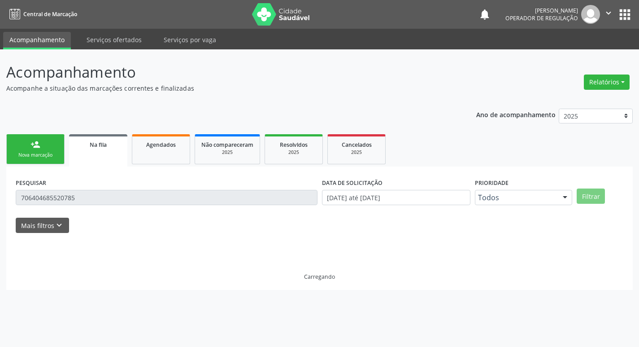
scroll to position [0, 0]
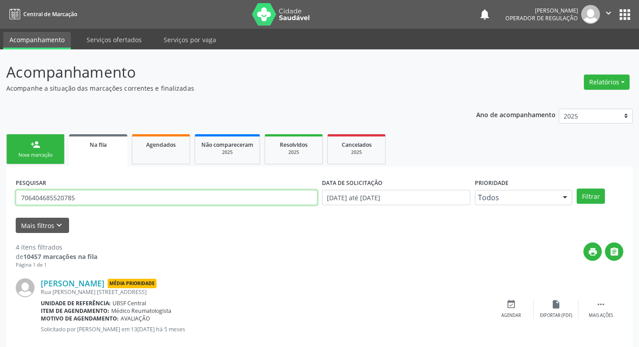
click at [104, 199] on input "706404685520785" at bounding box center [167, 197] width 302 height 15
click at [86, 196] on input "text" at bounding box center [167, 197] width 302 height 15
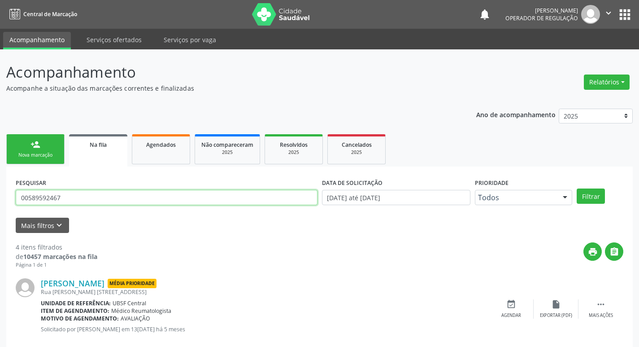
type input "00589592467"
click at [577, 188] on button "Filtrar" at bounding box center [591, 195] width 28 height 15
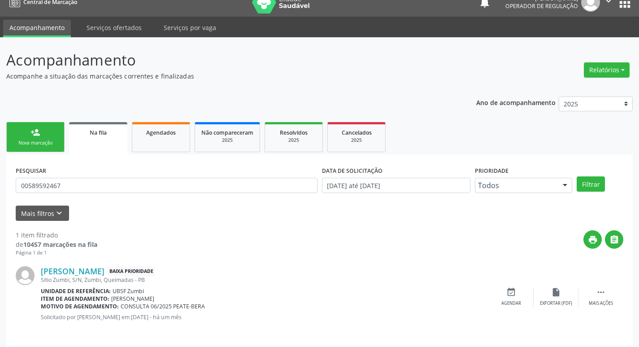
scroll to position [17, 0]
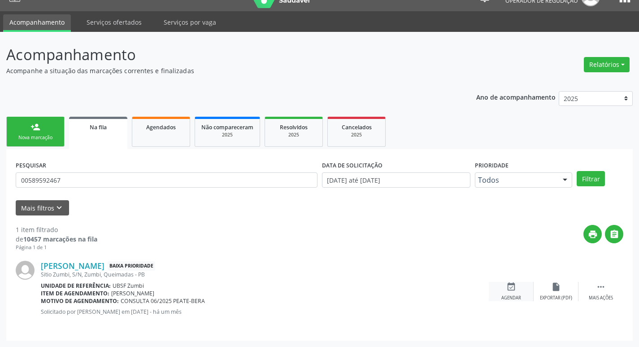
click at [511, 290] on icon "event_available" at bounding box center [511, 287] width 10 height 10
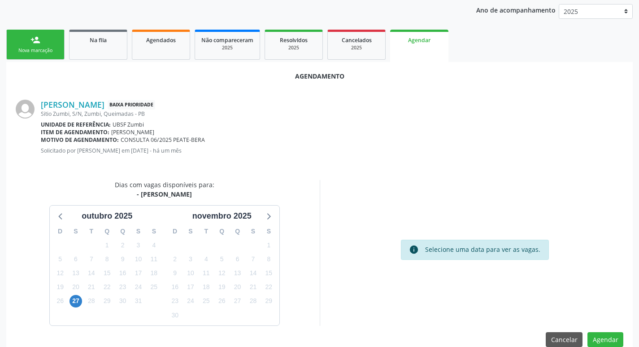
scroll to position [120, 0]
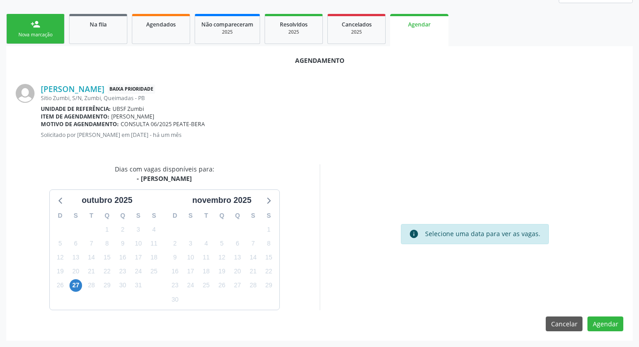
click at [83, 283] on div "28" at bounding box center [91, 285] width 16 height 14
click at [81, 285] on span "27" at bounding box center [75, 285] width 13 height 13
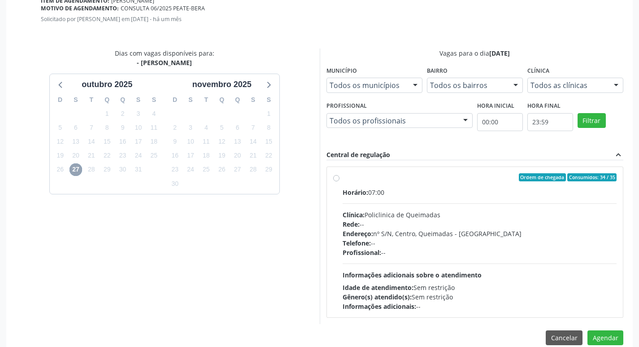
scroll to position [250, 0]
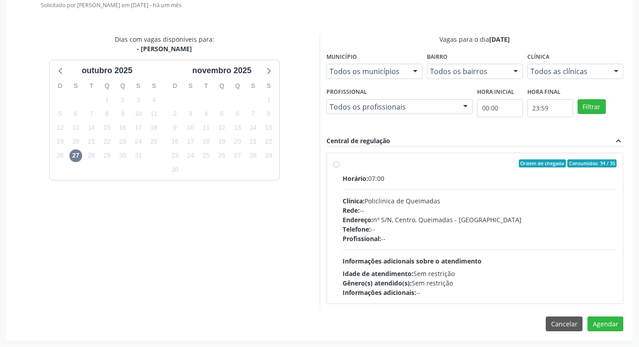
click at [532, 210] on div "Rede: --" at bounding box center [479, 209] width 274 height 9
click at [339, 167] on input "Ordem de chegada Consumidos: 34 / 35 Horário: 07:00 Clínica: Policlinica de Que…" at bounding box center [336, 163] width 6 height 8
radio input "true"
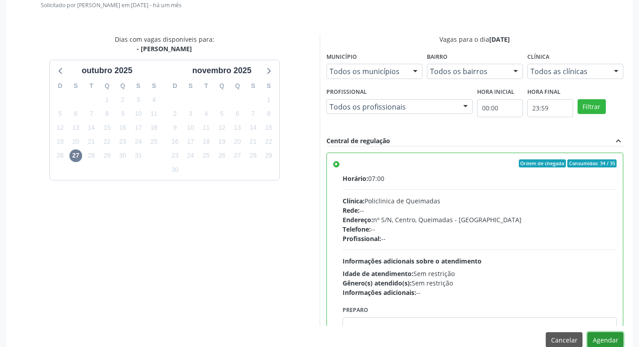
click at [606, 340] on button "Agendar" at bounding box center [605, 339] width 36 height 15
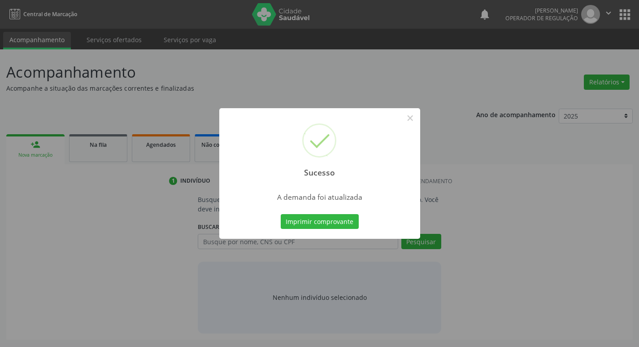
scroll to position [0, 0]
click at [347, 224] on button "Imprimir comprovante" at bounding box center [323, 221] width 78 height 15
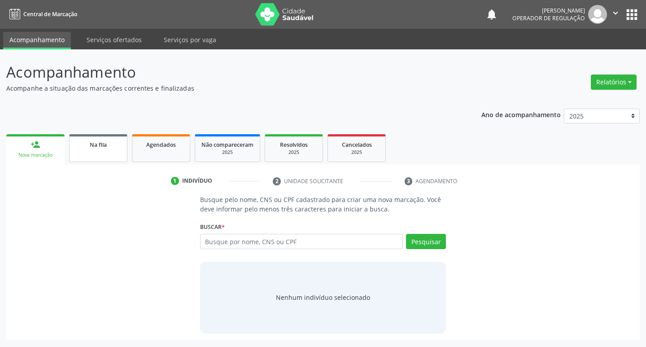
click at [121, 145] on link "Na fila" at bounding box center [98, 148] width 58 height 28
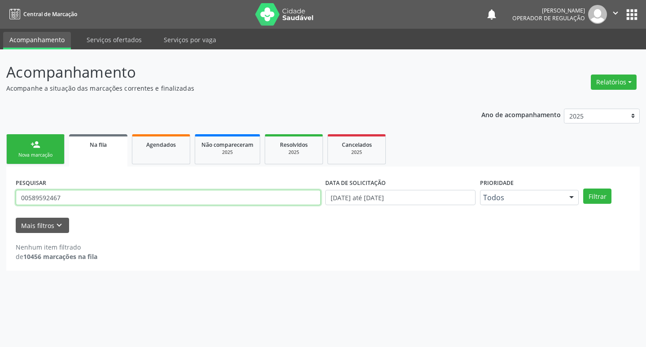
click at [91, 192] on input "00589592467" at bounding box center [168, 197] width 305 height 15
click at [88, 194] on input "00589592467" at bounding box center [168, 197] width 305 height 15
type input "0"
type input "17068176496"
click at [583, 188] on button "Filtrar" at bounding box center [597, 195] width 28 height 15
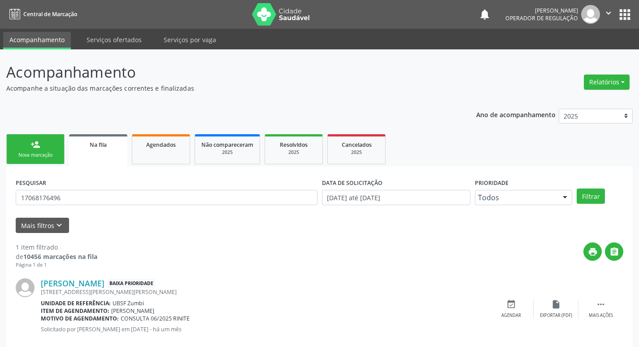
scroll to position [17, 0]
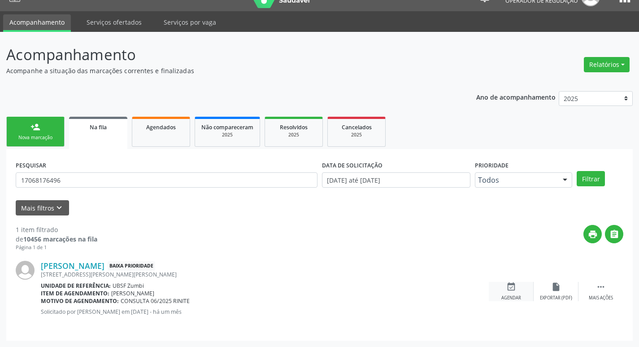
click at [511, 285] on icon "event_available" at bounding box center [511, 287] width 10 height 10
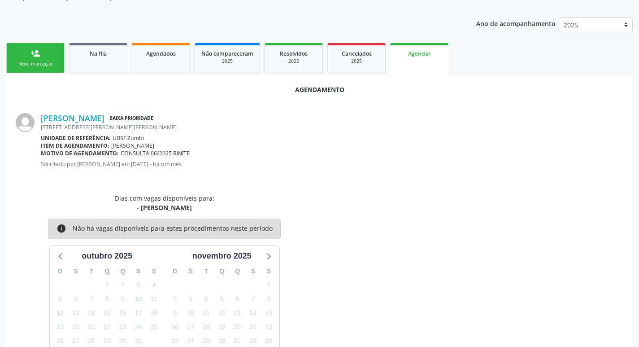
scroll to position [12, 0]
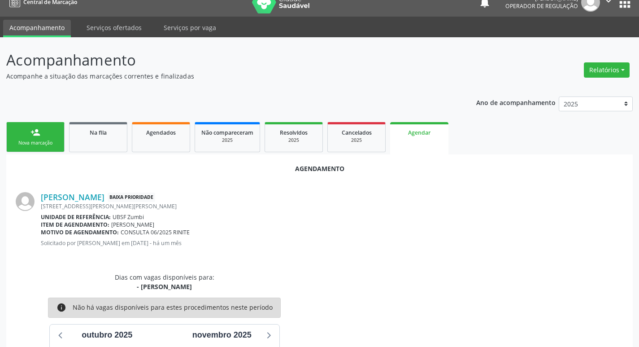
click at [35, 139] on link "person_add Nova marcação" at bounding box center [35, 137] width 58 height 30
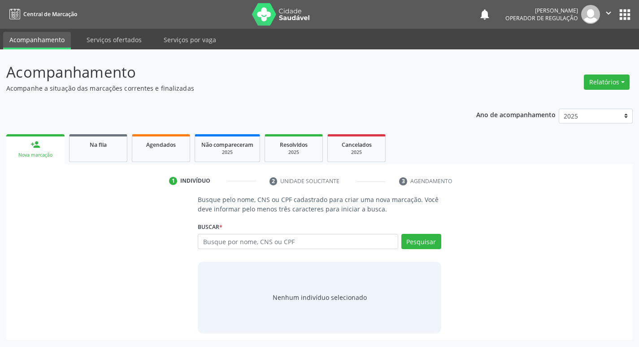
scroll to position [0, 0]
click at [247, 241] on input "text" at bounding box center [301, 241] width 203 height 15
type input "10716329492"
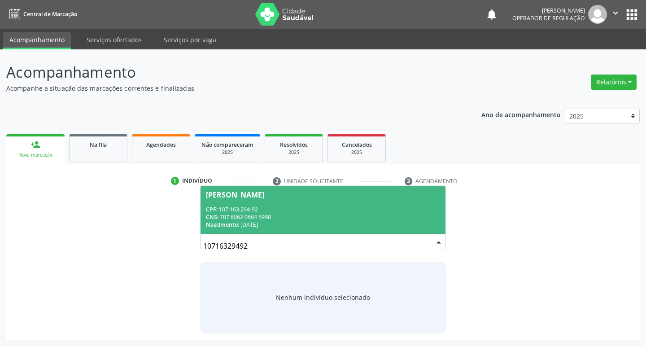
click at [377, 215] on div "CNS: 707 6062 0664 5998" at bounding box center [323, 217] width 234 height 8
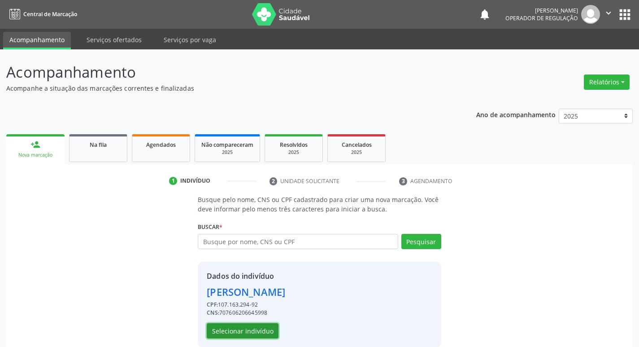
click at [273, 333] on button "Selecionar indivíduo" at bounding box center [243, 330] width 72 height 15
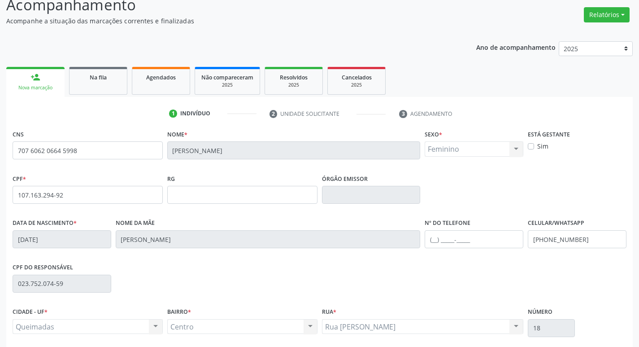
scroll to position [139, 0]
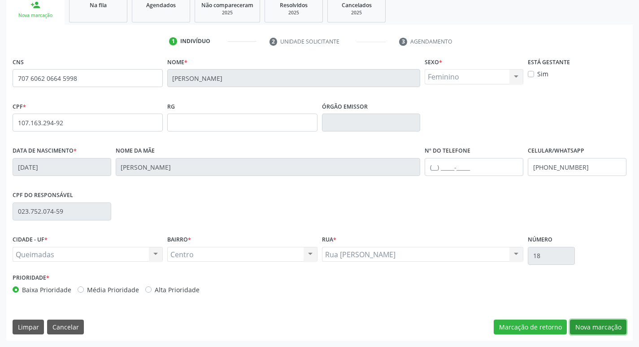
click at [584, 331] on button "Nova marcação" at bounding box center [598, 326] width 56 height 15
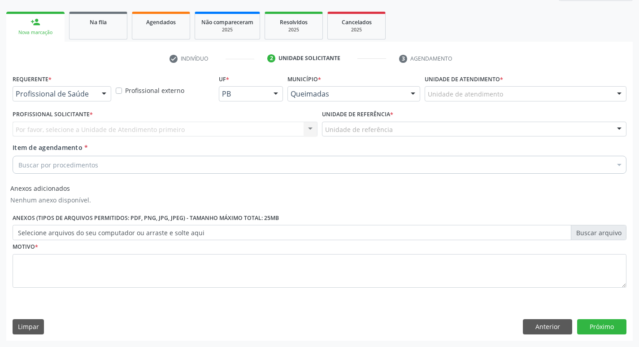
scroll to position [122, 0]
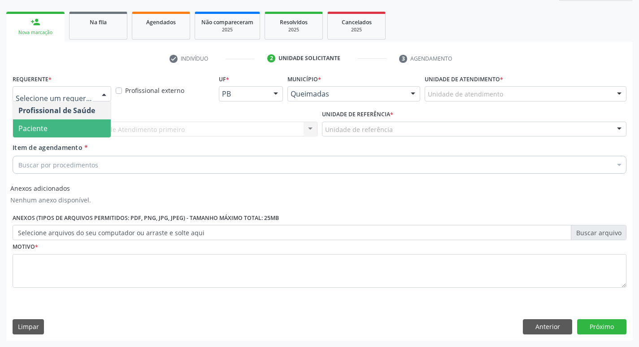
click at [58, 129] on span "Paciente" at bounding box center [62, 128] width 98 height 18
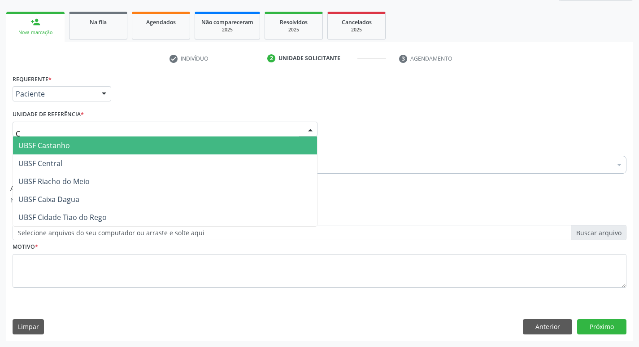
type input "CE"
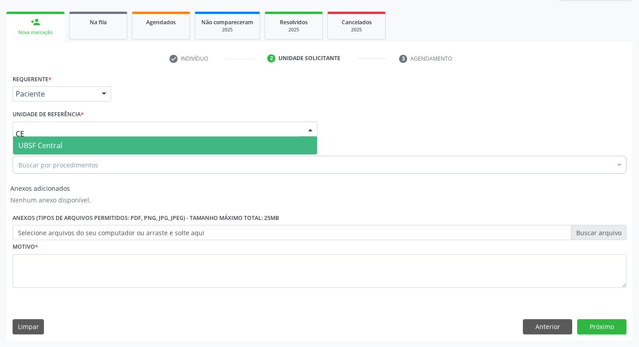
click at [51, 143] on span "UBSF Central" at bounding box center [40, 145] width 44 height 10
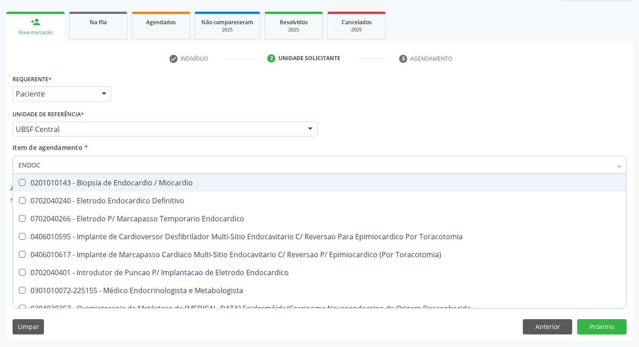
type input "ENDOCR"
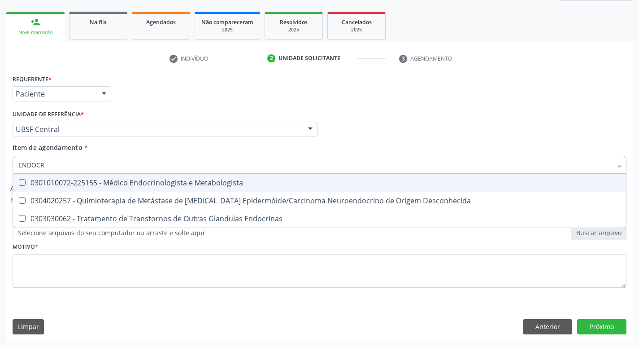
click at [79, 185] on div "0301010072-225155 - Médico Endocrinologista e Metabologista" at bounding box center [319, 182] width 602 height 7
checkbox Metabologista "true"
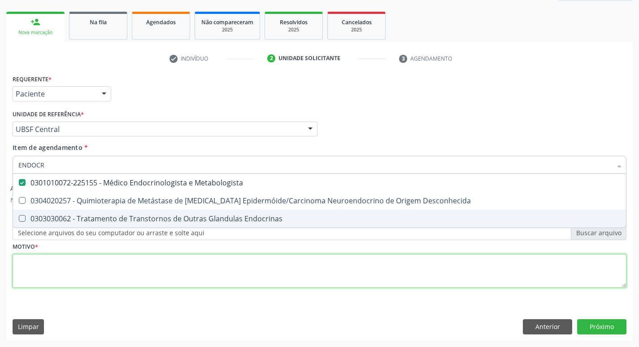
click at [69, 262] on div "Requerente * Paciente Profissional de Saúde Paciente Nenhum resultado encontrad…" at bounding box center [320, 186] width 614 height 228
checkbox Desconhecida "true"
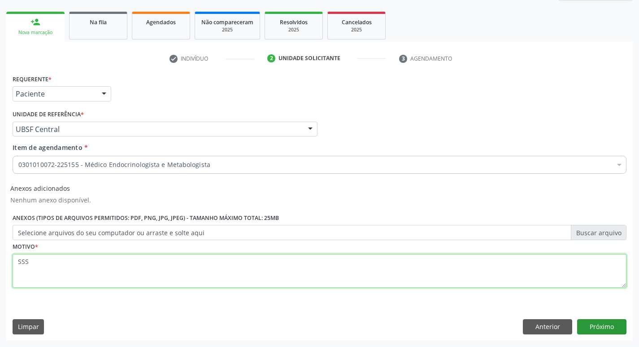
type textarea "SSS"
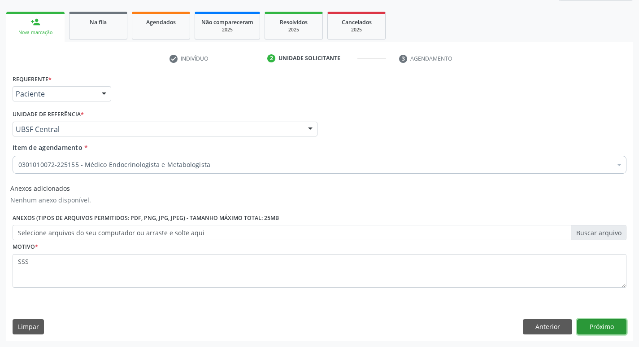
click at [602, 325] on button "Próximo" at bounding box center [601, 326] width 49 height 15
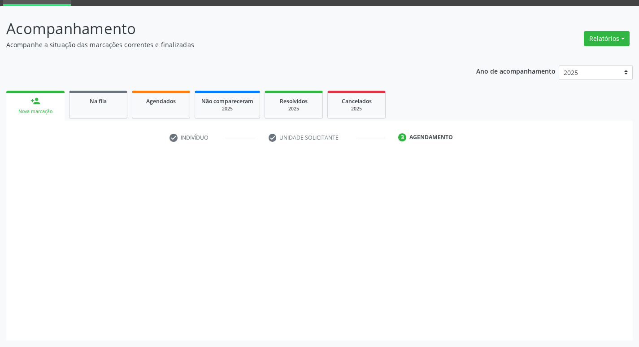
scroll to position [43, 0]
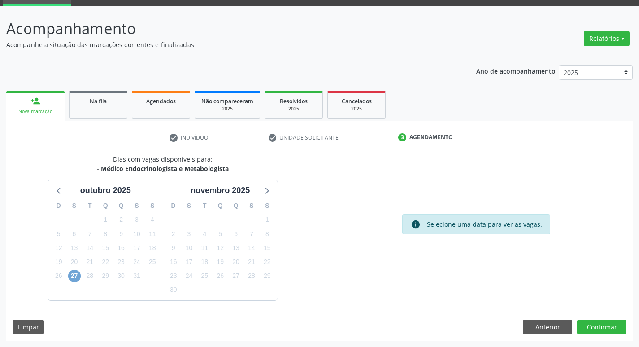
click at [73, 275] on span "27" at bounding box center [74, 275] width 13 height 13
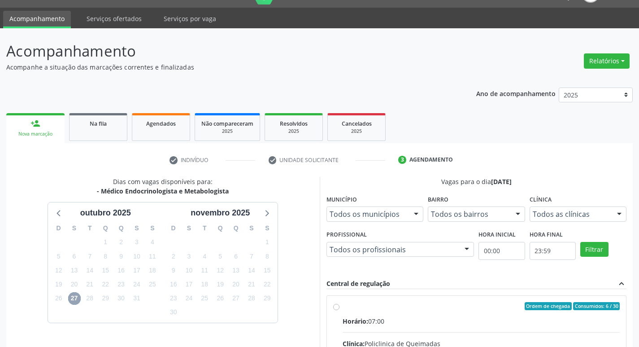
scroll to position [0, 0]
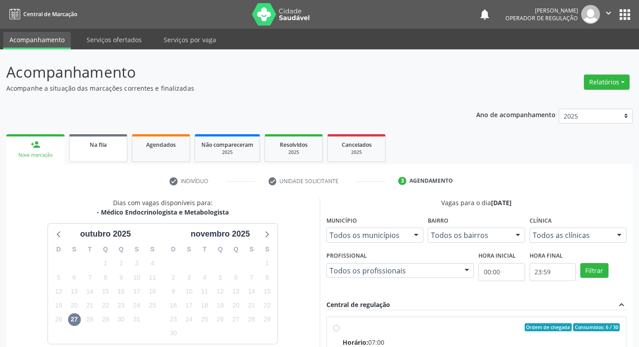
click at [94, 140] on div "Na fila" at bounding box center [98, 143] width 45 height 9
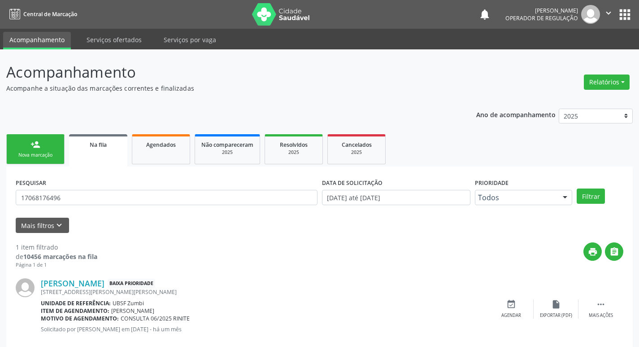
click at [612, 14] on icon "" at bounding box center [608, 13] width 10 height 10
click at [593, 57] on link "Sair" at bounding box center [586, 54] width 62 height 13
